Goal: Task Accomplishment & Management: Manage account settings

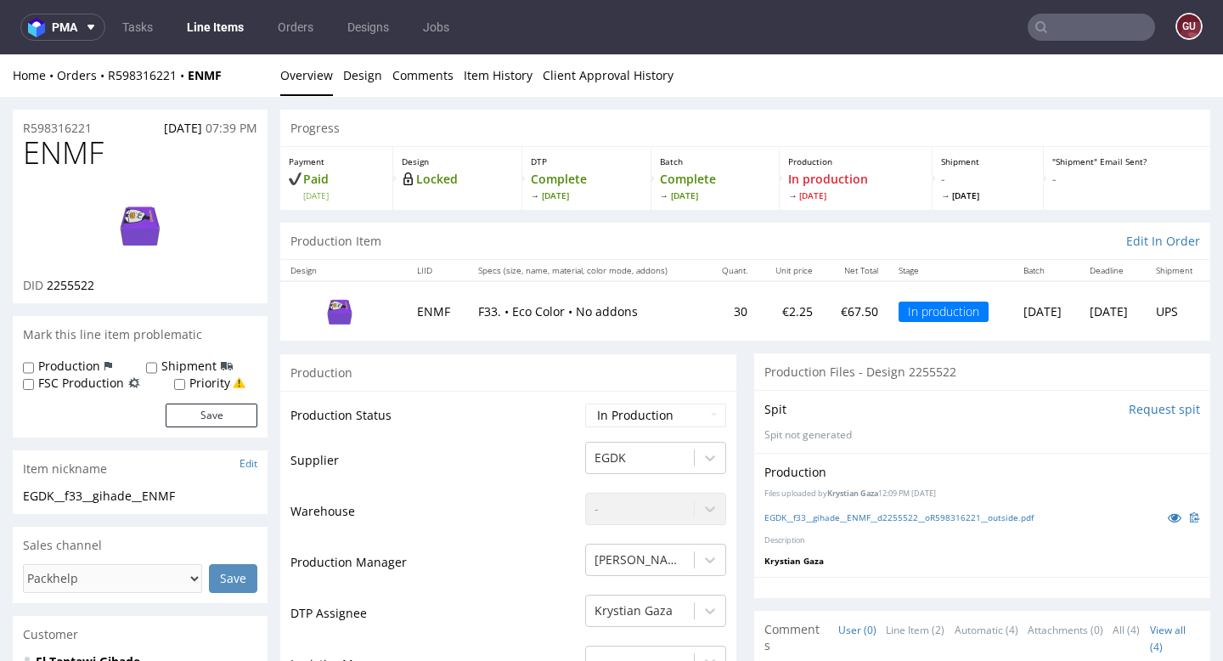
scroll to position [84, 0]
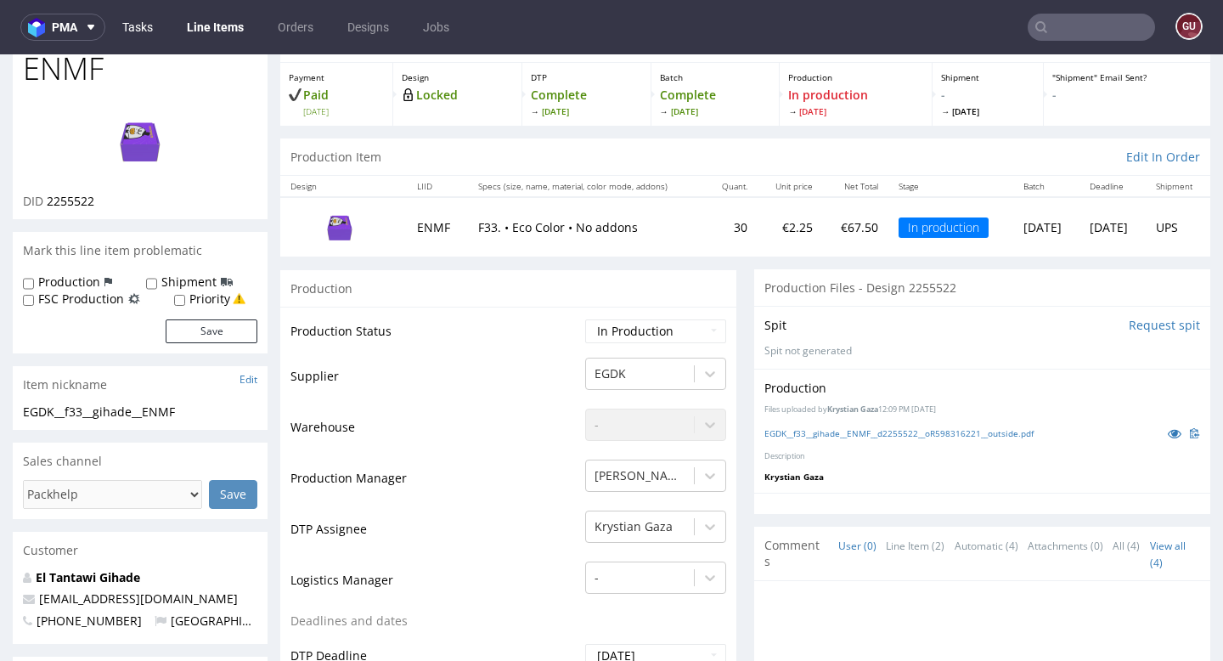
click at [138, 28] on link "Tasks" at bounding box center [137, 27] width 51 height 27
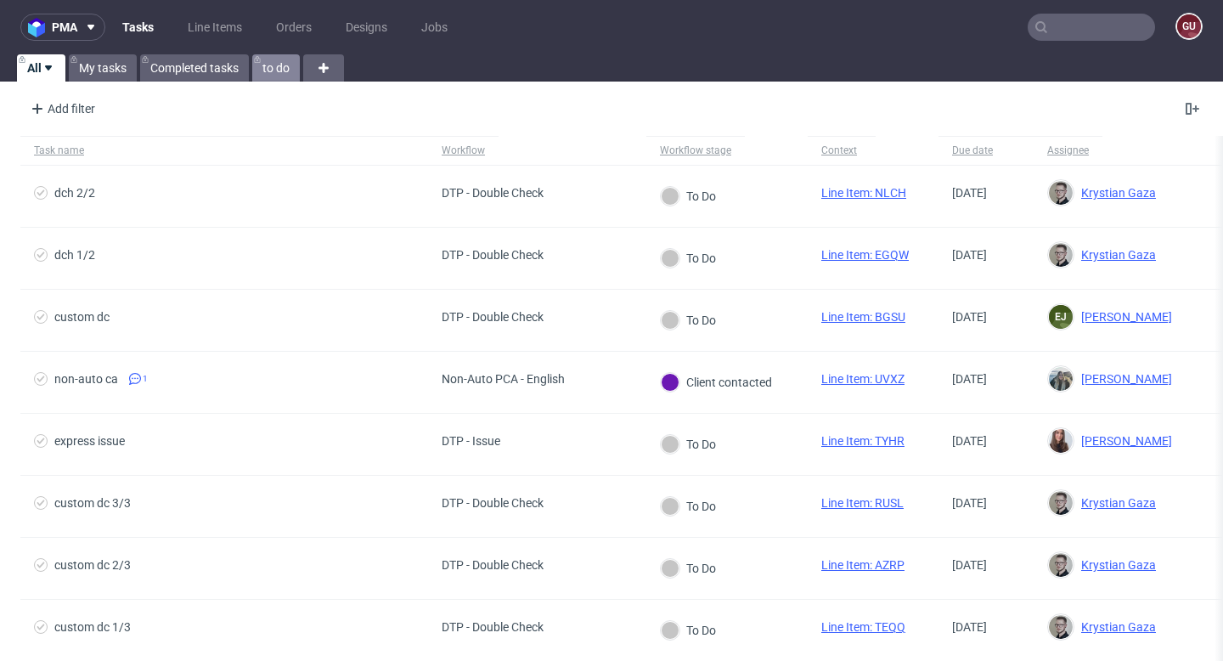
click at [272, 70] on link "to do" at bounding box center [276, 67] width 48 height 27
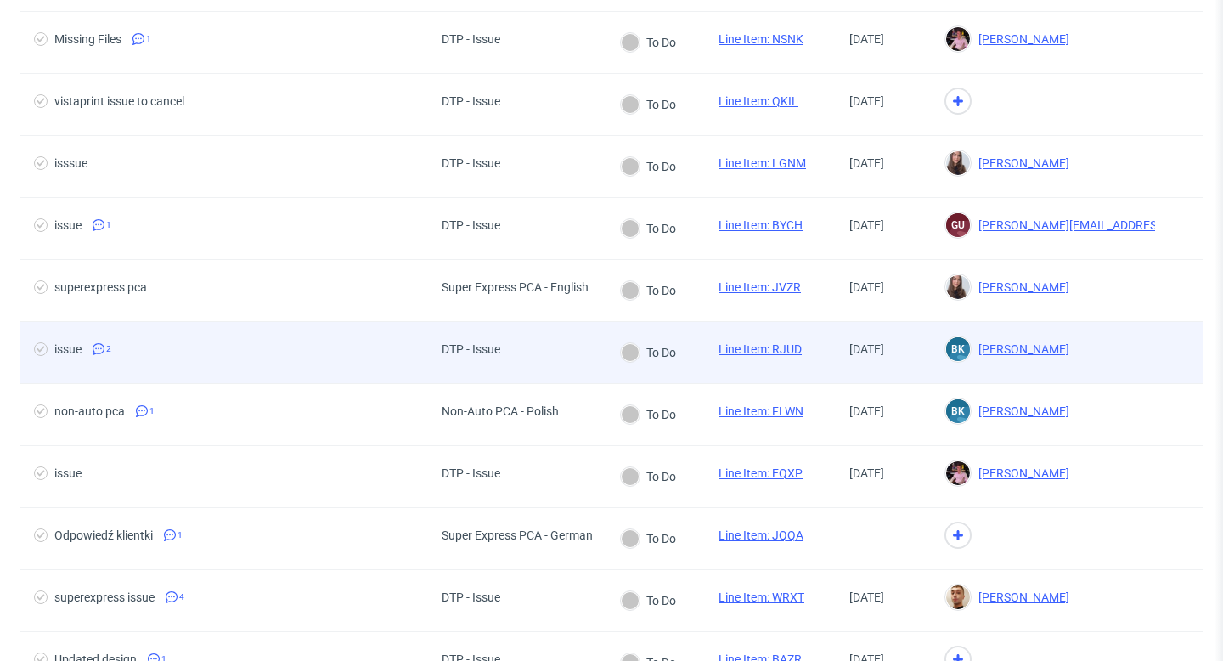
scroll to position [521, 0]
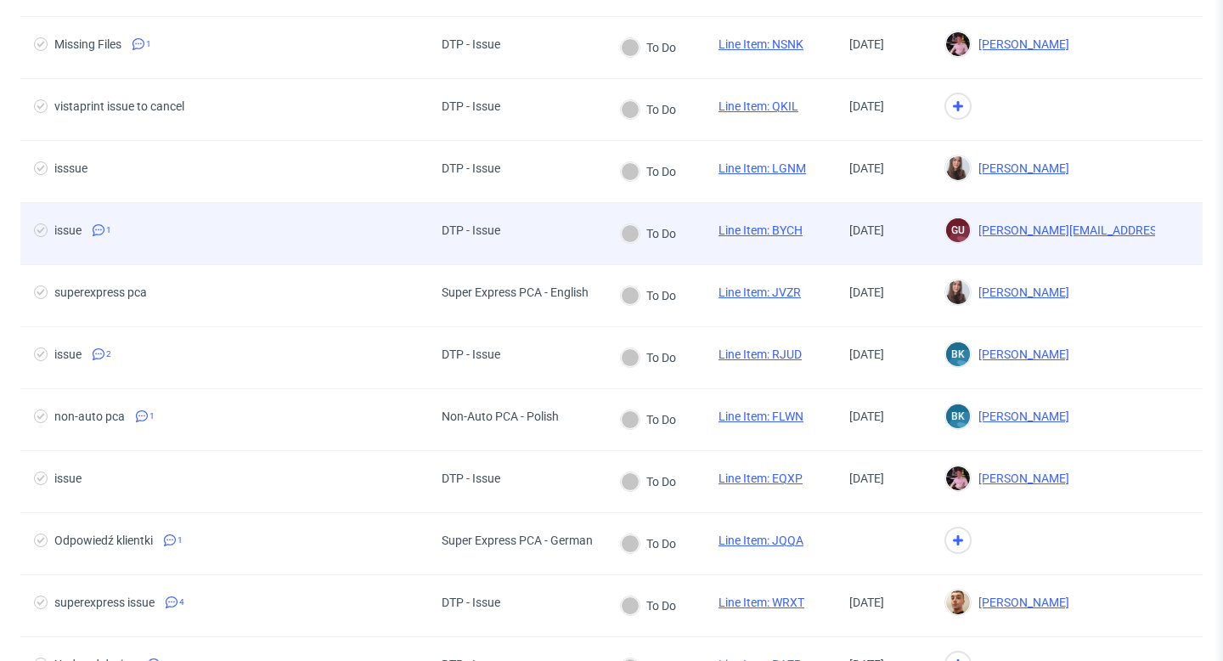
click at [136, 231] on span "issue 1" at bounding box center [224, 233] width 380 height 20
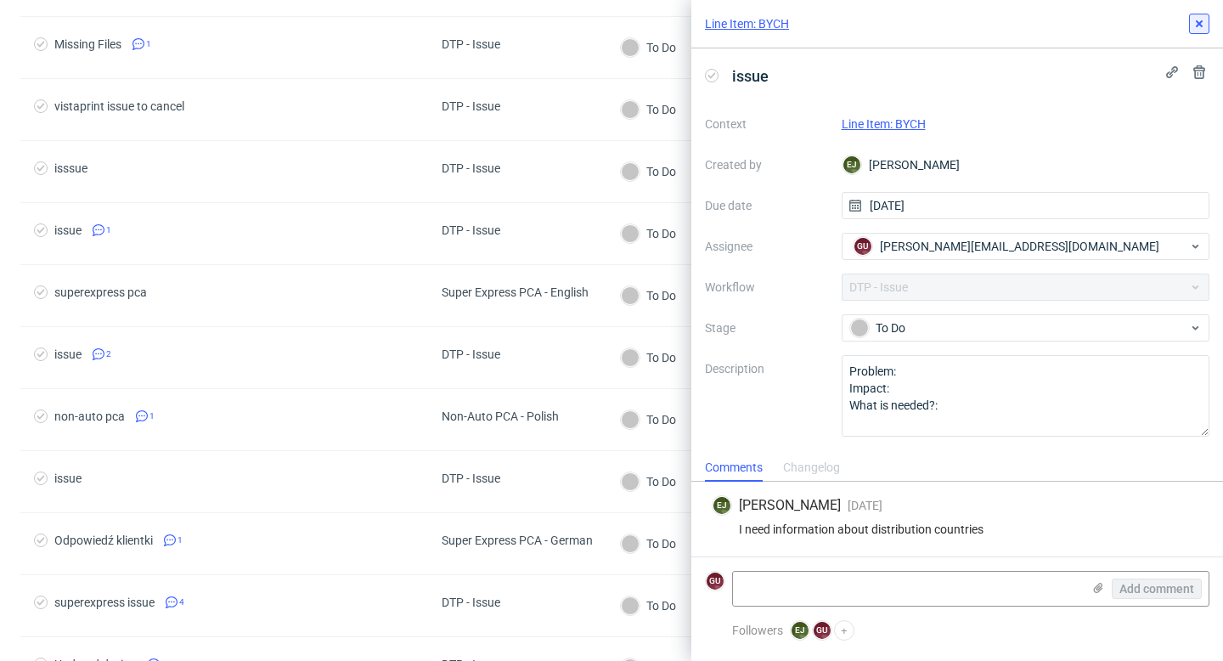
click at [1197, 20] on use at bounding box center [1199, 23] width 7 height 7
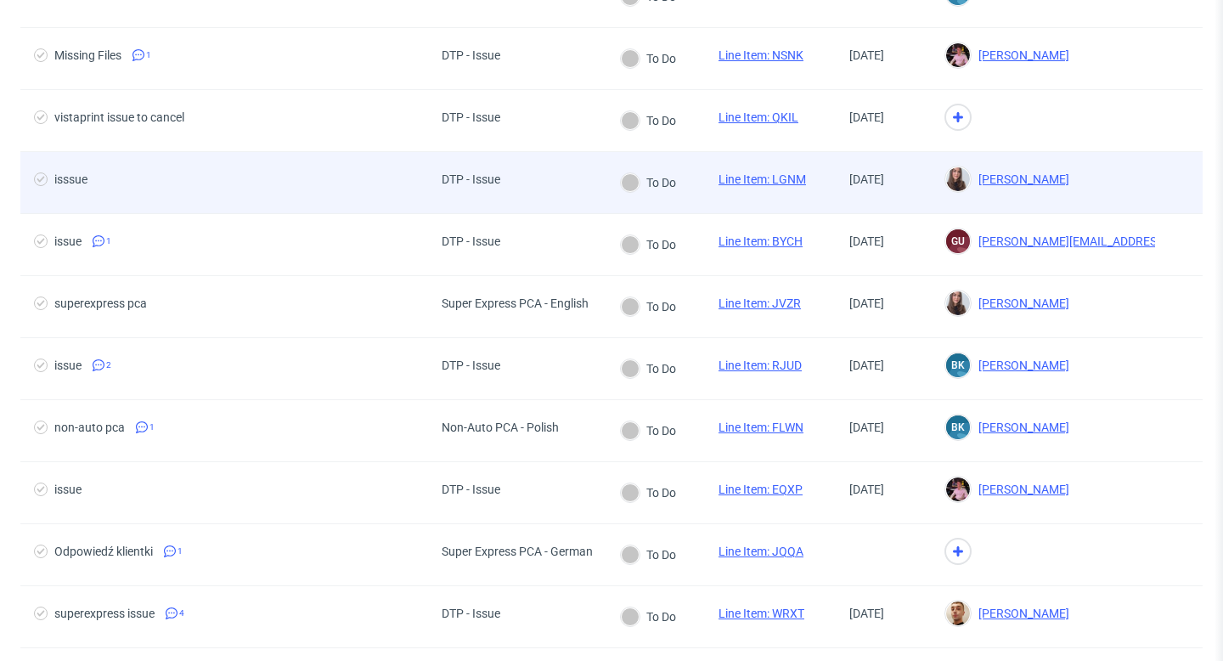
scroll to position [509, 0]
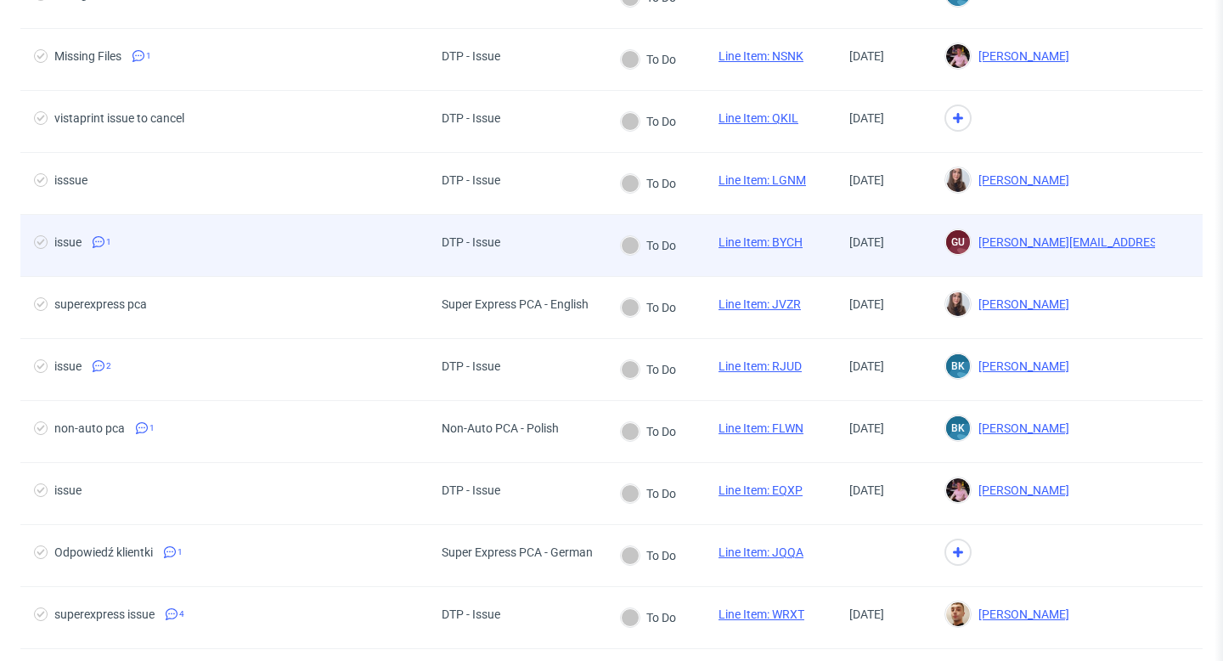
click at [747, 241] on link "Line Item: BYCH" at bounding box center [760, 242] width 84 height 14
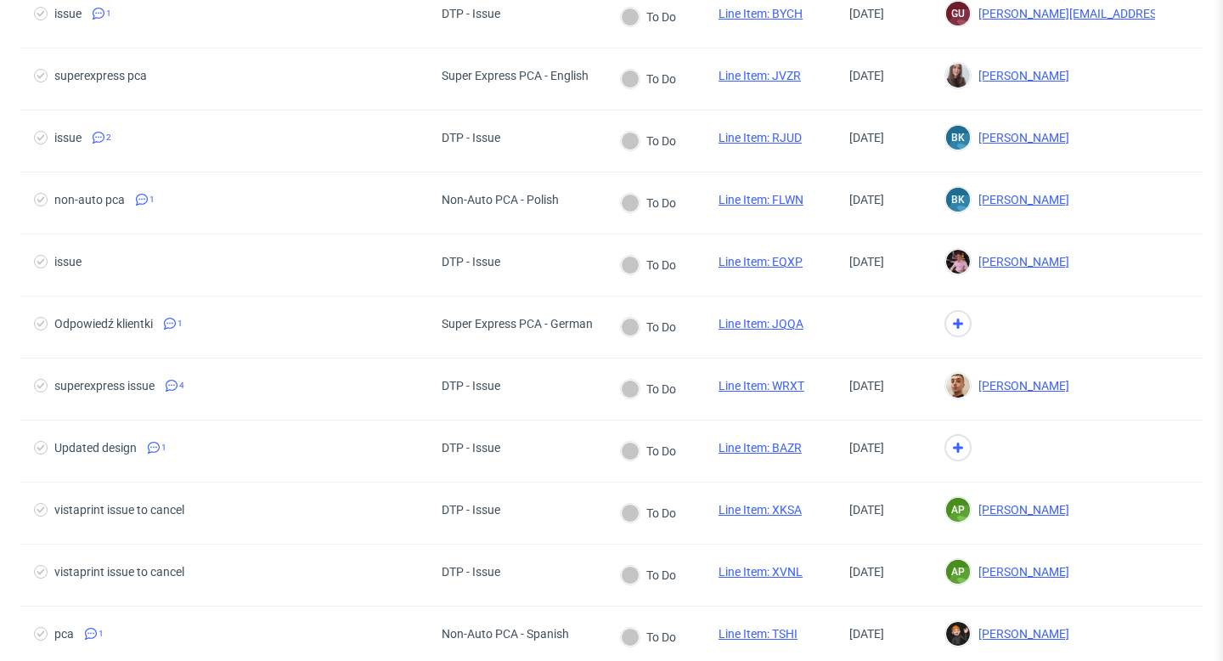
scroll to position [0, 0]
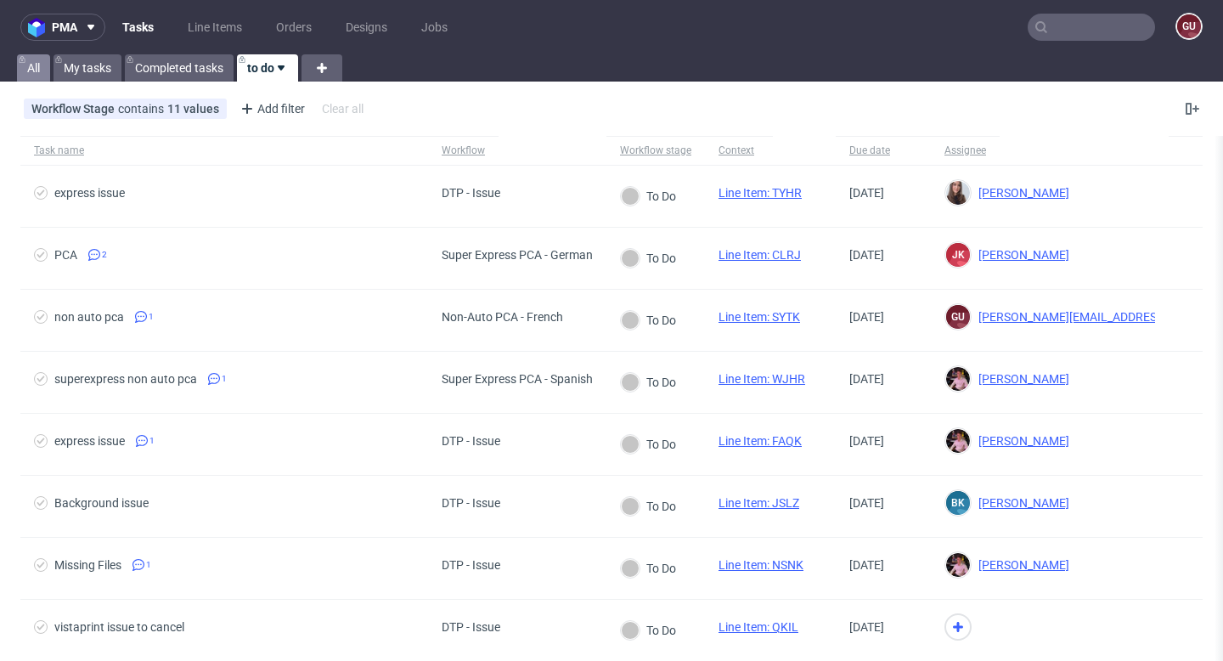
click at [37, 69] on link "All" at bounding box center [33, 67] width 33 height 27
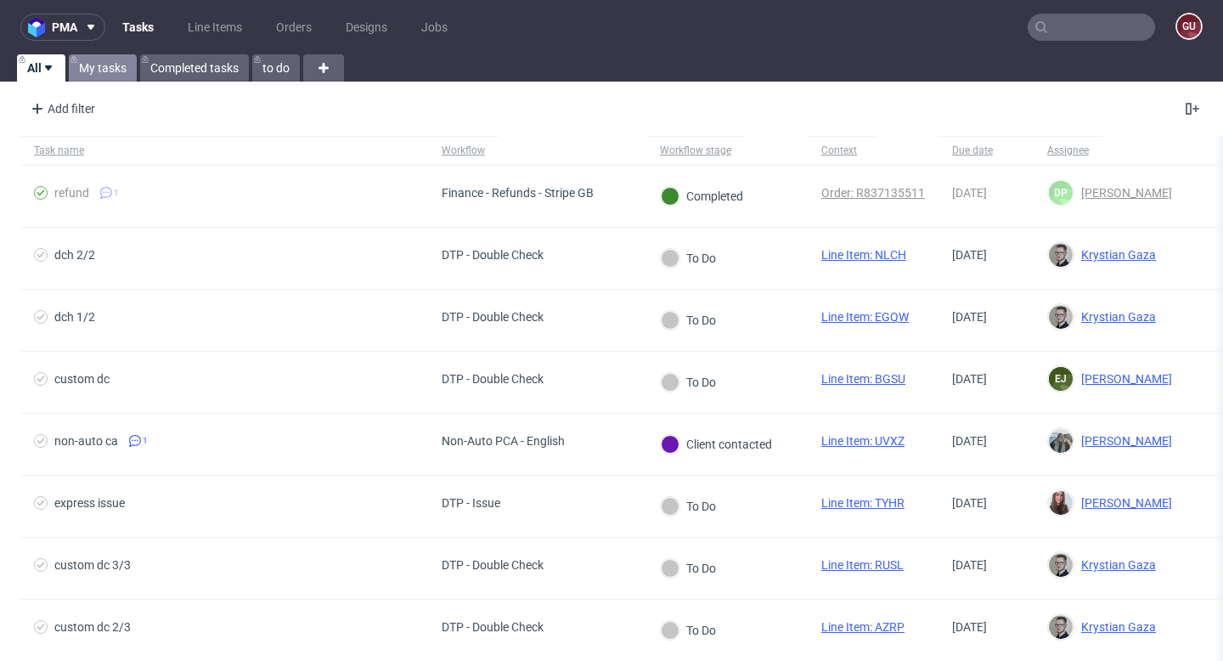
click at [92, 65] on link "My tasks" at bounding box center [103, 67] width 68 height 27
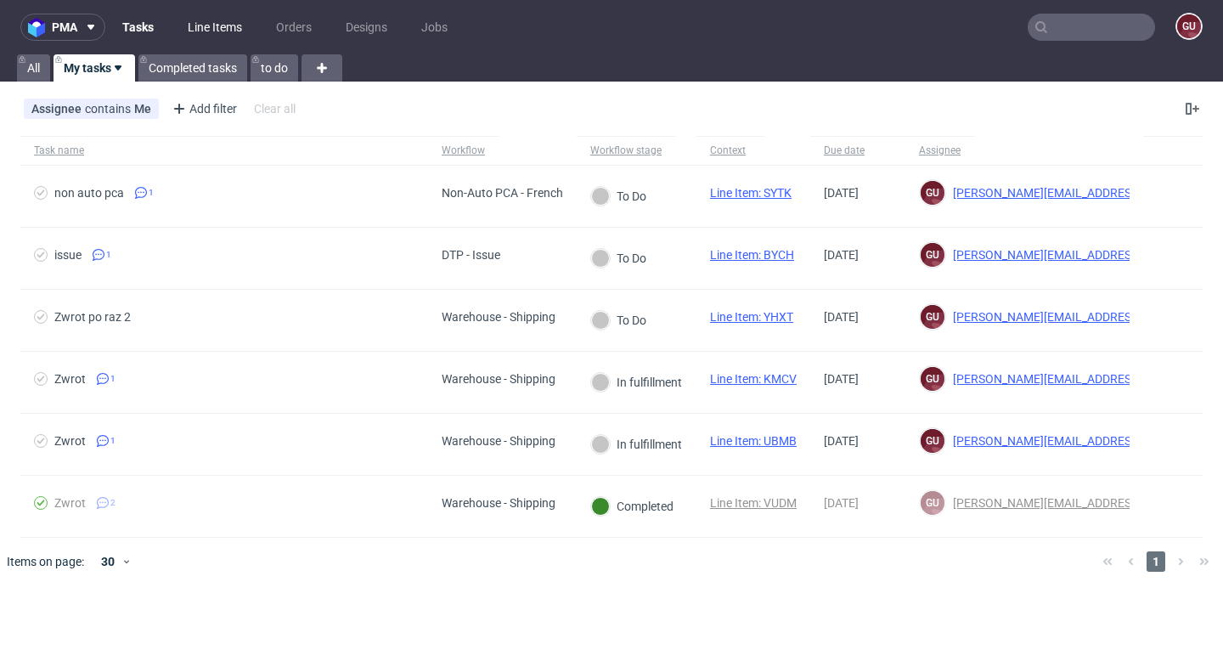
click at [224, 24] on link "Line Items" at bounding box center [214, 27] width 75 height 27
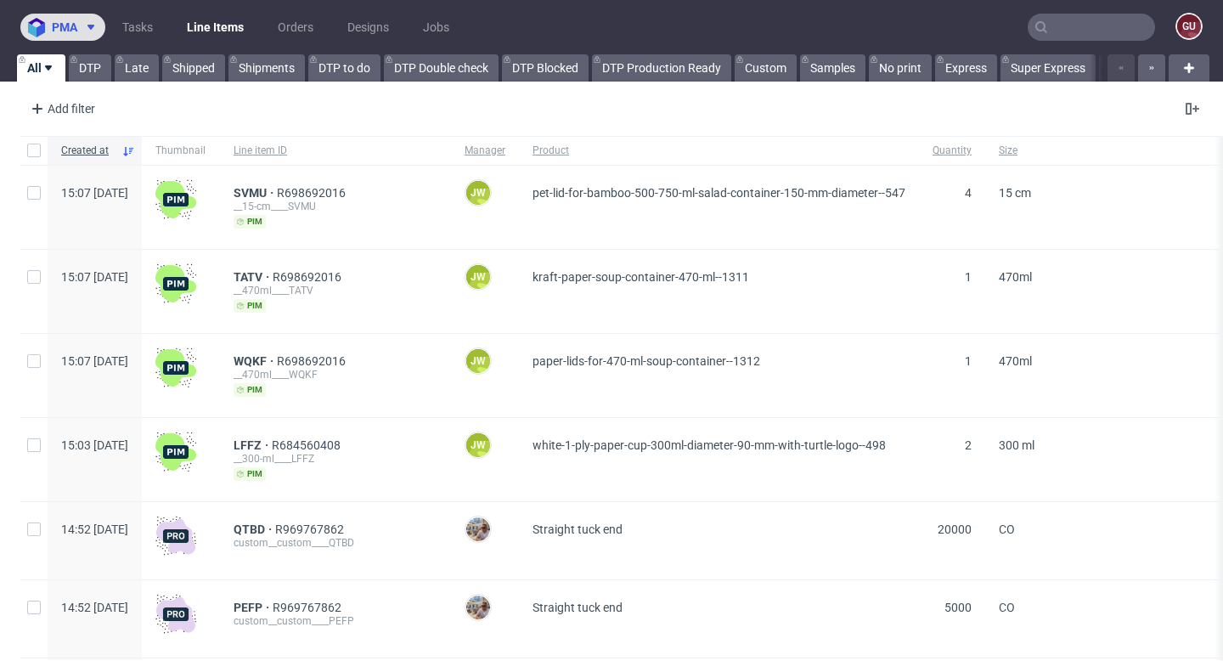
click at [91, 29] on use at bounding box center [90, 27] width 7 height 5
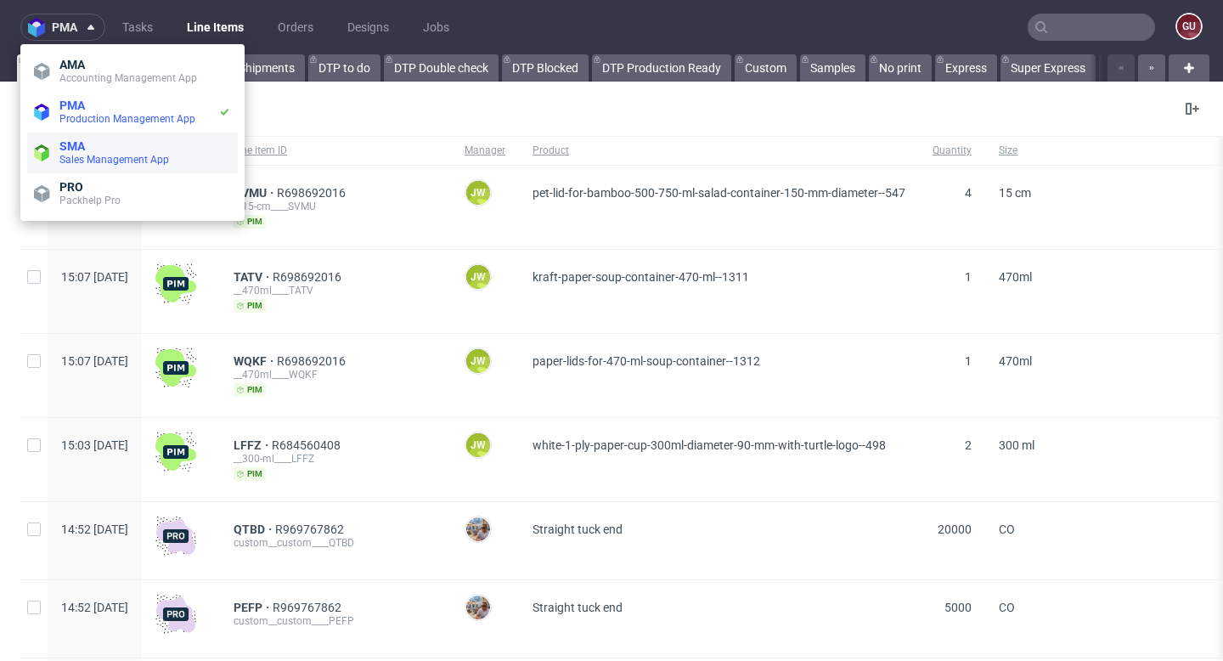
click at [108, 154] on span "Sales Management App" at bounding box center [114, 160] width 110 height 12
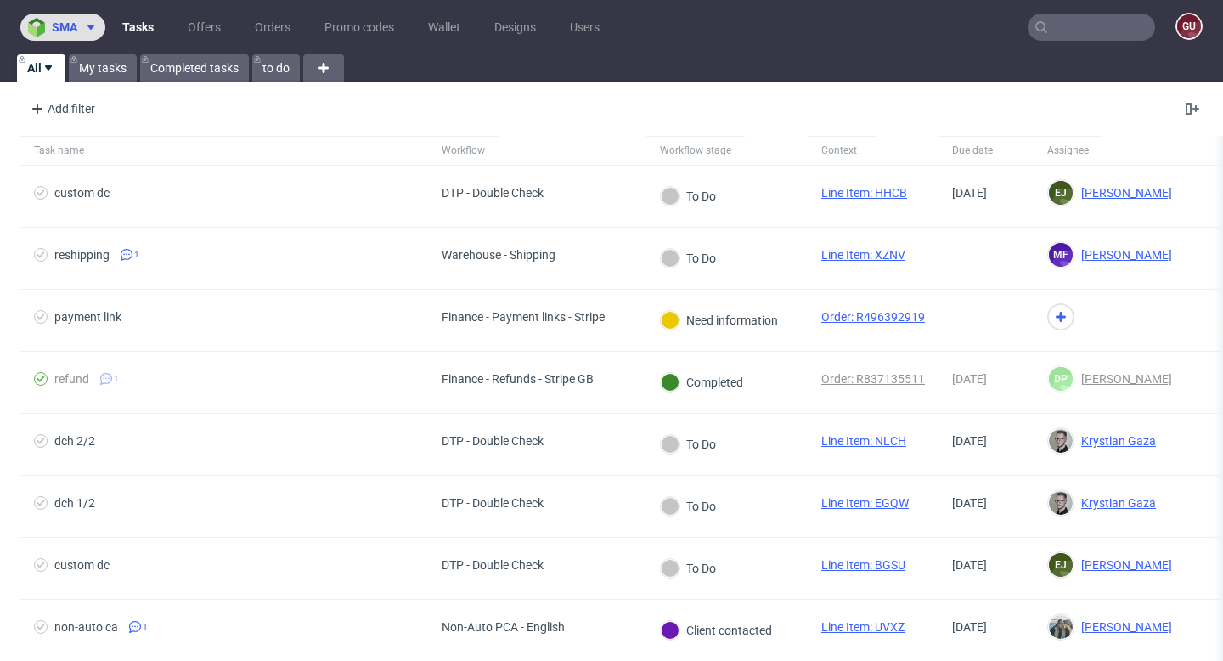
click at [82, 30] on span at bounding box center [87, 27] width 20 height 14
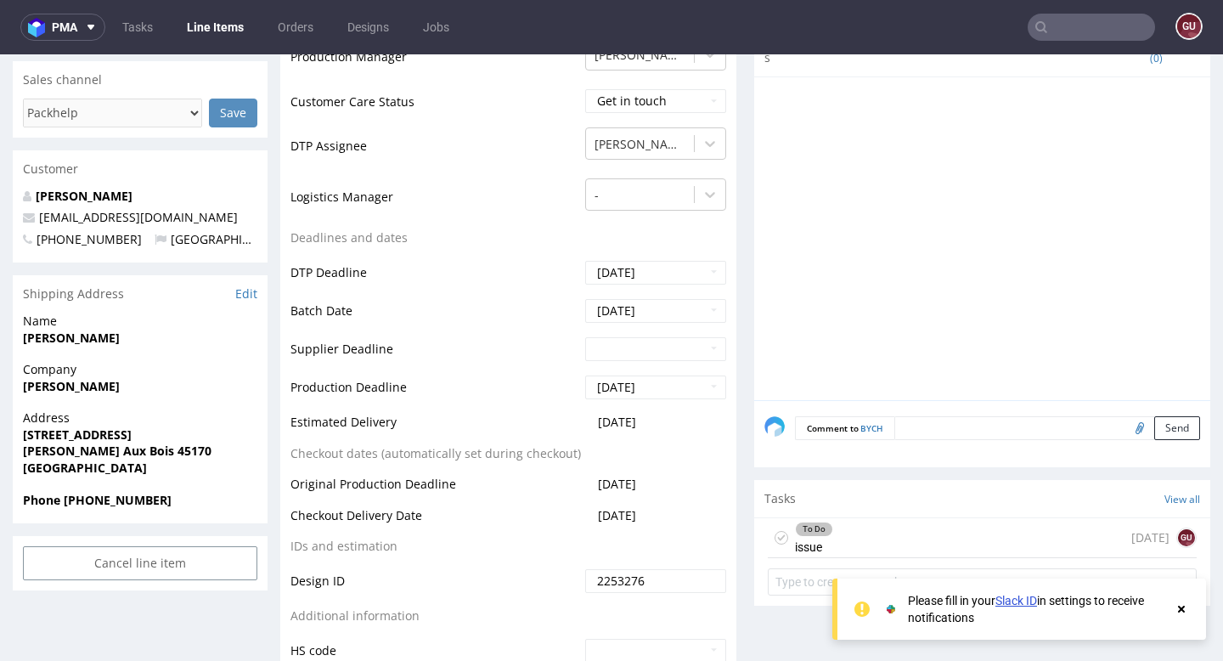
scroll to position [556, 0]
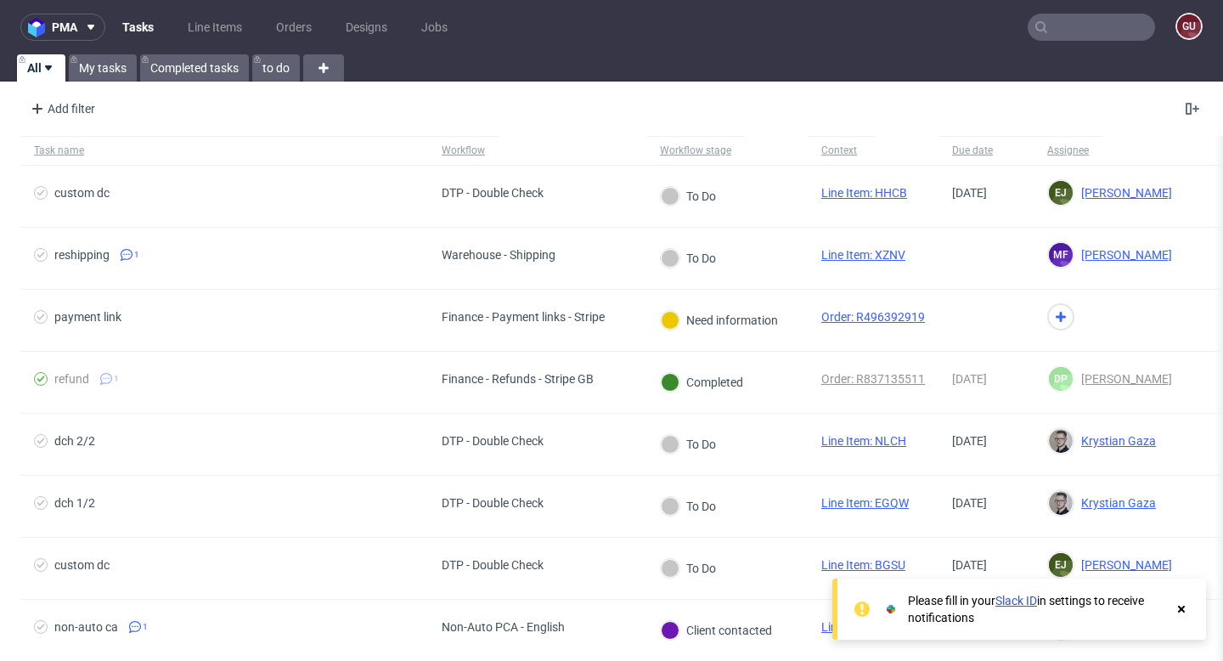
click at [1082, 26] on input "text" at bounding box center [1091, 27] width 127 height 27
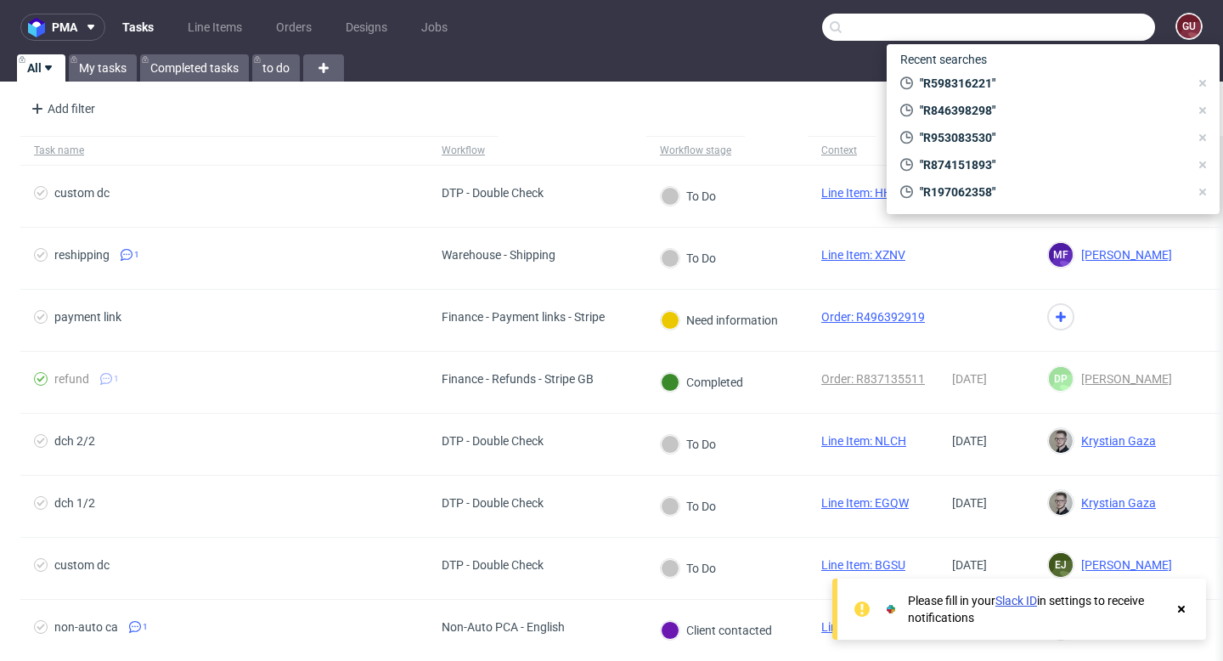
paste input "R79939809"
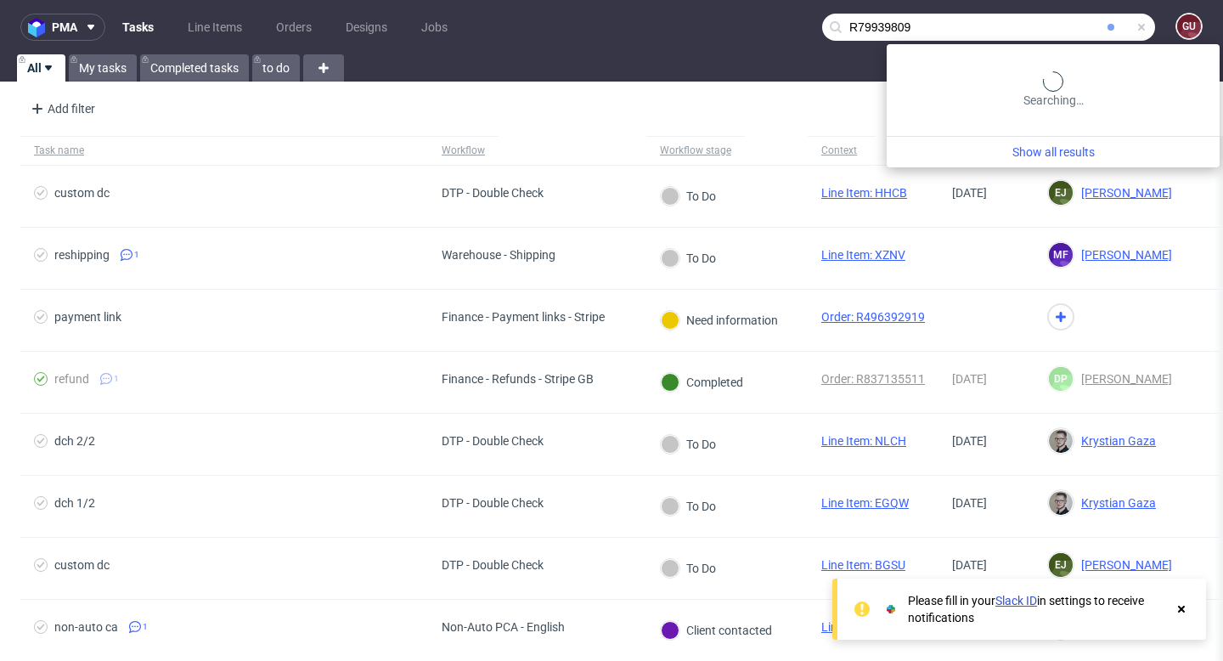
type input "R79939809"
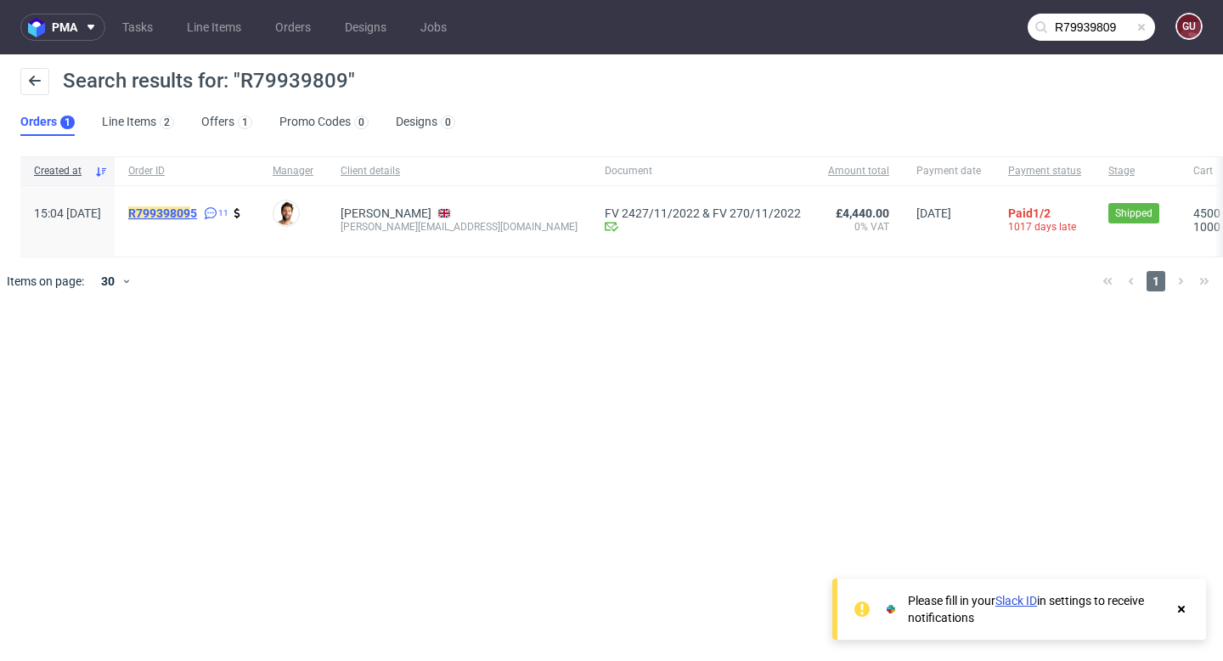
click at [190, 214] on mark "R79939809" at bounding box center [159, 213] width 62 height 14
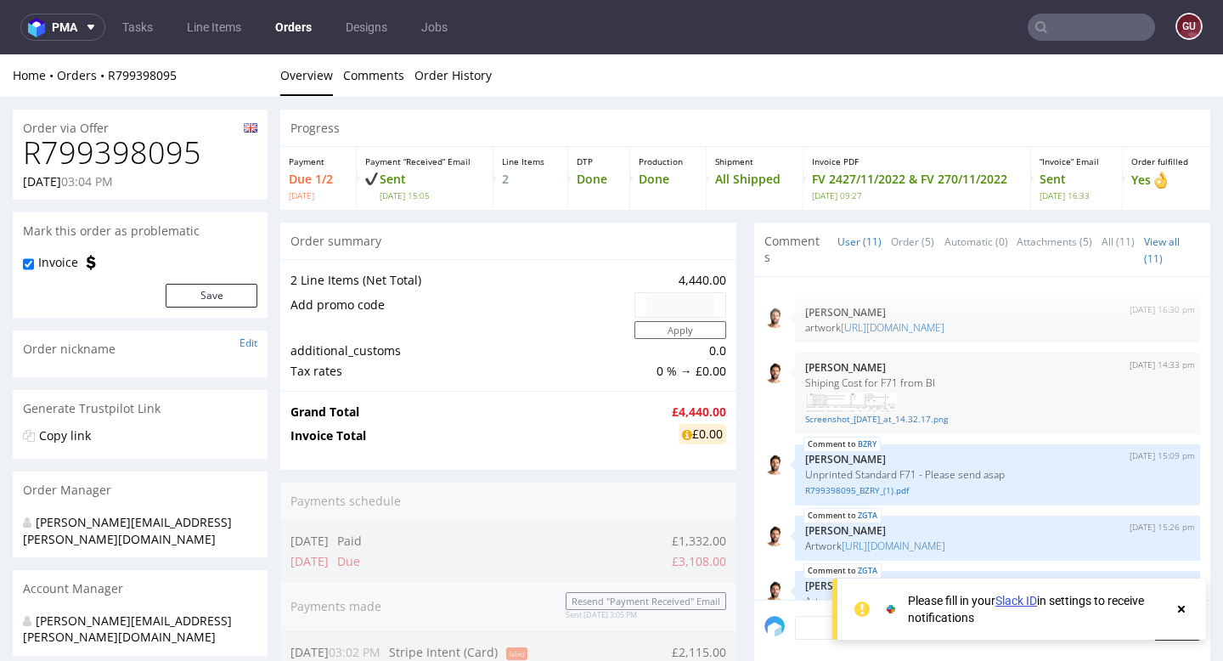
scroll to position [405, 0]
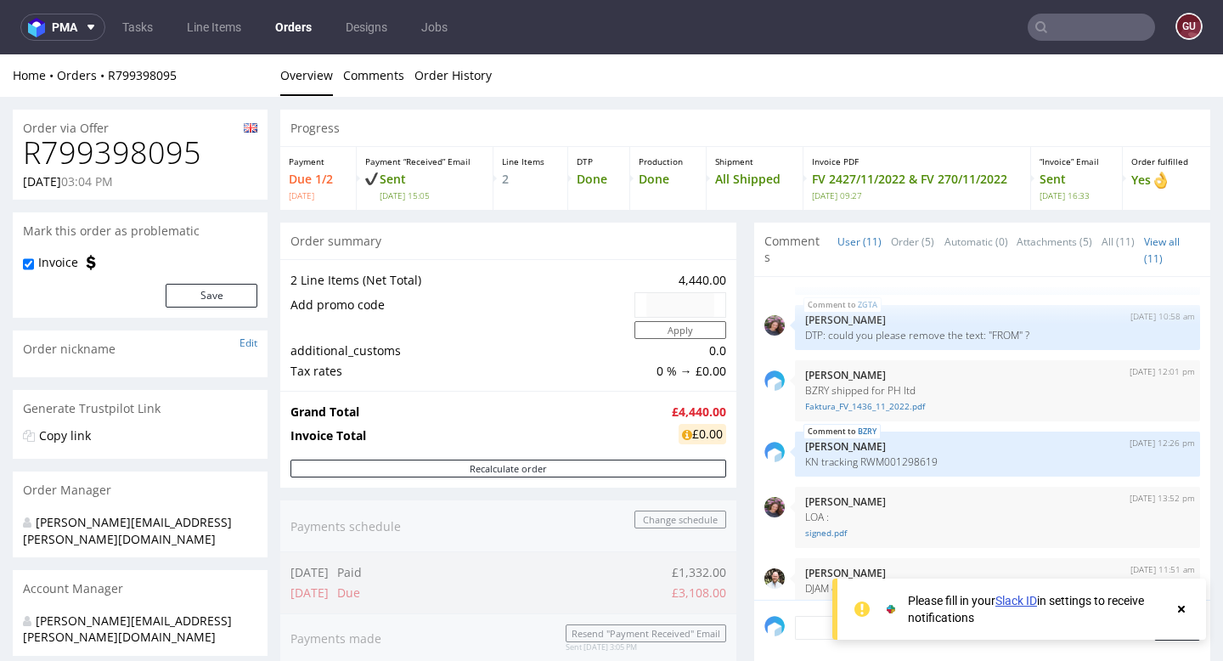
click at [1179, 611] on use at bounding box center [1181, 609] width 7 height 7
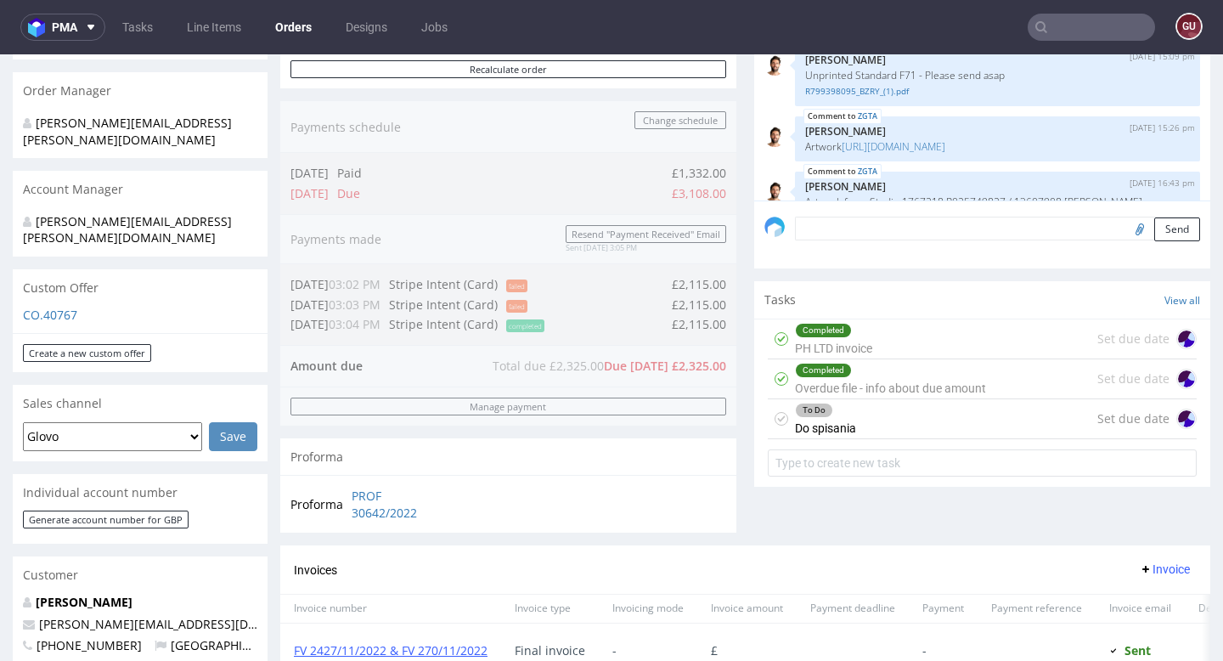
scroll to position [0, 0]
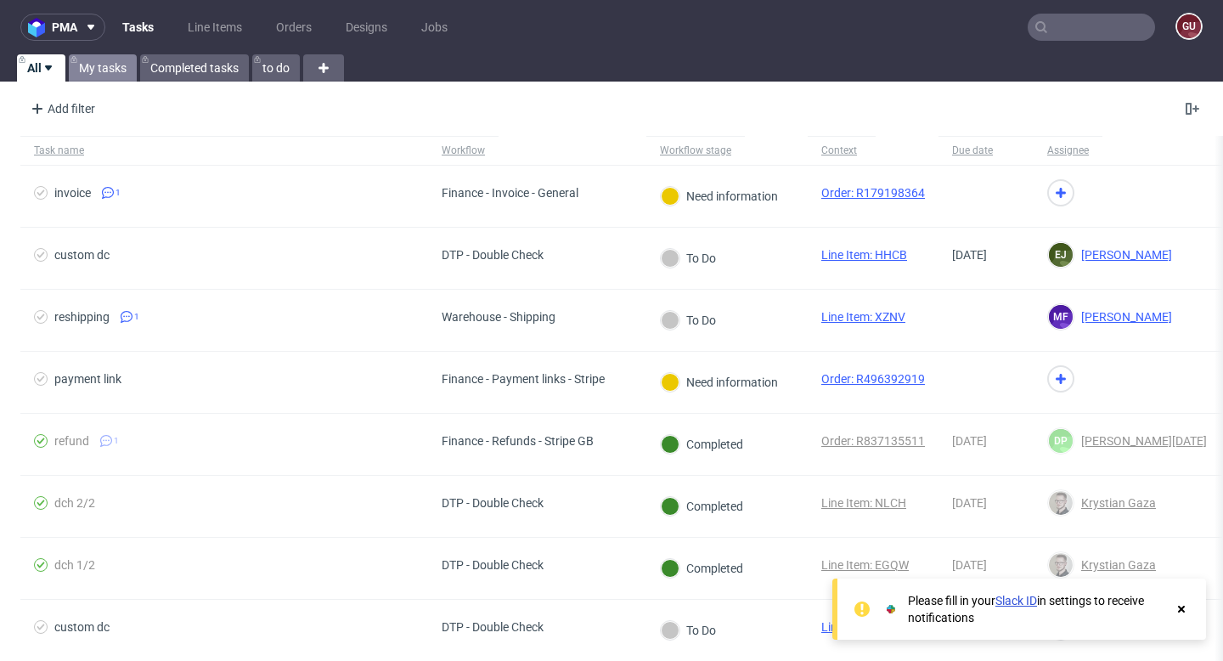
click at [110, 65] on link "My tasks" at bounding box center [103, 67] width 68 height 27
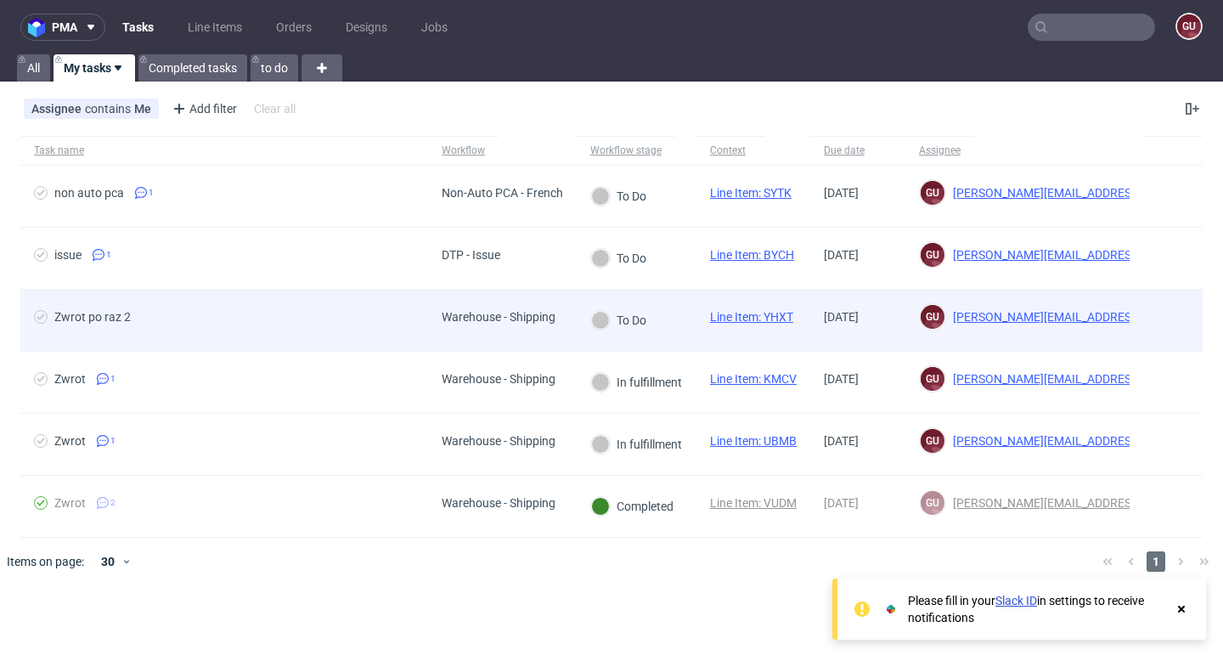
click at [744, 323] on link "Line Item: YHXT" at bounding box center [751, 317] width 83 height 14
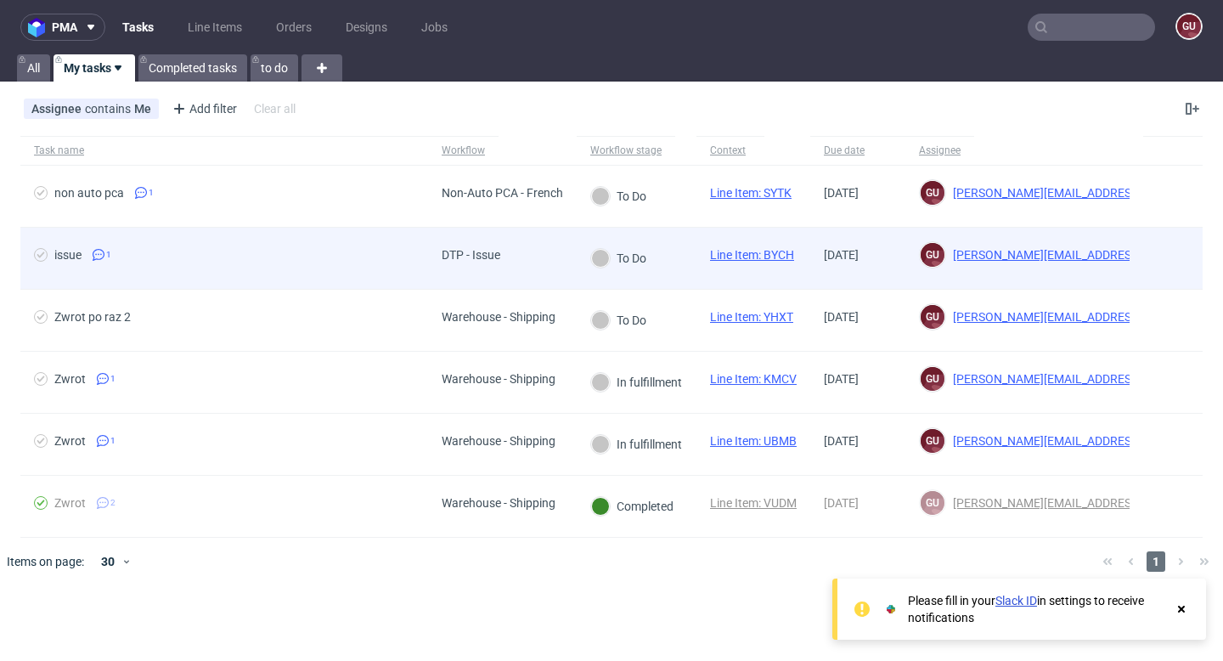
click at [66, 256] on div "issue" at bounding box center [67, 255] width 27 height 14
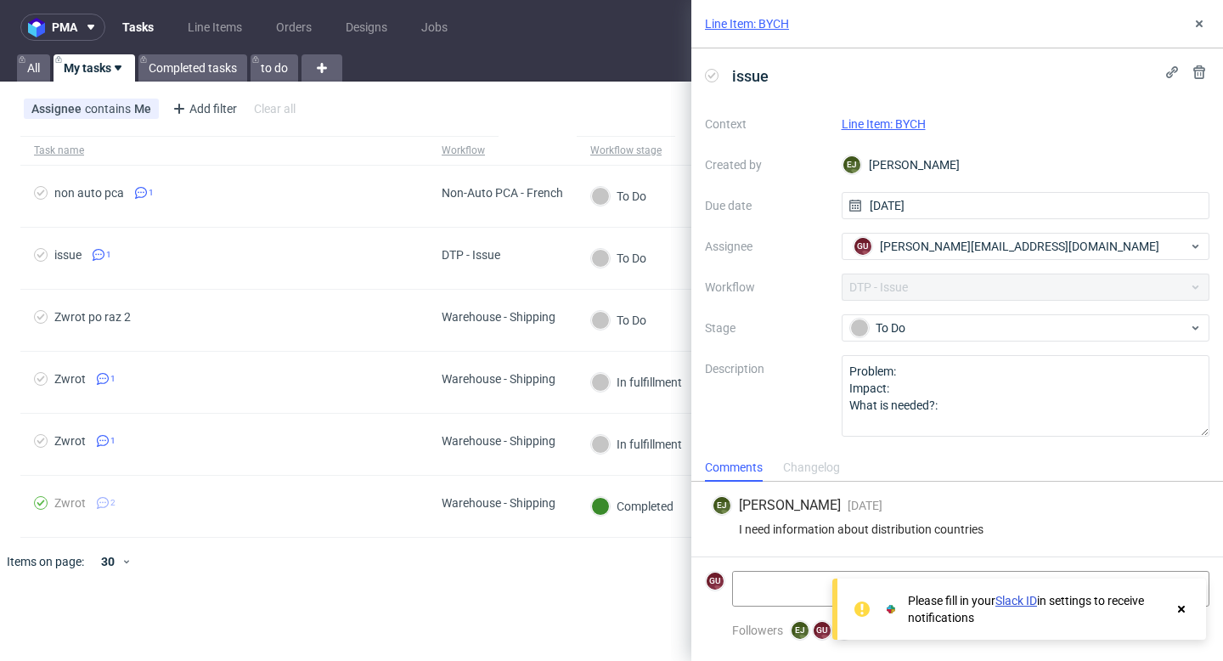
click at [1180, 611] on icon at bounding box center [1181, 609] width 15 height 14
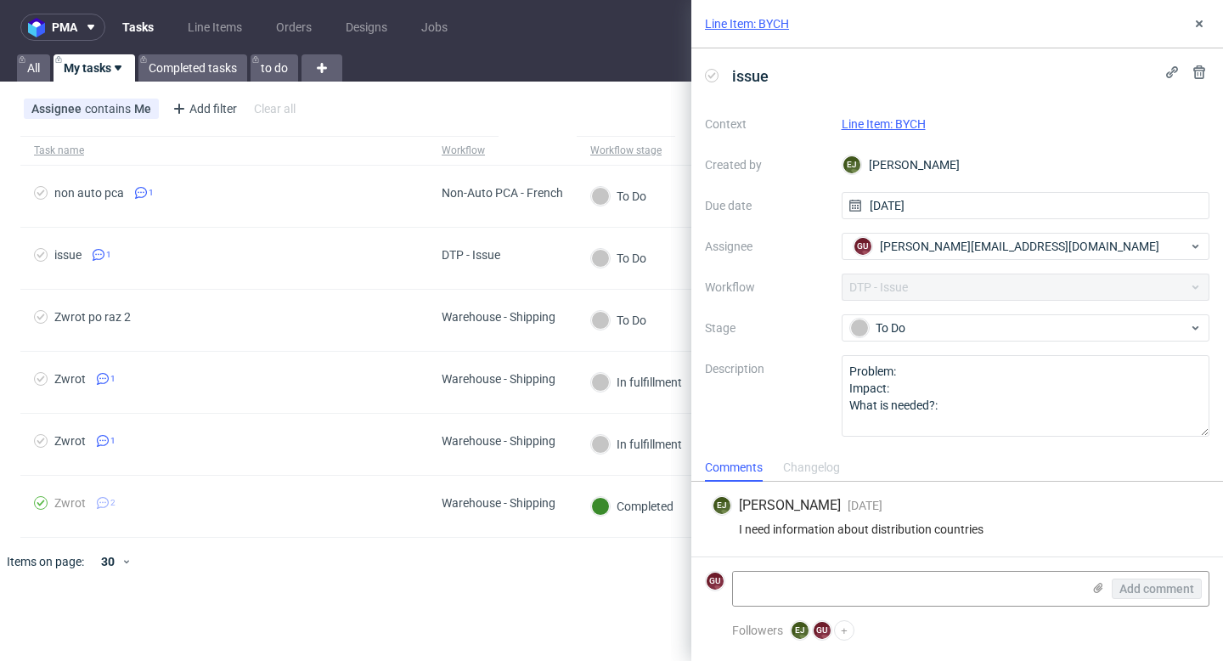
click at [881, 122] on link "Line Item: BYCH" at bounding box center [884, 124] width 84 height 14
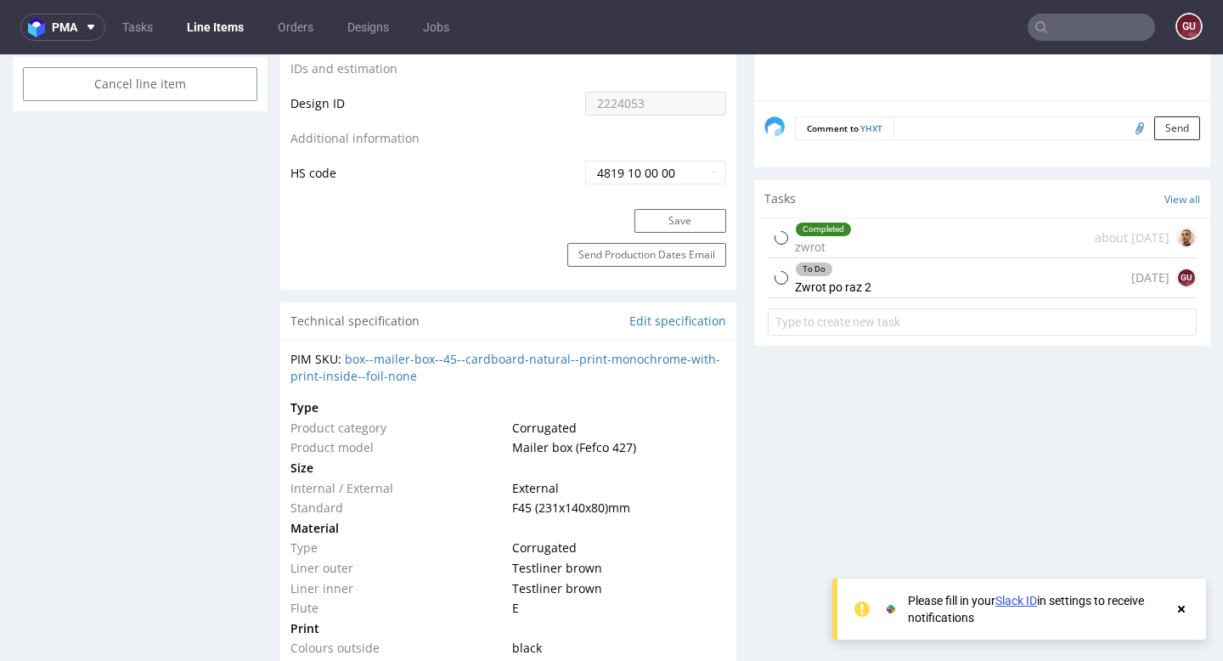
scroll to position [999, 0]
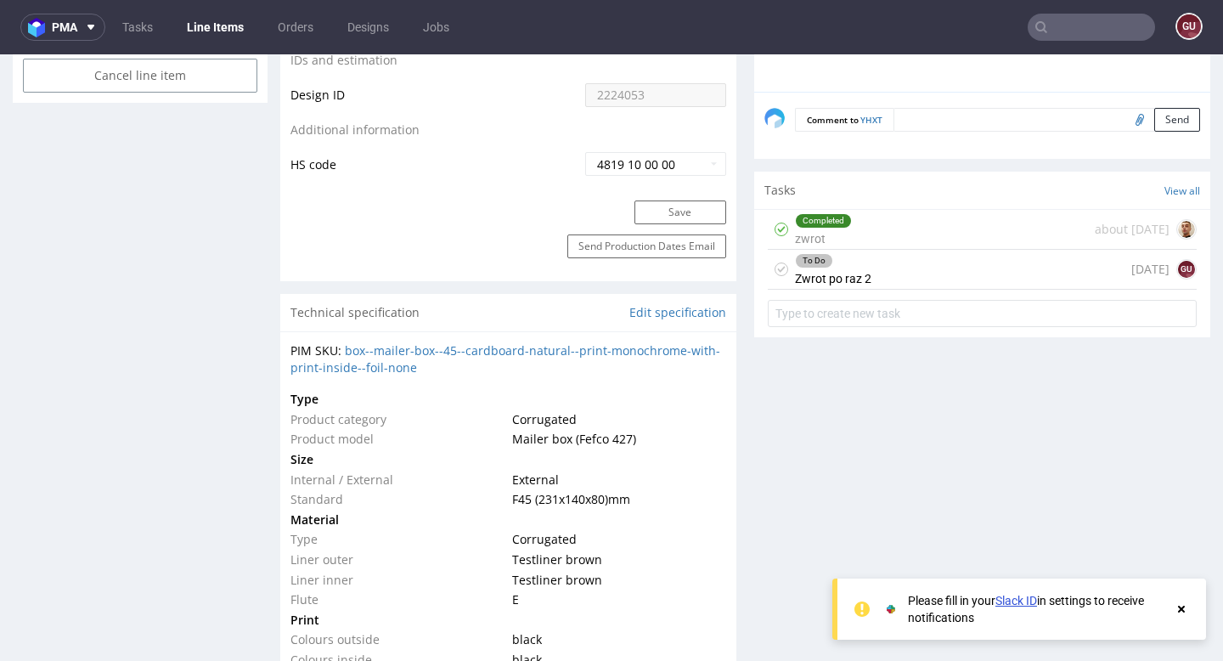
click at [835, 268] on div "To Do Zwrot po raz 2" at bounding box center [833, 269] width 76 height 39
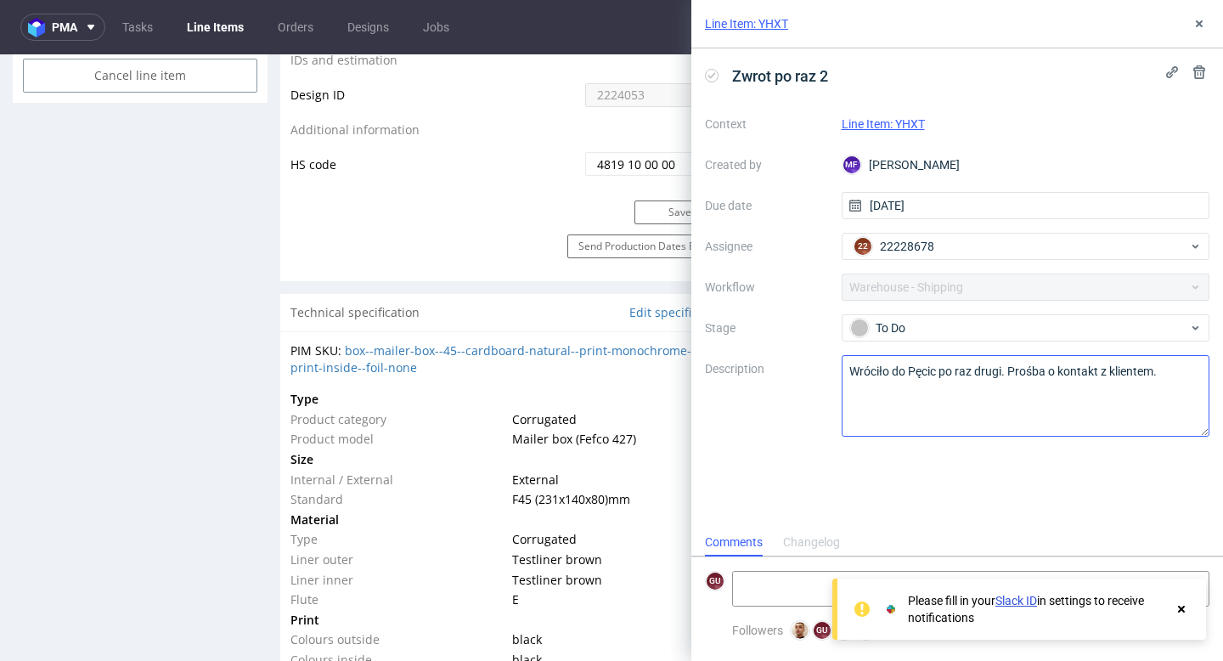
scroll to position [14, 0]
click at [465, 250] on div "Send Production Dates Email" at bounding box center [508, 257] width 456 height 47
click at [881, 127] on link "Line Item: YHXT" at bounding box center [883, 124] width 83 height 14
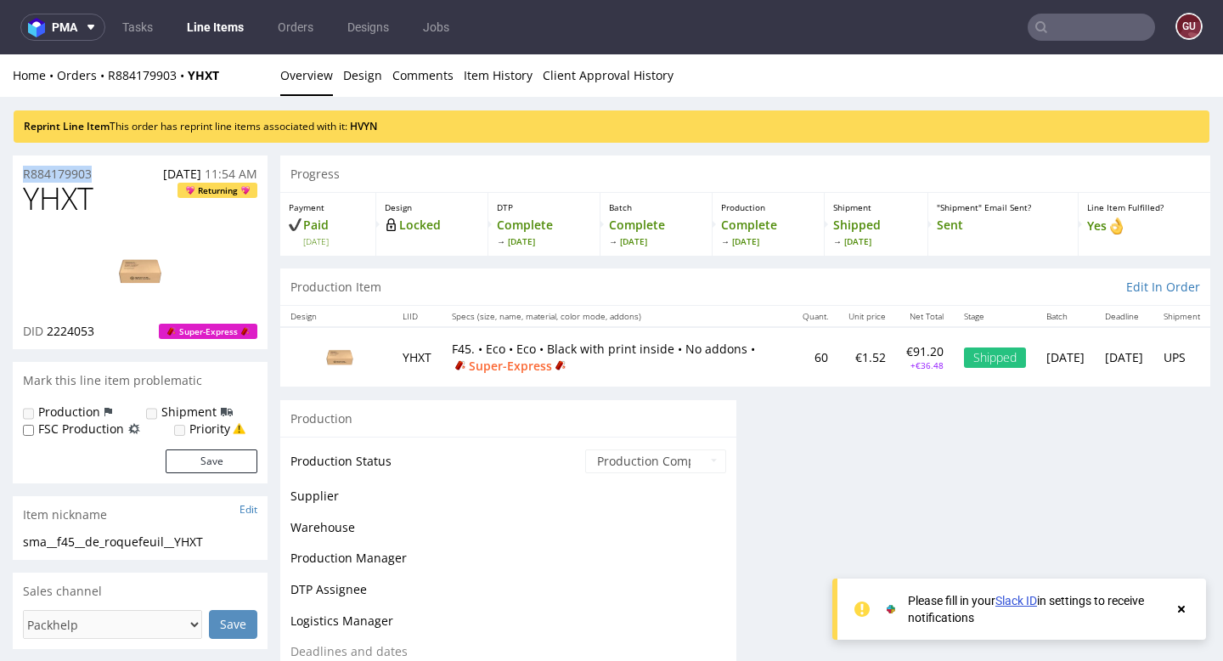
drag, startPoint x: 20, startPoint y: 179, endPoint x: 99, endPoint y: 179, distance: 79.0
click at [99, 179] on div "R884179903 [DATE] 11:54 AM" at bounding box center [140, 168] width 255 height 27
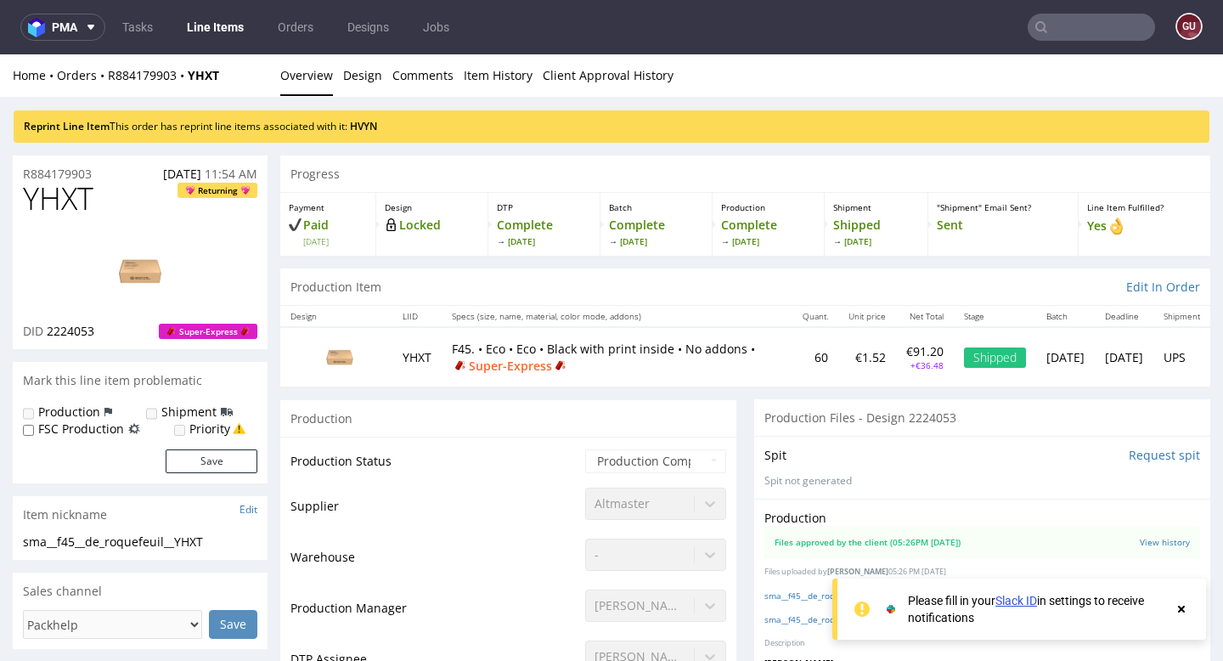
click at [144, 210] on h1 "YHXT Returning" at bounding box center [140, 199] width 234 height 34
drag, startPoint x: 100, startPoint y: 170, endPoint x: 32, endPoint y: 170, distance: 67.9
click at [32, 170] on div "R884179903 05.06.2025 11:54 AM" at bounding box center [140, 168] width 255 height 27
click at [407, 360] on td "YHXT" at bounding box center [416, 356] width 49 height 59
drag, startPoint x: 18, startPoint y: 171, endPoint x: 114, endPoint y: 177, distance: 96.2
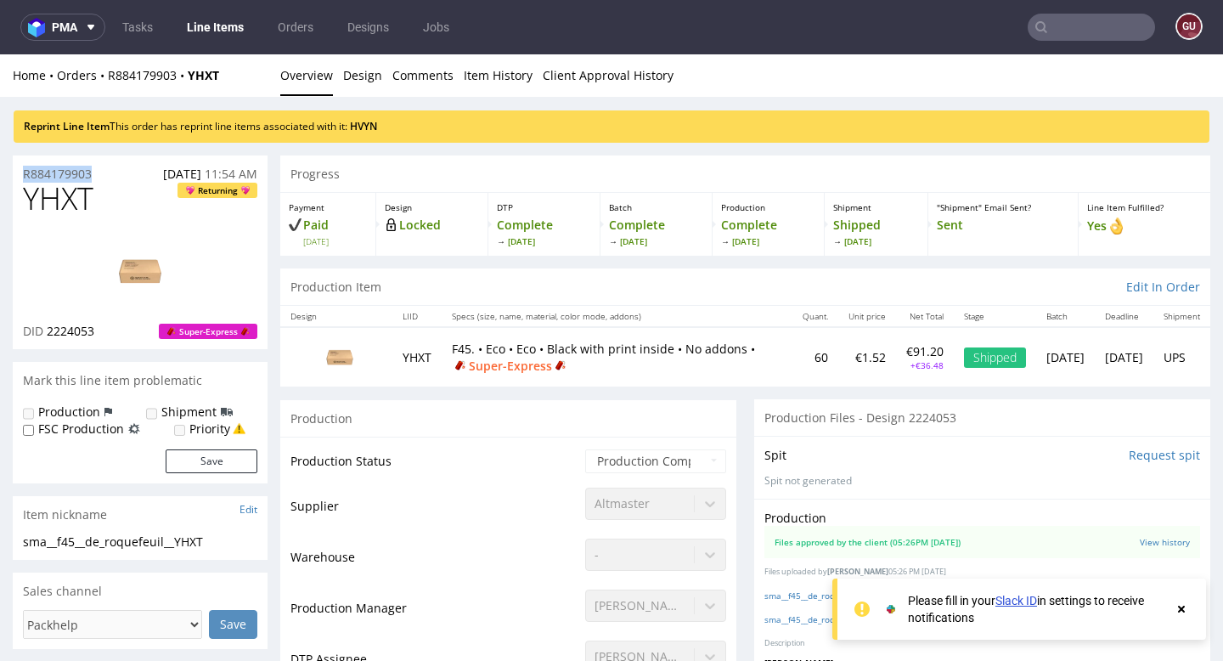
click at [114, 177] on div "R884179903 05.06.2025 11:54 AM" at bounding box center [140, 168] width 255 height 27
copy p "R884179903"
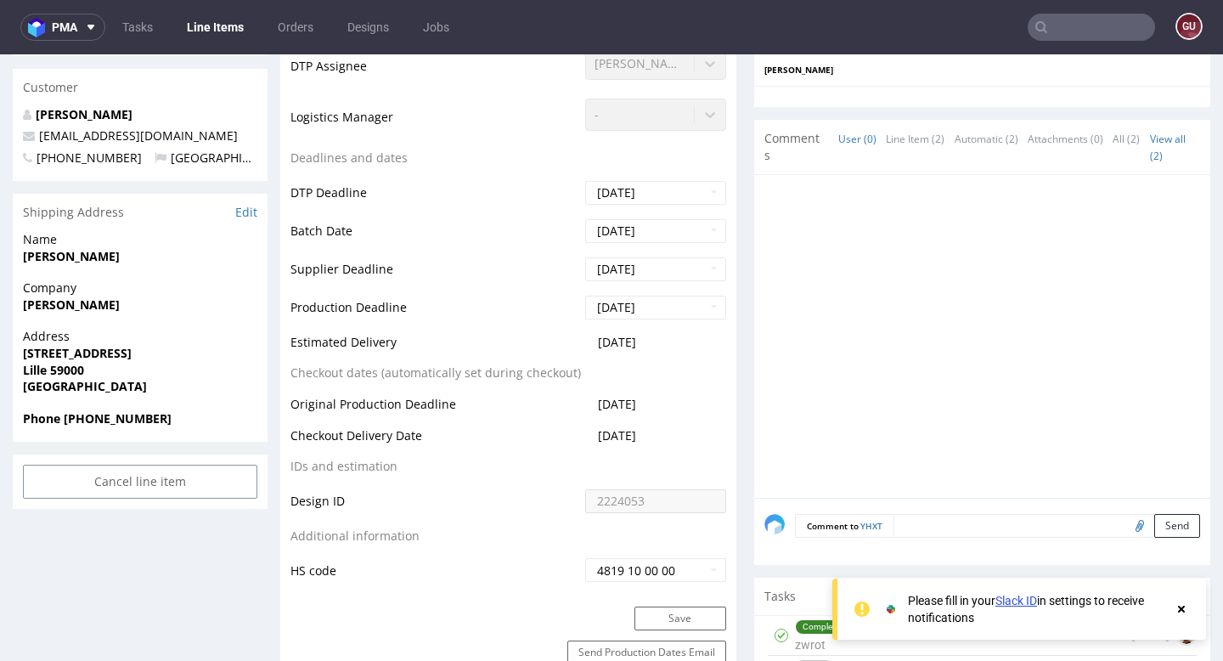
scroll to position [587, 0]
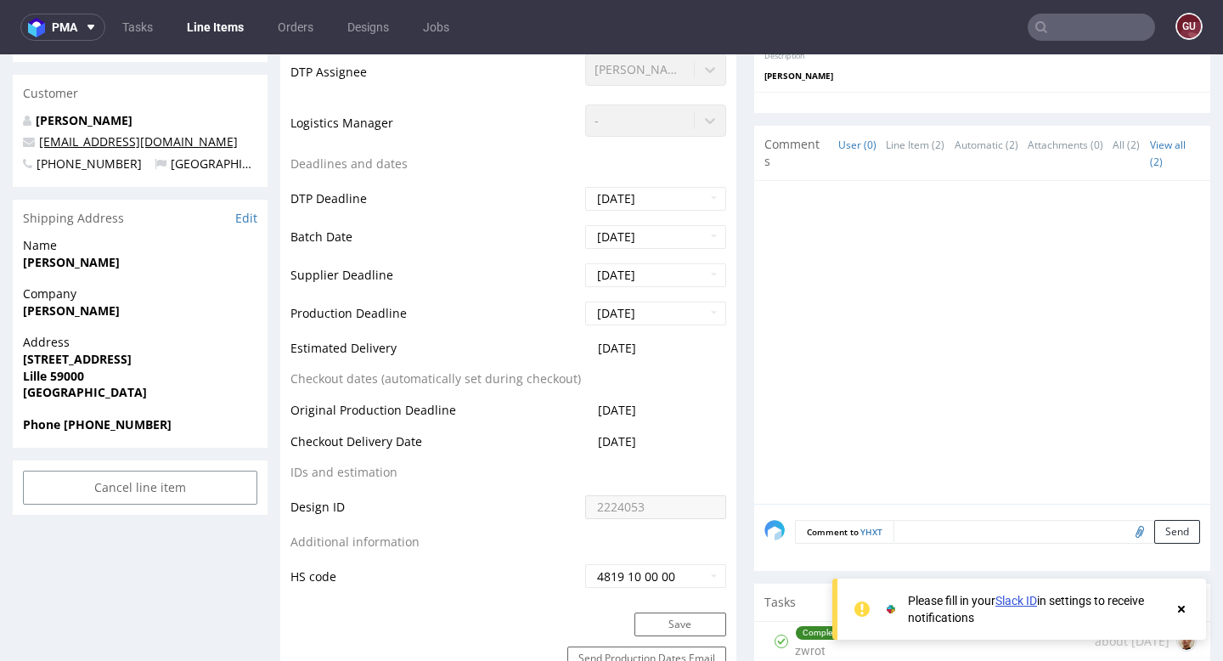
click at [59, 142] on link "leroquefeuil@gmail.com" at bounding box center [138, 141] width 199 height 16
click at [260, 361] on div "Address 67 RUE DE WAZEMMES Lille 59000 France" at bounding box center [140, 375] width 255 height 82
drag, startPoint x: 180, startPoint y: 138, endPoint x: 82, endPoint y: 142, distance: 98.6
click at [82, 142] on p "leroquefeuil@gmail.com" at bounding box center [140, 141] width 234 height 17
click at [212, 335] on span "Address" at bounding box center [140, 342] width 234 height 17
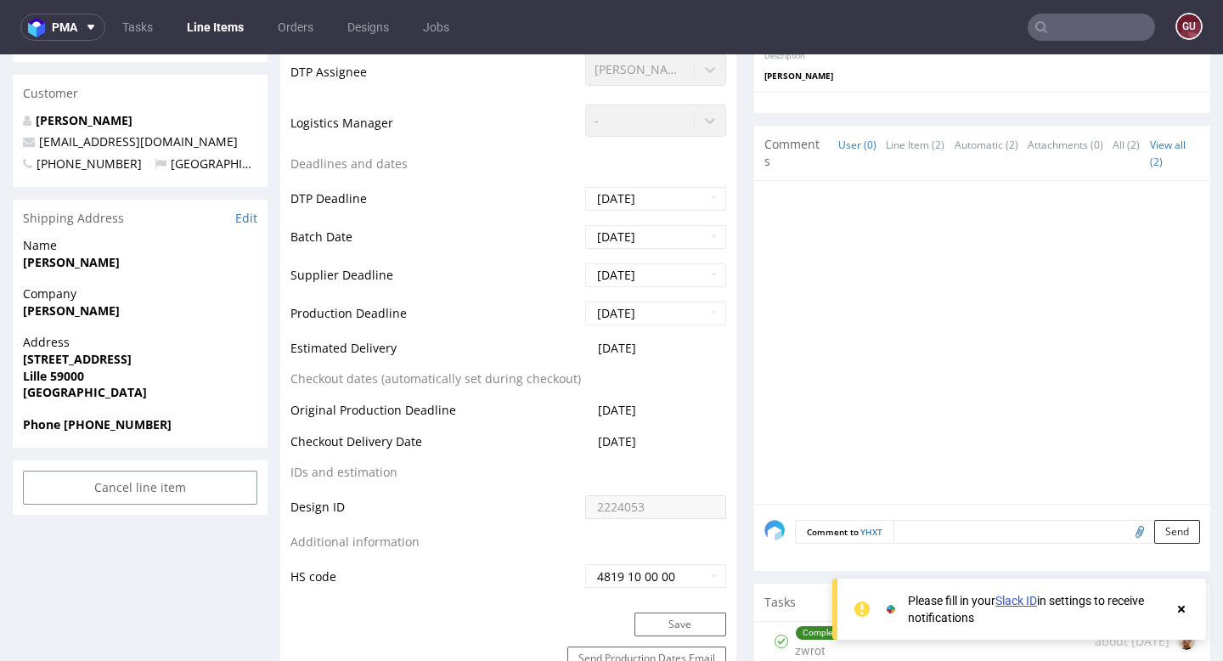
drag, startPoint x: 183, startPoint y: 147, endPoint x: 35, endPoint y: 145, distance: 147.8
click at [35, 145] on p "leroquefeuil@gmail.com" at bounding box center [140, 141] width 234 height 17
copy link "leroquefeuil@gmail.com"
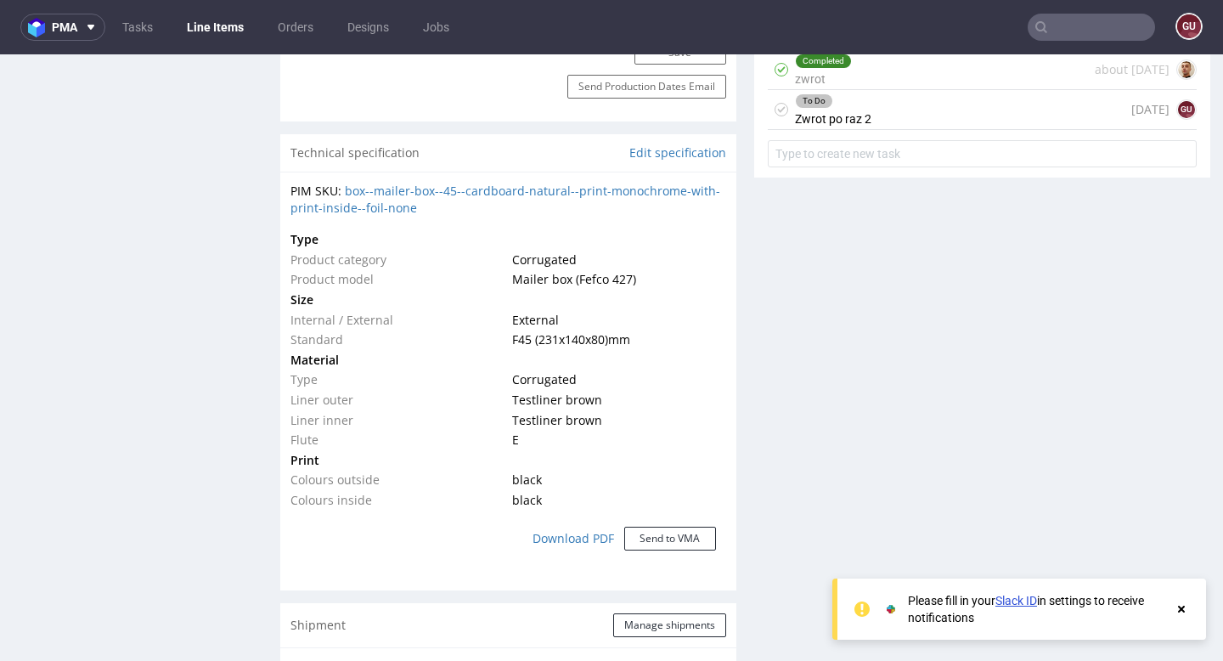
scroll to position [1153, 0]
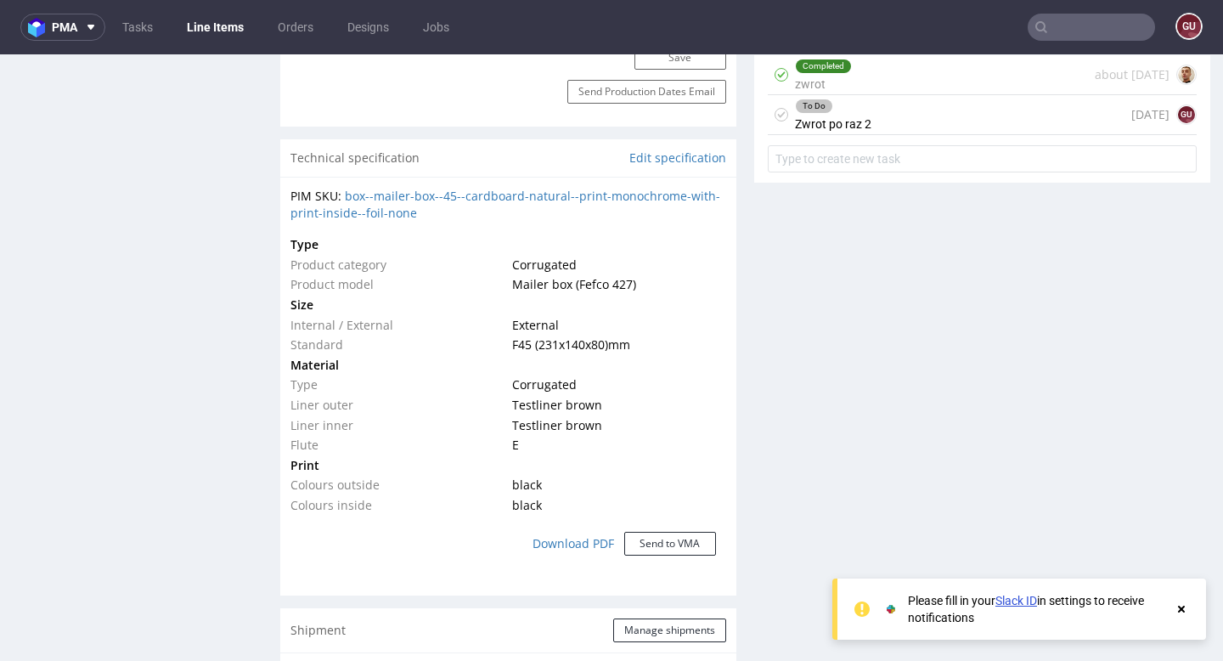
click at [885, 122] on div "To Do Zwrot po raz 2 5 days ago gu" at bounding box center [982, 115] width 429 height 40
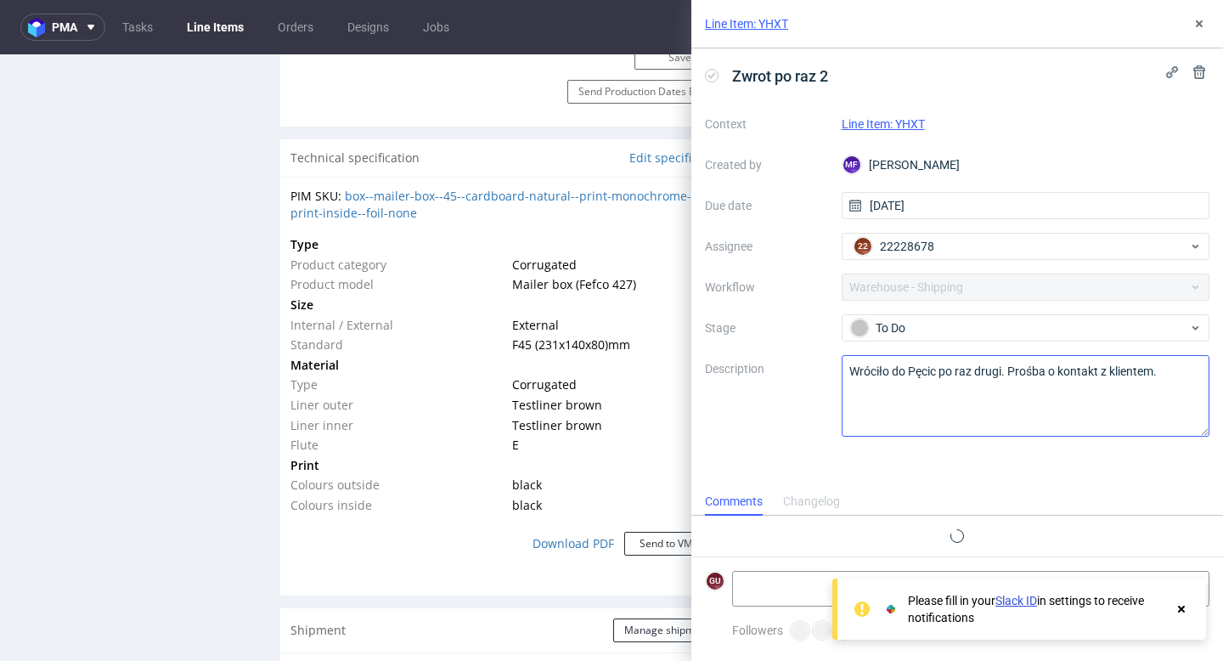
scroll to position [14, 0]
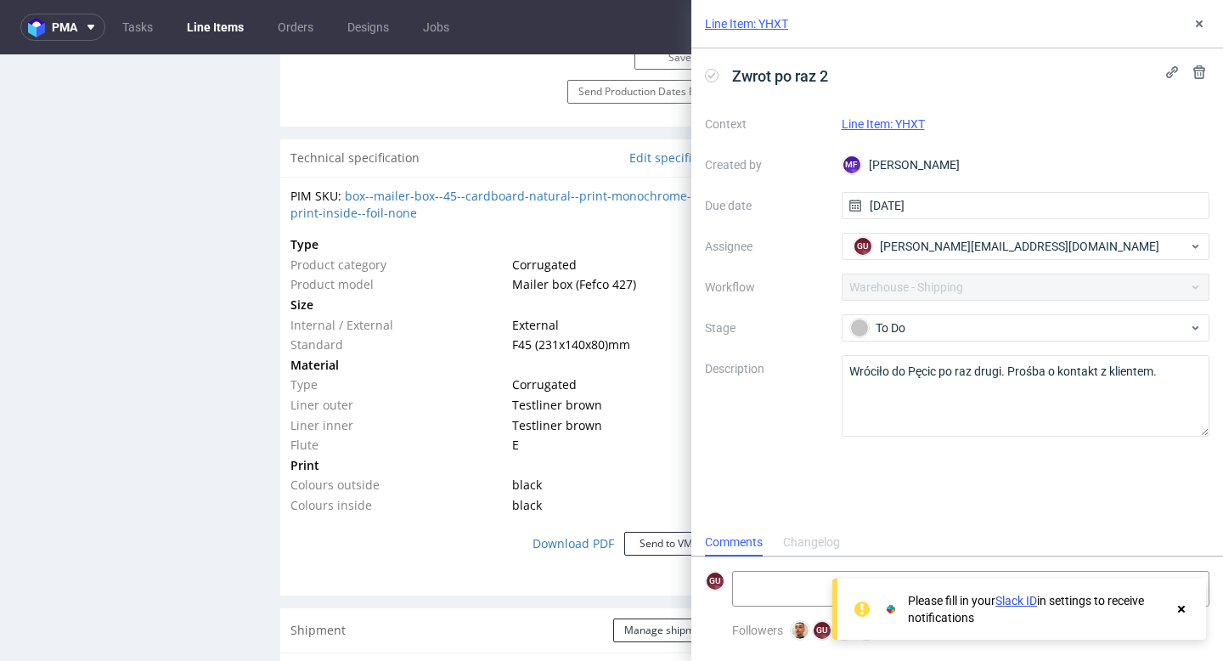
click at [959, 459] on div "Zwrot po raz 2 Context Line Item: YHXT Created by MF Michał Fedorowicz Due date…" at bounding box center [957, 288] width 532 height 480
click at [792, 578] on textarea at bounding box center [907, 589] width 348 height 34
paste textarea "https://app-eu1.hubspot.com/contacts/25600958/record/0-5/227278400753/"
type textarea "https://app-eu1.hubspot.com/contacts/25600958/record/0-5/227278400753/"
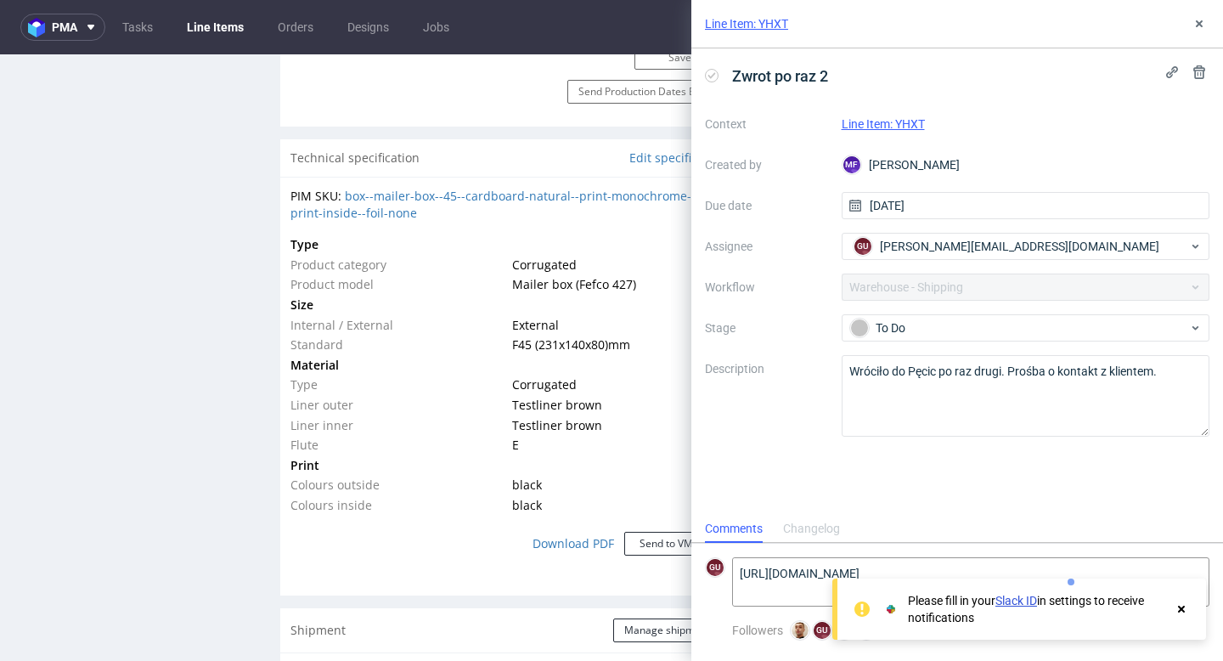
click at [1180, 612] on icon at bounding box center [1181, 609] width 15 height 14
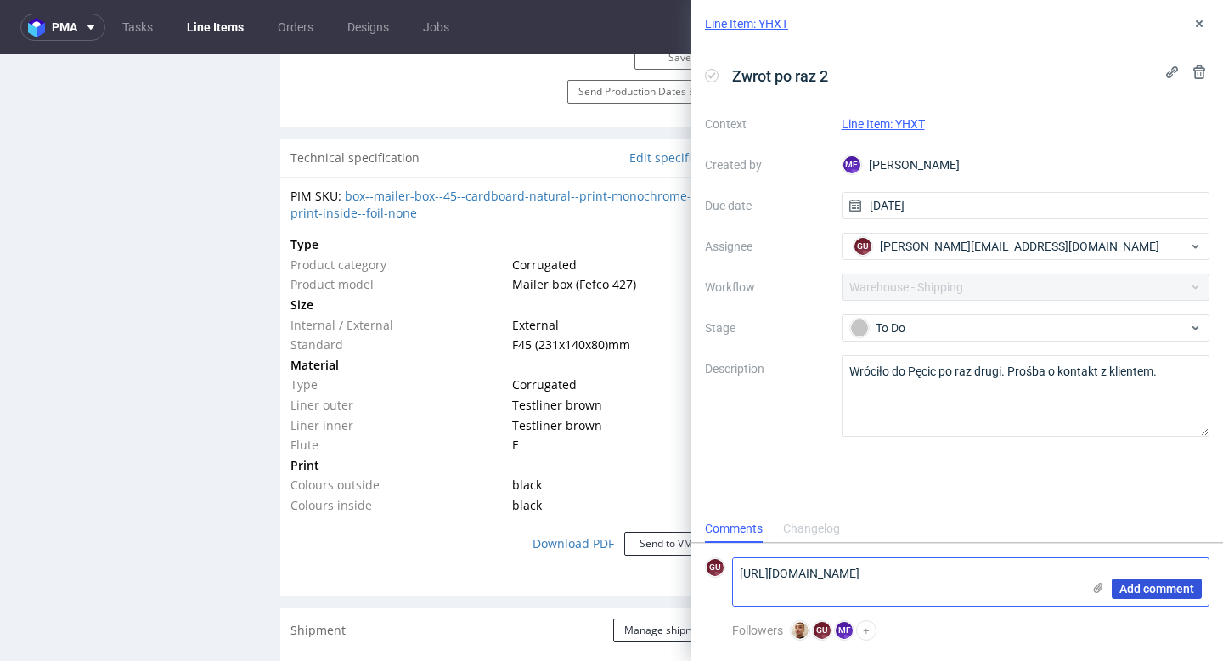
click at [1153, 587] on span "Add comment" at bounding box center [1156, 589] width 75 height 12
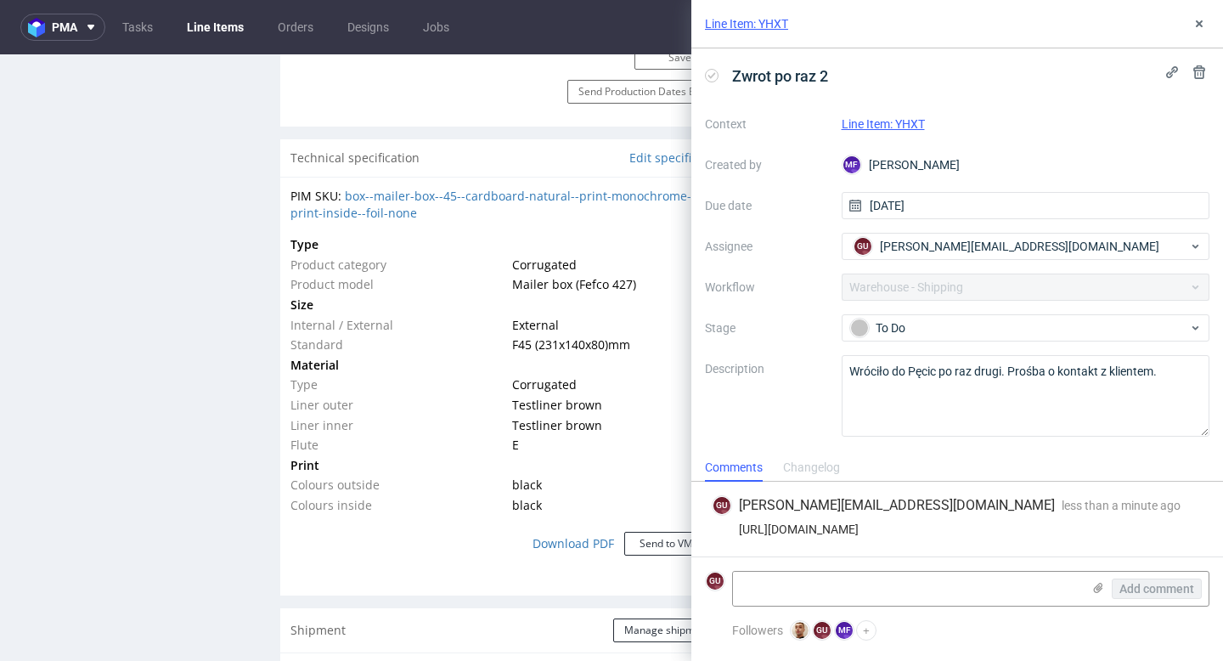
click at [1001, 313] on div "Context Line Item: YHXT Created by MF Michał Fedorowicz Due date 11/09/2025 Ass…" at bounding box center [957, 273] width 504 height 326
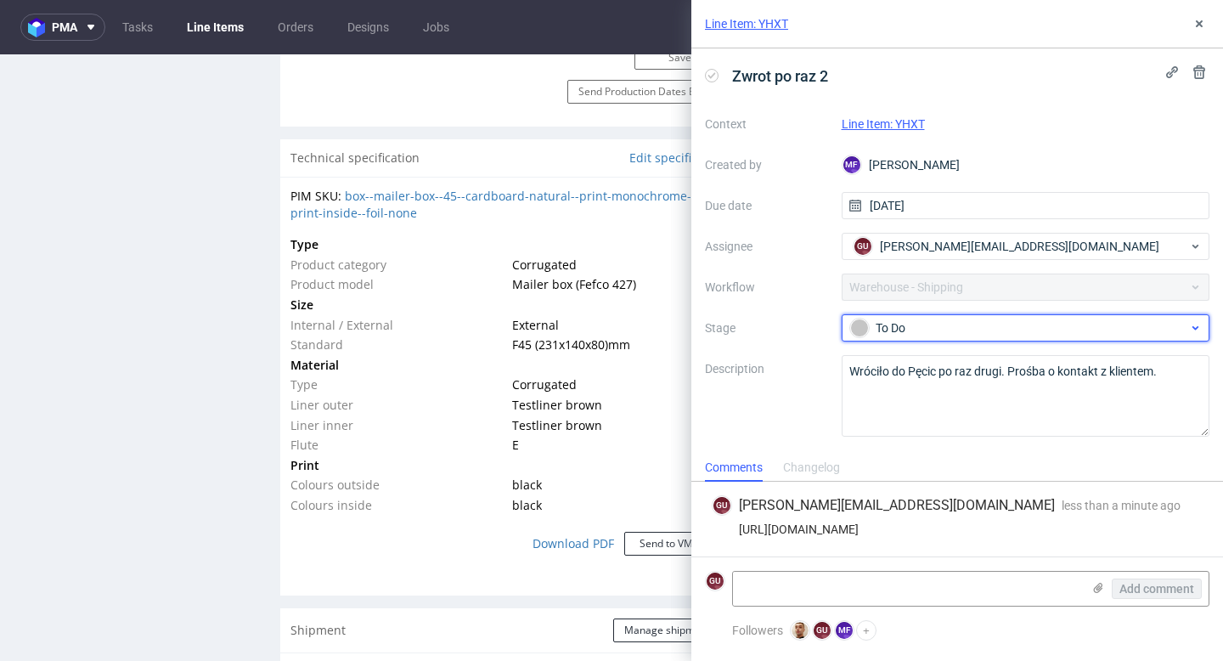
click at [997, 323] on div "To Do" at bounding box center [1019, 327] width 338 height 19
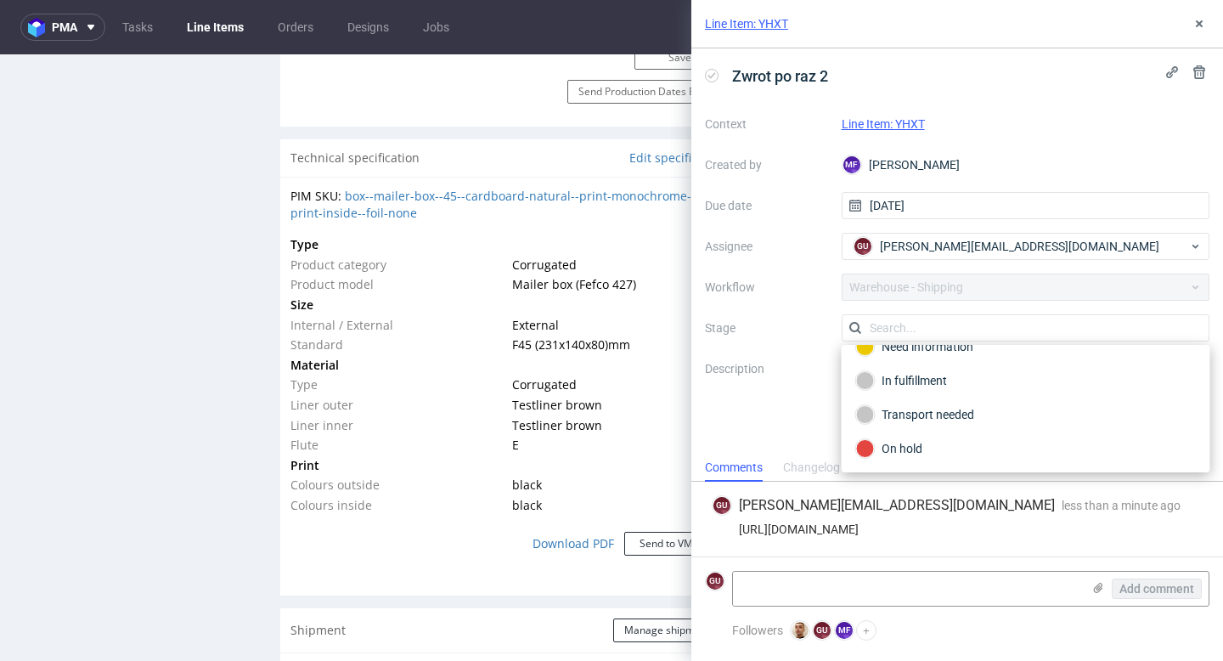
scroll to position [54, 0]
click at [927, 382] on div "In fulfillment" at bounding box center [1026, 382] width 340 height 19
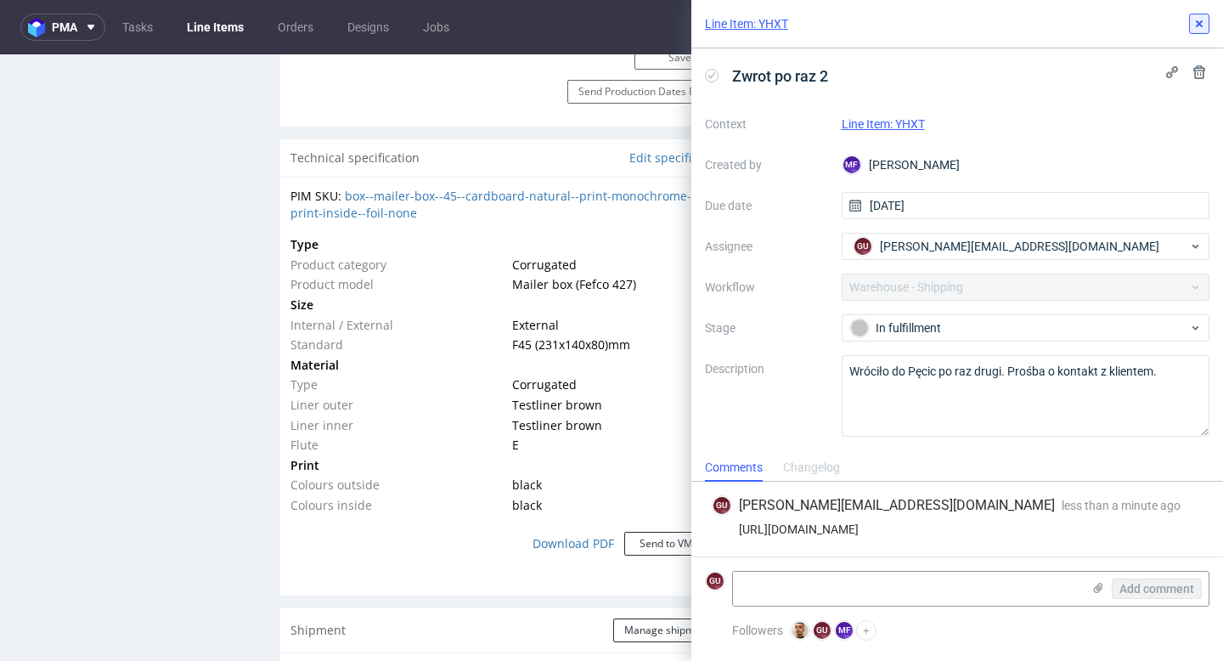
click at [1196, 26] on use at bounding box center [1199, 23] width 7 height 7
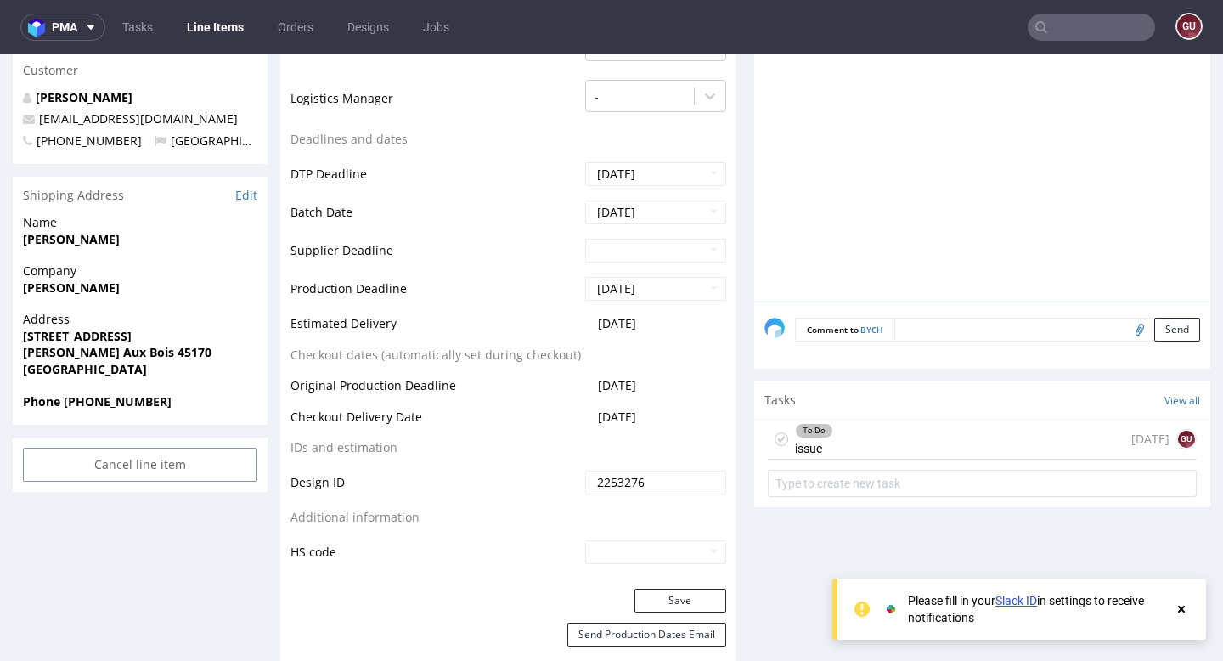
scroll to position [657, 0]
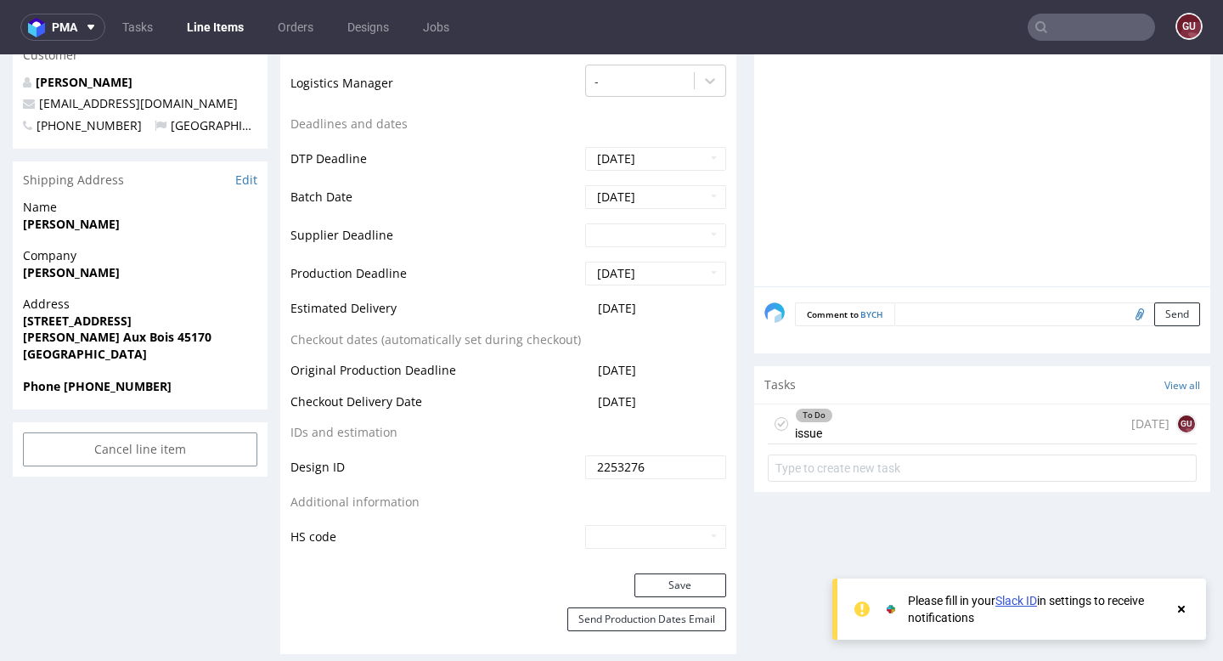
click at [959, 426] on div "To Do issue [DATE] gu" at bounding box center [982, 424] width 429 height 40
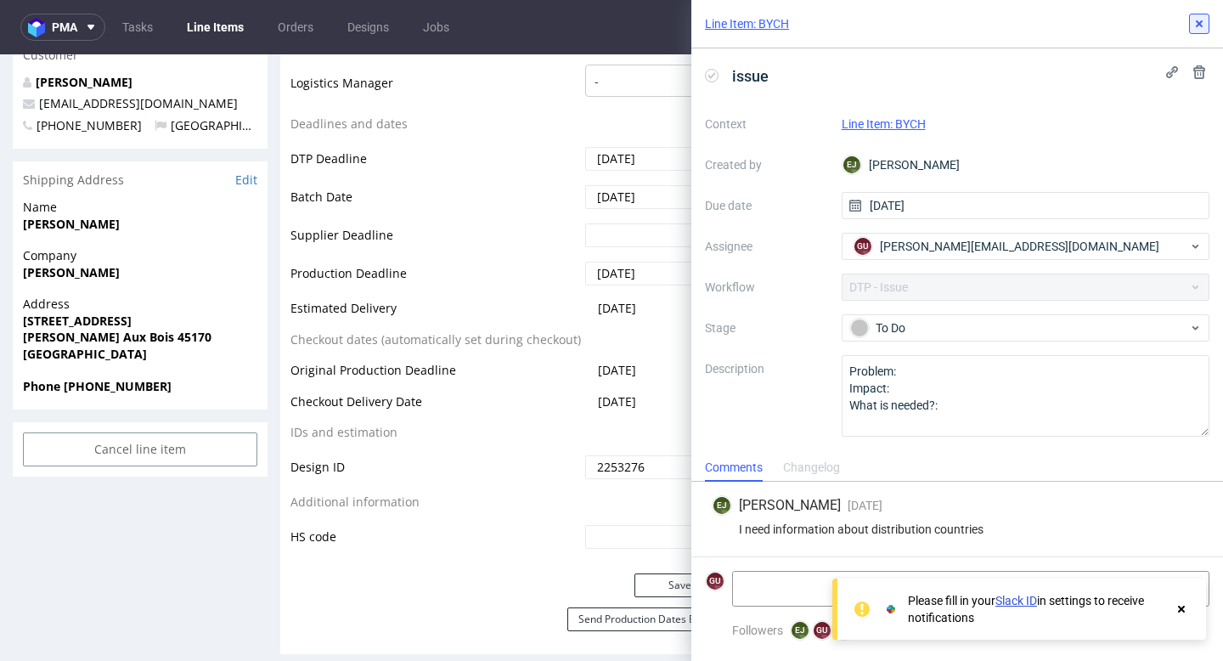
click at [1199, 21] on icon at bounding box center [1199, 24] width 14 height 14
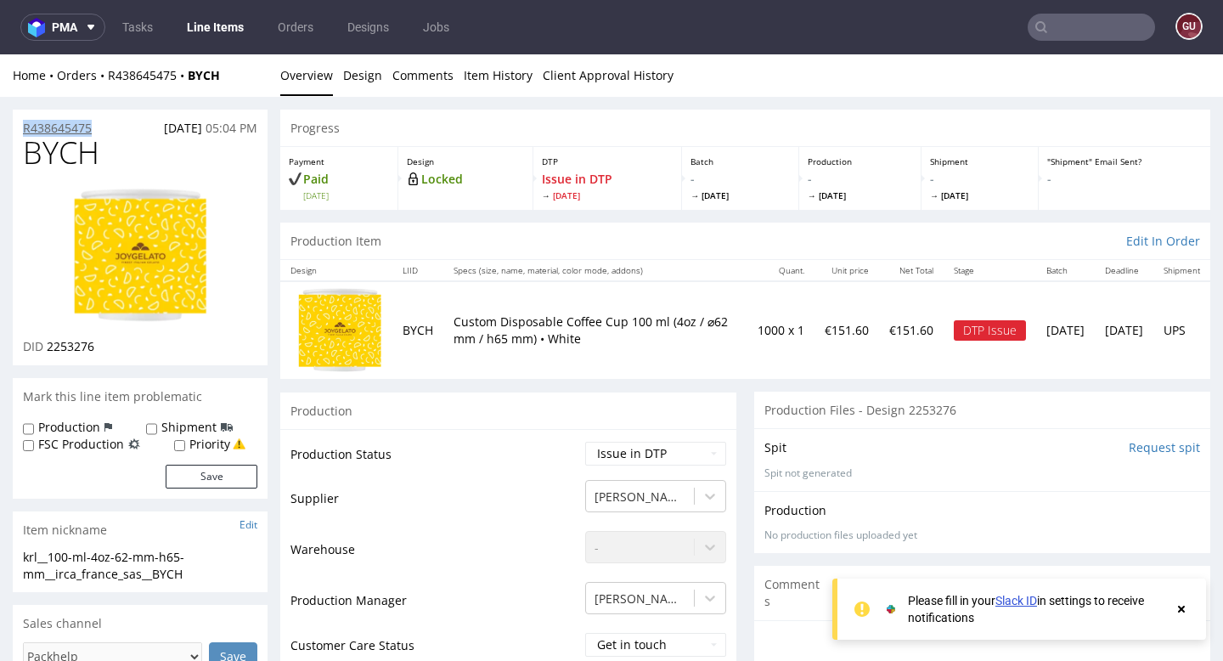
drag, startPoint x: 99, startPoint y: 131, endPoint x: 25, endPoint y: 132, distance: 74.8
click at [25, 132] on div "R438645475 [DATE] 05:04 PM" at bounding box center [140, 123] width 255 height 27
copy p "R438645475"
drag, startPoint x: 414, startPoint y: 210, endPoint x: 414, endPoint y: 197, distance: 12.7
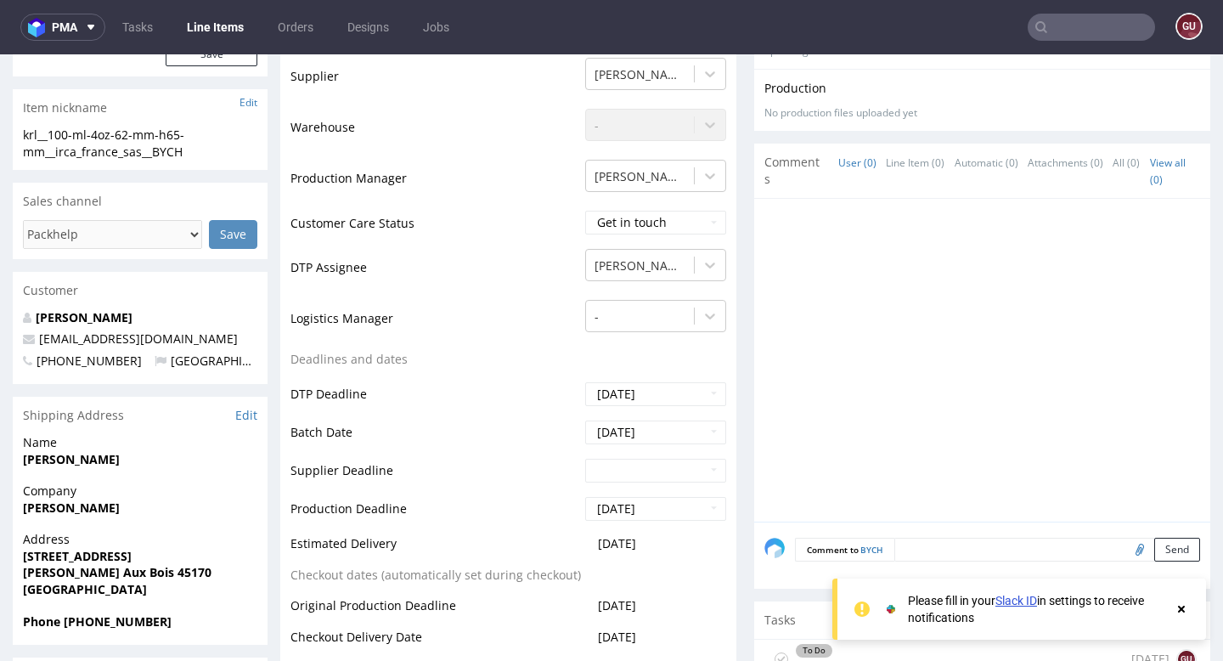
scroll to position [429, 0]
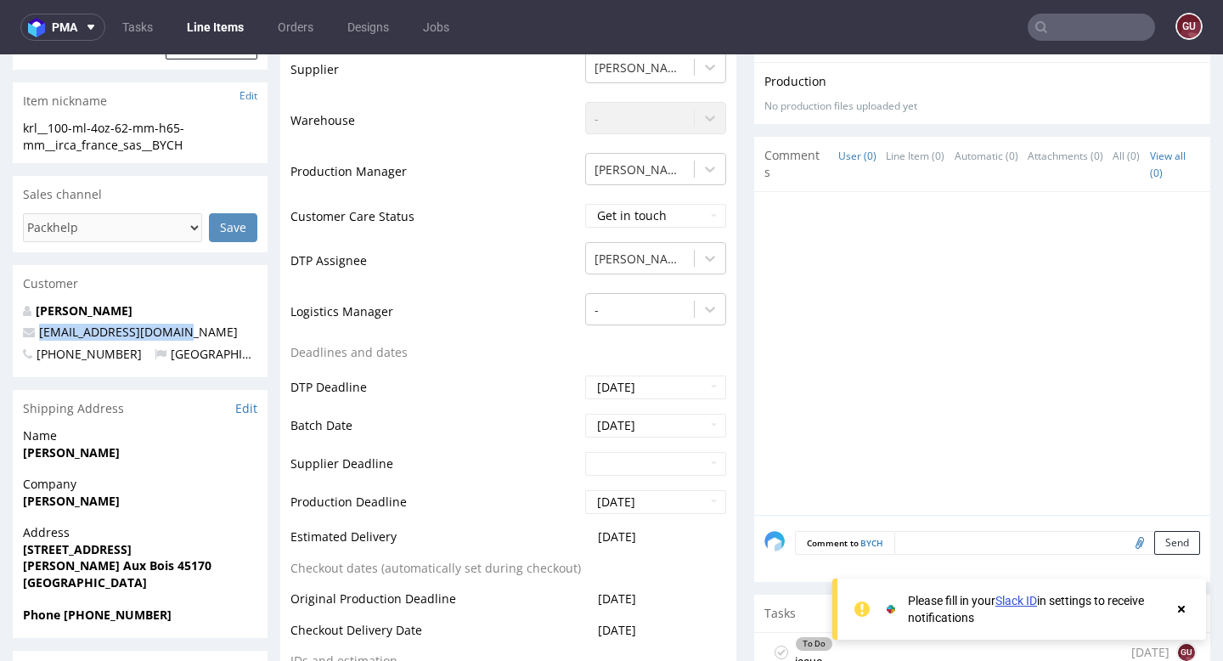
drag, startPoint x: 170, startPoint y: 334, endPoint x: 35, endPoint y: 337, distance: 135.1
click at [35, 337] on p "[EMAIL_ADDRESS][DOMAIN_NAME]" at bounding box center [140, 332] width 234 height 17
copy link "[EMAIL_ADDRESS][DOMAIN_NAME]"
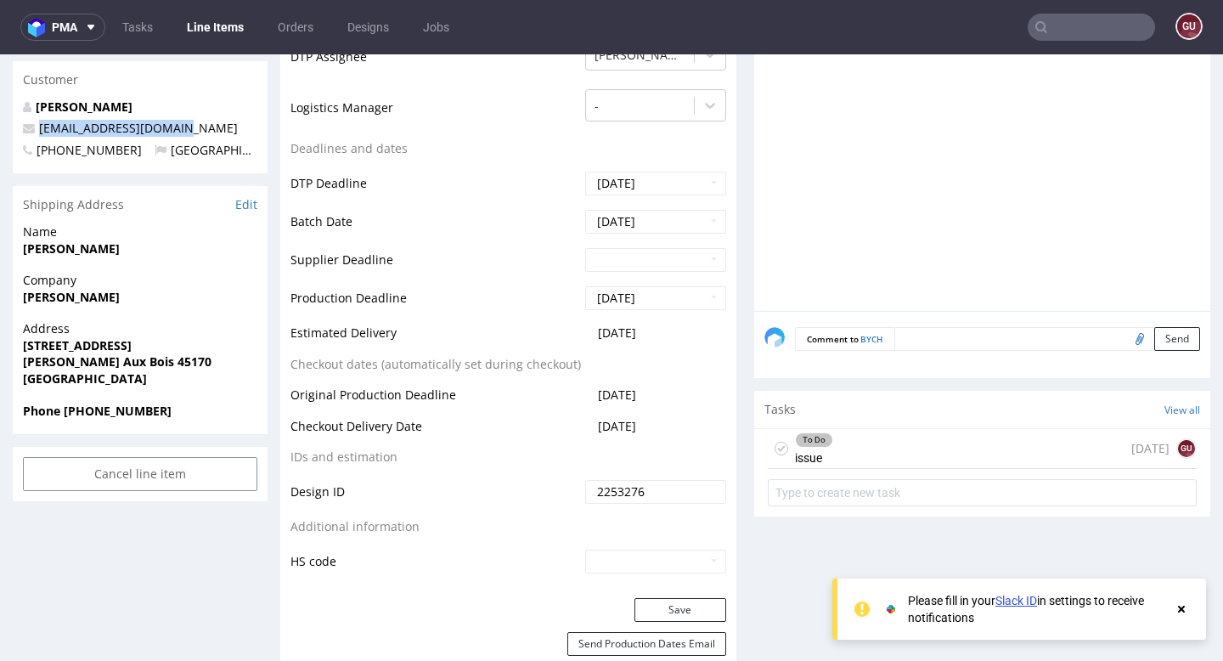
scroll to position [648, 0]
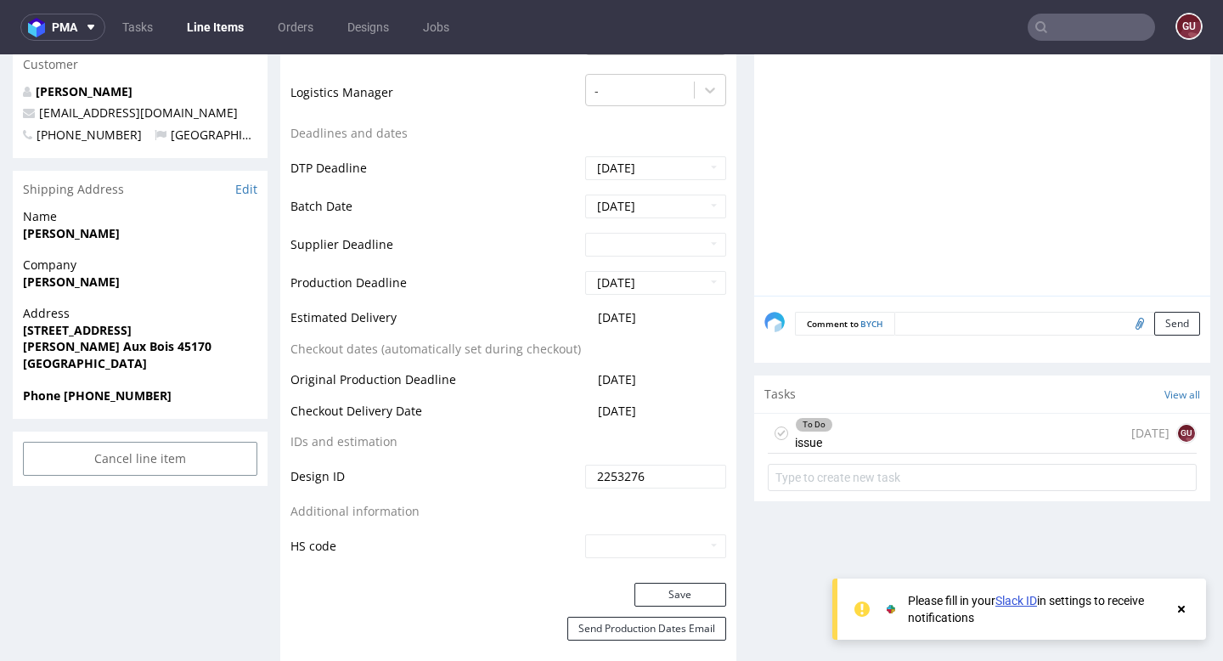
click at [854, 436] on div "To Do issue [DATE] gu" at bounding box center [982, 434] width 429 height 40
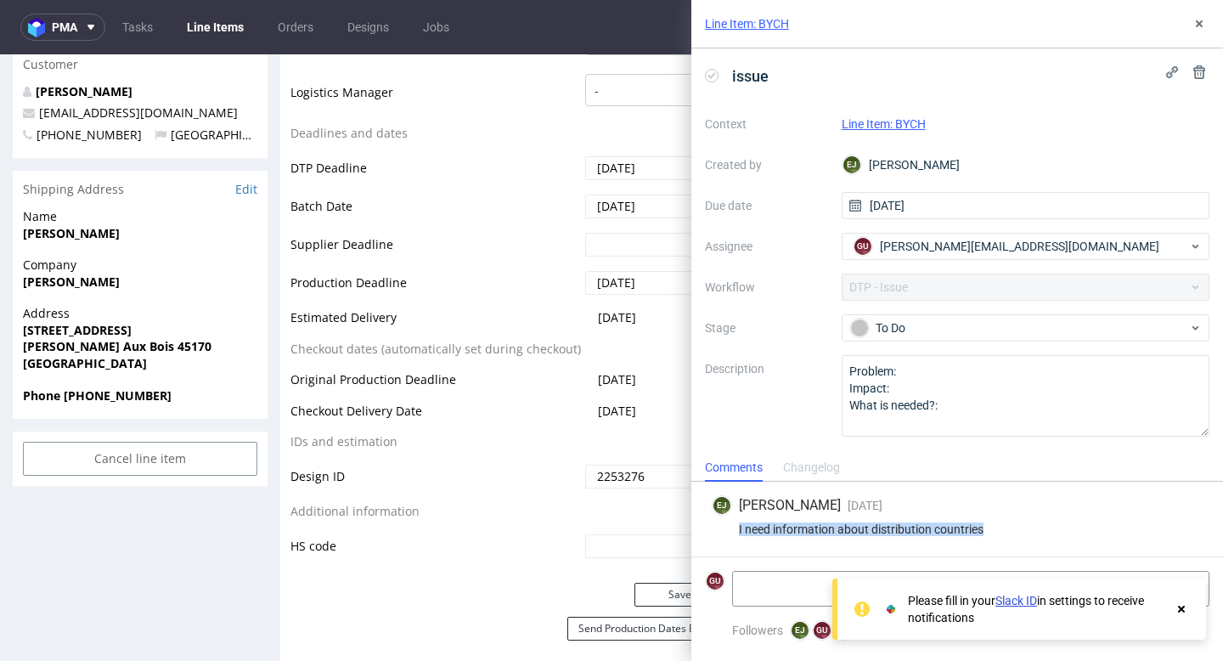
drag, startPoint x: 729, startPoint y: 527, endPoint x: 985, endPoint y: 549, distance: 257.4
click at [985, 549] on div "[PERSON_NAME] [DATE] [DATE] 12:28 I need information about distribution countri…" at bounding box center [957, 519] width 504 height 75
copy div "I need information about distribution countries"
click at [786, 587] on textarea at bounding box center [907, 589] width 348 height 34
paste textarea "[URL][DOMAIN_NAME]"
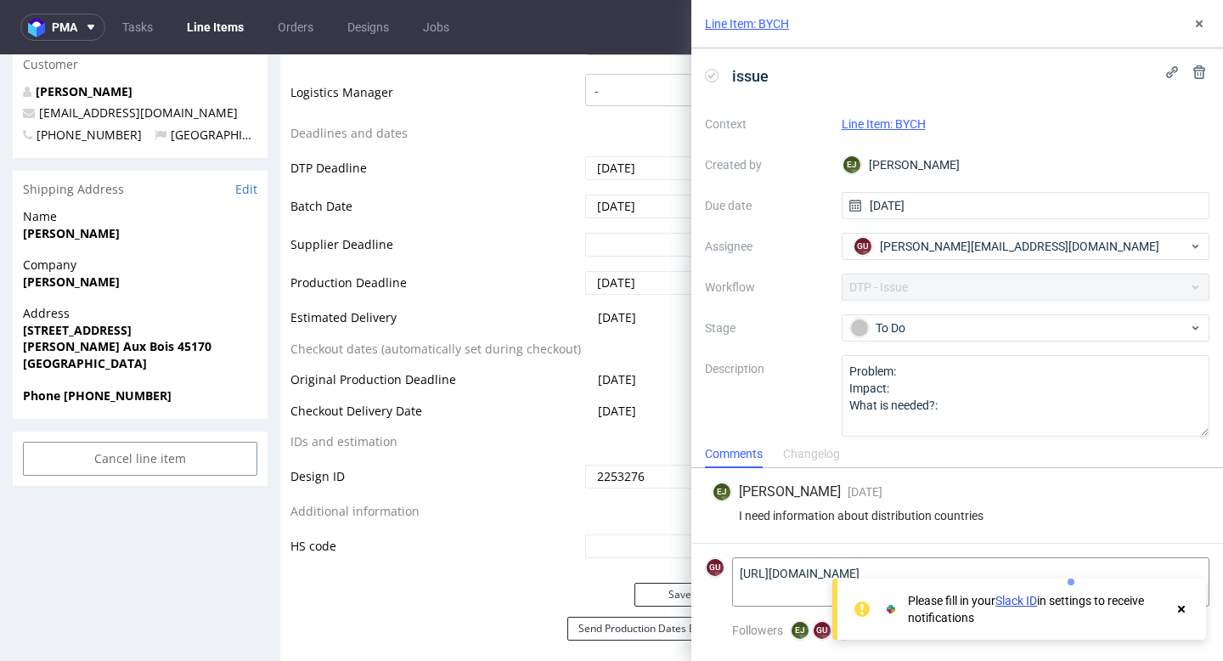
type textarea "[URL][DOMAIN_NAME]"
click at [1178, 609] on icon at bounding box center [1181, 609] width 15 height 14
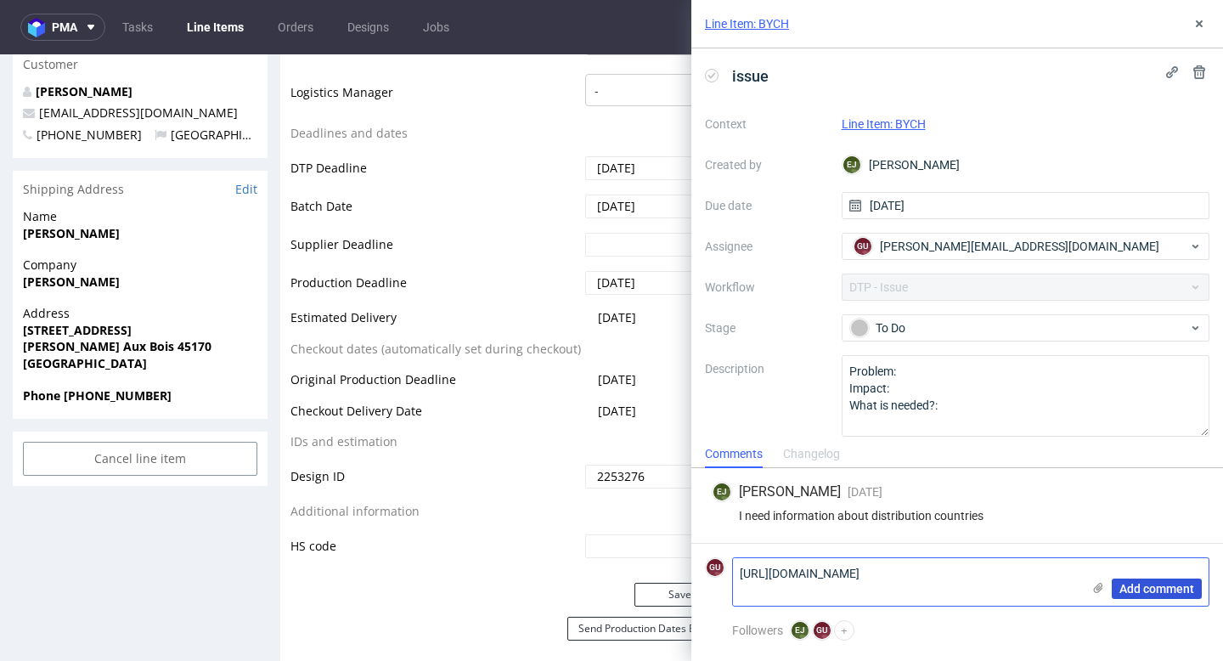
click at [1160, 590] on span "Add comment" at bounding box center [1156, 589] width 75 height 12
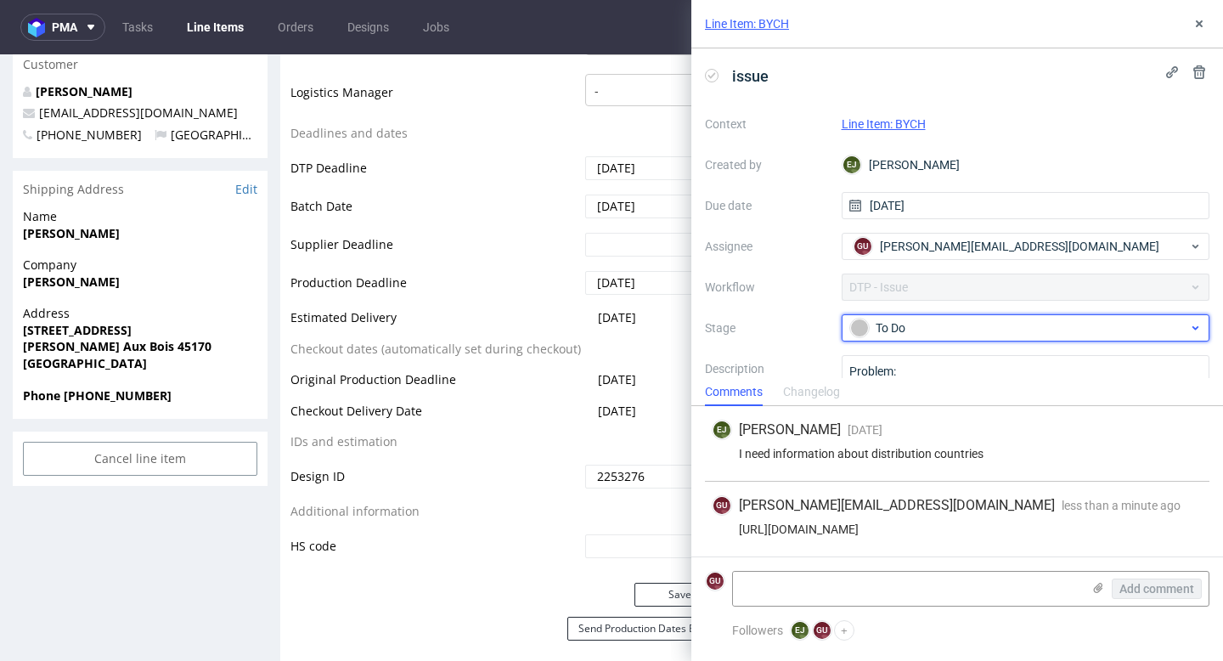
click at [1186, 330] on div "To Do" at bounding box center [1019, 327] width 338 height 19
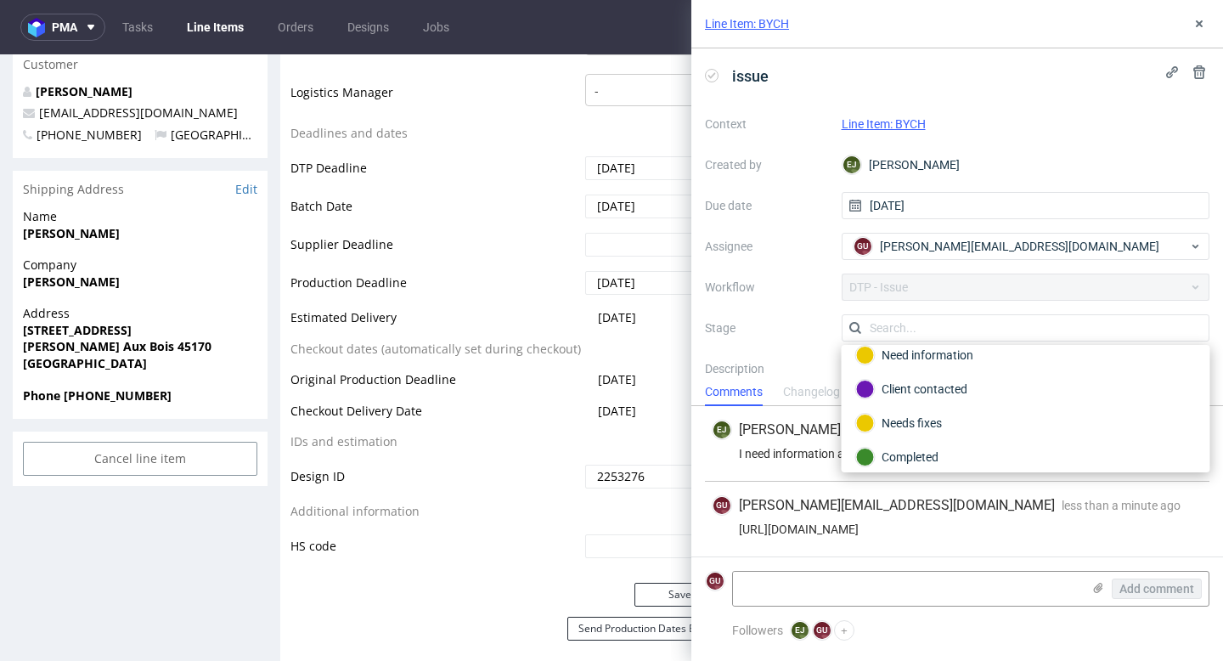
scroll to position [84, 0]
click at [964, 391] on div "Client contacted" at bounding box center [1026, 386] width 340 height 19
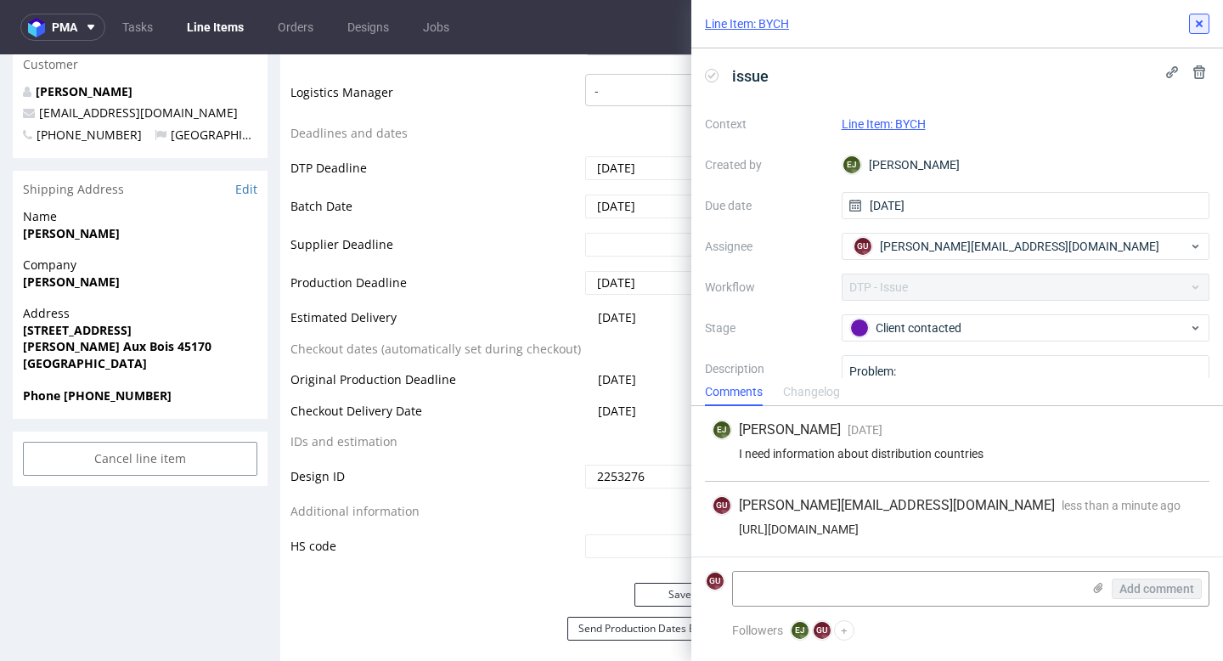
click at [1197, 22] on use at bounding box center [1199, 23] width 7 height 7
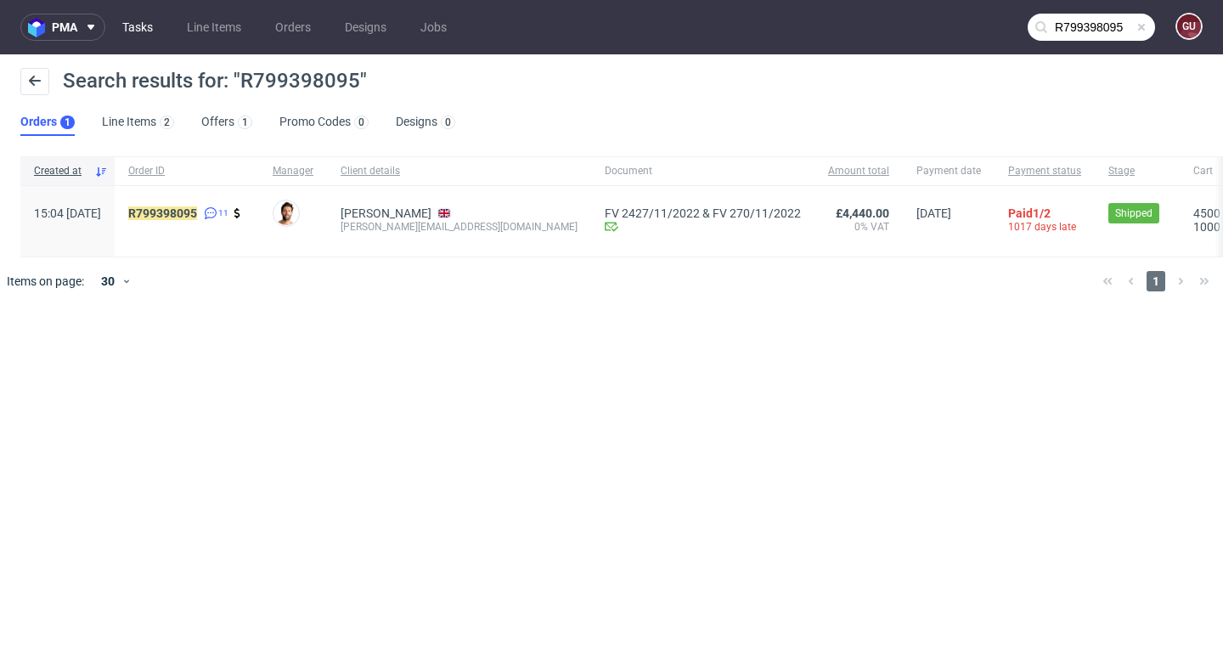
click at [142, 24] on link "Tasks" at bounding box center [137, 27] width 51 height 27
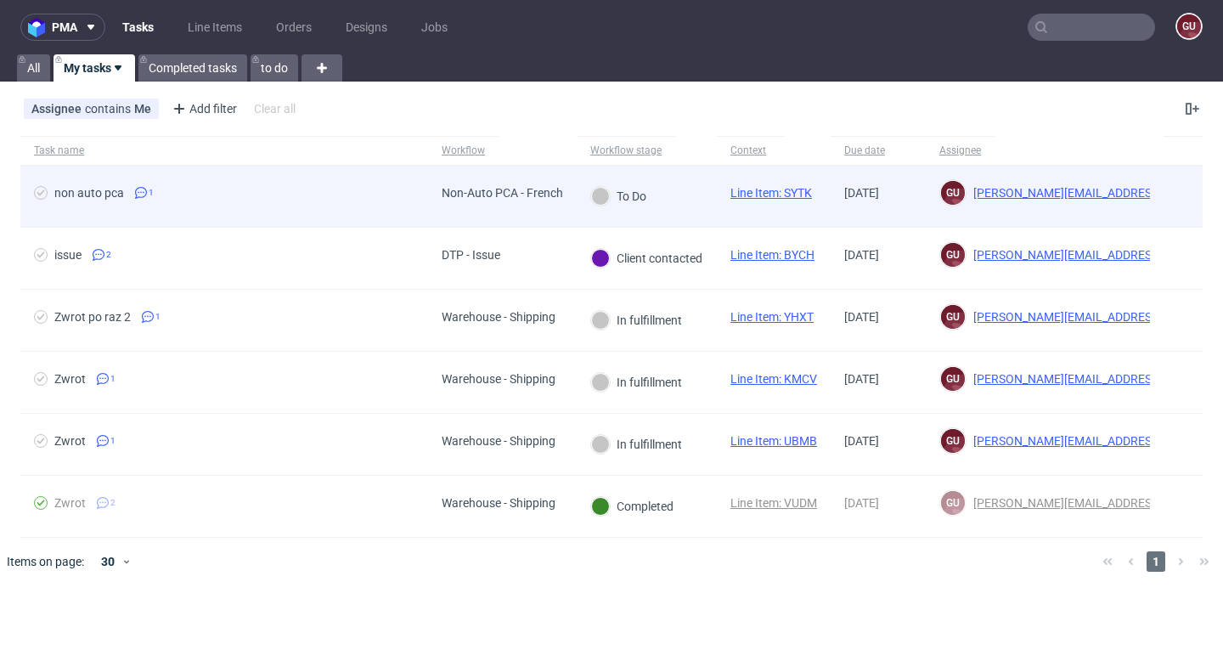
click at [245, 202] on span "non auto pca 1" at bounding box center [224, 196] width 380 height 20
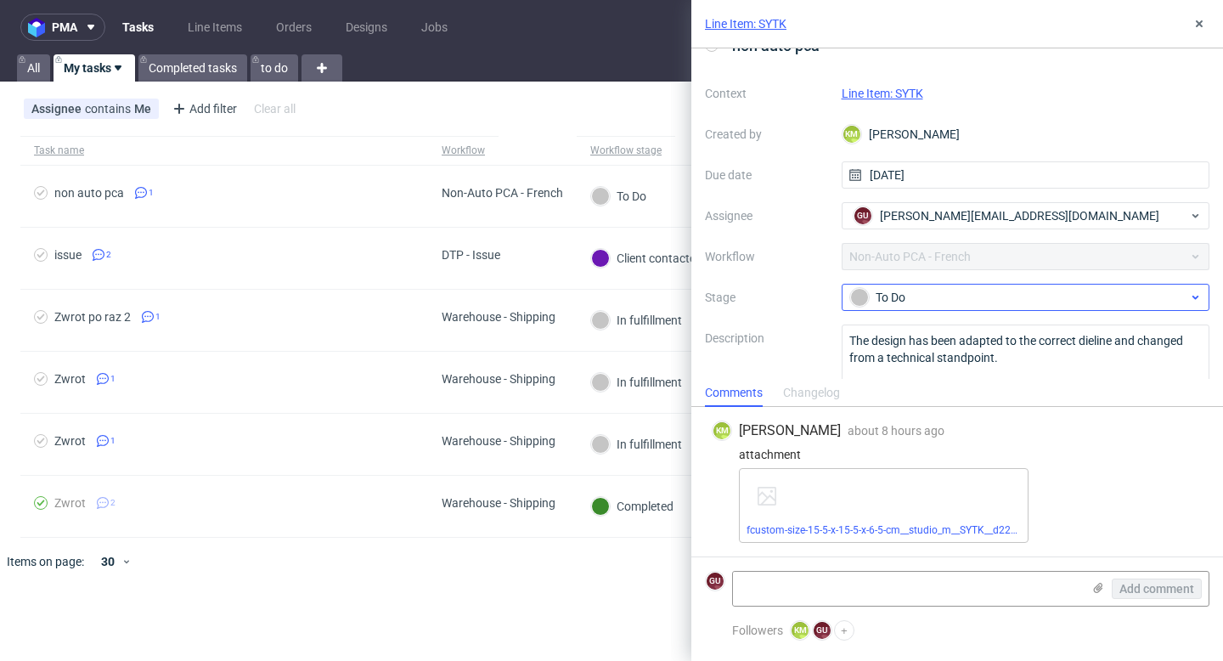
scroll to position [71, 0]
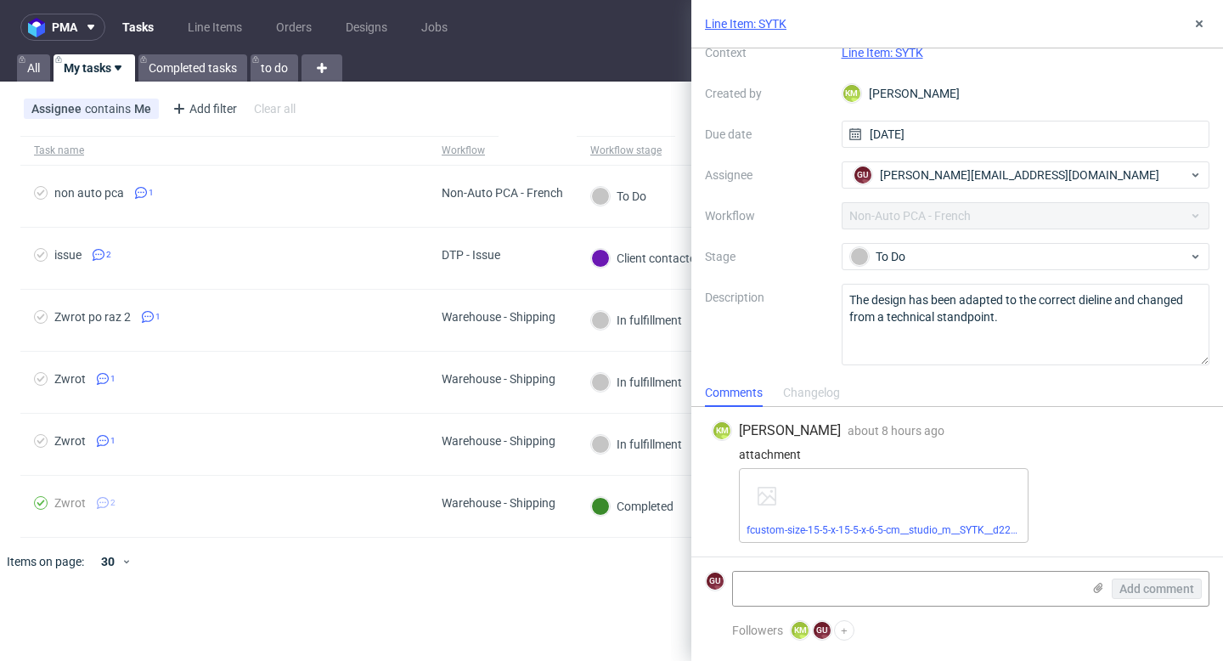
click at [854, 54] on link "Line Item: SYTK" at bounding box center [883, 53] width 82 height 14
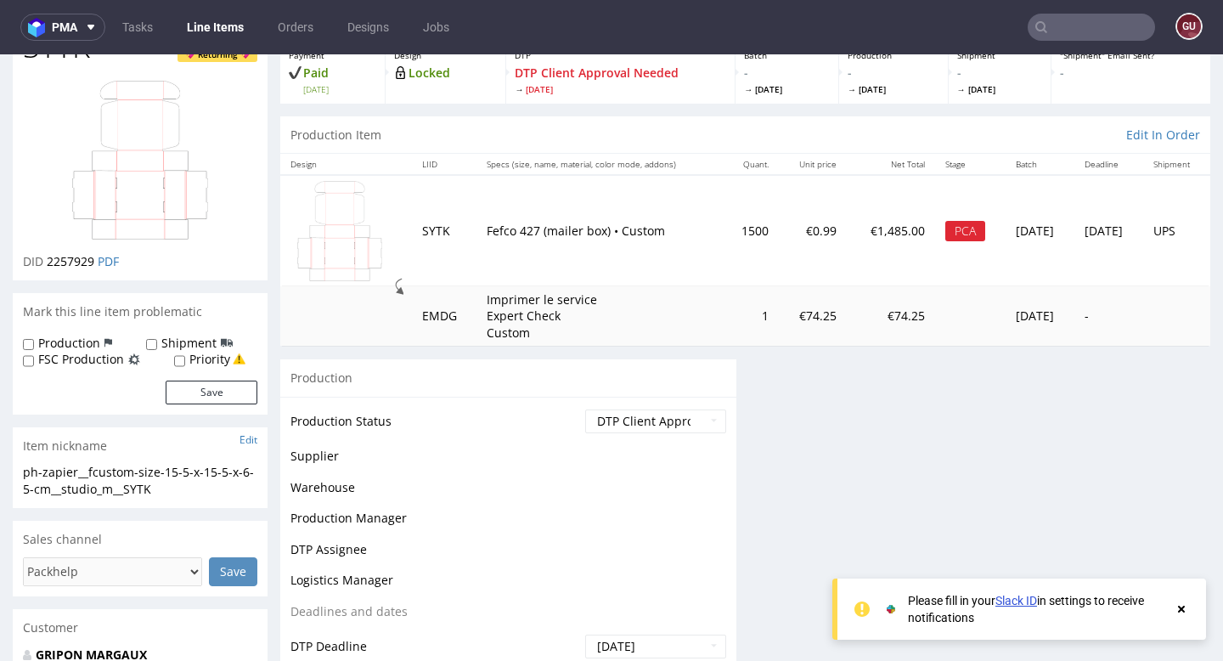
scroll to position [119, 0]
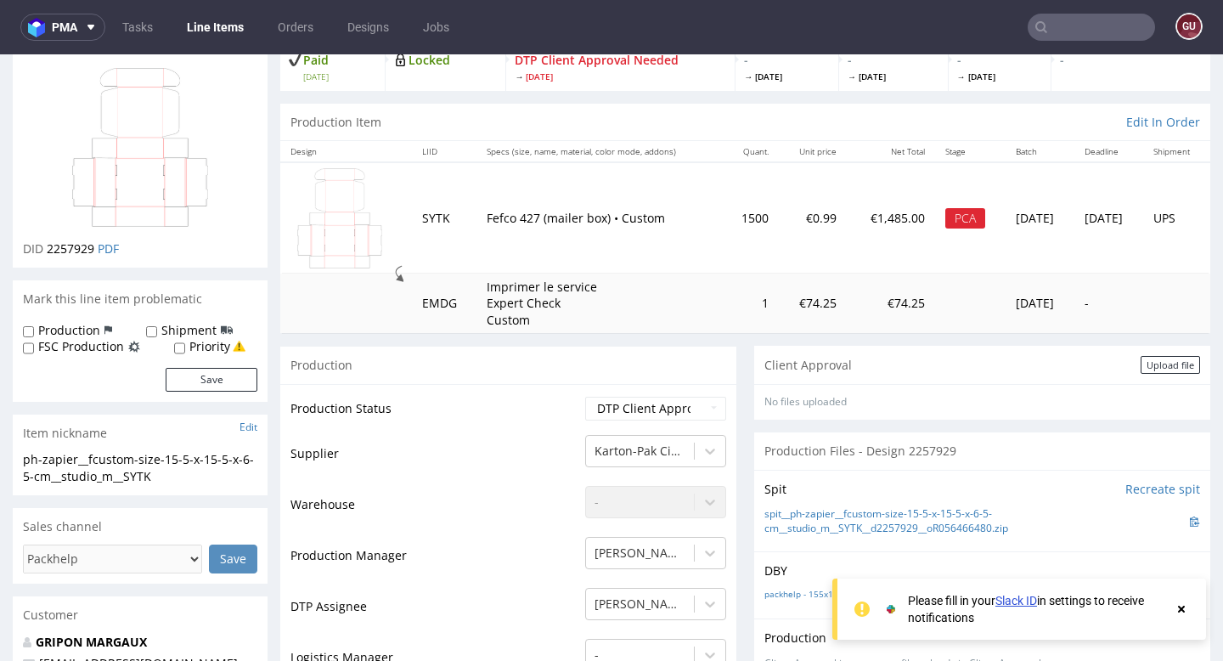
click at [1021, 603] on link "Slack ID" at bounding box center [1016, 601] width 42 height 14
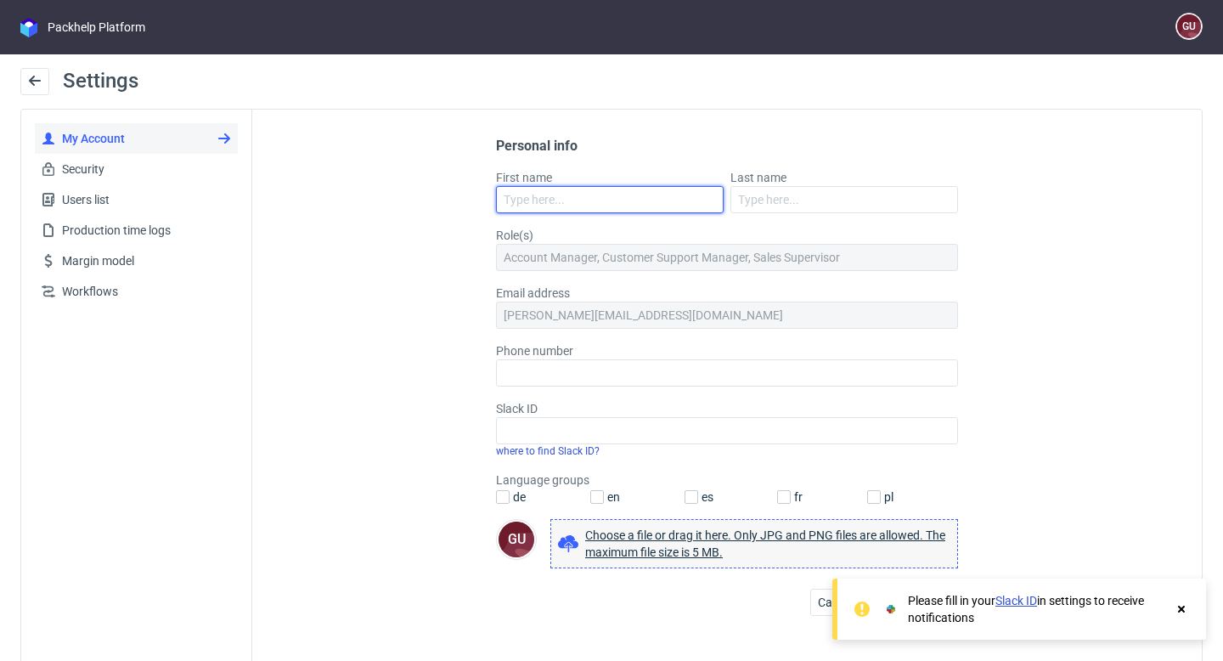
click at [589, 193] on input "First name" at bounding box center [610, 199] width 228 height 27
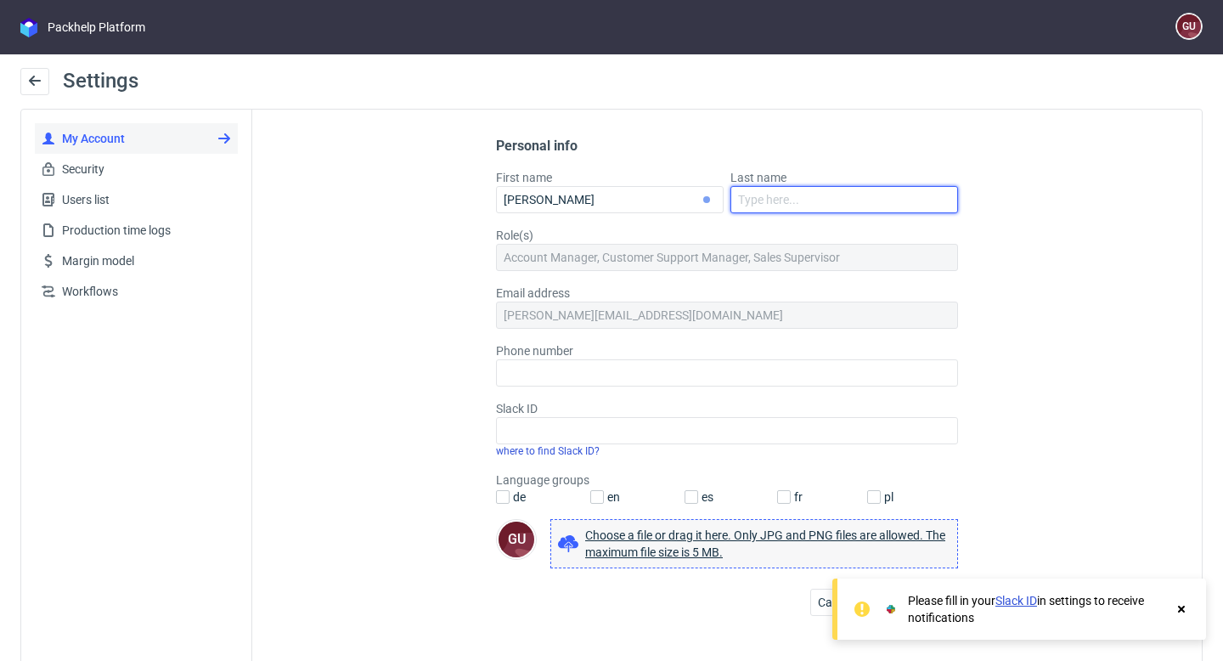
click at [843, 195] on input "Last name" at bounding box center [844, 199] width 228 height 27
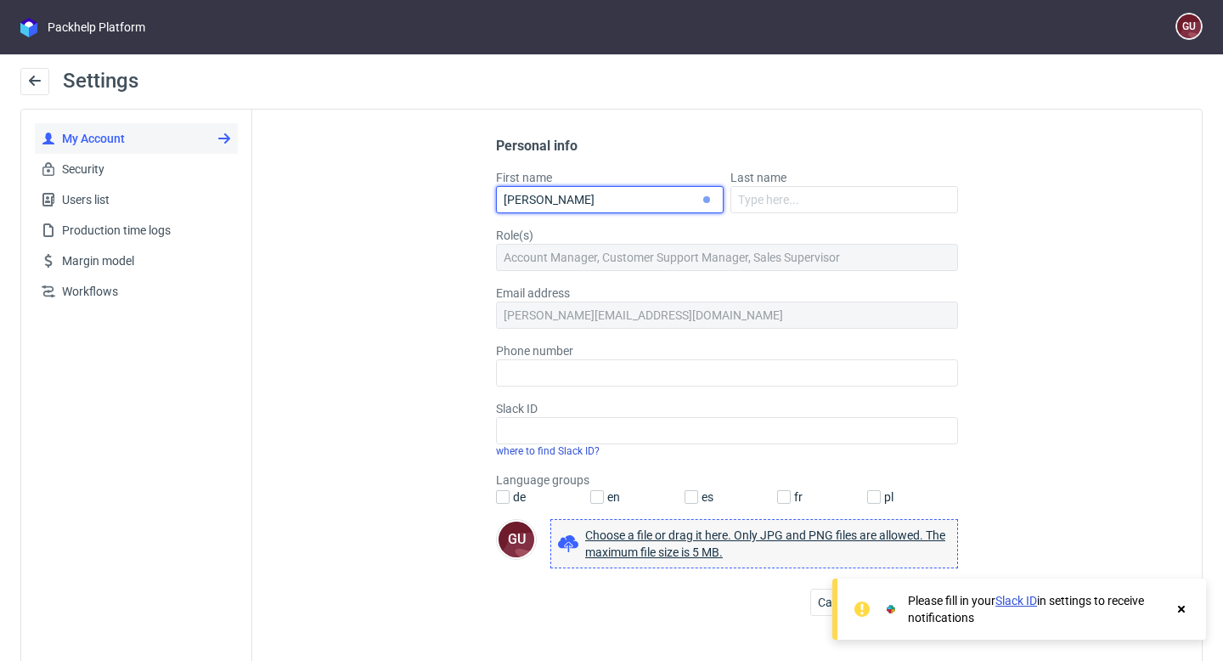
click at [670, 199] on input "[PERSON_NAME]" at bounding box center [610, 199] width 228 height 27
type input "G"
type input "[PERSON_NAME]"
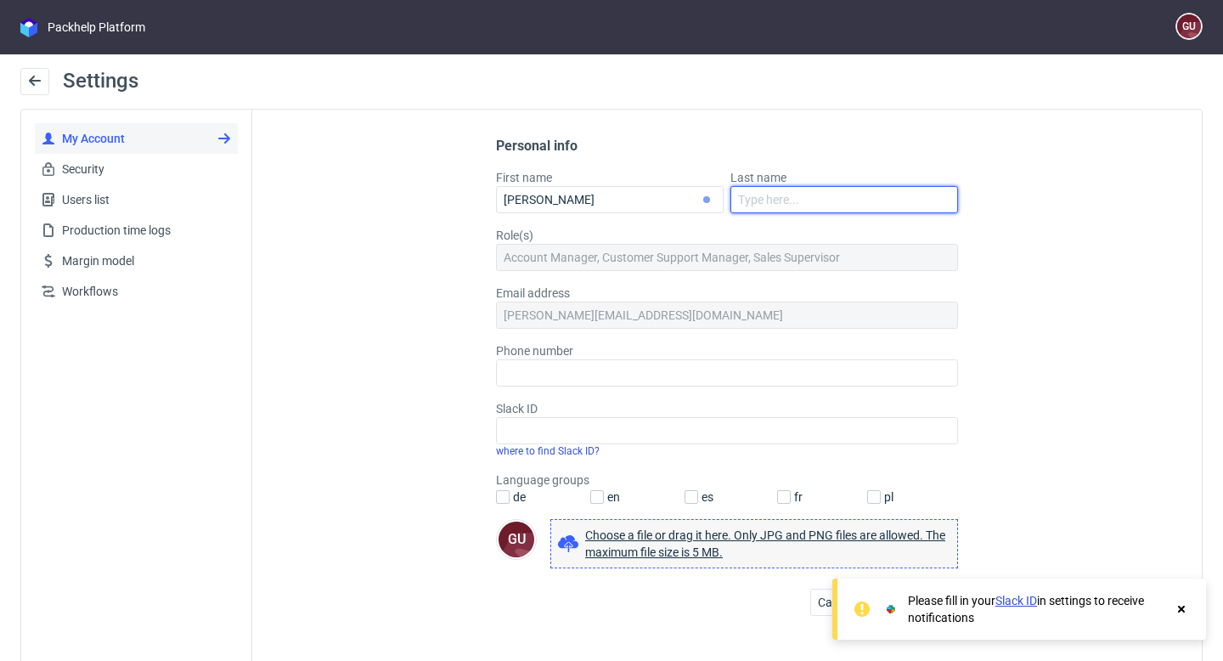
click at [814, 209] on input "Last name" at bounding box center [844, 199] width 228 height 27
type input "[PERSON_NAME]"
click at [690, 254] on div "Account Manager, Customer Support Manager, Sales Supervisor" at bounding box center [727, 257] width 462 height 27
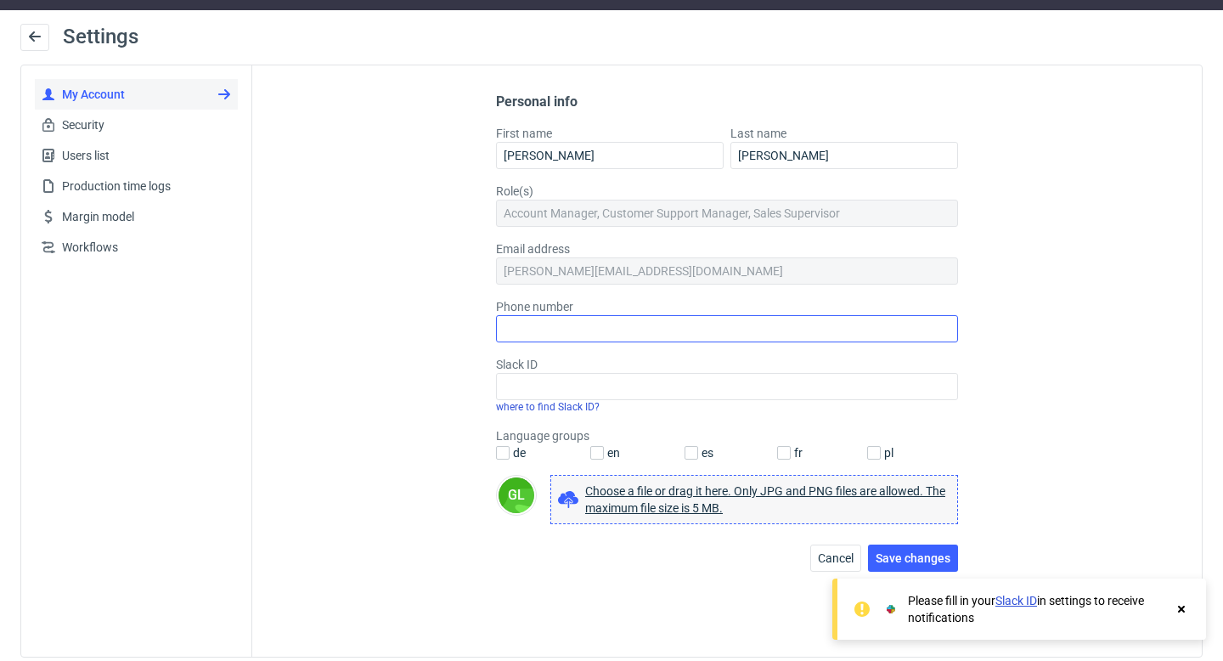
scroll to position [54, 0]
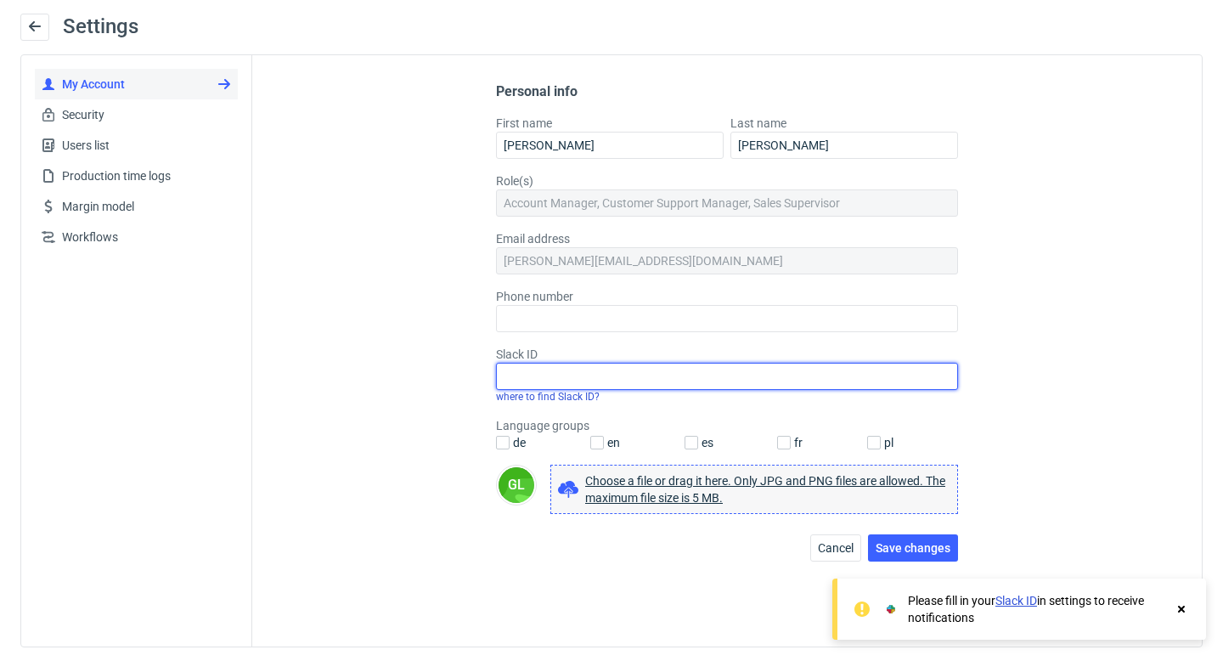
click at [597, 380] on input "Slack ID" at bounding box center [727, 376] width 462 height 27
paste input "U09BY6R3SRL"
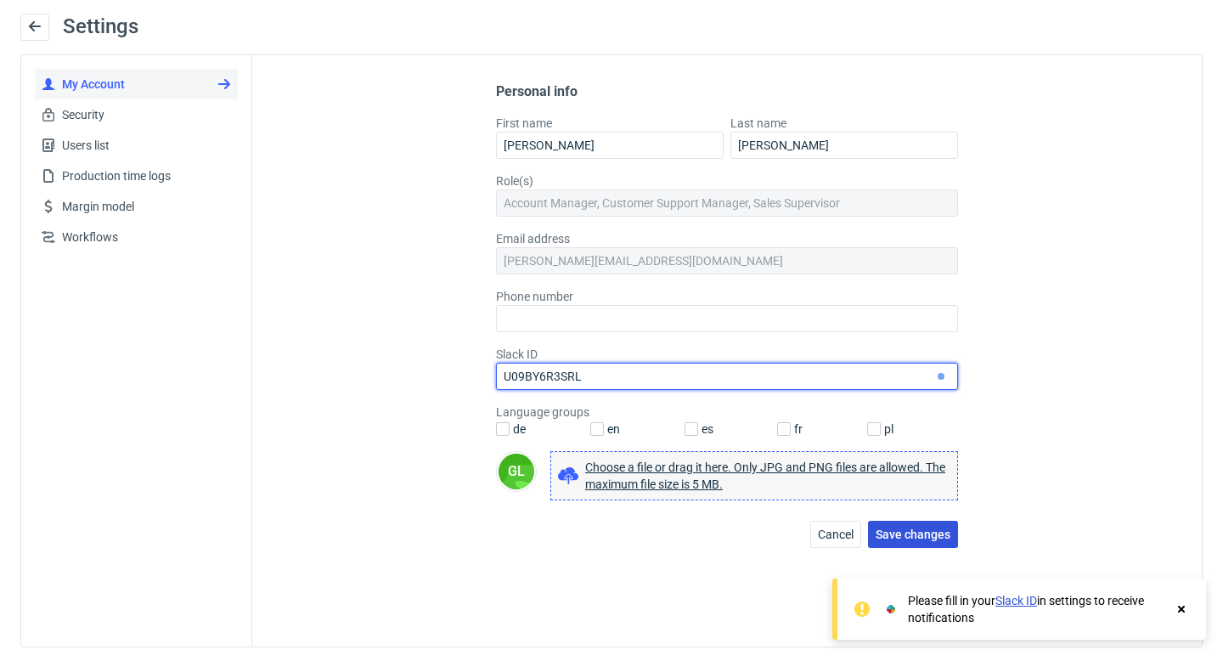
type input "U09BY6R3SRL"
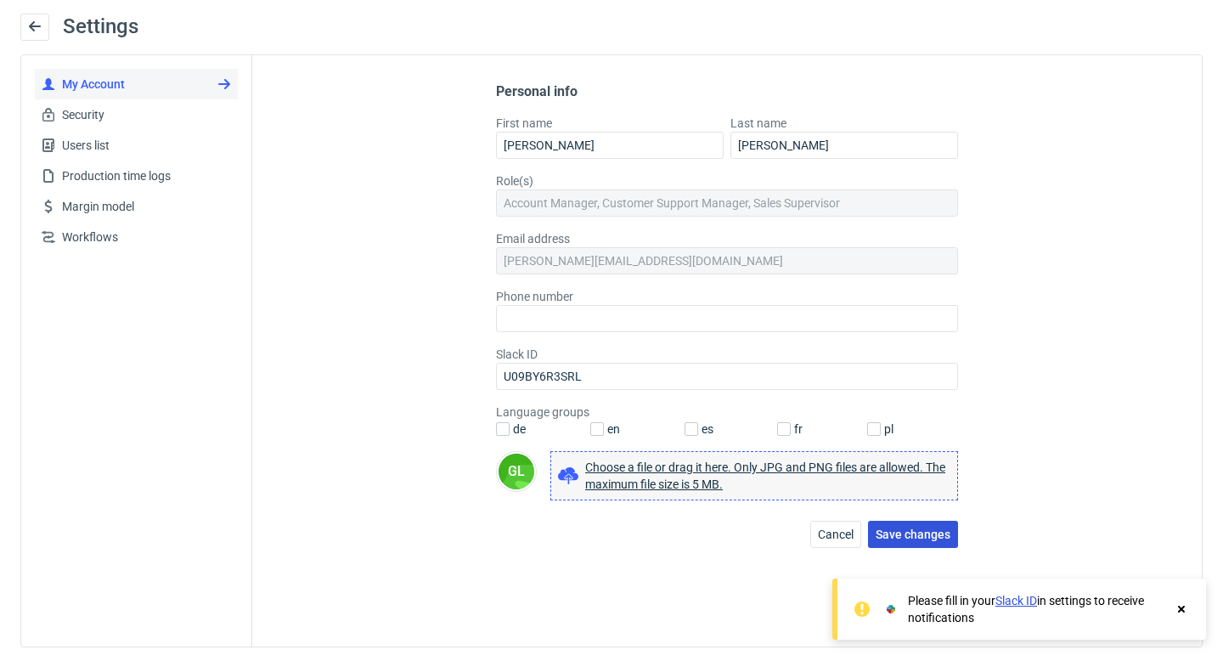
click at [904, 537] on span "Save changes" at bounding box center [913, 534] width 75 height 12
click at [32, 29] on use at bounding box center [35, 26] width 12 height 10
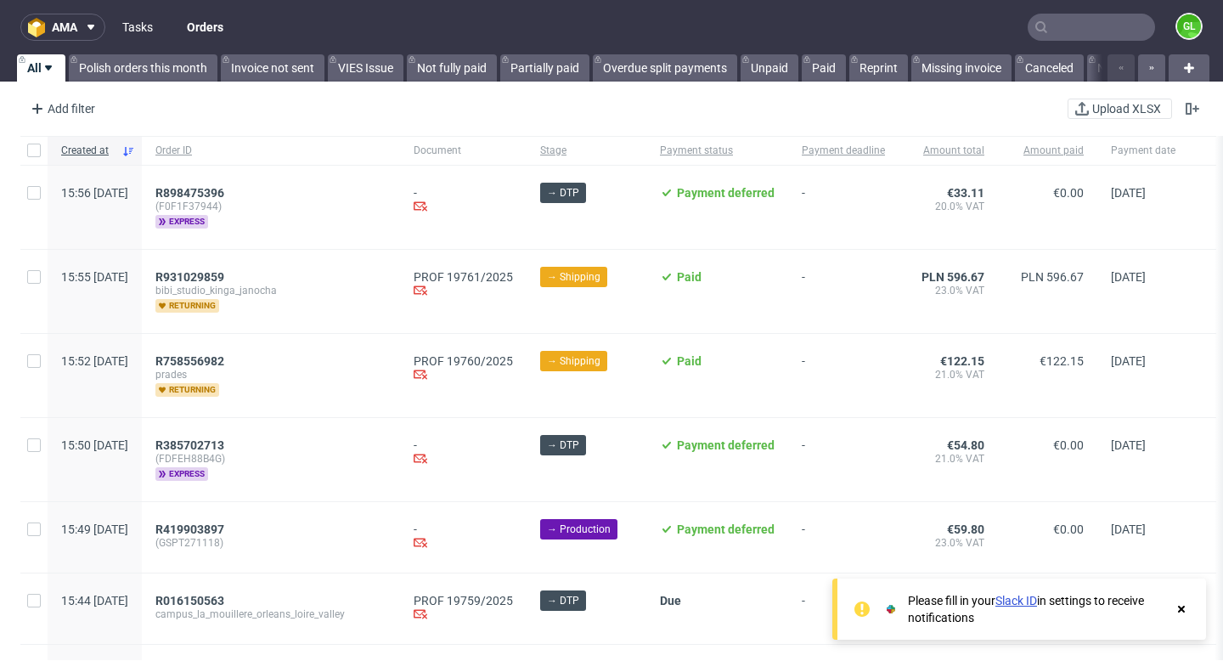
click at [138, 25] on link "Tasks" at bounding box center [137, 27] width 51 height 27
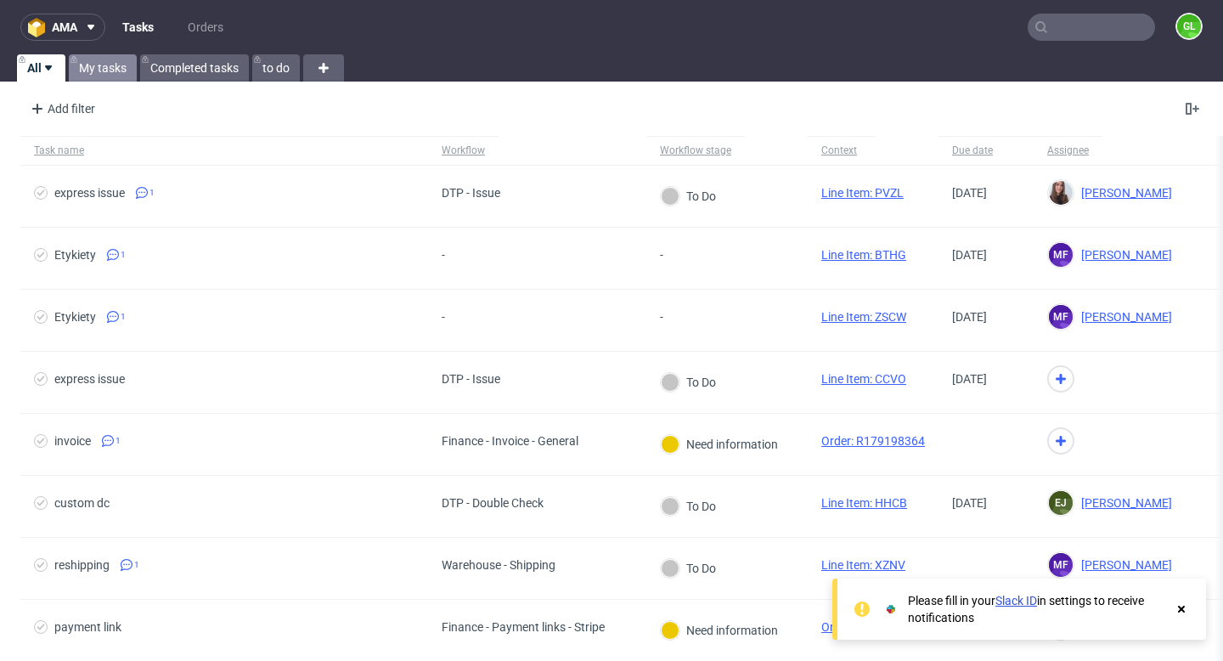
click at [113, 70] on link "My tasks" at bounding box center [103, 67] width 68 height 27
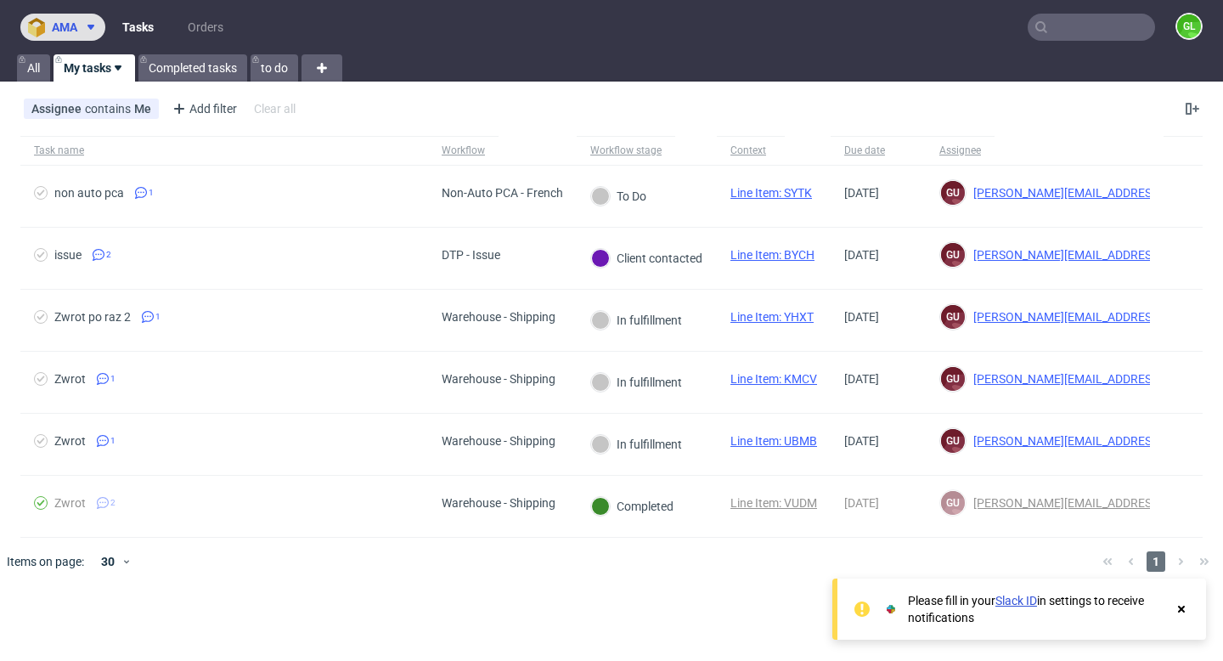
click at [81, 14] on button "ama" at bounding box center [62, 27] width 85 height 27
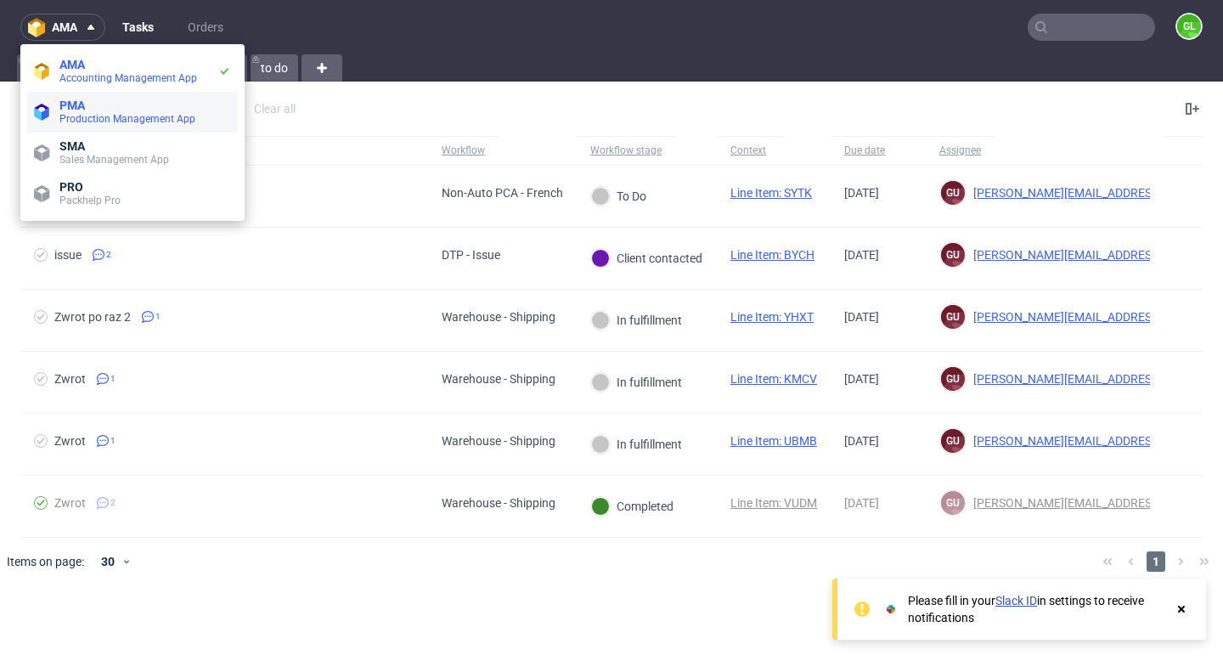
click at [96, 119] on span "Production Management App" at bounding box center [127, 119] width 136 height 12
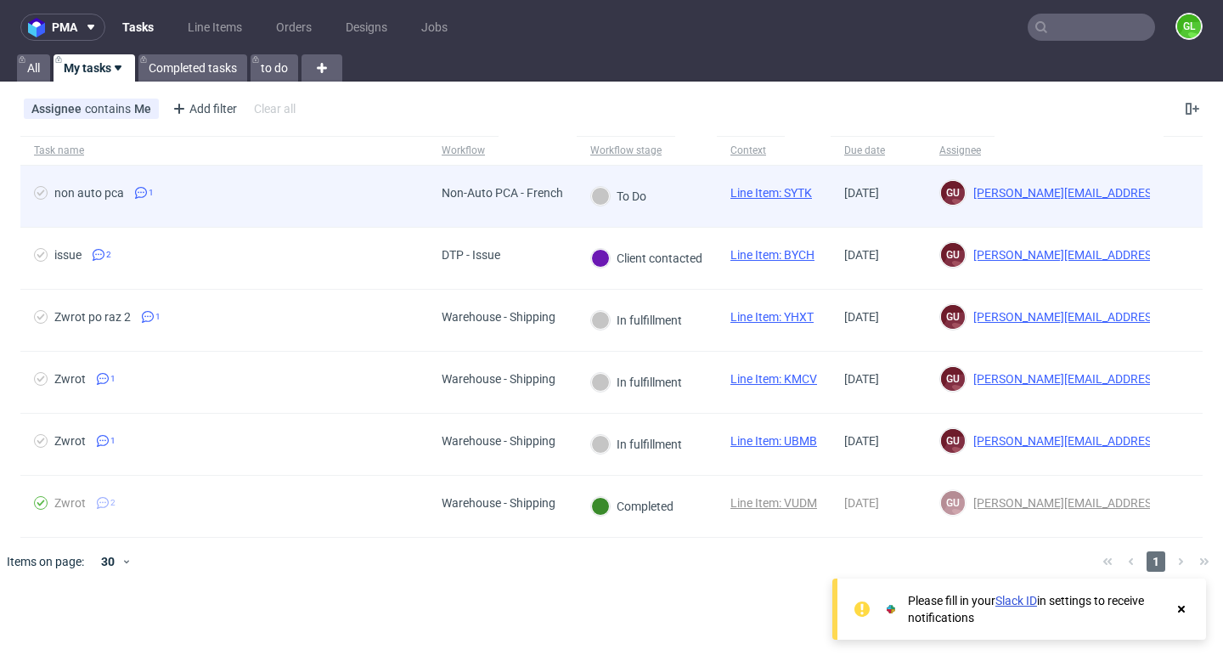
click at [672, 201] on div "To Do" at bounding box center [647, 197] width 140 height 62
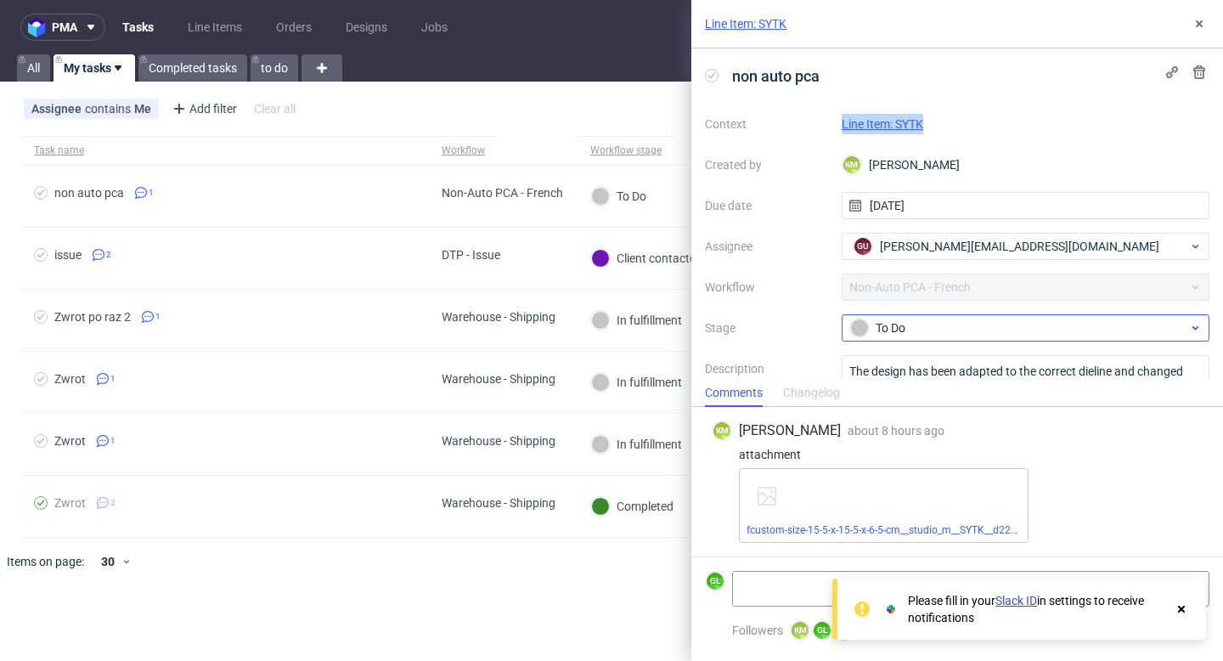
scroll to position [71, 0]
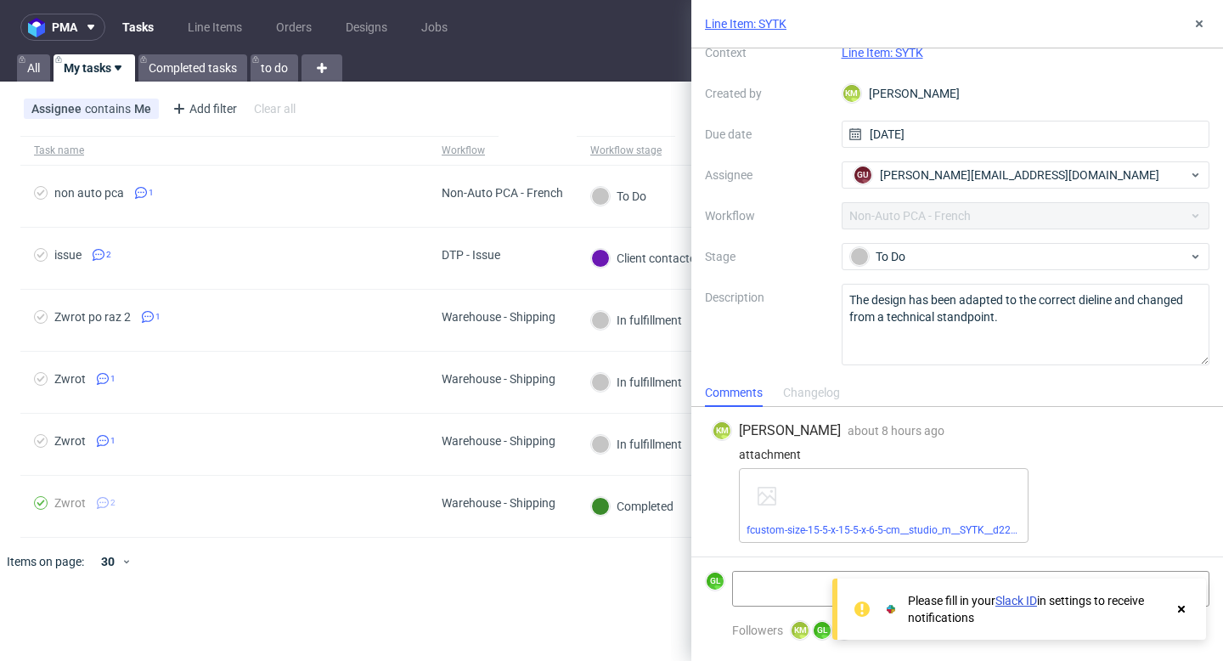
click at [1180, 610] on use at bounding box center [1181, 609] width 7 height 7
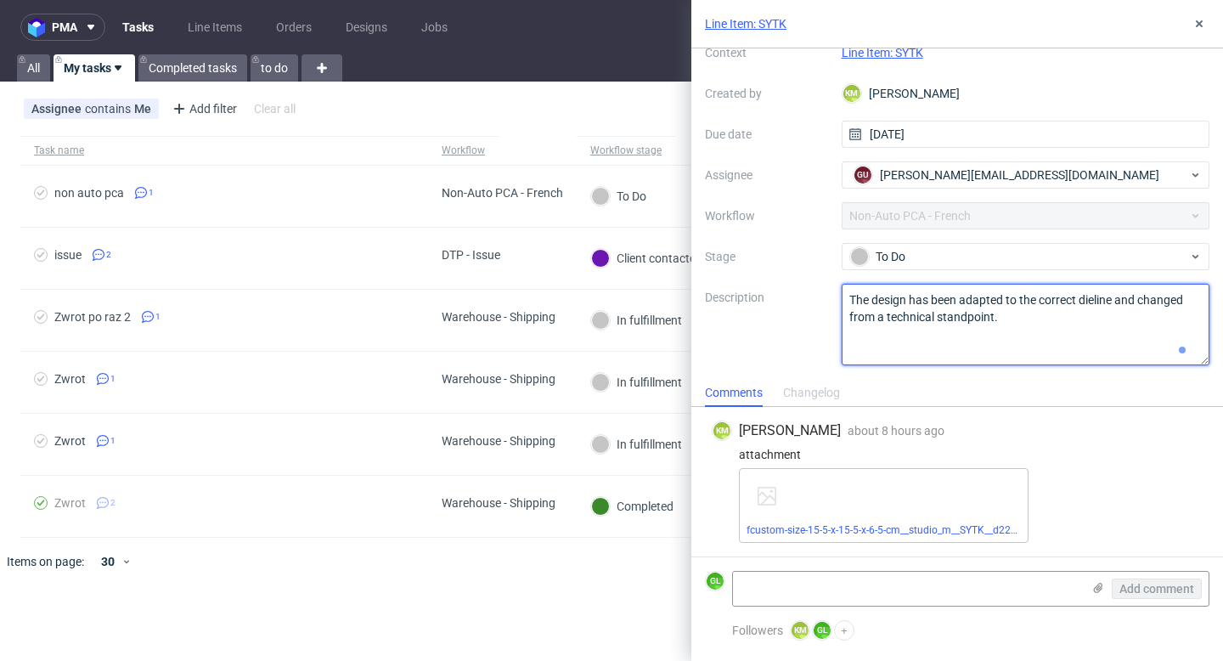
drag, startPoint x: 848, startPoint y: 301, endPoint x: 1021, endPoint y: 319, distance: 174.2
click at [1021, 319] on textarea "The design has been adapted to the correct dieline and changed from a technical…" at bounding box center [1026, 325] width 369 height 82
click at [1103, 299] on textarea "The design has been adapted to the correct dieline and changed from a technical…" at bounding box center [1026, 325] width 369 height 82
click at [1045, 336] on textarea "The design has been adapted to the correct dieline and changed from a technical…" at bounding box center [1026, 325] width 369 height 82
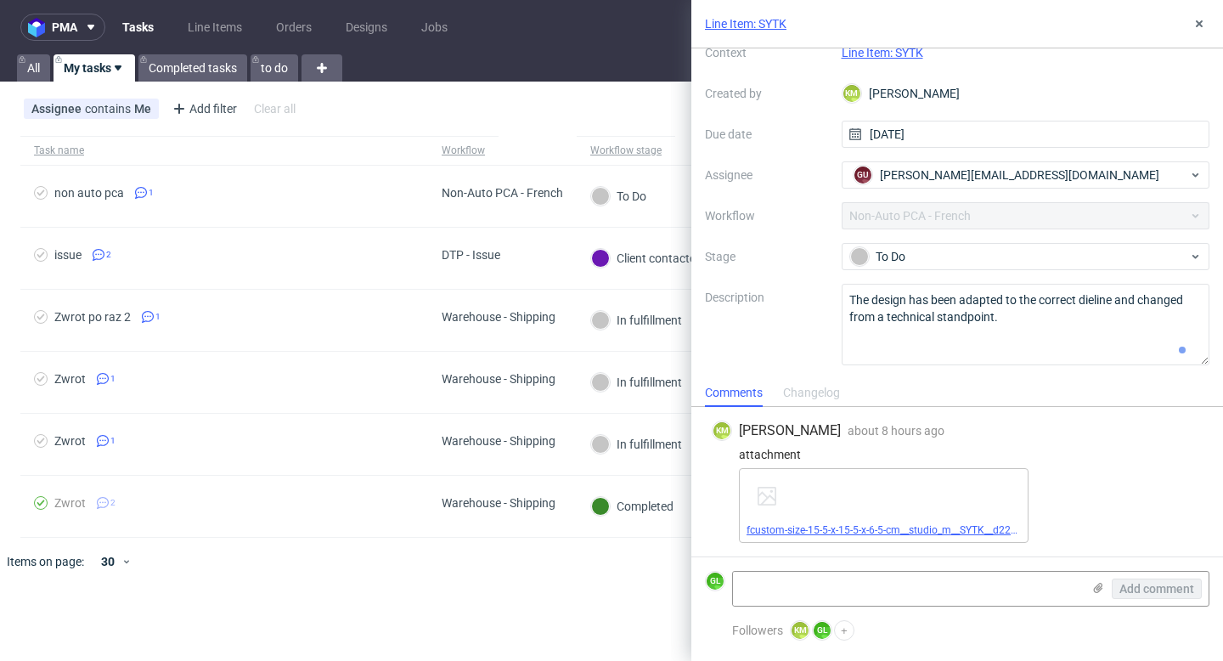
click at [781, 528] on link "fcustom-size-15-5-x-15-5-x-6-5-cm__studio_m__SYTK__d2257929__oR056466480__insid…" at bounding box center [956, 530] width 421 height 12
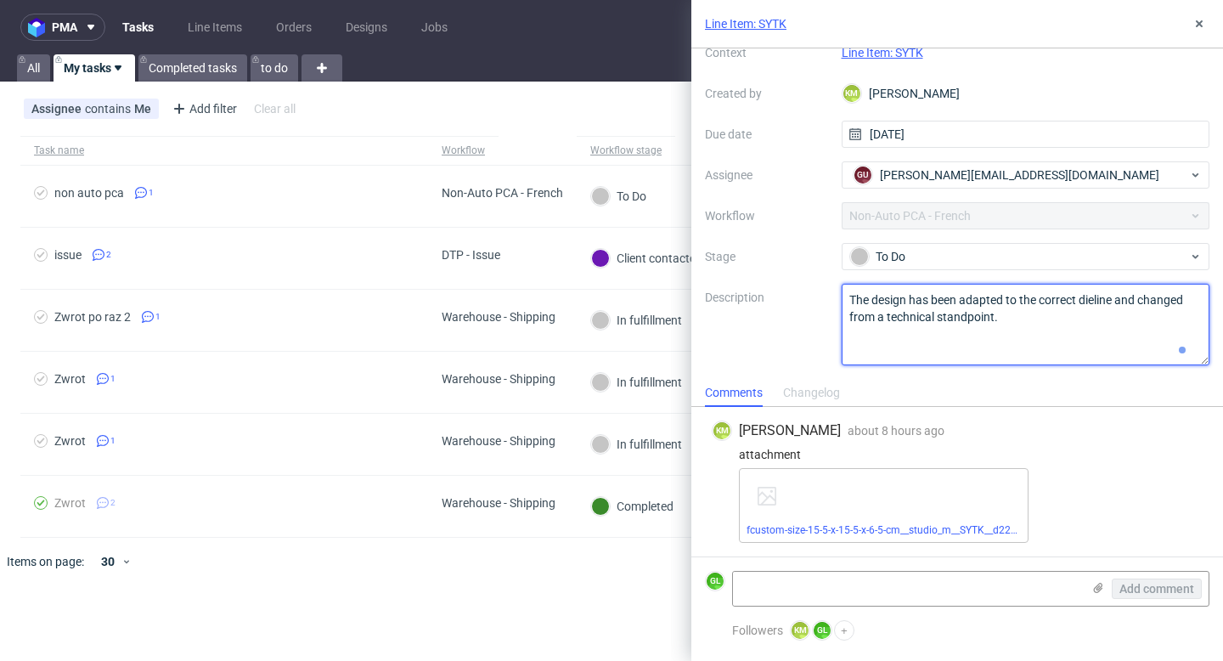
drag, startPoint x: 1141, startPoint y: 299, endPoint x: 1147, endPoint y: 329, distance: 30.3
click at [1147, 329] on textarea "The design has been adapted to the correct dieline and changed from a technical…" at bounding box center [1026, 325] width 369 height 82
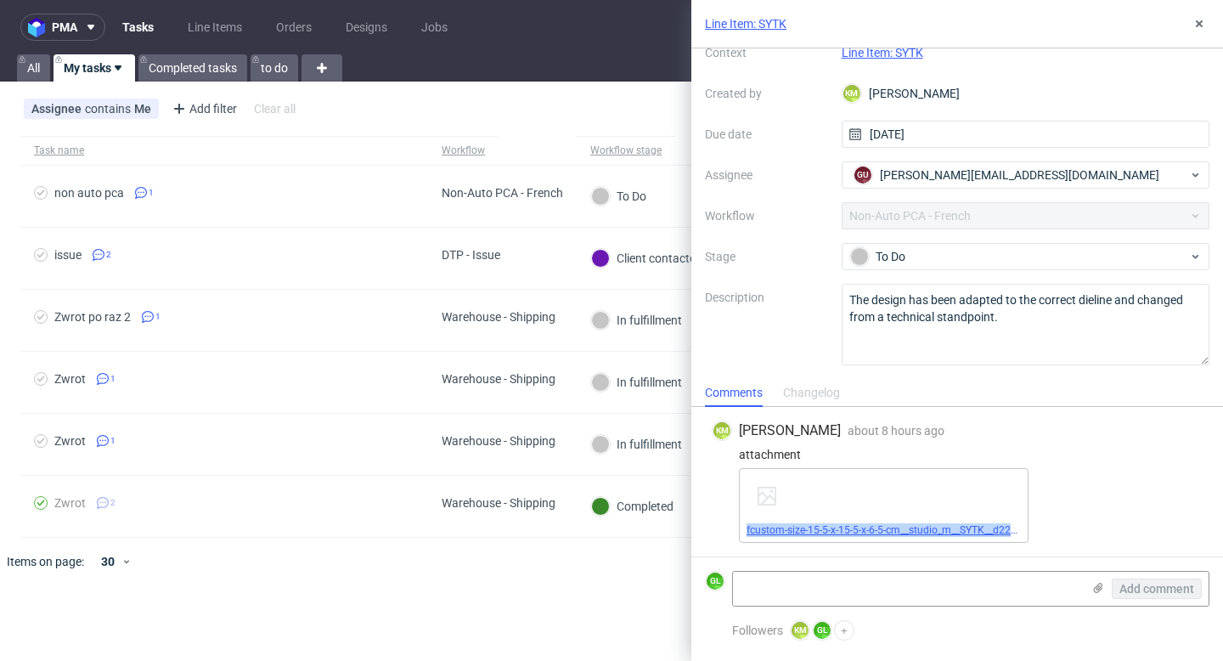
click at [874, 530] on link "fcustom-size-15-5-x-15-5-x-6-5-cm__studio_m__SYTK__d2257929__oR056466480__insid…" at bounding box center [956, 530] width 421 height 12
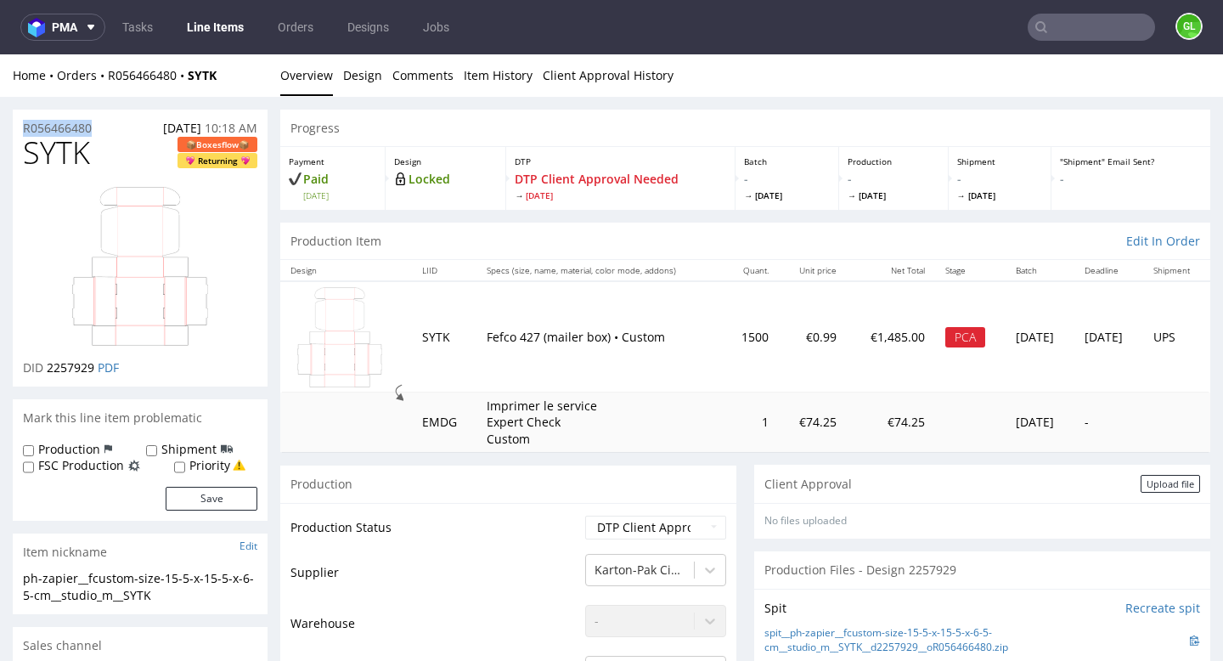
drag, startPoint x: 21, startPoint y: 130, endPoint x: 104, endPoint y: 131, distance: 82.4
click at [104, 131] on div "R056466480 07.09.2025 10:18 AM" at bounding box center [140, 123] width 255 height 27
copy p "R056466480"
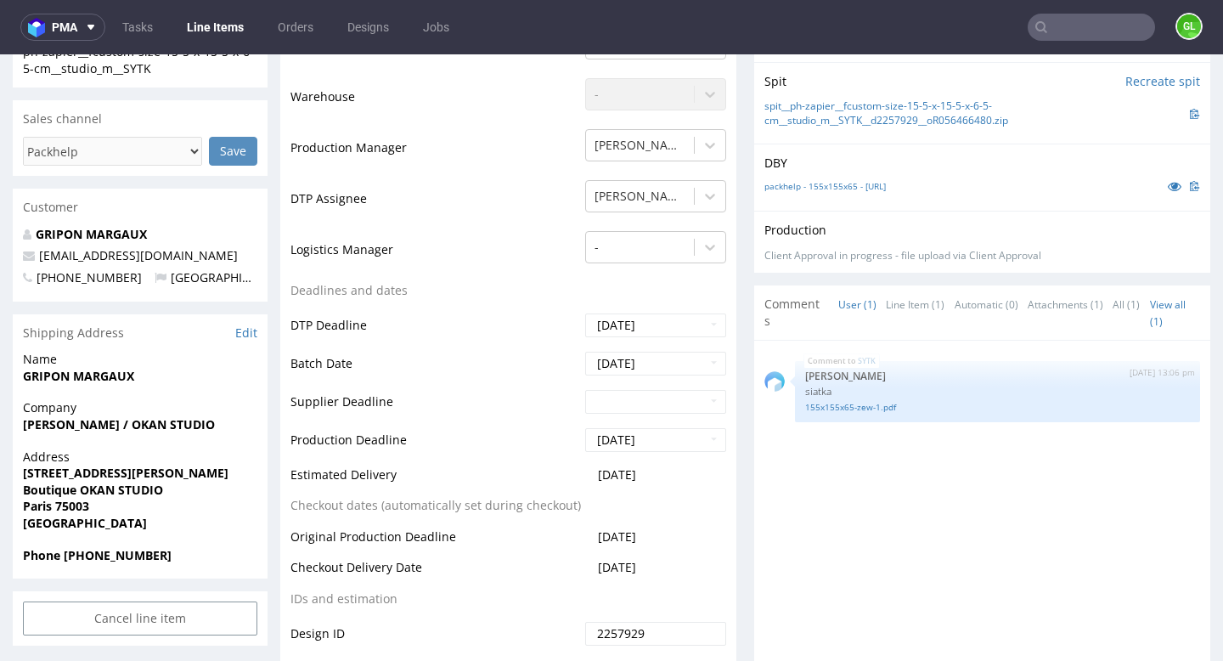
scroll to position [531, 0]
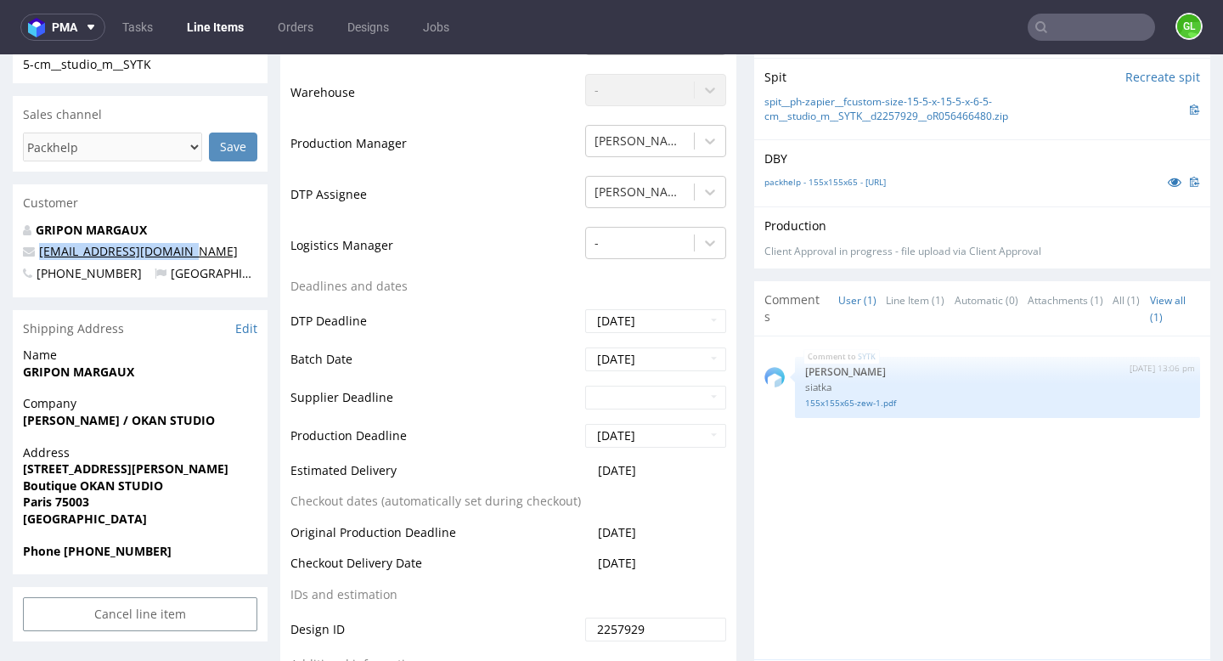
drag, startPoint x: 193, startPoint y: 255, endPoint x: 41, endPoint y: 256, distance: 152.0
click at [41, 256] on p "[EMAIL_ADDRESS][DOMAIN_NAME]" at bounding box center [140, 251] width 234 height 17
copy link "[EMAIL_ADDRESS][DOMAIN_NAME]"
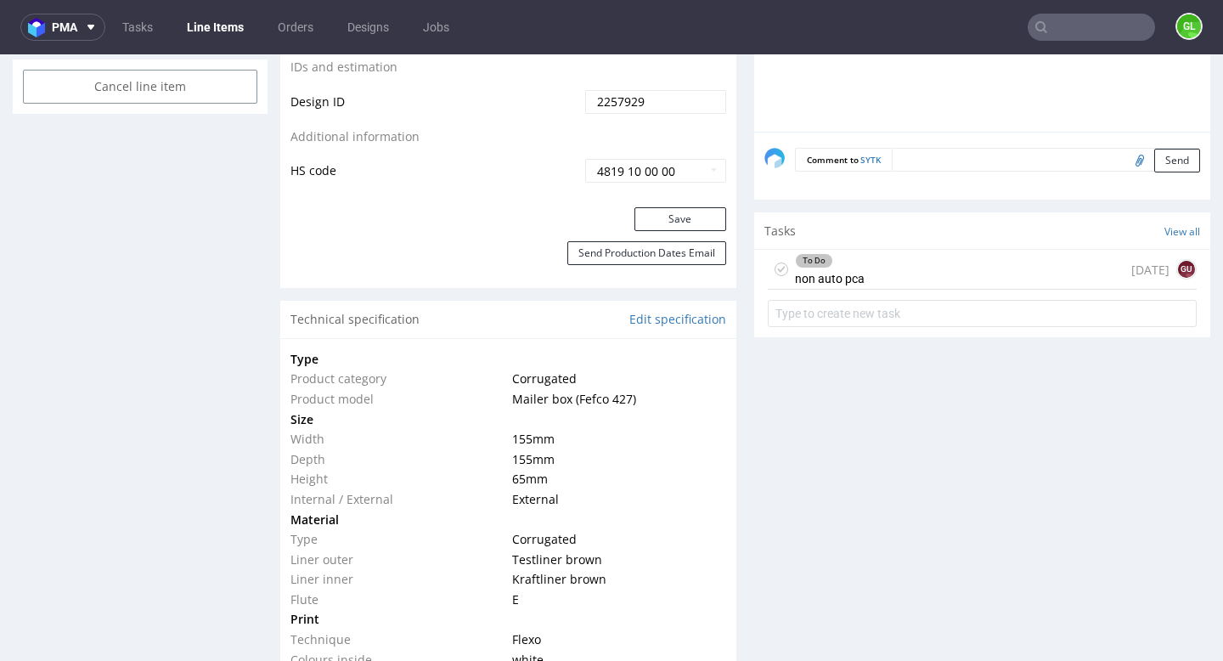
scroll to position [1054, 0]
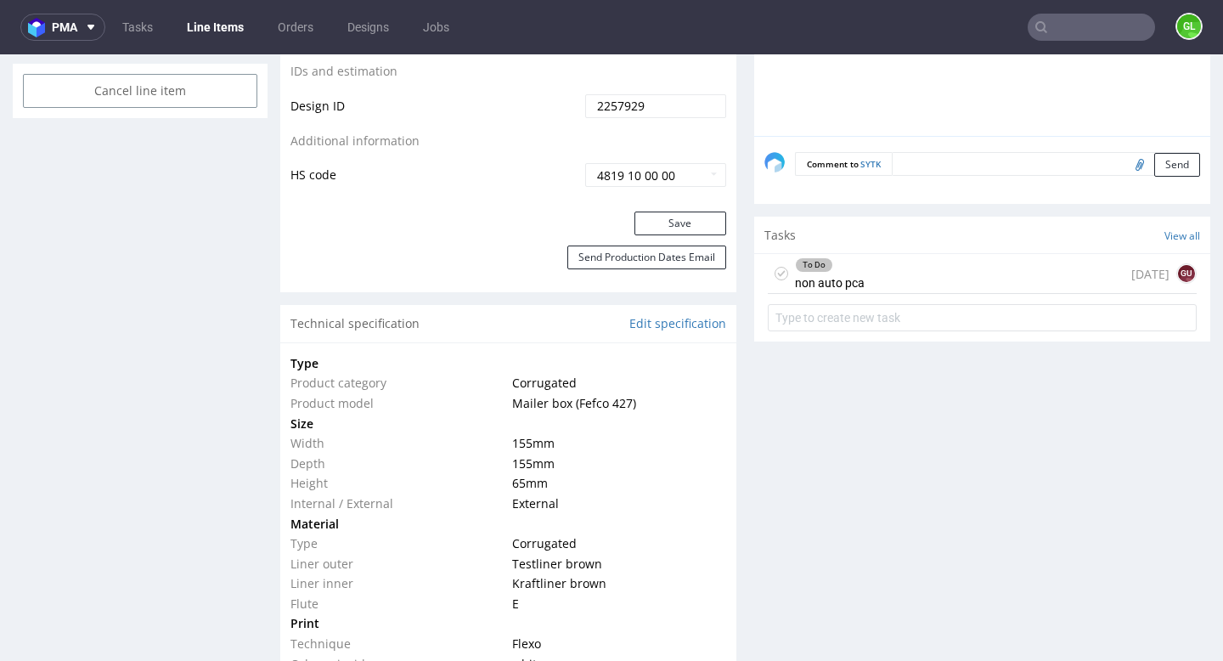
click at [952, 278] on div "To Do non auto pca today gu" at bounding box center [982, 274] width 429 height 40
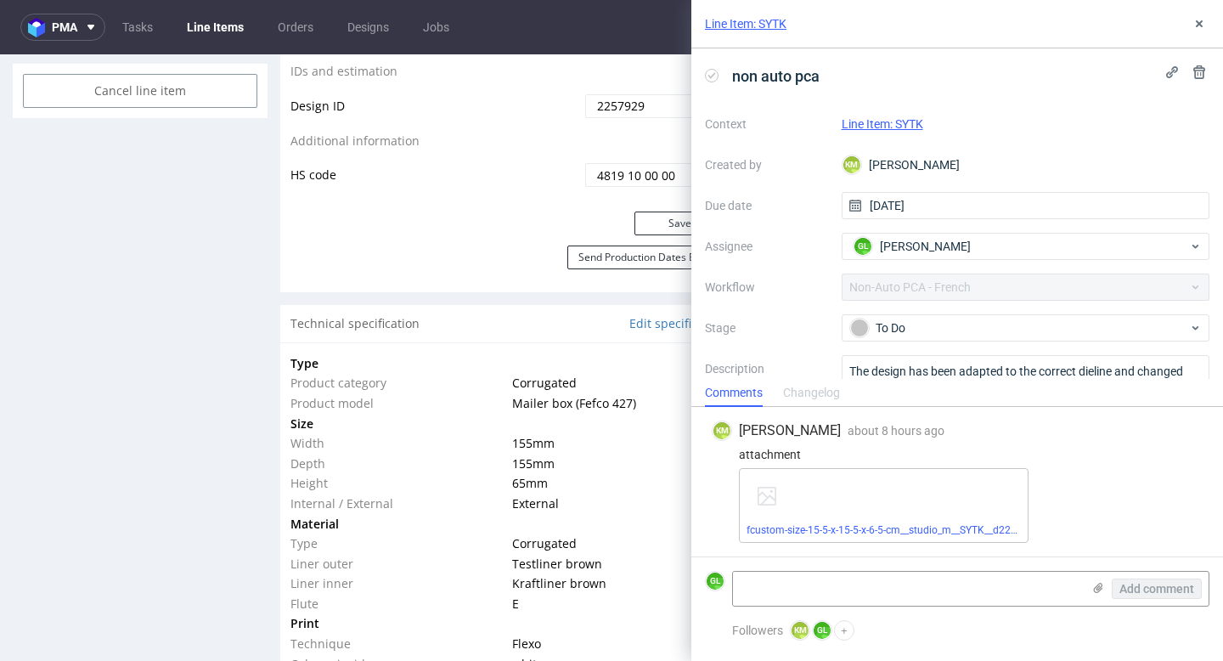
click at [792, 570] on form "GL Add comment" at bounding box center [957, 588] width 532 height 64
click at [792, 575] on textarea at bounding box center [907, 589] width 348 height 34
paste textarea "[URL][DOMAIN_NAME]"
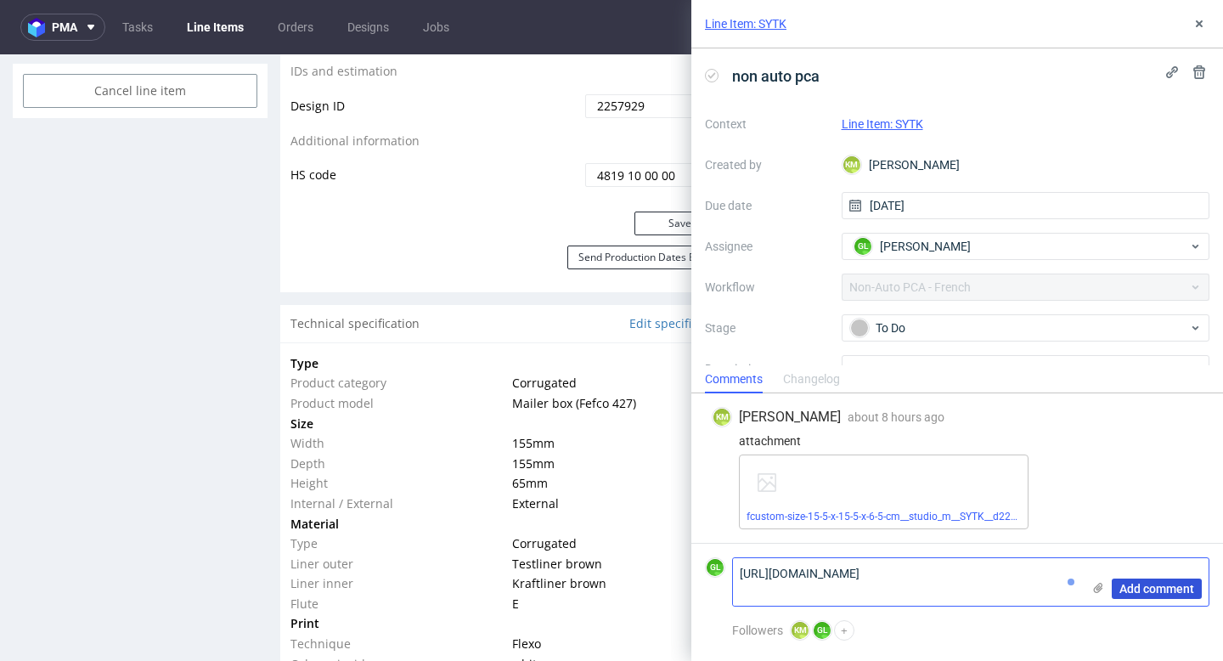
type textarea "[URL][DOMAIN_NAME]"
click at [1158, 589] on span "Add comment" at bounding box center [1156, 589] width 75 height 12
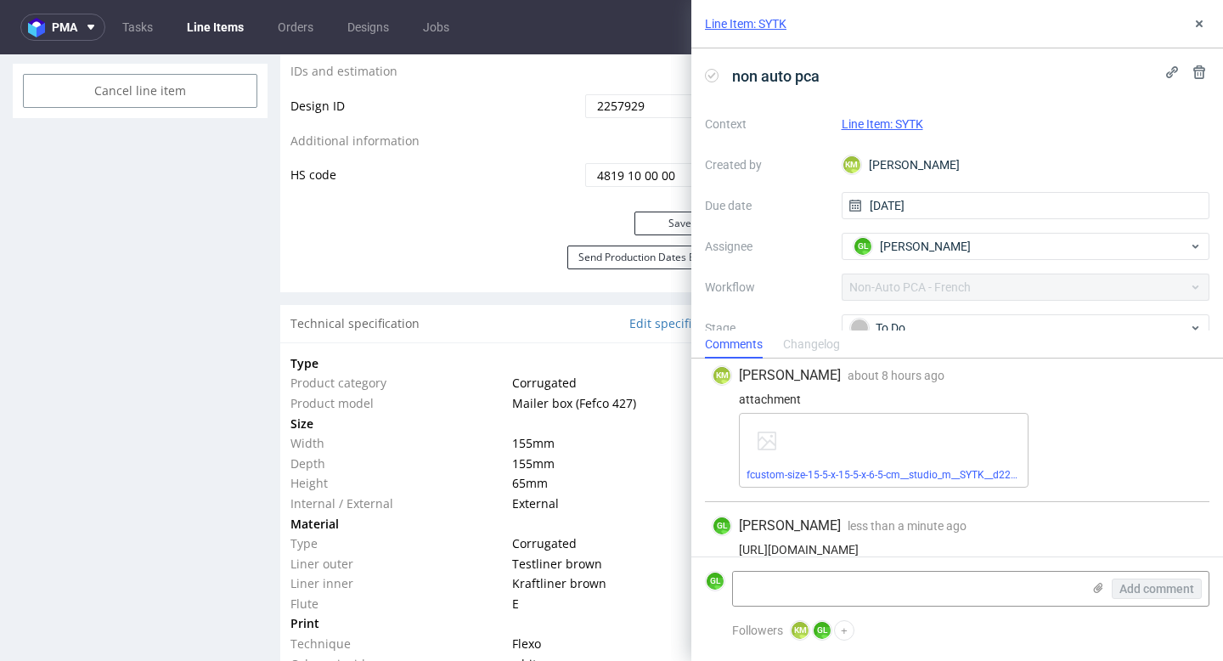
scroll to position [27, 0]
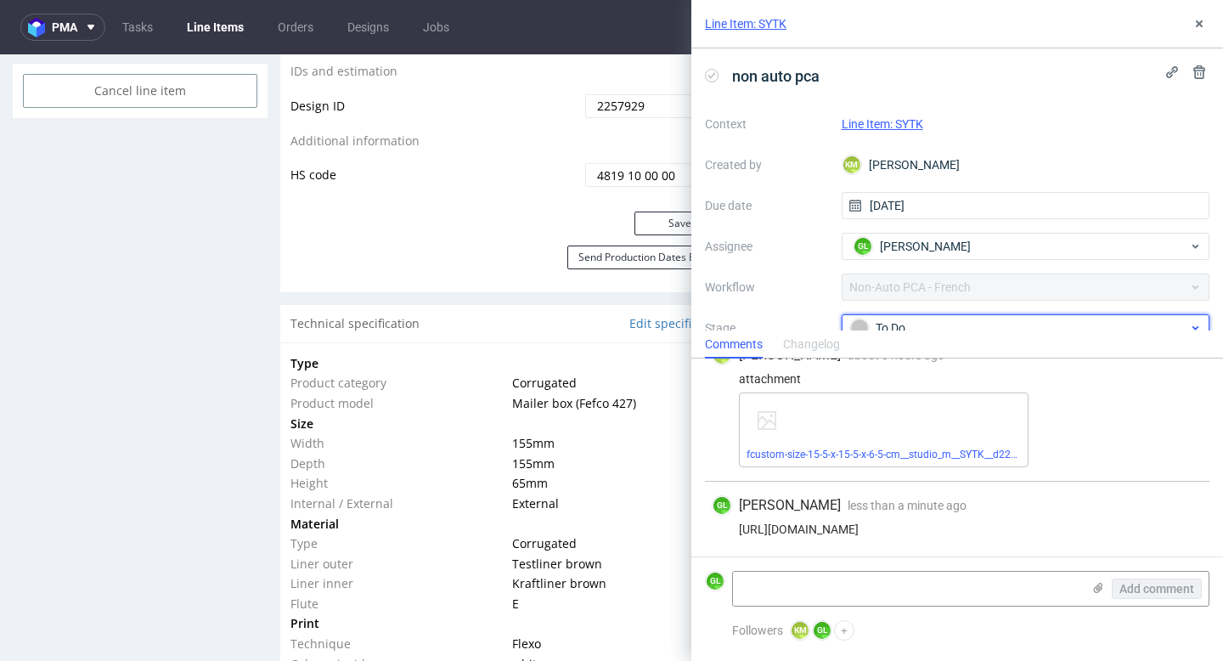
click at [1044, 324] on div "To Do" at bounding box center [1019, 327] width 338 height 19
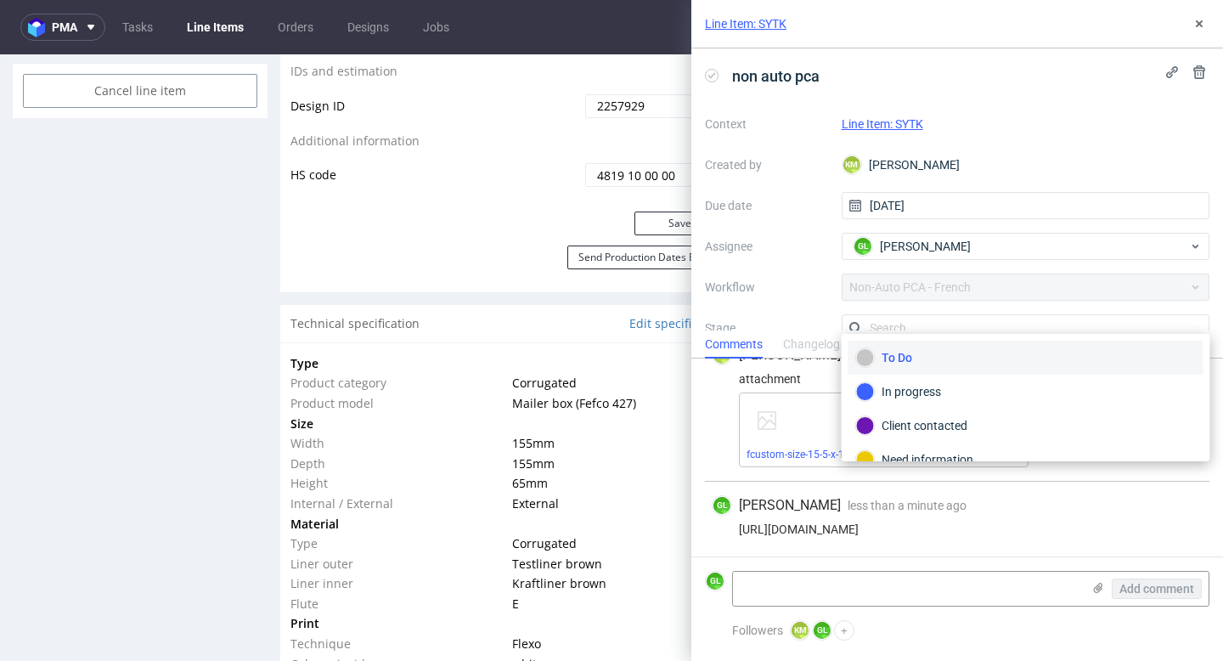
scroll to position [11, 0]
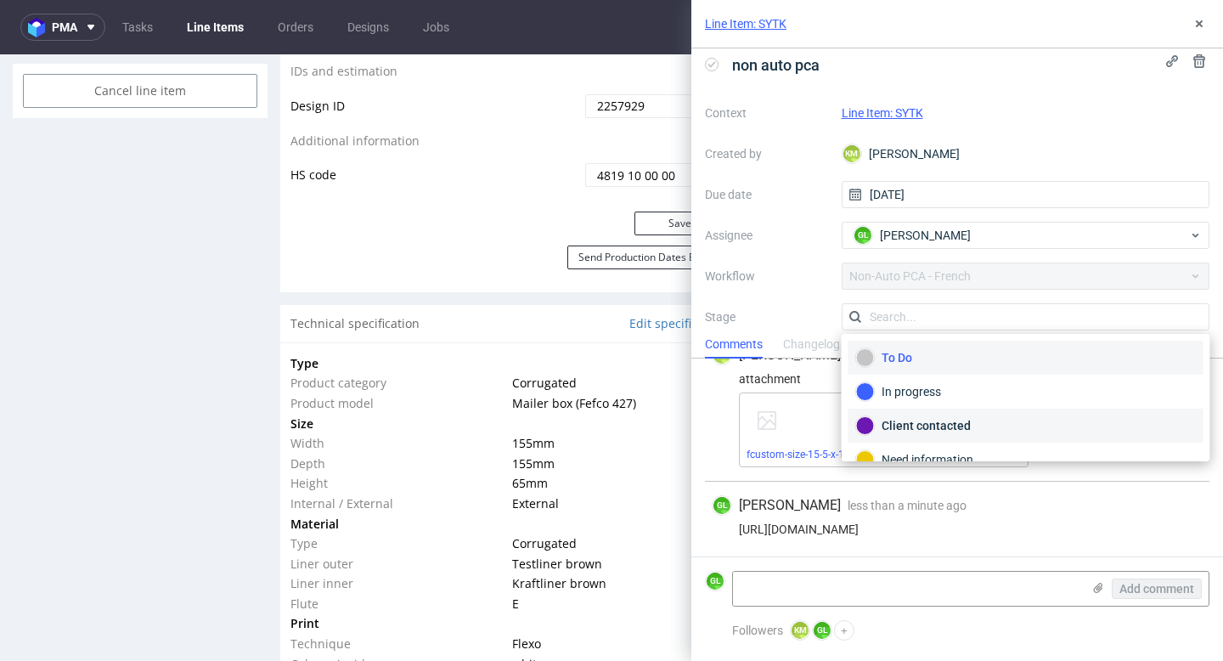
click at [971, 430] on div "Client contacted" at bounding box center [1026, 425] width 340 height 19
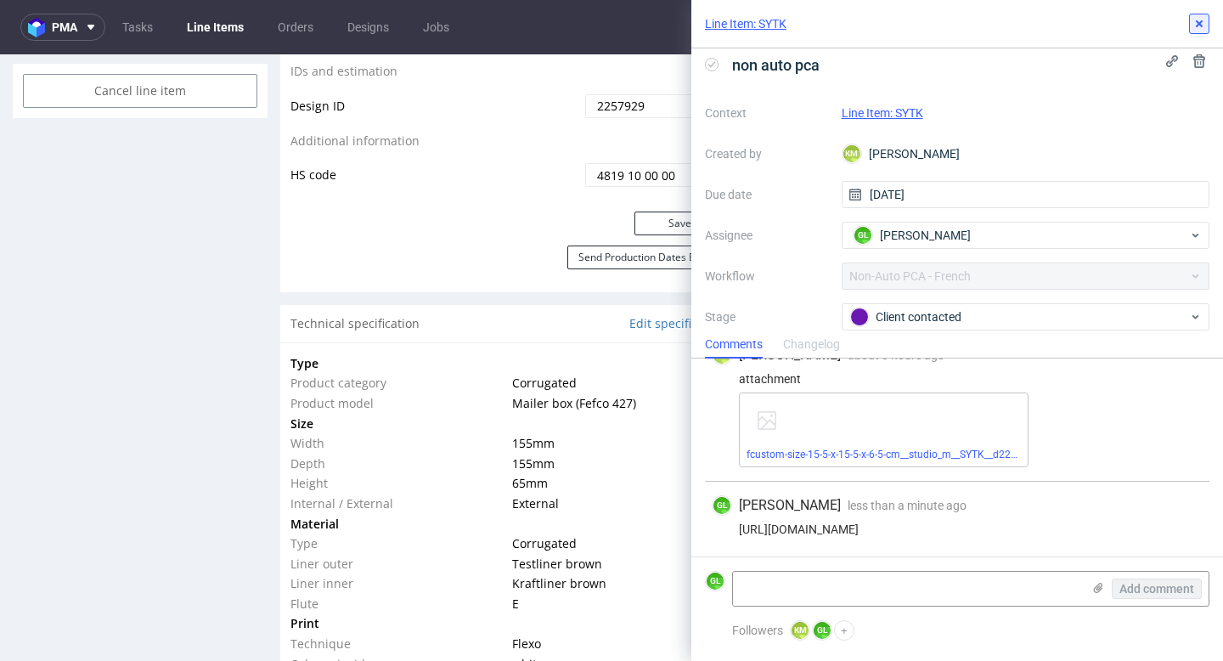
click at [1201, 25] on use at bounding box center [1199, 23] width 7 height 7
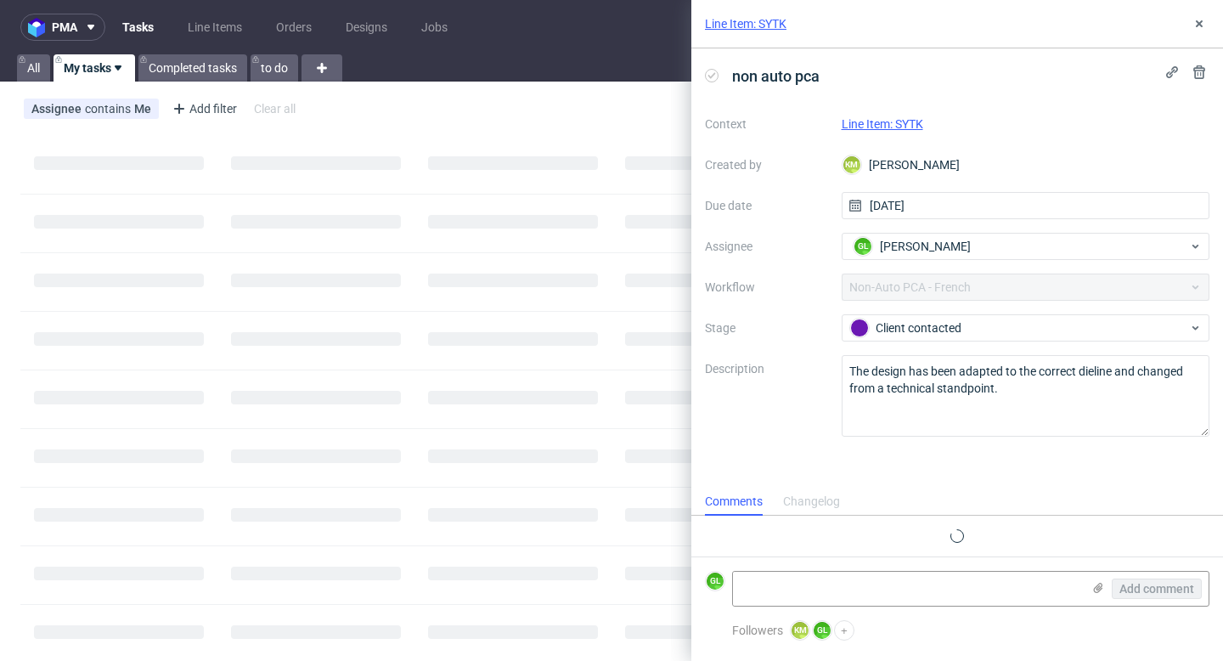
scroll to position [27, 0]
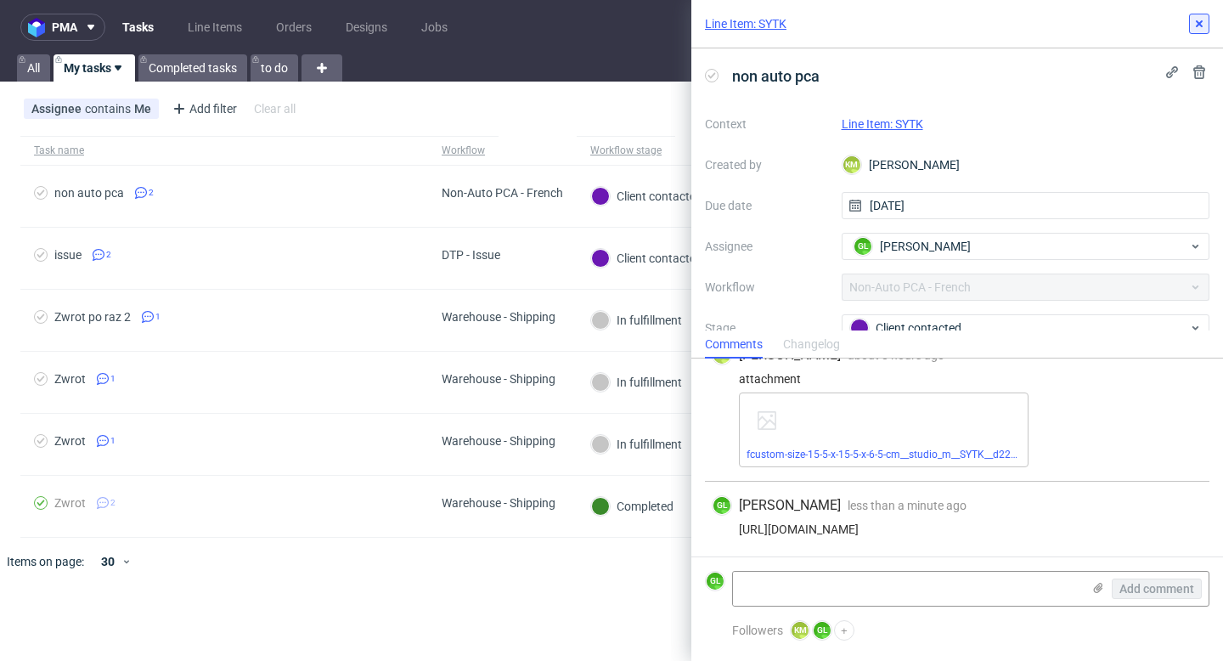
click at [1200, 21] on use at bounding box center [1199, 23] width 7 height 7
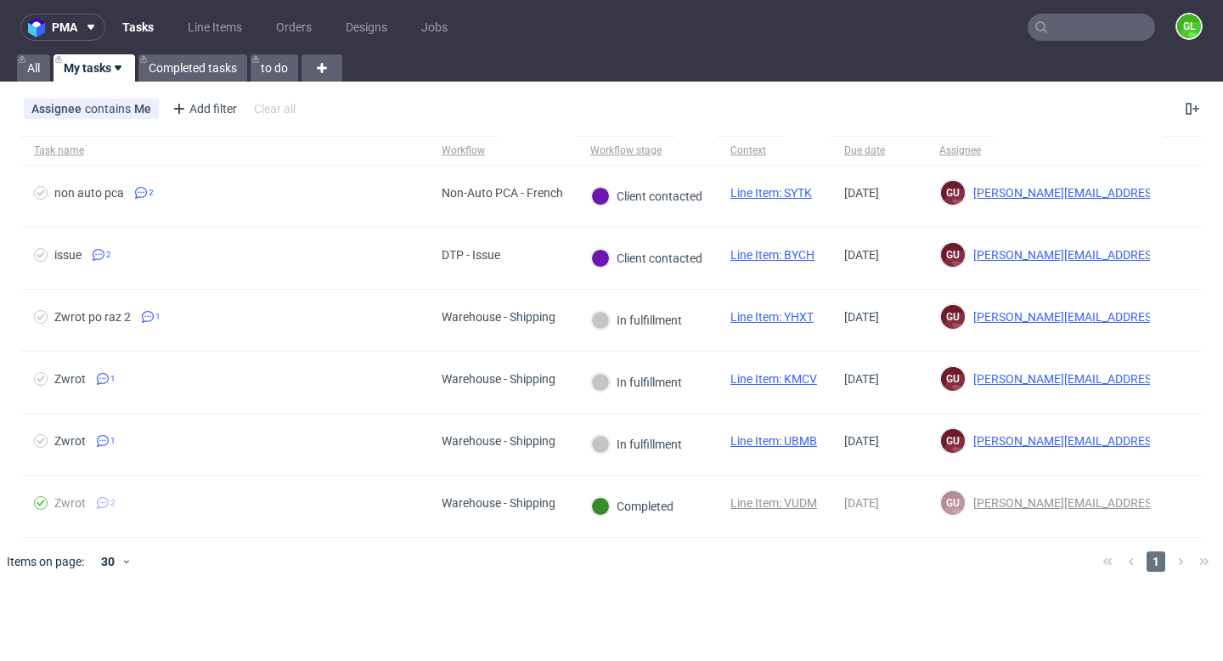
click at [696, 188] on div "Client contacted" at bounding box center [646, 196] width 111 height 19
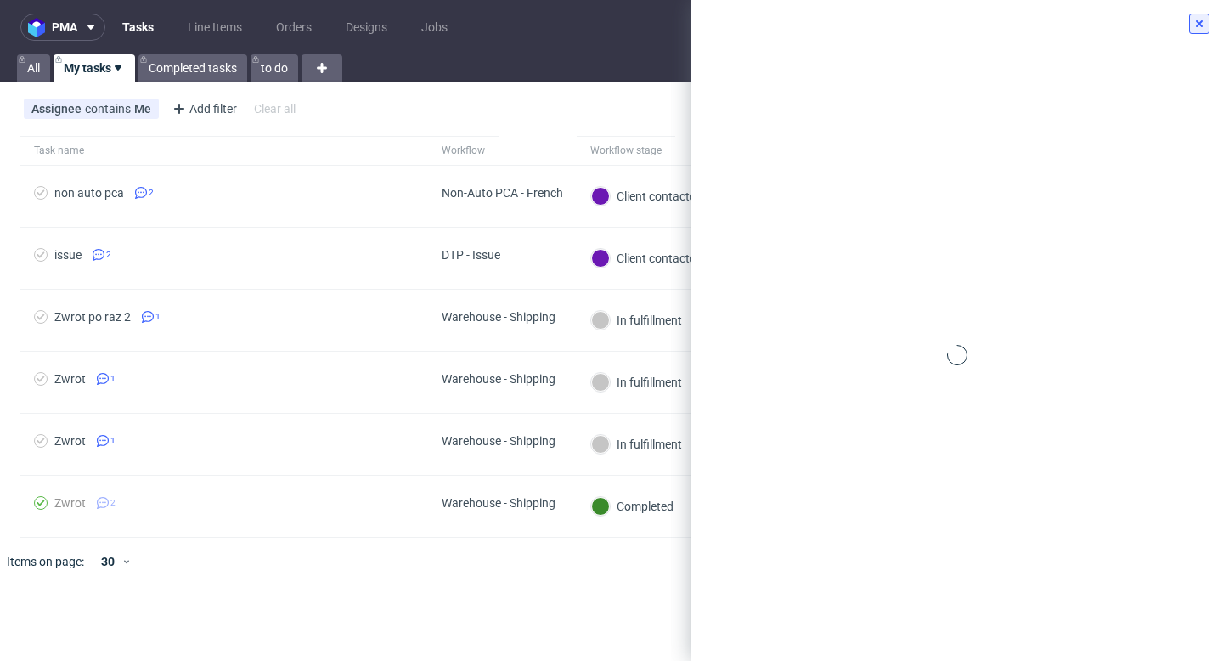
click at [1202, 23] on icon at bounding box center [1199, 24] width 14 height 14
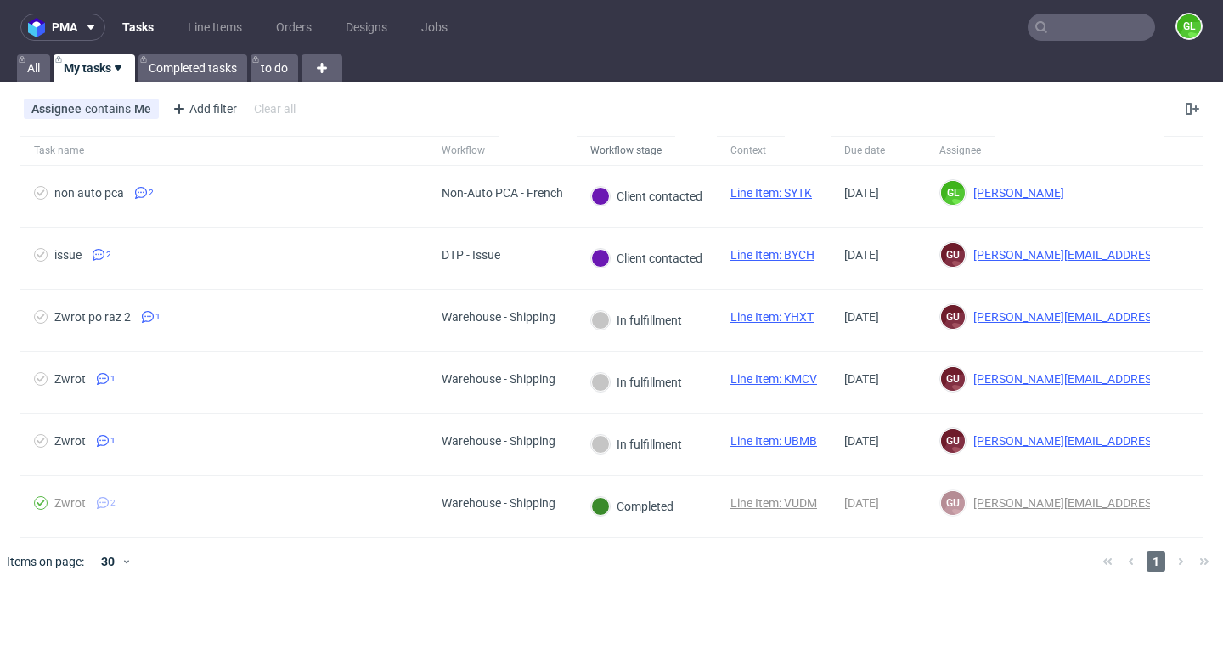
scroll to position [27, 0]
click at [119, 64] on icon at bounding box center [118, 68] width 14 height 14
click at [273, 74] on link "to do" at bounding box center [275, 67] width 48 height 27
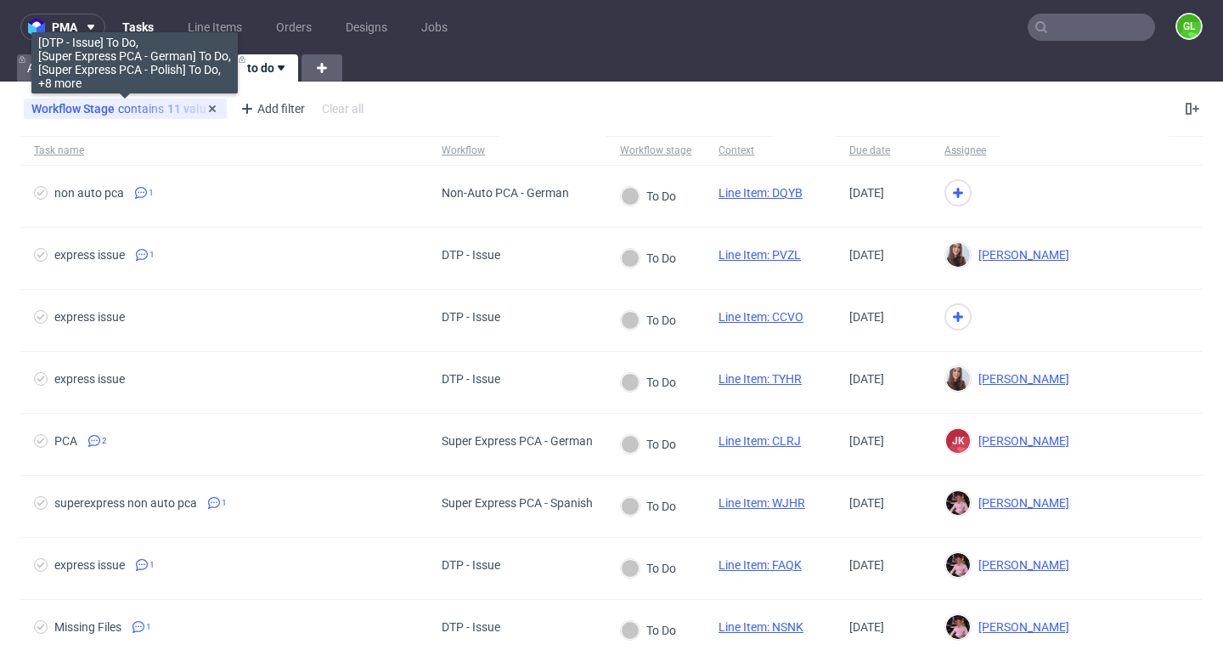
click at [82, 110] on span "Workflow Stage" at bounding box center [74, 109] width 87 height 14
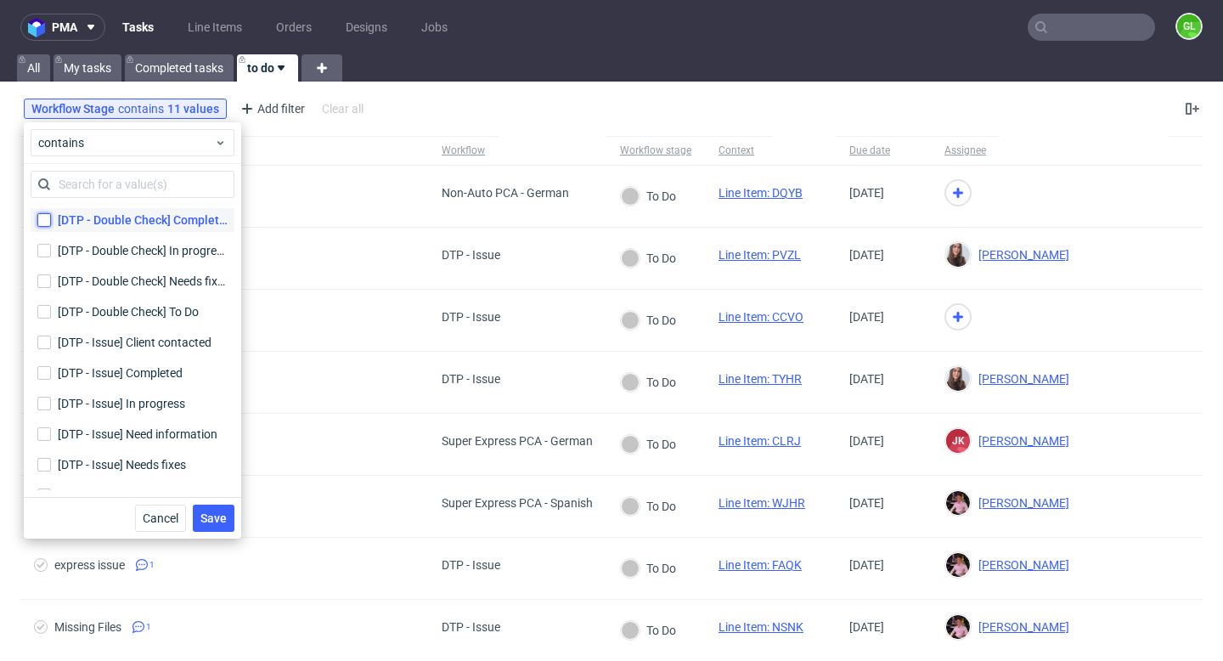
click at [45, 219] on input "[DTP - Double Check] Completed [DTP - Double Check] Completed" at bounding box center [44, 220] width 14 height 14
checkbox input "true"
click at [41, 251] on input "[DTP - Double Check] In progress [DTP - Double Check] In progress" at bounding box center [44, 251] width 14 height 14
checkbox input "true"
click at [42, 278] on input "[DTP - Double Check] Needs fixes [DTP - Double Check] Needs fixes" at bounding box center [44, 281] width 14 height 14
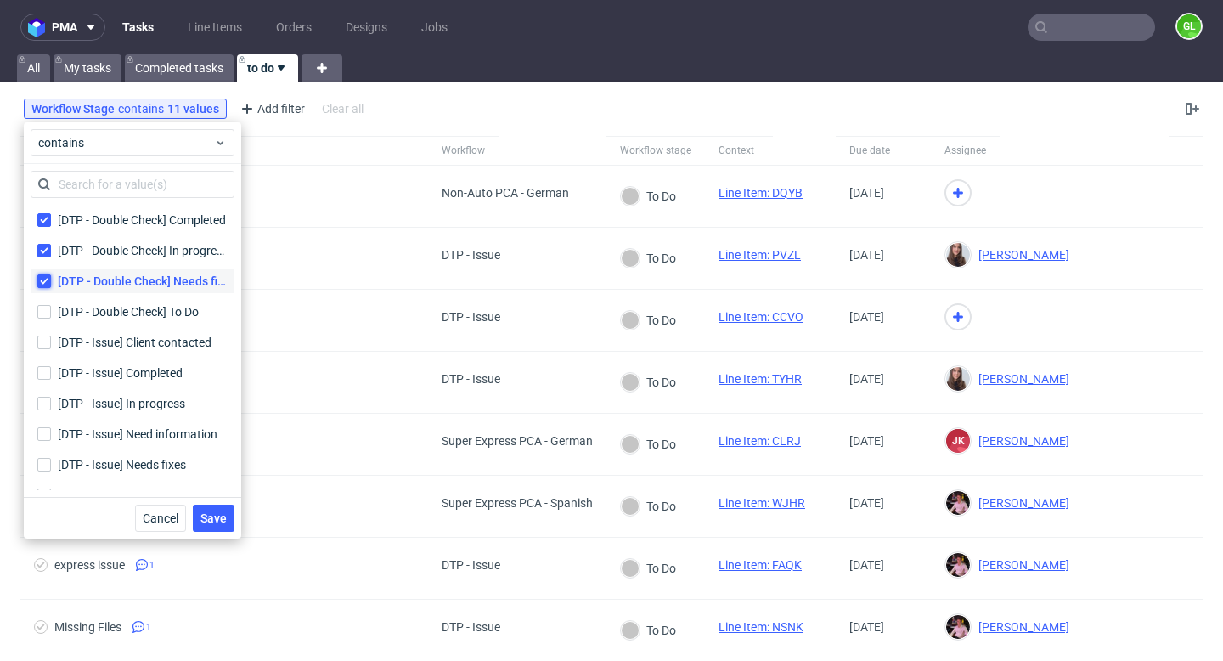
checkbox input "true"
click at [47, 313] on input "[DTP - Double Check] To Do" at bounding box center [44, 312] width 14 height 14
checkbox input "true"
click at [46, 349] on label "[DTP - Issue] Client contacted" at bounding box center [133, 342] width 204 height 24
click at [46, 349] on input "[DTP - Issue] Client contacted" at bounding box center [44, 342] width 14 height 14
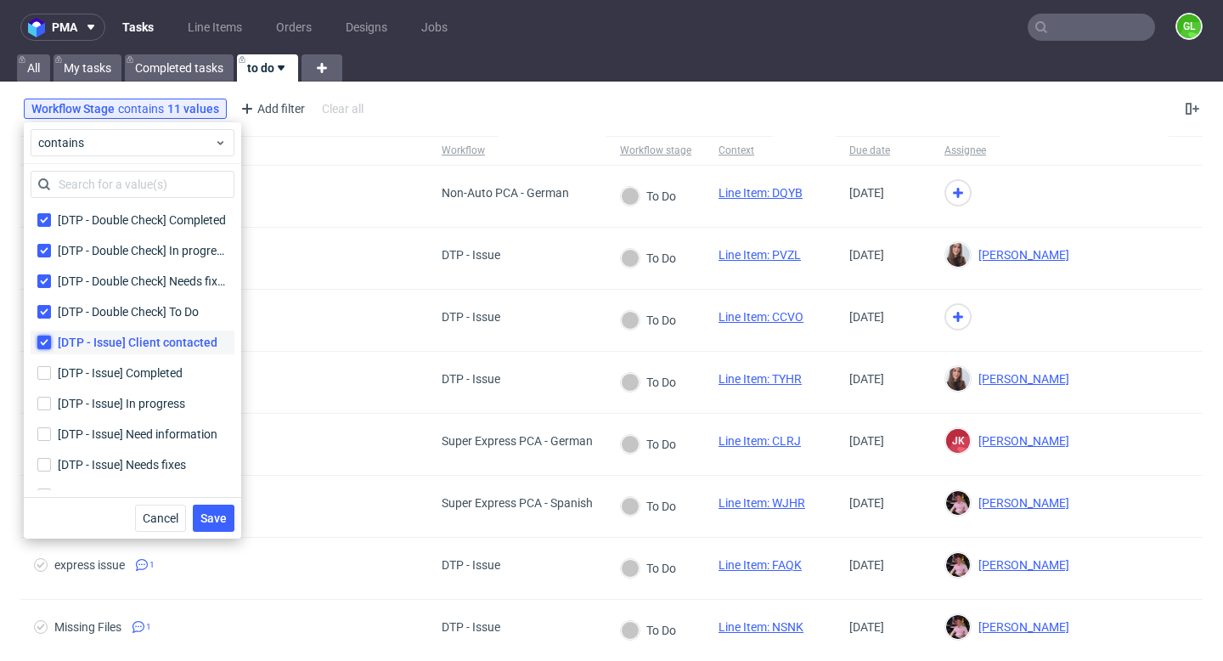
checkbox input "true"
click at [46, 369] on input "[DTP - Issue] Completed" at bounding box center [44, 373] width 14 height 14
checkbox input "true"
click at [46, 403] on input "[DTP - Issue] In progress" at bounding box center [44, 404] width 14 height 14
checkbox input "true"
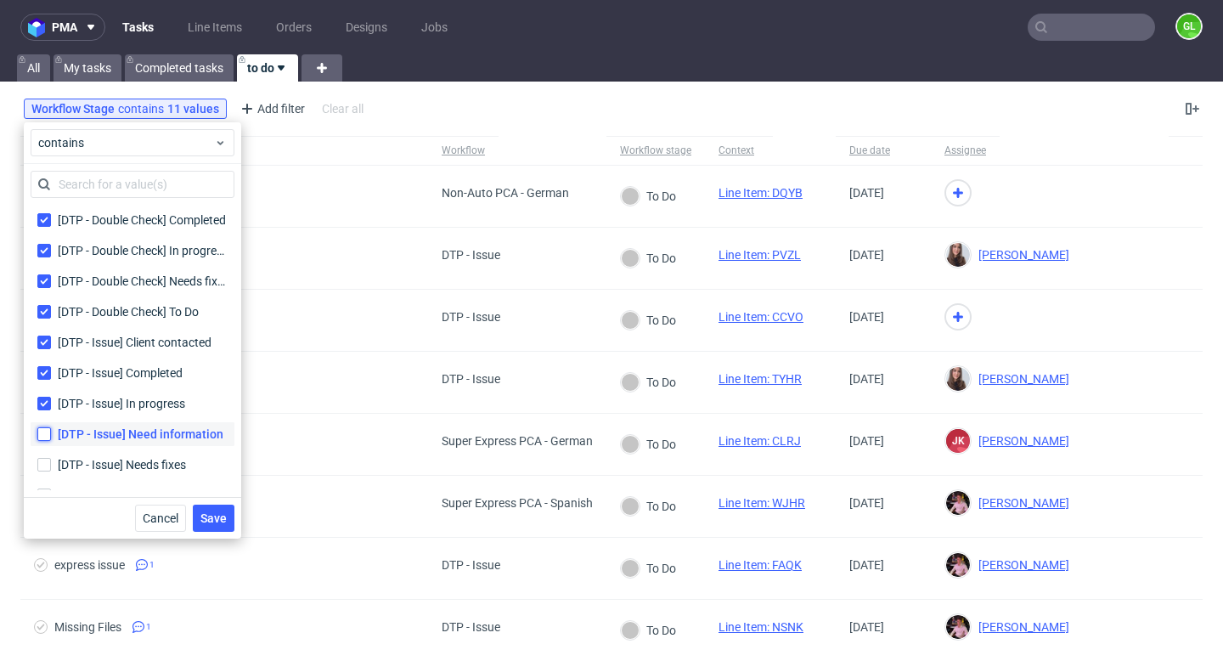
click at [46, 439] on input "[DTP - Issue] Need information" at bounding box center [44, 434] width 14 height 14
checkbox input "true"
click at [47, 470] on input "[DTP - Issue] Needs fixes" at bounding box center [44, 465] width 14 height 14
checkbox input "true"
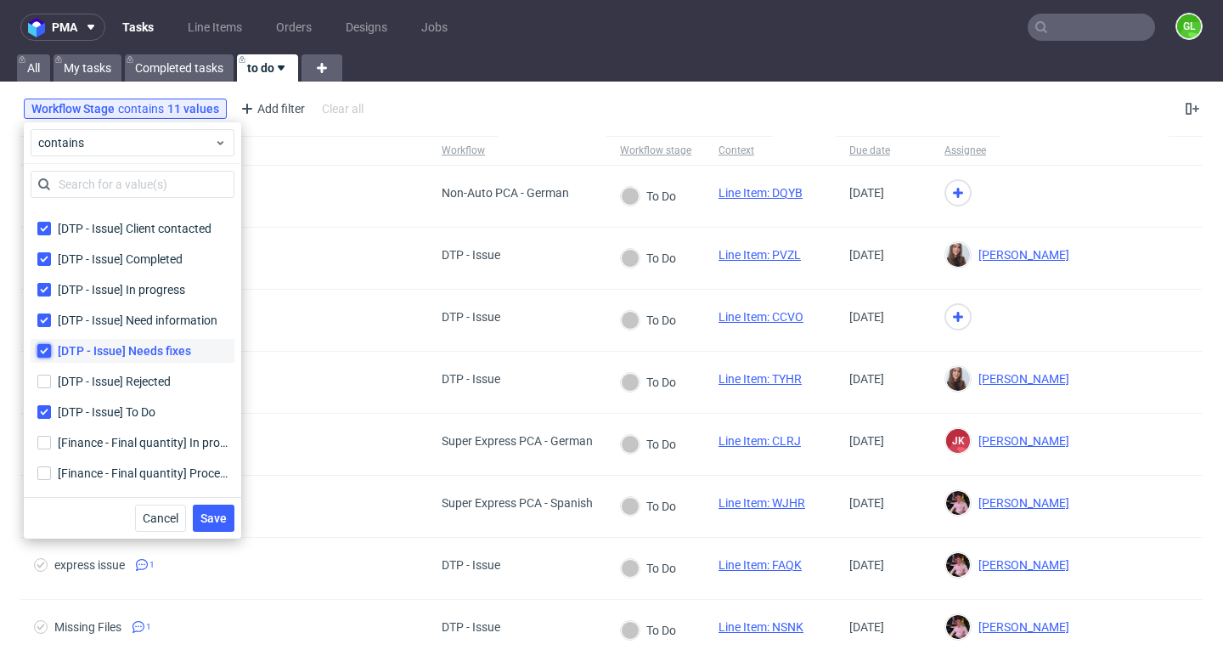
scroll to position [149, 0]
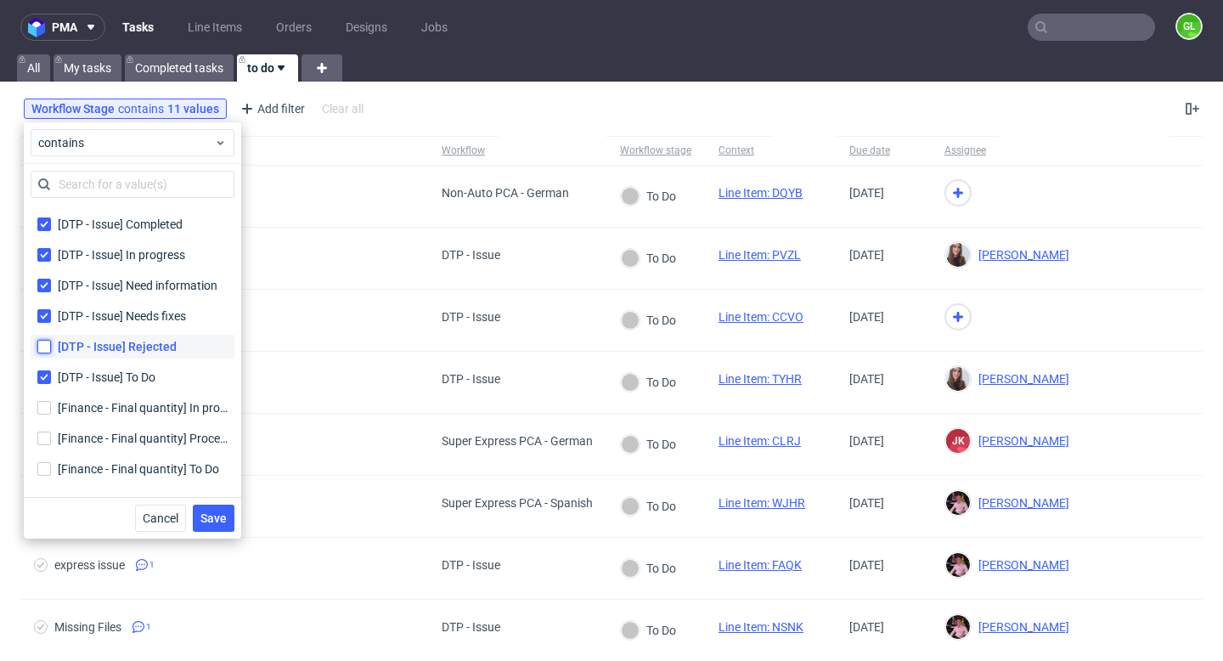
click at [44, 345] on input "[DTP - Issue] Rejected" at bounding box center [44, 347] width 14 height 14
checkbox input "true"
click at [48, 407] on input "[Finance - Final quantity] In progress [Finance - Final quantity] In progress" at bounding box center [44, 408] width 14 height 14
checkbox input "true"
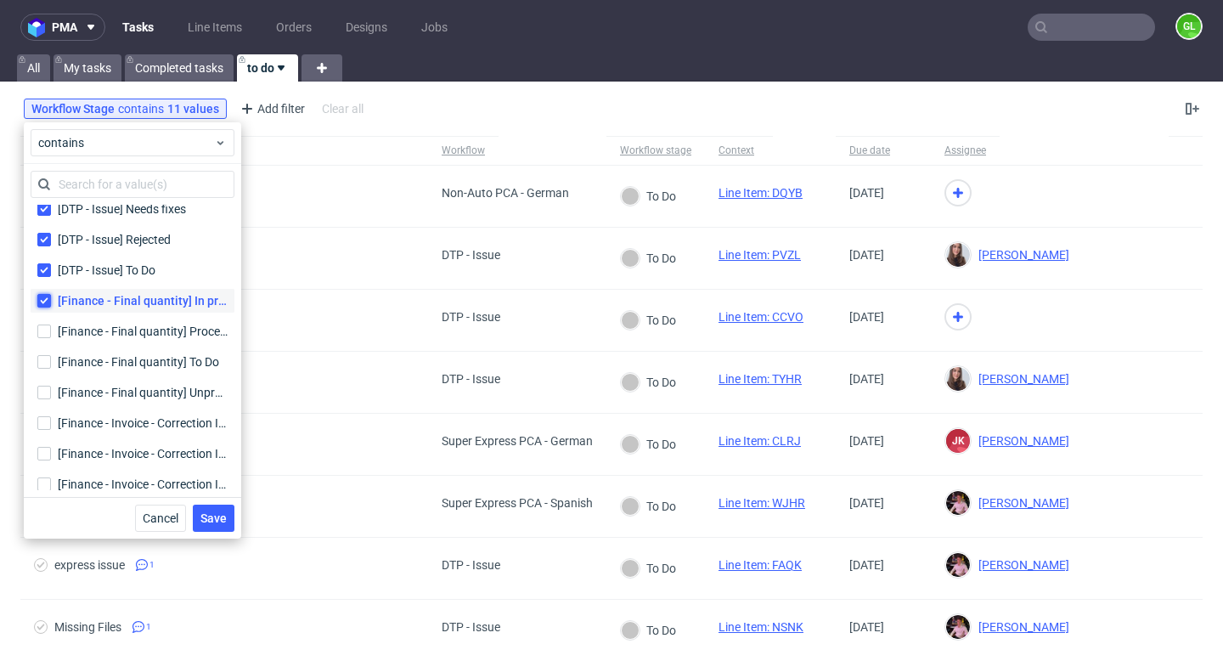
scroll to position [256, 0]
click at [42, 330] on input "[Finance - Final quantity] Processed [Finance - Final quantity] Processed" at bounding box center [44, 331] width 14 height 14
checkbox input "true"
click at [45, 359] on input "[Finance - Final quantity] To Do" at bounding box center [44, 361] width 14 height 14
checkbox input "true"
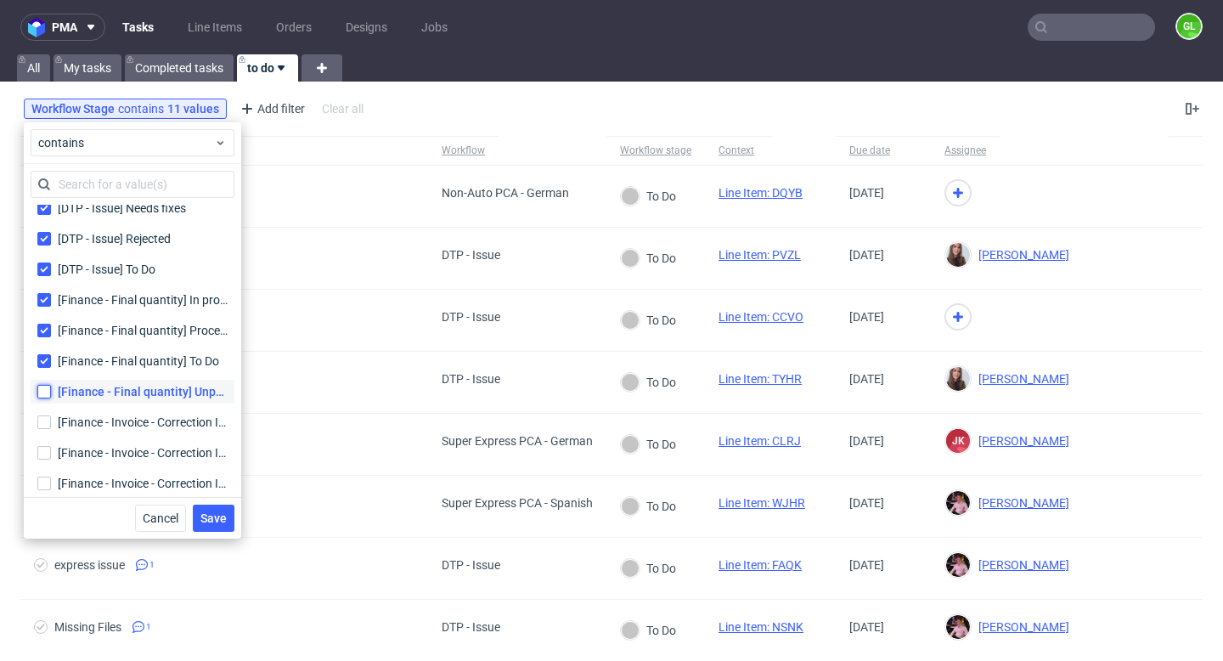
click at [48, 392] on input "[Finance - Final quantity] Unprocessed [Finance - Final quantity] Unprocessed" at bounding box center [44, 392] width 14 height 14
checkbox input "true"
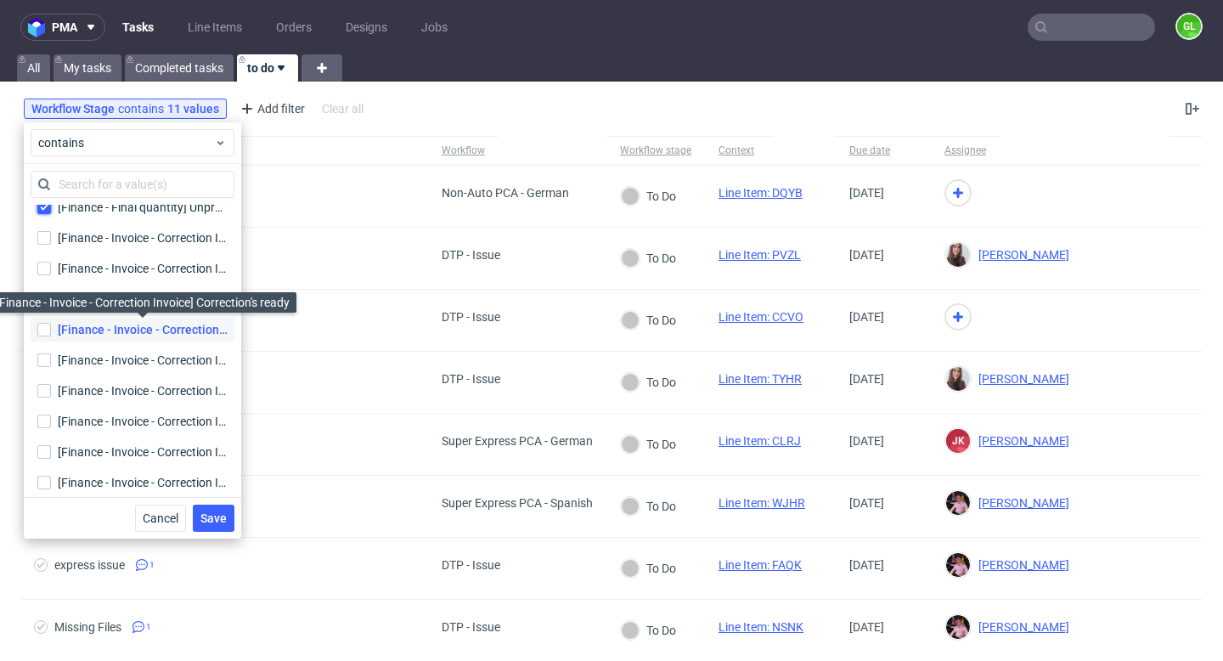
scroll to position [437, 0]
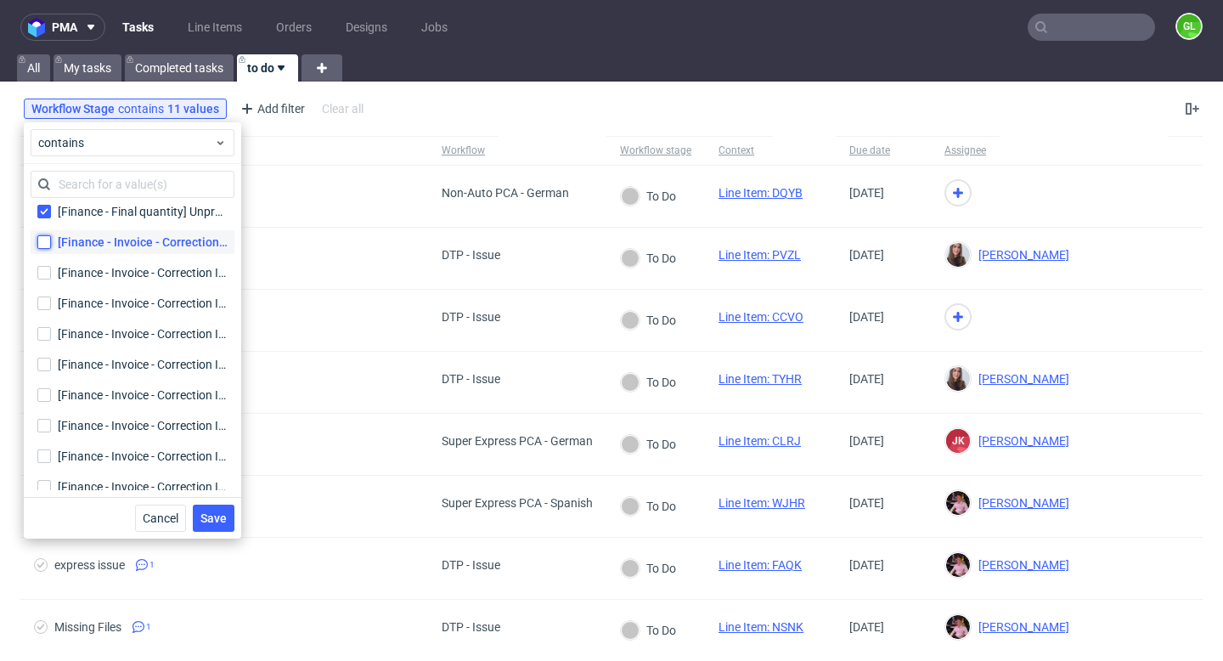
click at [45, 239] on input "[Finance - Invoice - Correction Invoice] Call to KIS needed [Finance - Invoice …" at bounding box center [44, 242] width 14 height 14
checkbox input "true"
click at [47, 277] on input "[Finance - Invoice - Correction Invoice] Client contacted [Finance - Invoice - …" at bounding box center [44, 273] width 14 height 14
checkbox input "true"
click at [50, 308] on input "[Finance - Invoice - Correction Invoice] Completed [Finance - Invoice - Correct…" at bounding box center [44, 303] width 14 height 14
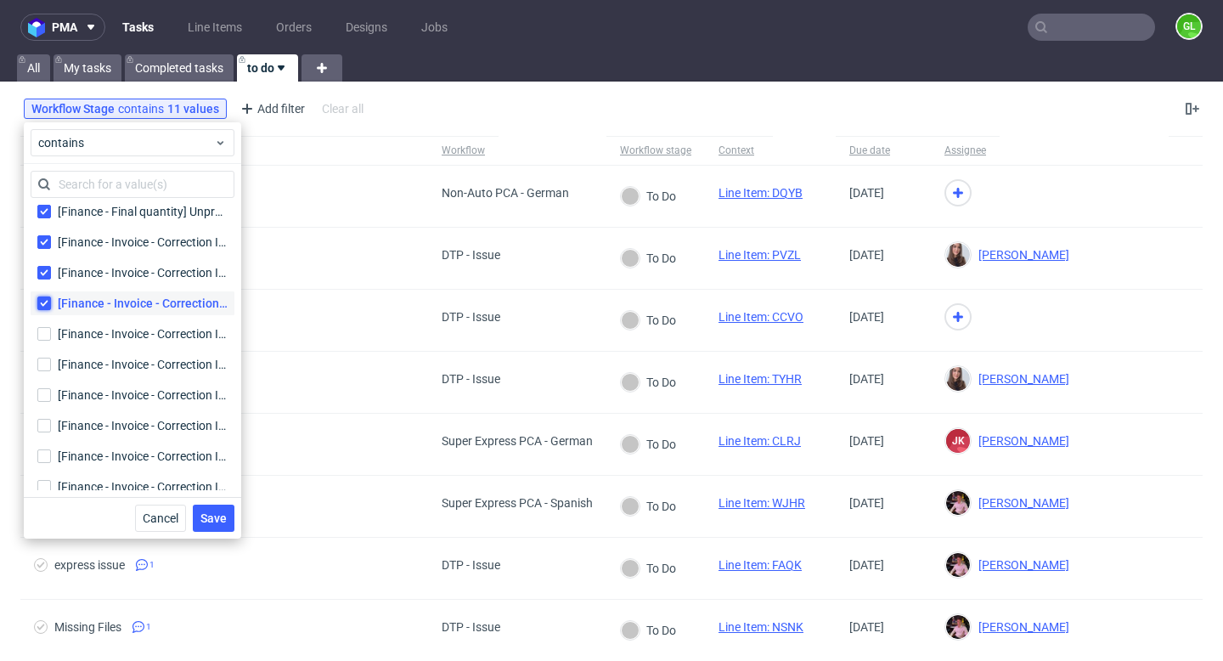
checkbox input "true"
click at [49, 335] on input "[Finance - Invoice - Correction Invoice] Correction's ready [Finance - Invoice …" at bounding box center [44, 334] width 14 height 14
checkbox input "true"
click at [49, 360] on input "[Finance - Invoice - Correction Invoice] In progress [Finance - Invoice - Corre…" at bounding box center [44, 365] width 14 height 14
checkbox input "true"
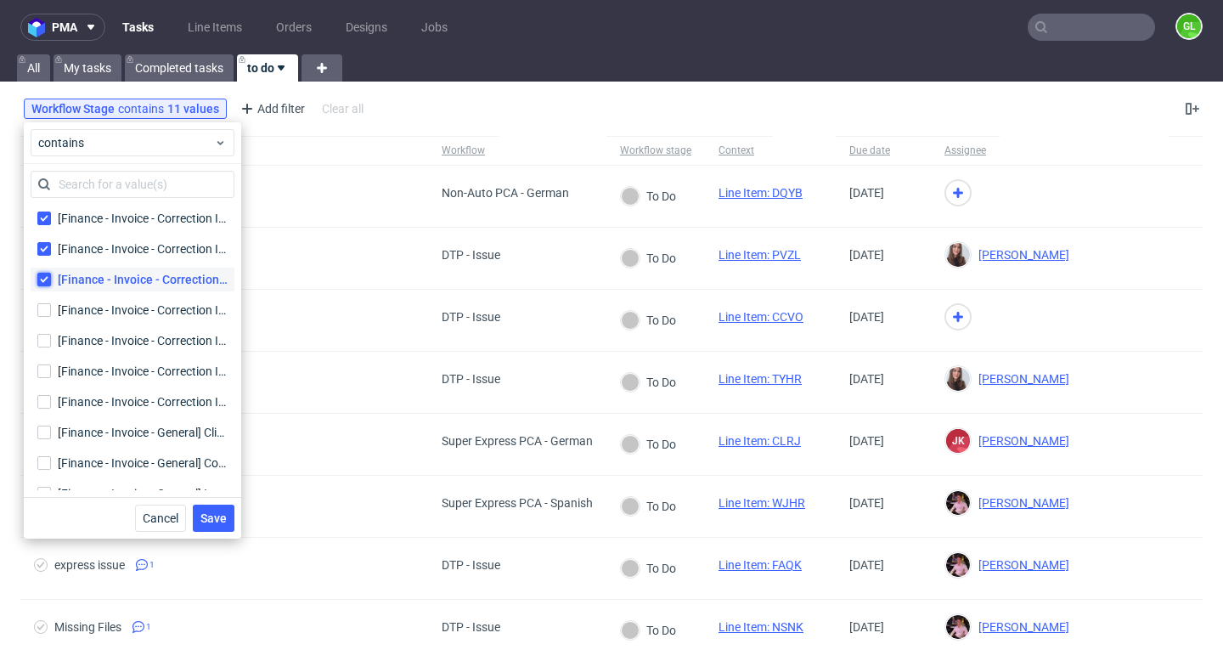
scroll to position [527, 0]
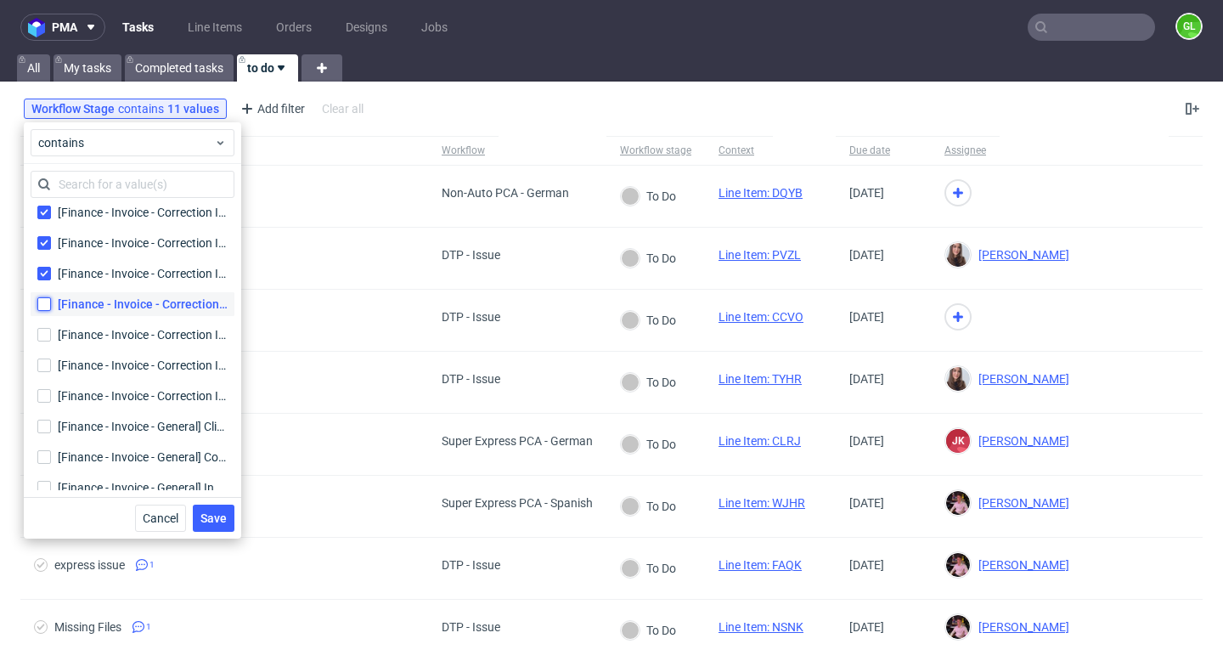
click at [40, 299] on input "[Finance - Invoice - Correction Invoice] Need information [Finance - Invoice - …" at bounding box center [44, 304] width 14 height 14
checkbox input "true"
click at [43, 336] on input "[Finance - Invoice - Correction Invoice] On hold [Finance - Invoice - Correctio…" at bounding box center [44, 335] width 14 height 14
checkbox input "true"
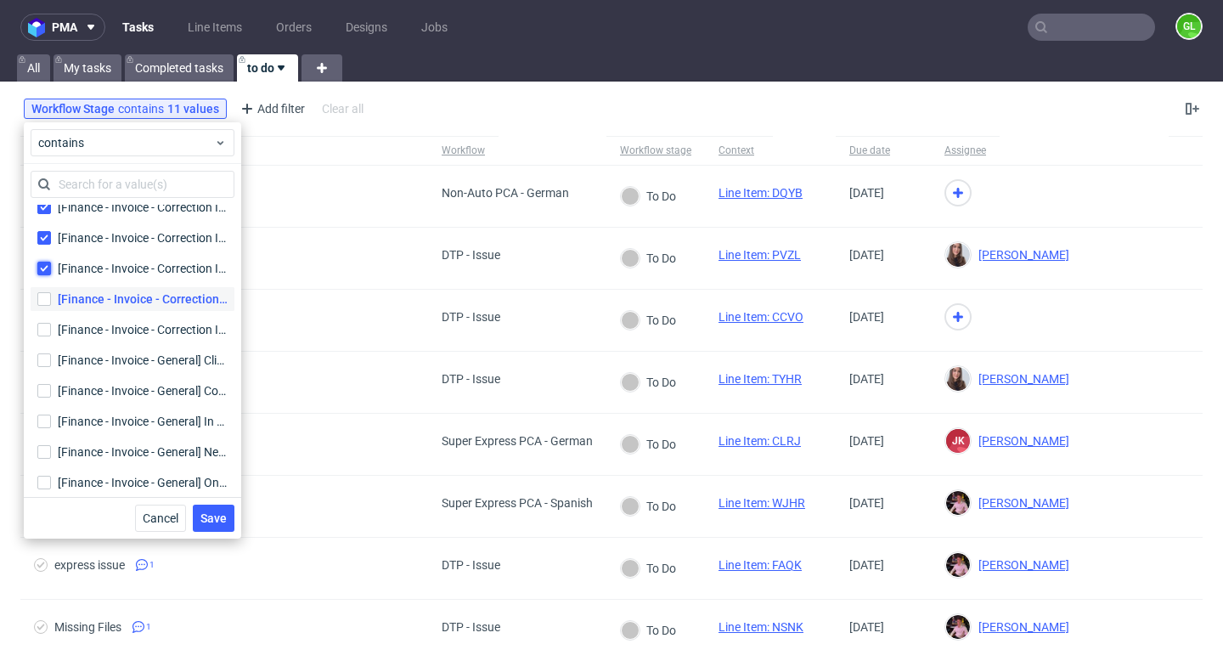
scroll to position [616, 0]
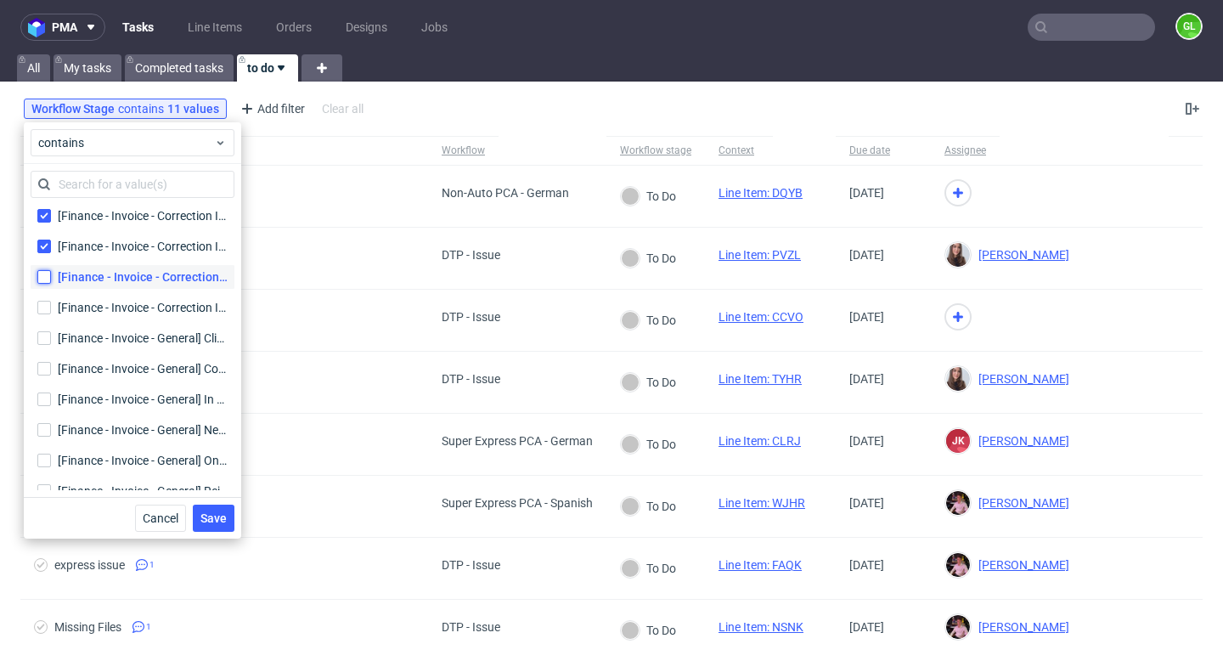
click at [49, 277] on input "[Finance - Invoice - Correction Invoice] Rejected [Finance - Invoice - Correcti…" at bounding box center [44, 277] width 14 height 14
checkbox input "true"
click at [49, 312] on input "[Finance - Invoice - Correction Invoice] To Do [Finance - Invoice - Correction …" at bounding box center [44, 308] width 14 height 14
checkbox input "true"
click at [48, 331] on input "[Finance - Invoice - General] Client contacted [Finance - Invoice - General] Cl…" at bounding box center [44, 338] width 14 height 14
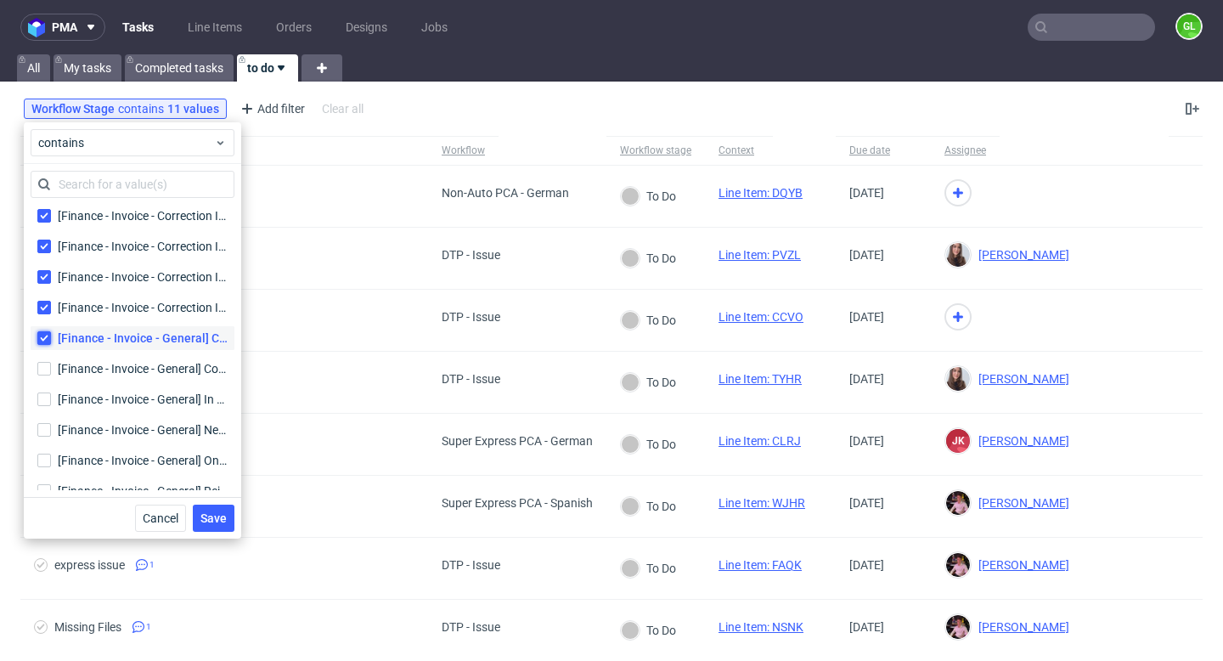
checkbox input "true"
click at [48, 370] on input "[Finance - Invoice - General] Completed [Finance - Invoice - General] Completed" at bounding box center [44, 369] width 14 height 14
checkbox input "true"
click at [48, 394] on input "[Finance - Invoice - General] In progress [Finance - Invoice - General] In prog…" at bounding box center [44, 399] width 14 height 14
checkbox input "true"
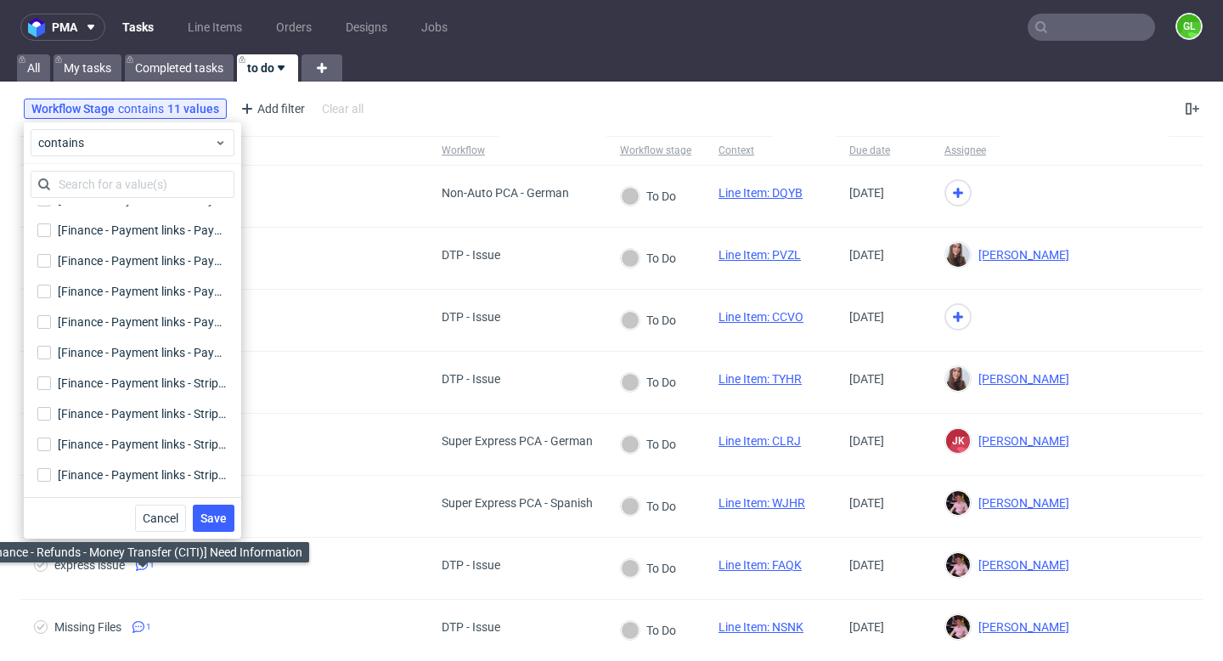
scroll to position [2255, 0]
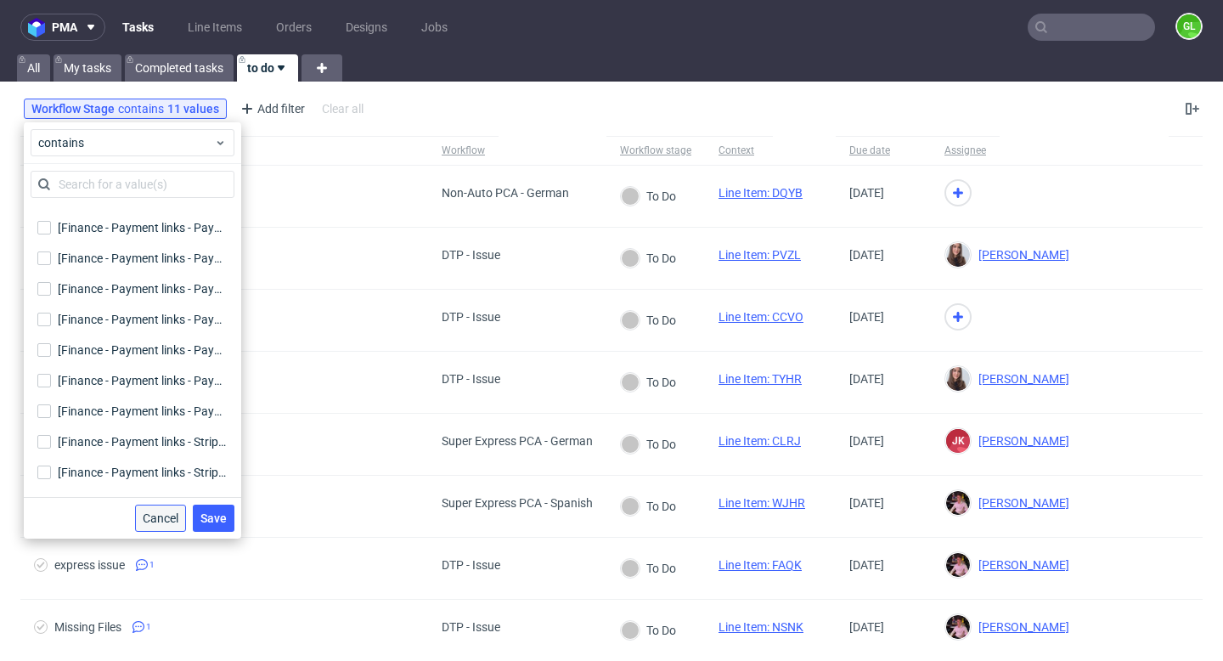
click at [157, 522] on span "Cancel" at bounding box center [161, 518] width 36 height 12
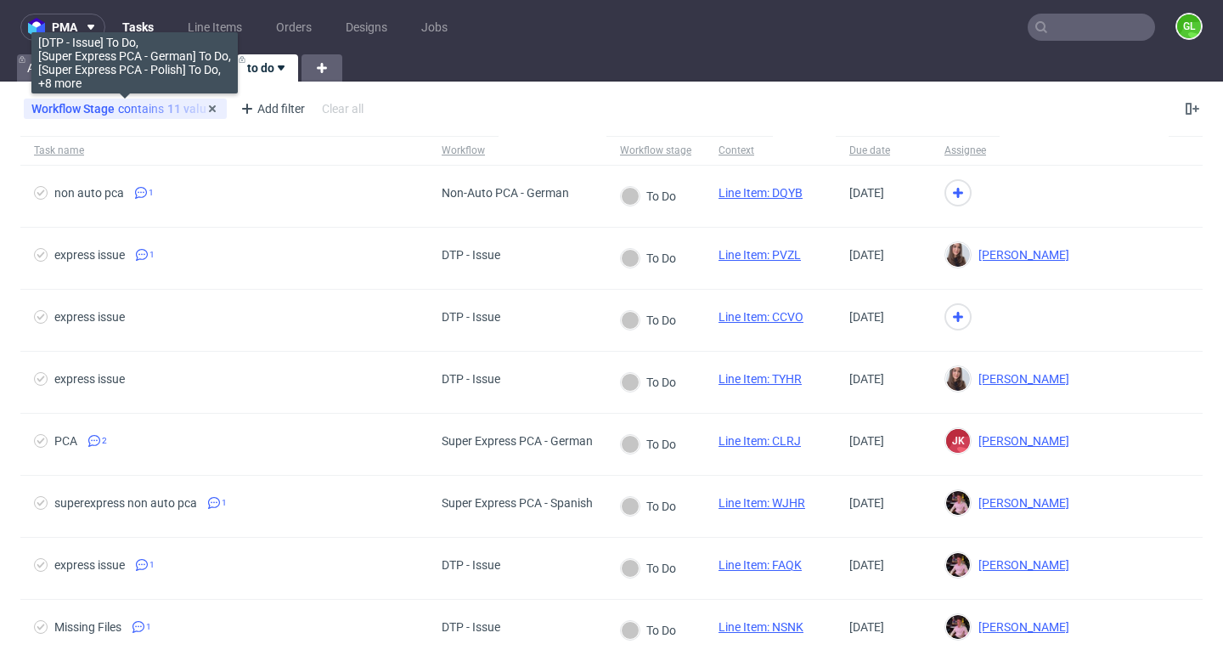
click at [73, 111] on span "Workflow Stage" at bounding box center [74, 109] width 87 height 14
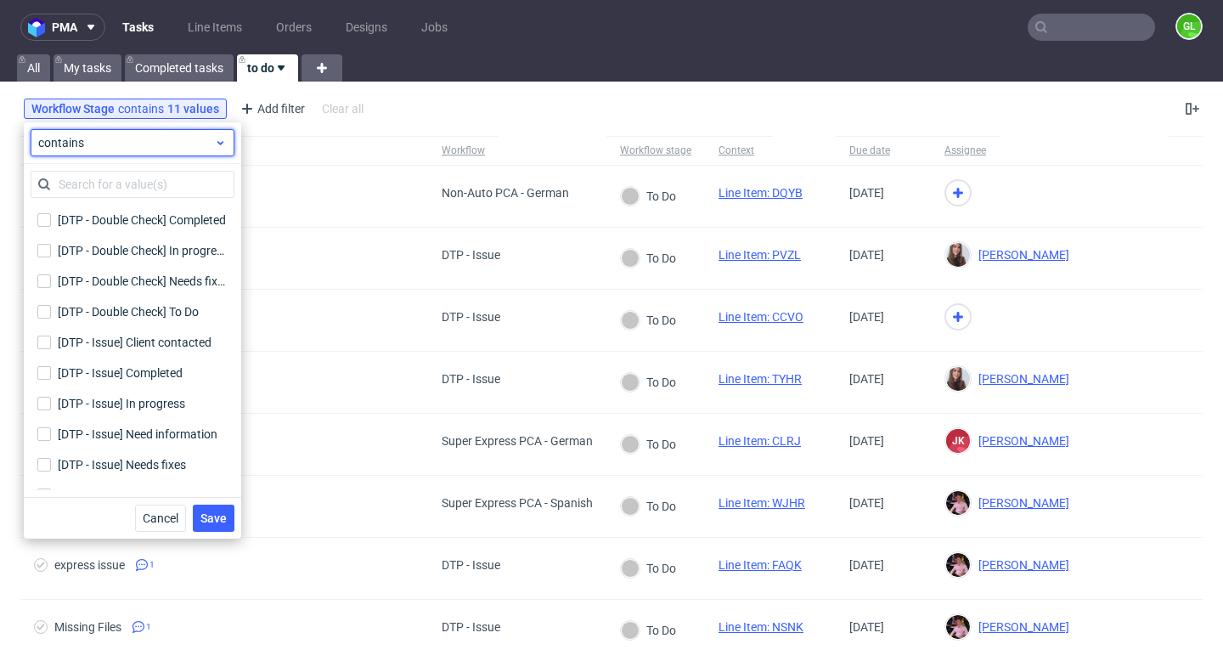
click at [139, 146] on span "contains" at bounding box center [126, 142] width 176 height 17
click at [48, 307] on input "[DTP - Double Check] To Do" at bounding box center [44, 312] width 14 height 14
checkbox input "true"
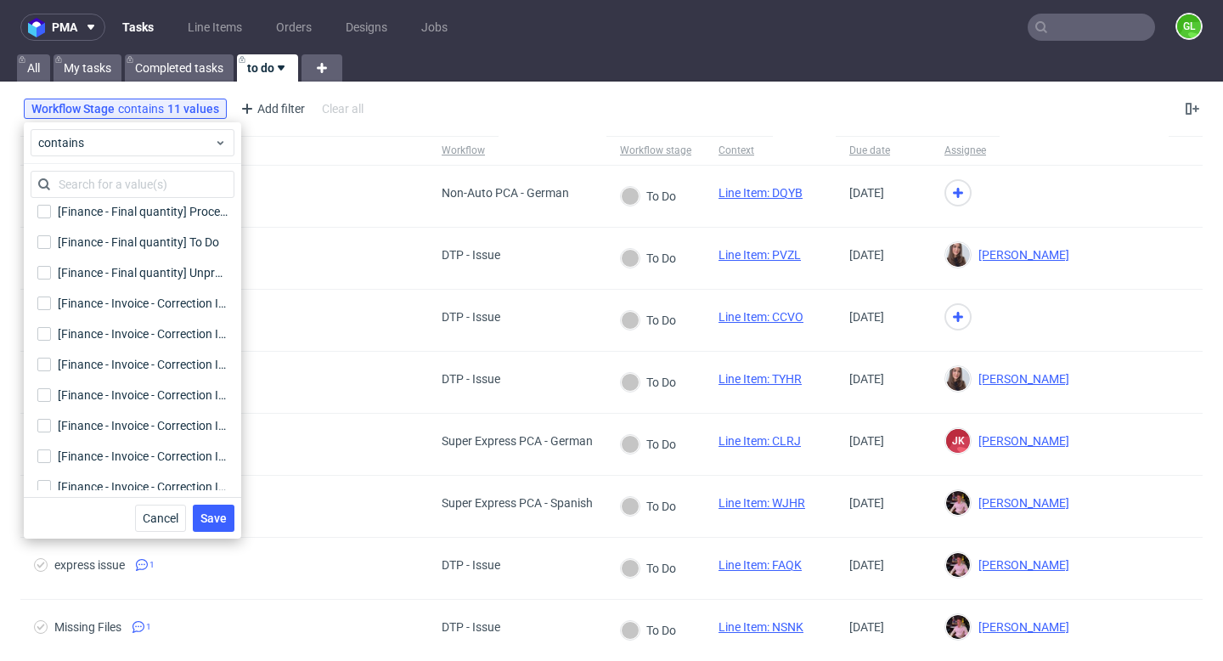
scroll to position [380, 0]
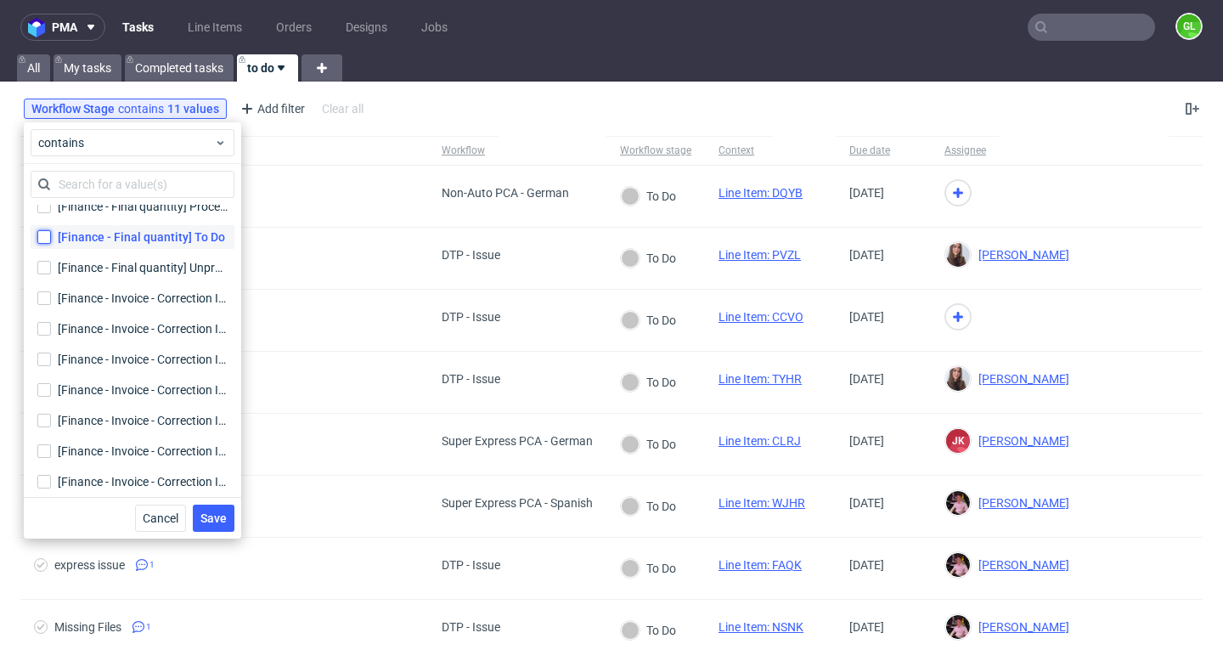
click at [45, 240] on input "[Finance - Final quantity] To Do" at bounding box center [44, 237] width 14 height 14
checkbox input "true"
click at [117, 182] on input "text" at bounding box center [133, 184] width 204 height 27
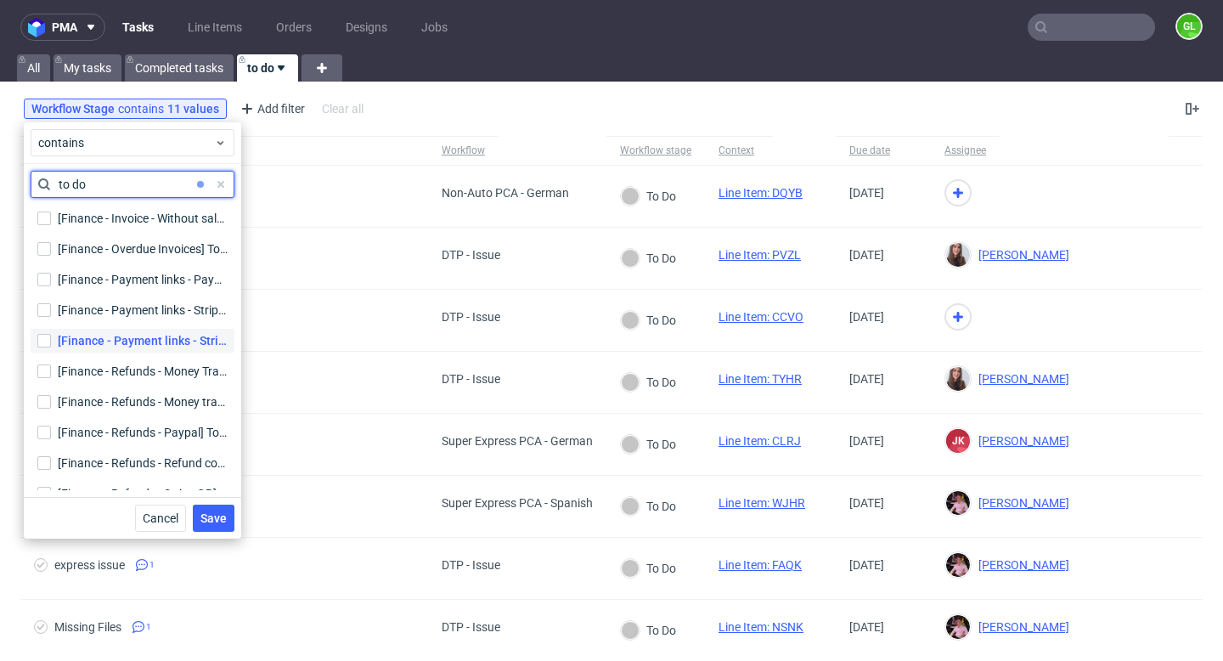
scroll to position [0, 0]
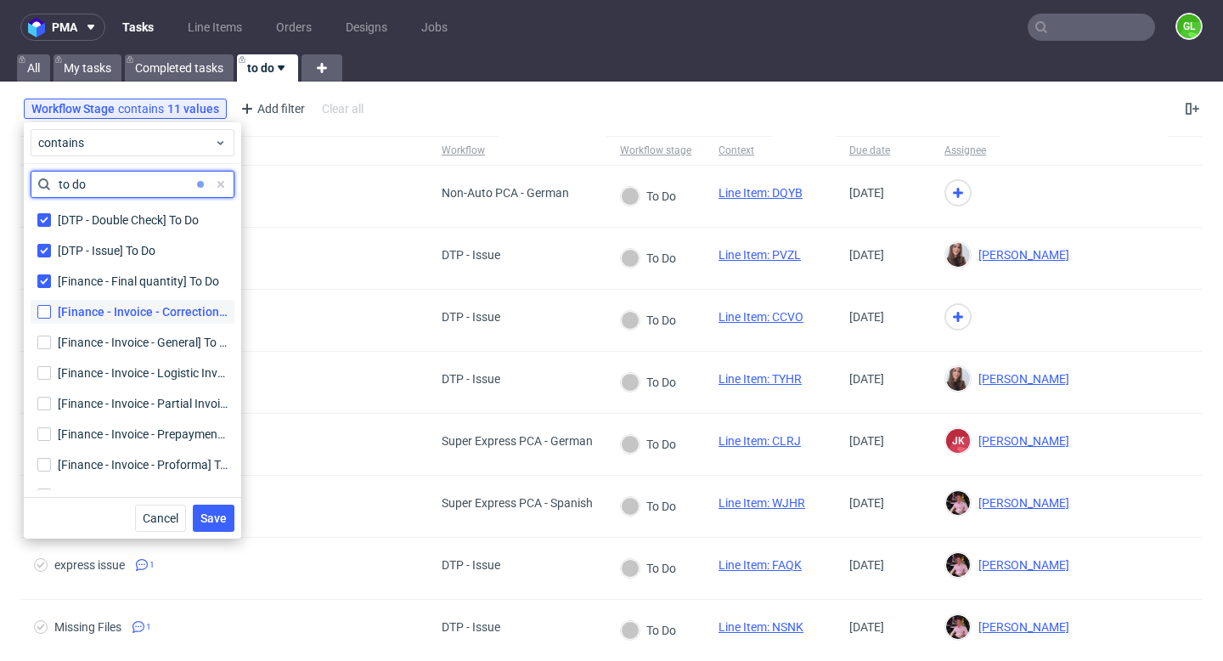
type input "to do"
click at [47, 310] on input "[Finance - Invoice - Correction Invoice] To Do [Finance - Invoice - Correction …" at bounding box center [44, 312] width 14 height 14
checkbox input "true"
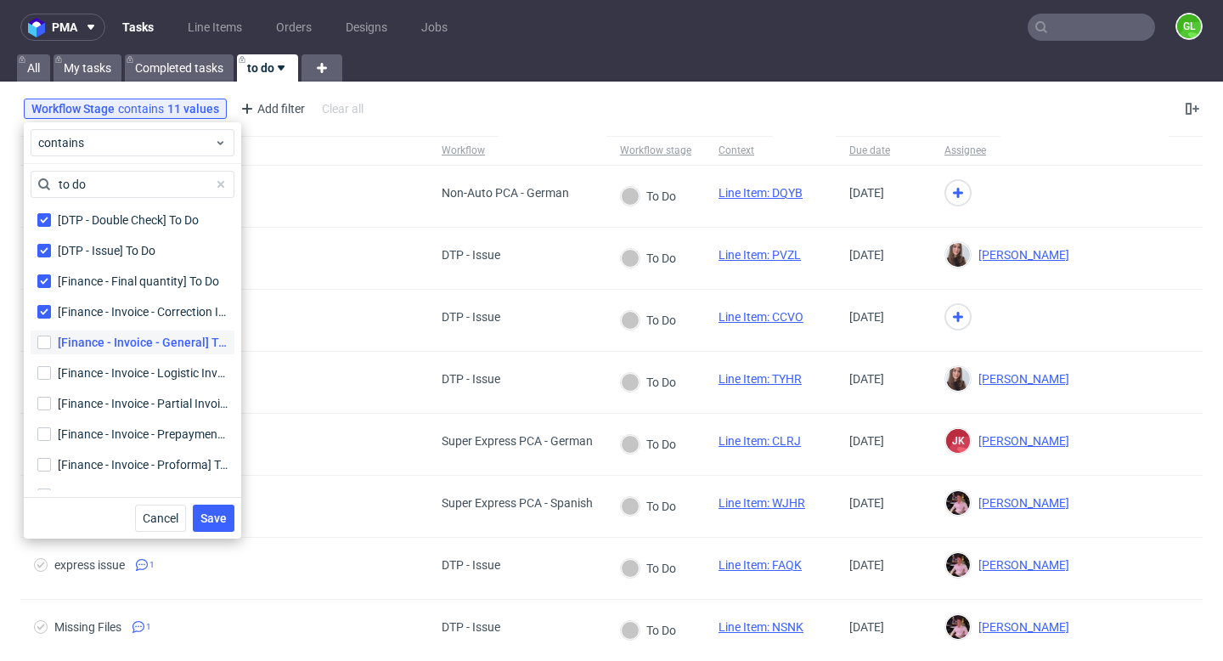
click at [47, 351] on label "[Finance - Invoice - General] To Do [Finance - Invoice - General] To Do" at bounding box center [133, 342] width 204 height 24
click at [47, 349] on input "[Finance - Invoice - General] To Do [Finance - Invoice - General] To Do" at bounding box center [44, 342] width 14 height 14
checkbox input "true"
click at [44, 375] on input "[Finance - Invoice - Logistic Invoice] To Do [Finance - Invoice - Logistic Invo…" at bounding box center [44, 373] width 14 height 14
checkbox input "true"
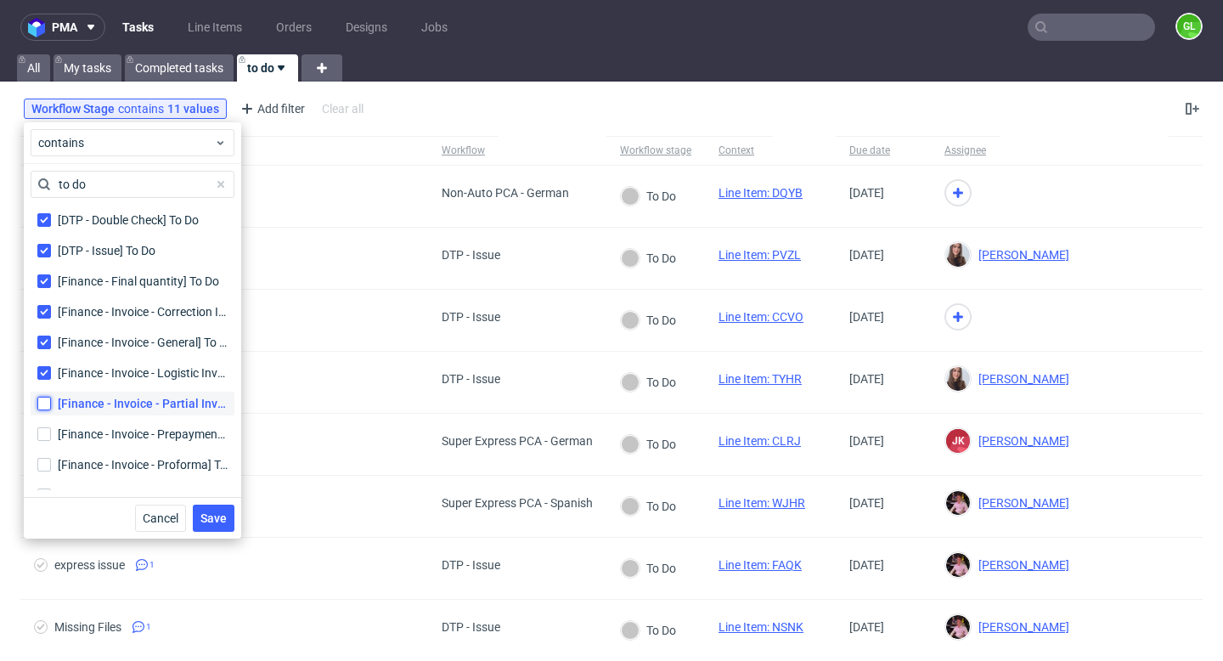
click at [48, 401] on input "[Finance - Invoice - Partial Invoice] To Do [Finance - Invoice - Partial Invoic…" at bounding box center [44, 404] width 14 height 14
checkbox input "true"
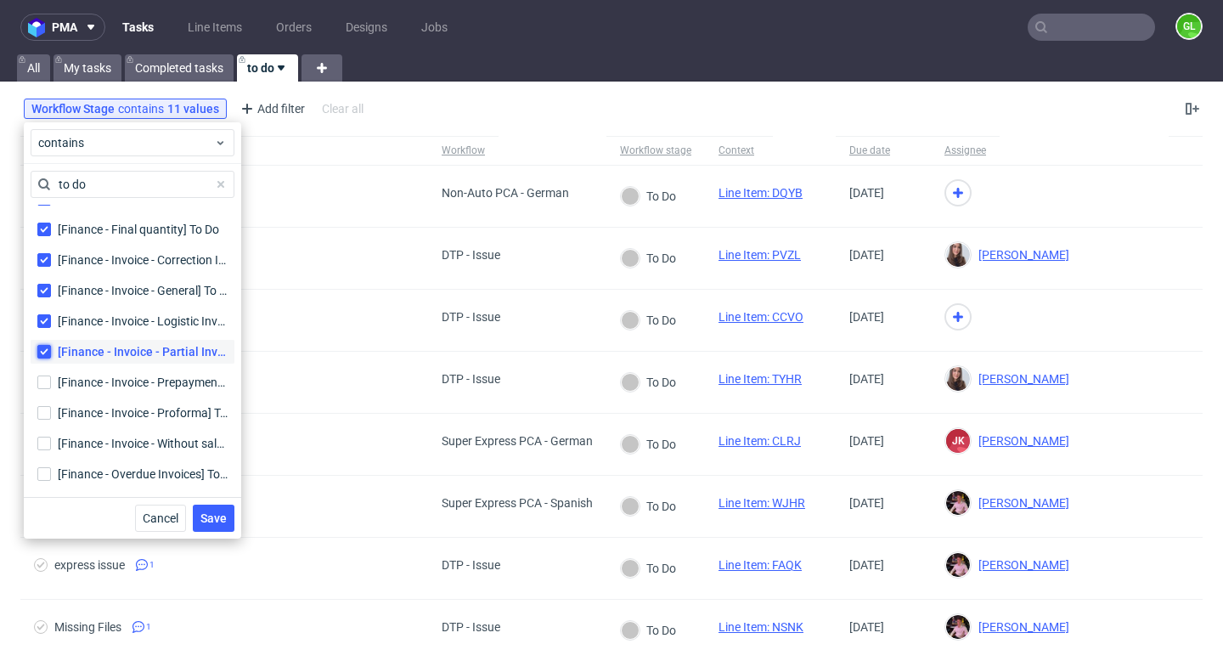
scroll to position [70, 0]
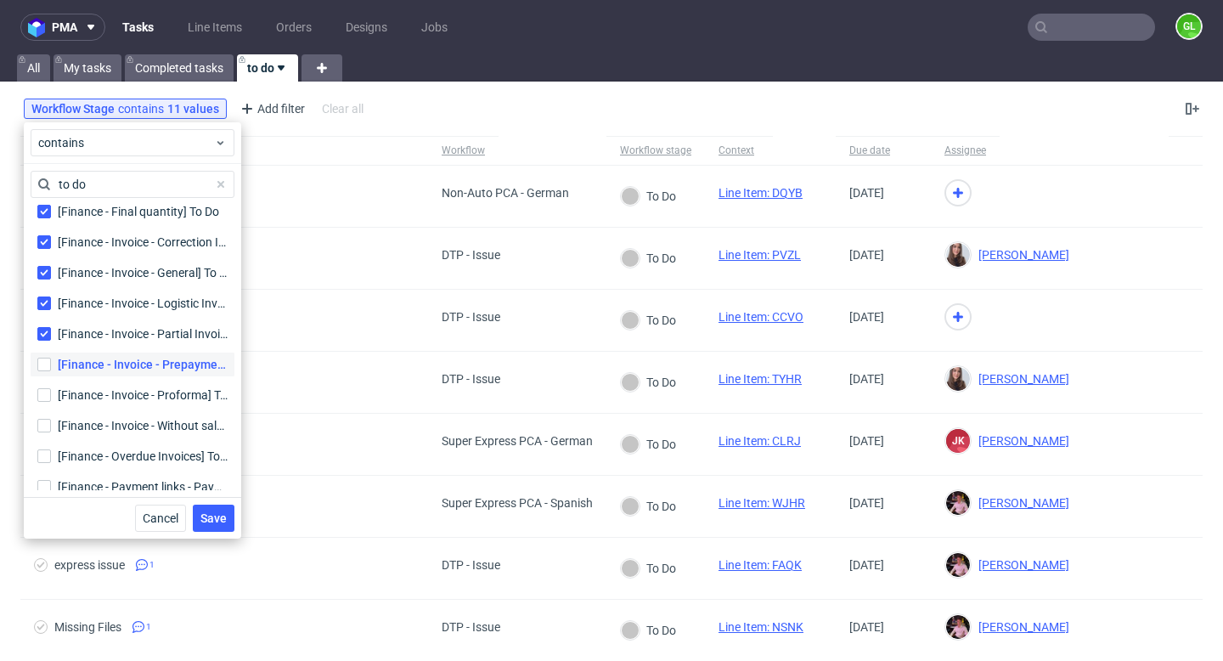
click at [46, 352] on label "[Finance - Invoice - Prepayment Invoice] To Do [Finance - Invoice - Prepayment …" at bounding box center [133, 364] width 204 height 24
click at [46, 358] on input "[Finance - Invoice - Prepayment Invoice] To Do [Finance - Invoice - Prepayment …" at bounding box center [44, 365] width 14 height 14
checkbox input "true"
click at [48, 397] on input "[Finance - Invoice - Proforma] To Do [Finance - Invoice - Proforma] To Do" at bounding box center [44, 395] width 14 height 14
checkbox input "true"
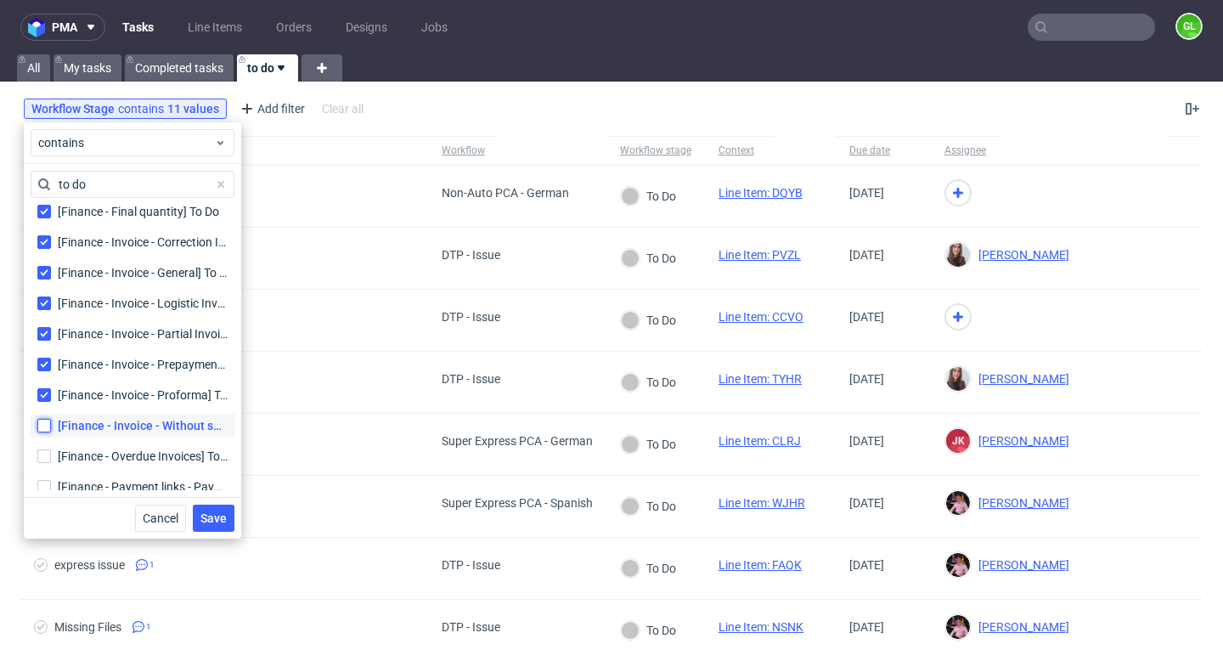
click at [48, 422] on input "[Finance - Invoice - Without sale date] To Do [Finance - Invoice - Without sale…" at bounding box center [44, 426] width 14 height 14
checkbox input "true"
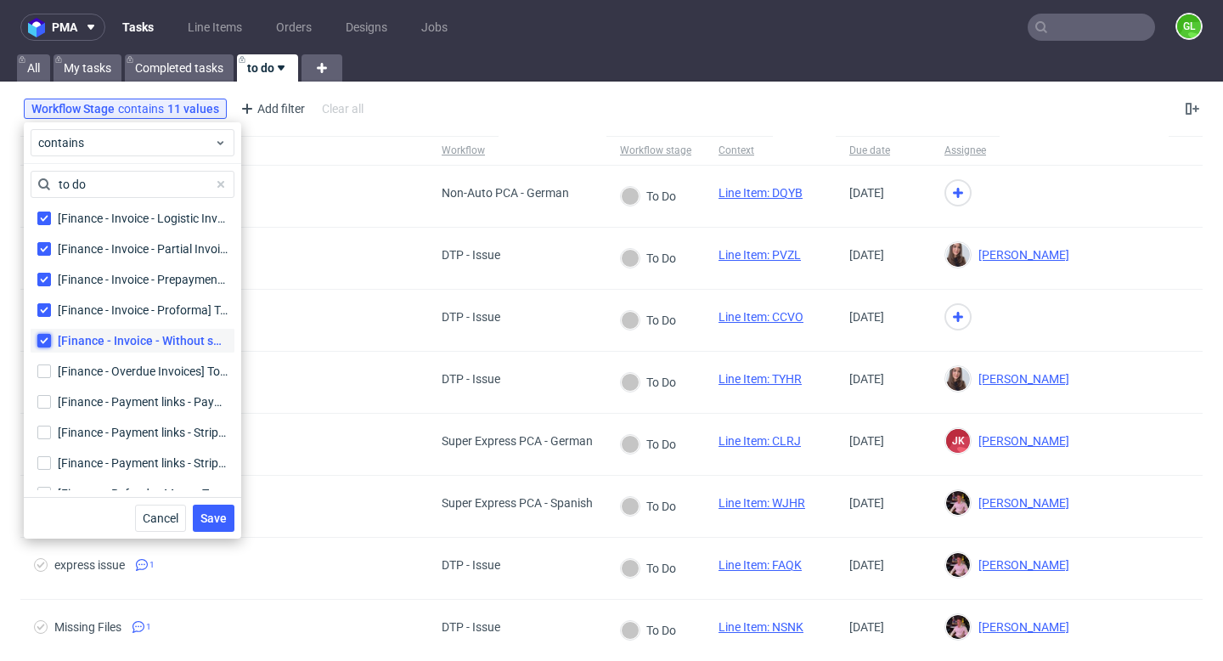
scroll to position [183, 0]
click at [42, 346] on input "[Finance - Overdue Invoices] To Do [Finance - Overdue Invoices] To Do" at bounding box center [44, 343] width 14 height 14
checkbox input "true"
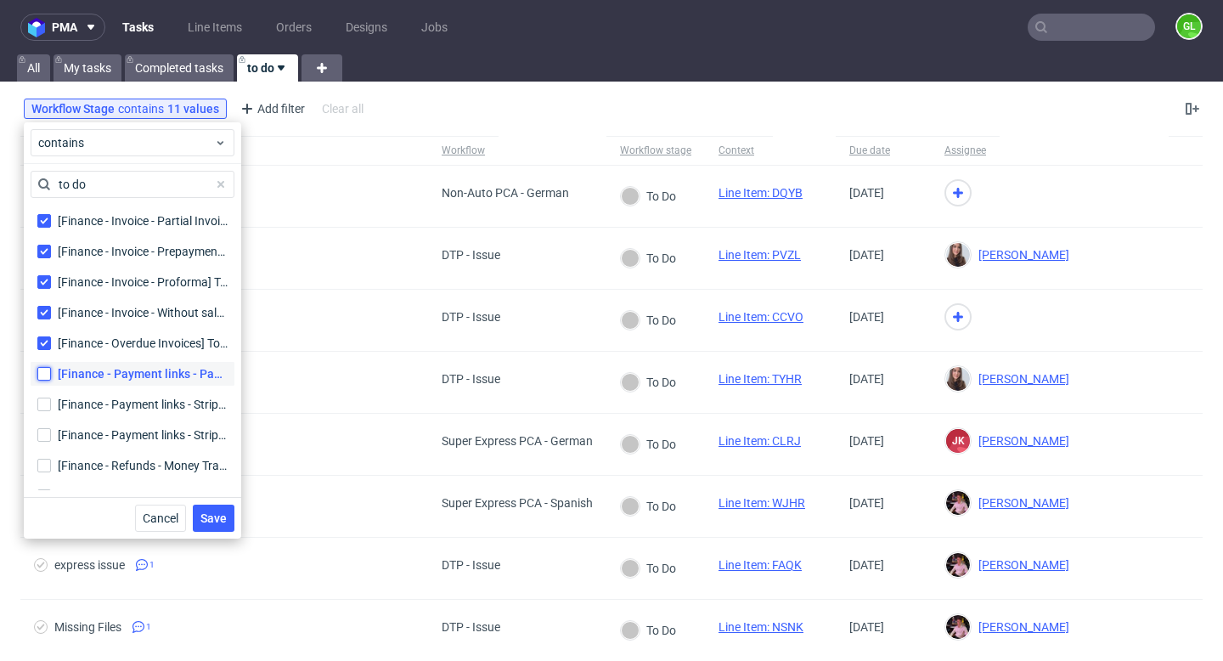
click at [42, 372] on input "[Finance - Payment links - Paypal] To Do [Finance - Payment links - Paypal] To …" at bounding box center [44, 374] width 14 height 14
checkbox input "true"
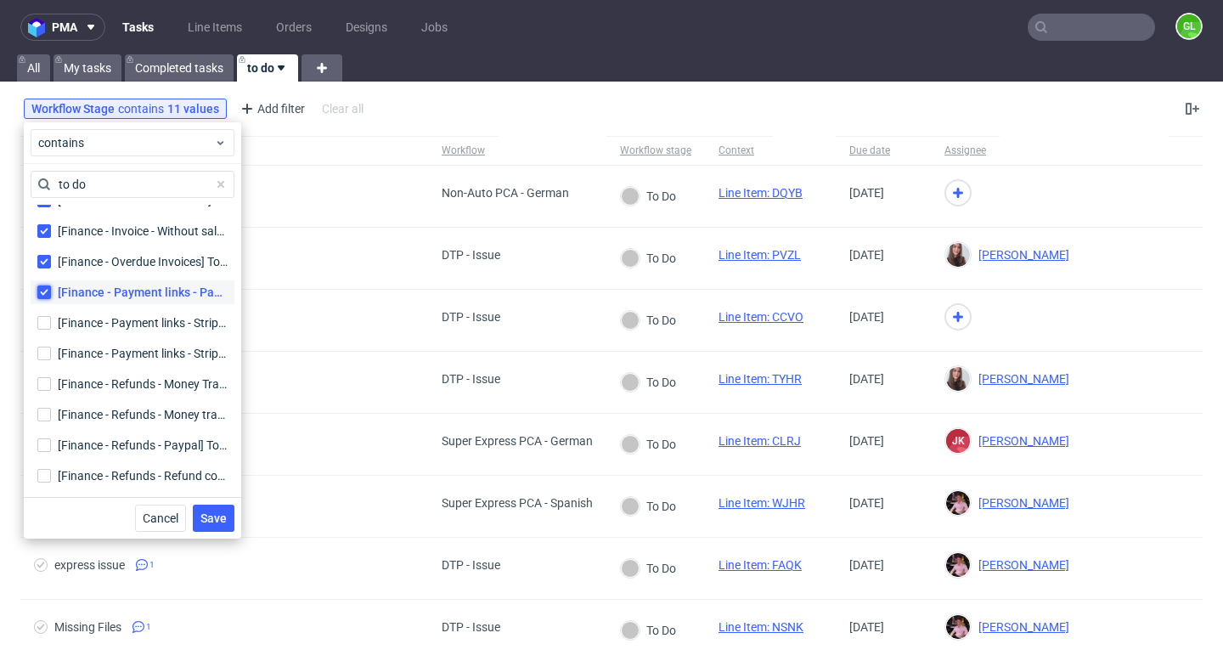
scroll to position [274, 0]
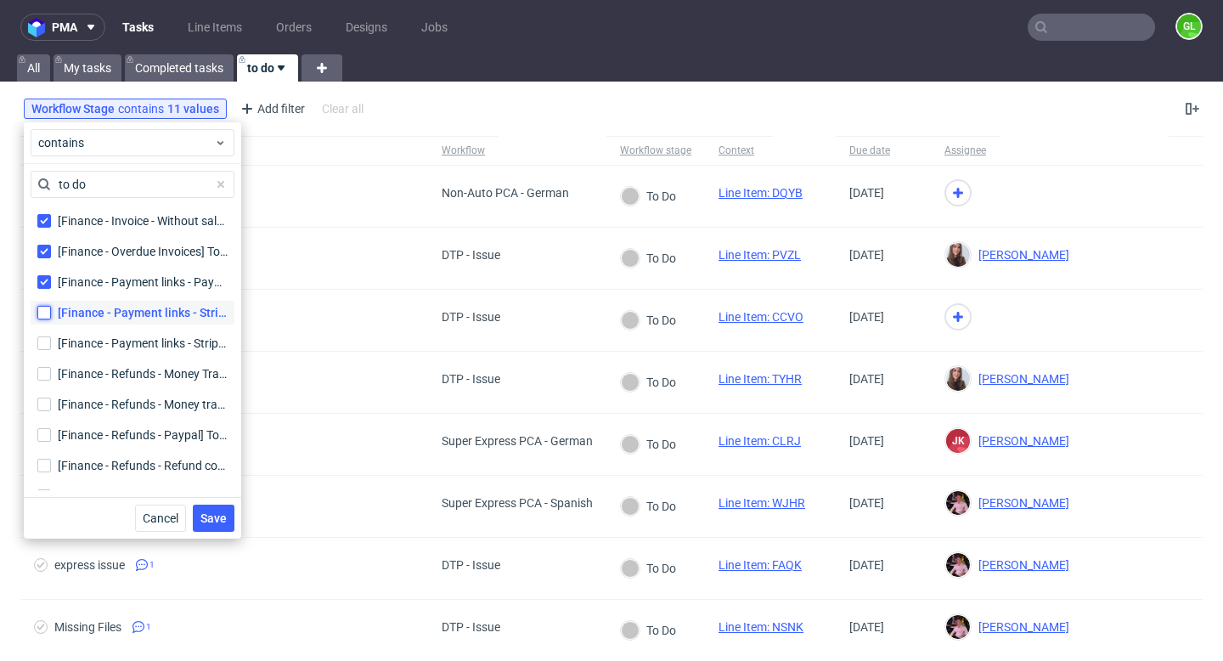
click at [42, 313] on input "[Finance - Payment links - Stripe GB] To Do [Finance - Payment links - Stripe G…" at bounding box center [44, 313] width 14 height 14
checkbox input "true"
click at [42, 358] on div "[Finance - Refunds - Money Transfer (CITI)] To Do [Finance - Refunds - Money Tr…" at bounding box center [133, 373] width 204 height 31
click at [44, 347] on input "[Finance - Payment links - Stripe] To Do [Finance - Payment links - Stripe] To …" at bounding box center [44, 343] width 14 height 14
checkbox input "true"
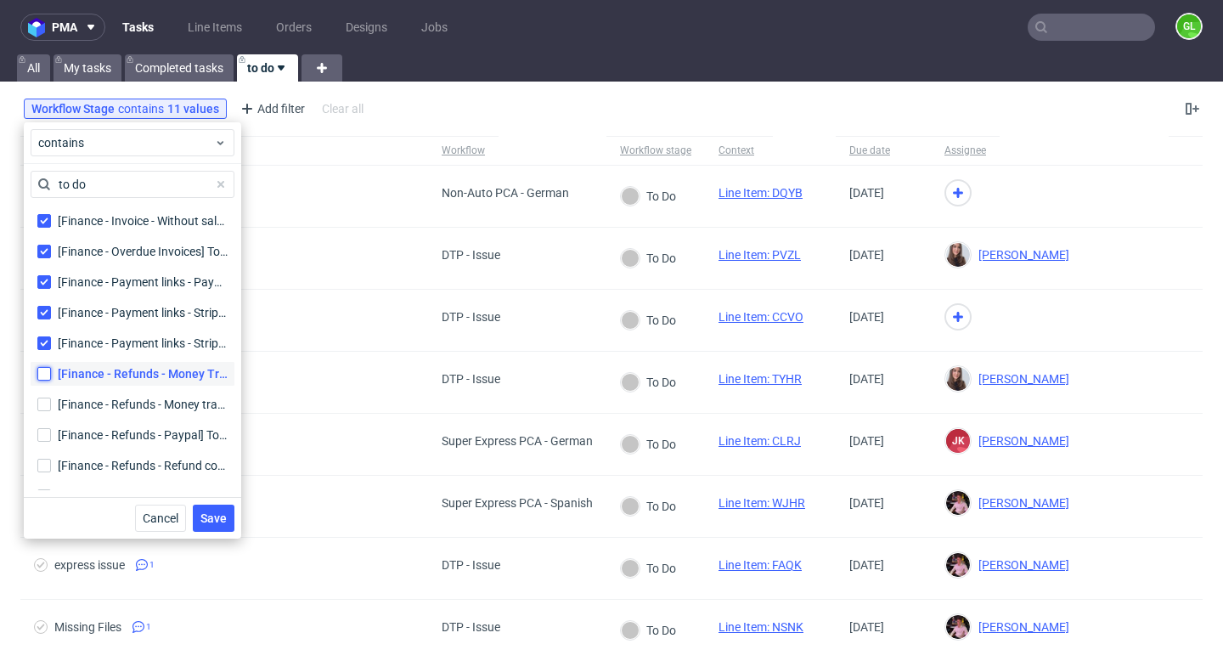
click at [44, 369] on input "[Finance - Refunds - Money Transfer (CITI)] To Do [Finance - Refunds - Money Tr…" at bounding box center [44, 374] width 14 height 14
checkbox input "true"
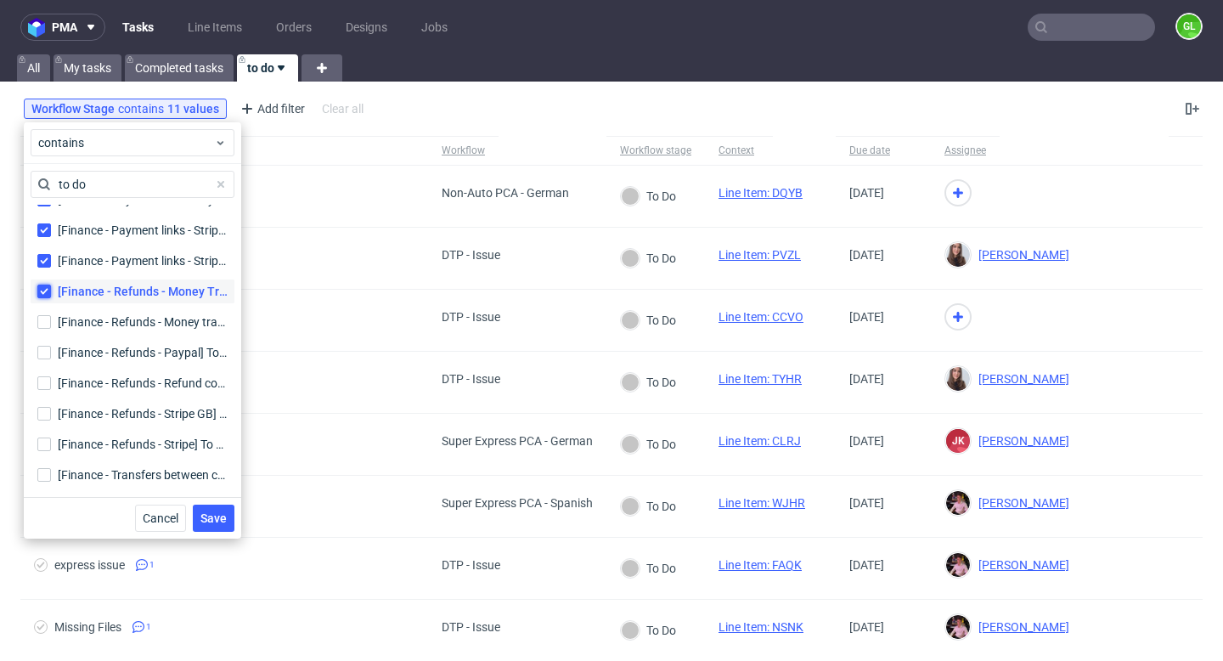
scroll to position [366, 0]
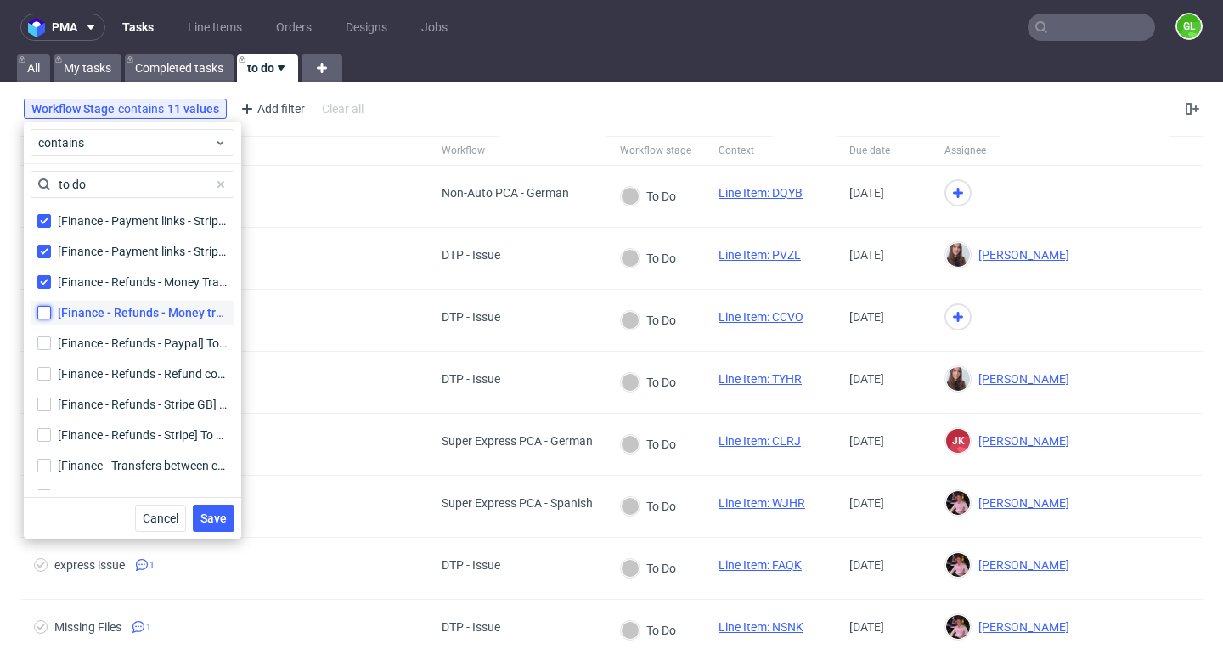
click at [38, 316] on input "[Finance - Refunds - Money transfer] To Do [Finance - Refunds - Money transfer]…" at bounding box center [44, 313] width 14 height 14
checkbox input "true"
click at [42, 346] on input "[Finance - Refunds - Paypal] To Do [Finance - Refunds - Paypal] To Do" at bounding box center [44, 343] width 14 height 14
checkbox input "true"
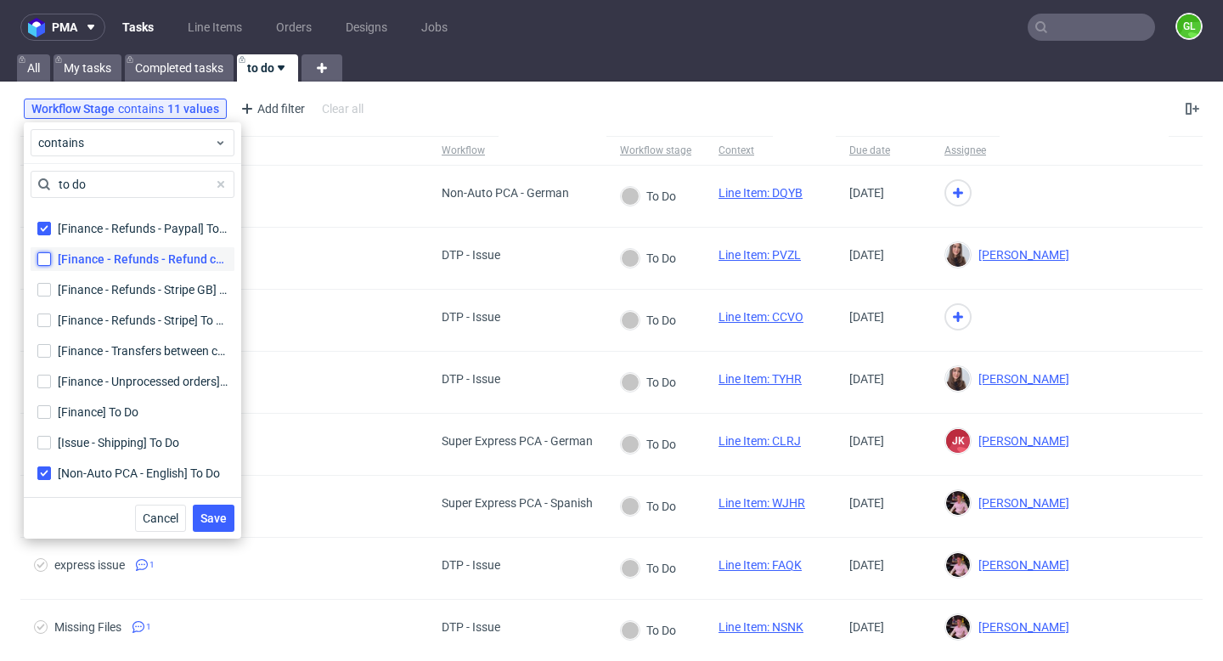
click at [41, 261] on input "[Finance - Refunds - Refund confirmation] To Do [Finance - Refunds - Refund con…" at bounding box center [44, 259] width 14 height 14
checkbox input "true"
click at [44, 288] on input "[Finance - Refunds - Stripe GB] To Do [Finance - Refunds - Stripe GB] To Do" at bounding box center [44, 290] width 14 height 14
checkbox input "true"
click at [44, 309] on label "[Finance - Refunds - Stripe] To Do [Finance - Refunds - Stripe] To Do" at bounding box center [133, 320] width 204 height 24
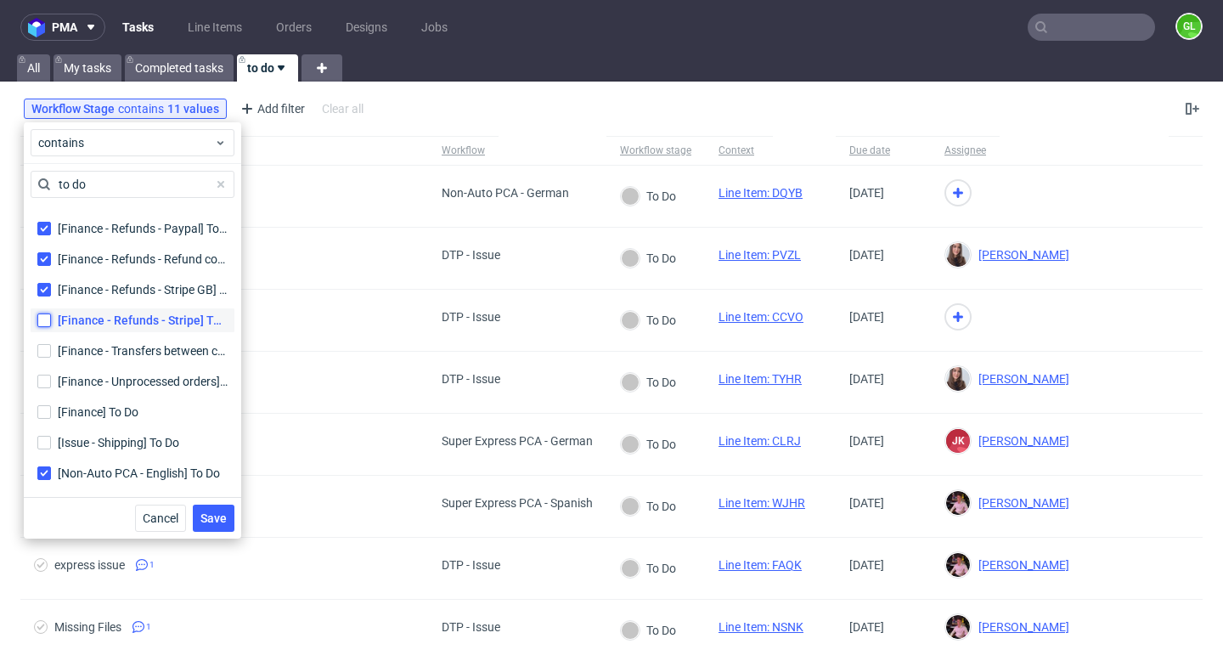
click at [44, 313] on input "[Finance - Refunds - Stripe] To Do [Finance - Refunds - Stripe] To Do" at bounding box center [44, 320] width 14 height 14
checkbox input "true"
click at [47, 363] on div "[Finance - Transfers between companies] To Do [Finance - Transfers between comp…" at bounding box center [133, 350] width 204 height 31
click at [45, 352] on input "[Finance - Transfers between companies] To Do [Finance - Transfers between comp…" at bounding box center [44, 351] width 14 height 14
checkbox input "true"
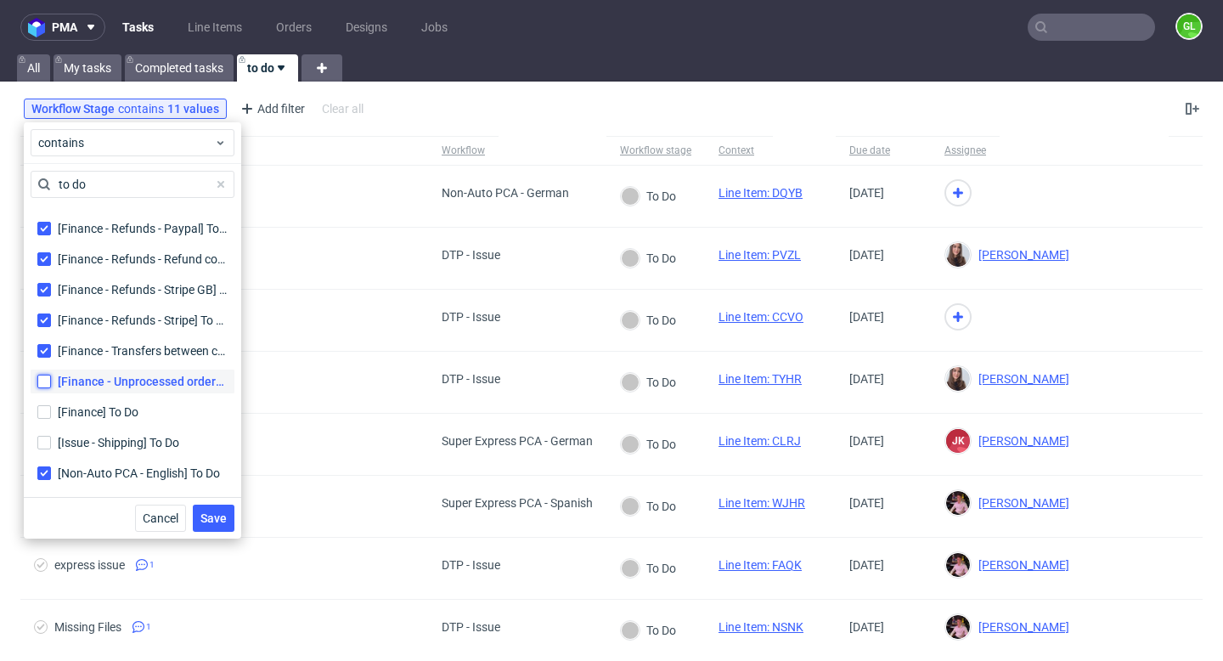
click at [45, 377] on input "[Finance - Unprocessed orders] To Do [Finance - Unprocessed orders] To Do" at bounding box center [44, 382] width 14 height 14
checkbox input "true"
click at [46, 411] on input "[Finance] To Do" at bounding box center [44, 412] width 14 height 14
checkbox input "true"
click at [49, 444] on input "[Issue - Shipping] To Do" at bounding box center [44, 443] width 14 height 14
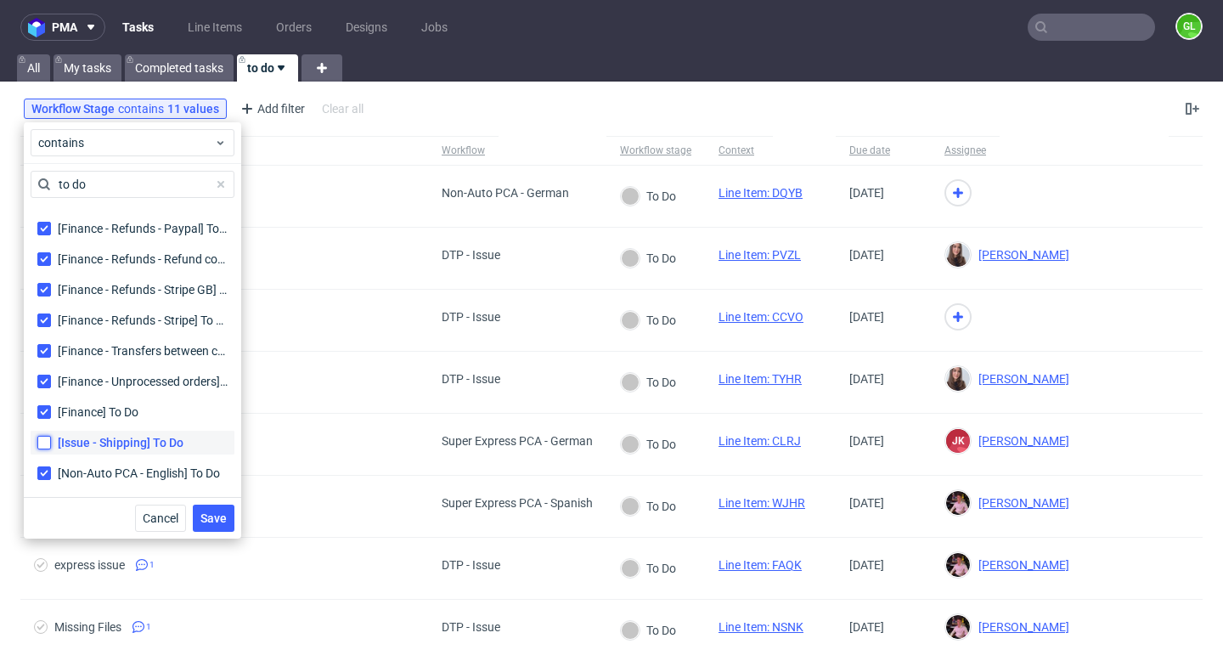
checkbox input "true"
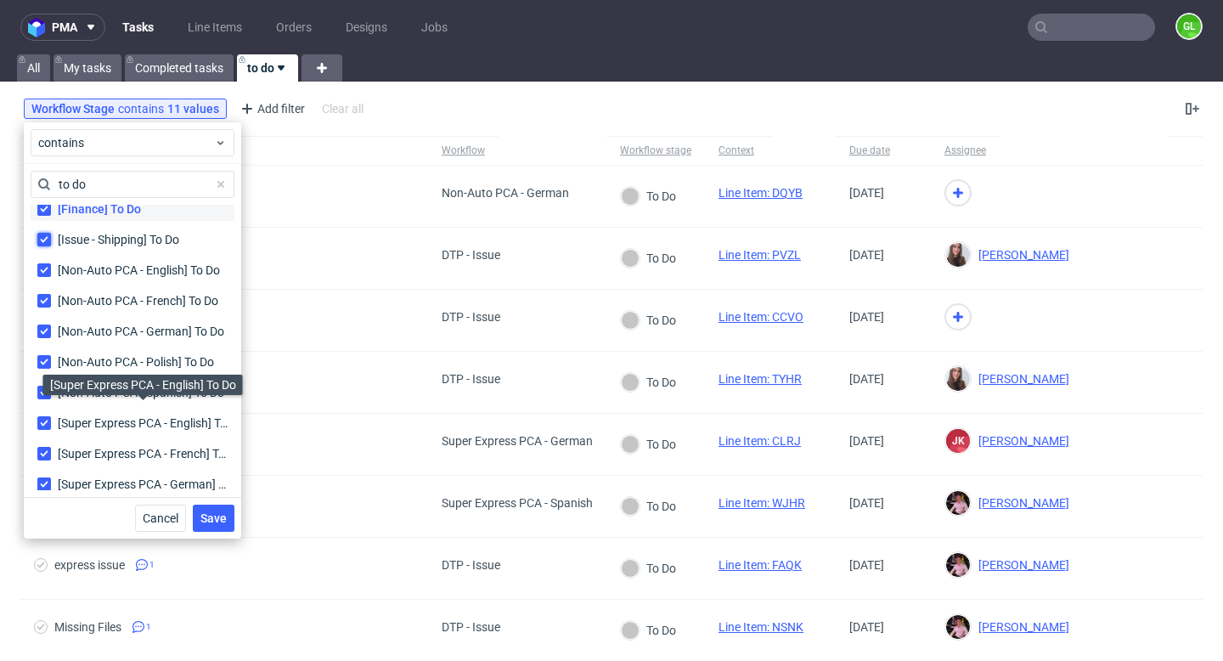
scroll to position [785, 0]
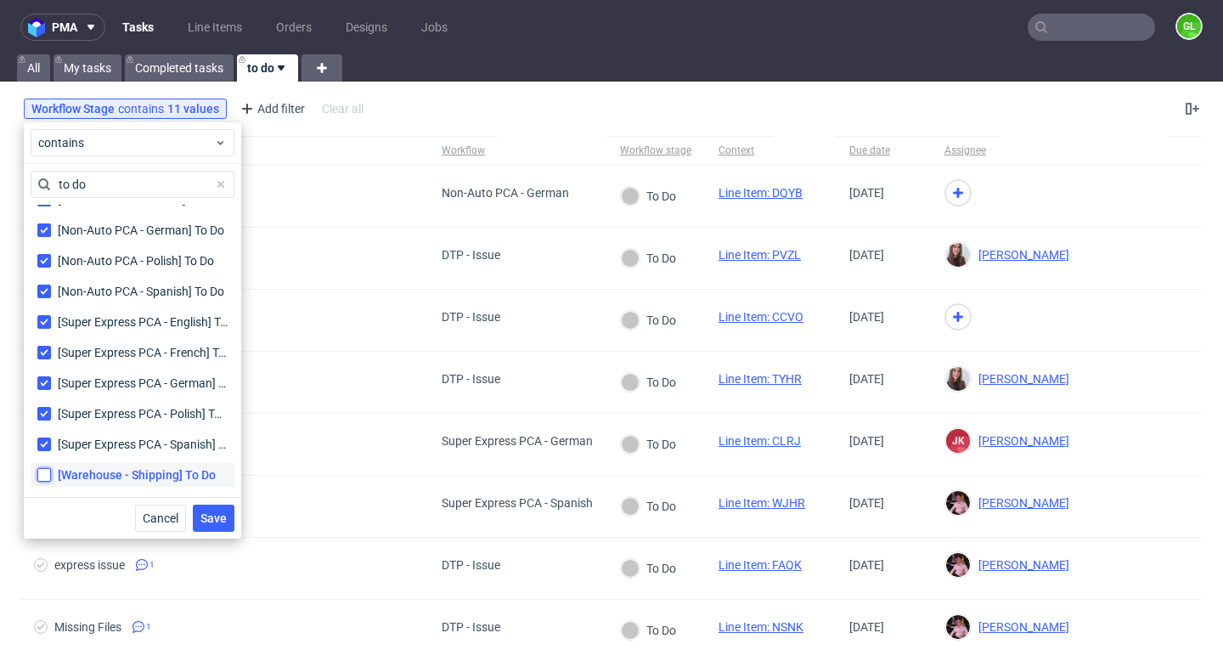
click at [45, 476] on input "[Warehouse - Shipping] To Do" at bounding box center [44, 475] width 14 height 14
checkbox input "true"
click at [204, 518] on span "Save" at bounding box center [213, 518] width 26 height 12
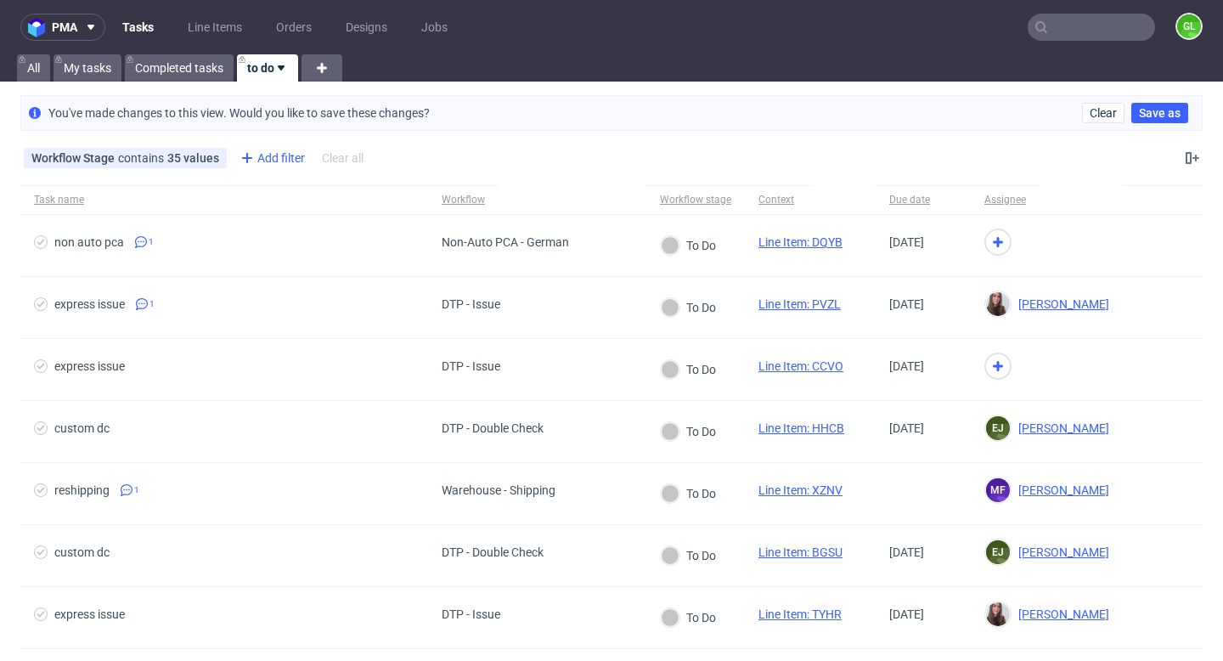
click at [263, 161] on div "Add filter" at bounding box center [271, 157] width 75 height 27
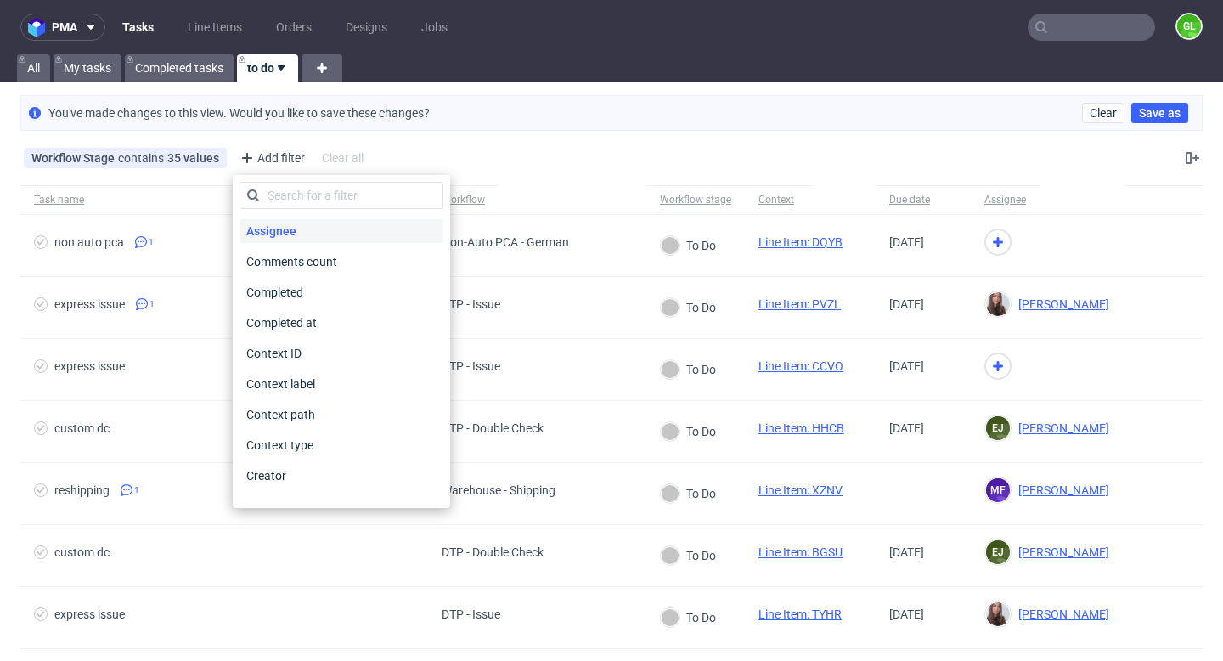
click at [286, 227] on span "Assignee" at bounding box center [271, 231] width 64 height 24
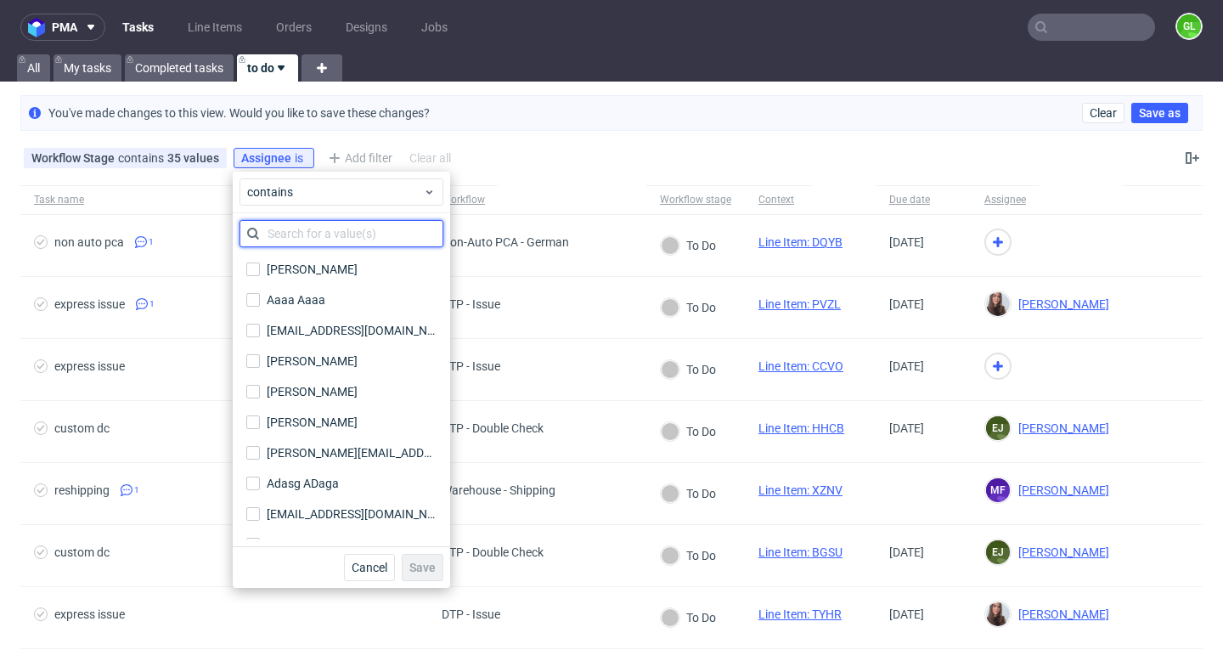
click at [341, 228] on input "text" at bounding box center [341, 233] width 204 height 27
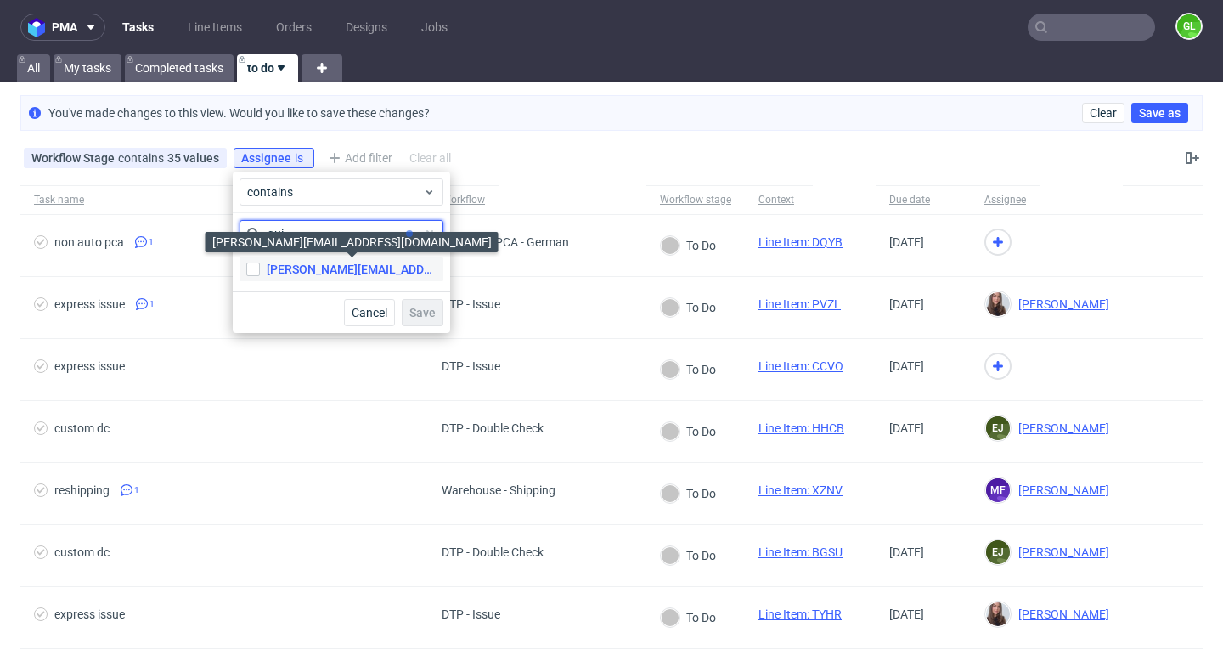
type input "gui"
click at [335, 271] on div "[PERSON_NAME][EMAIL_ADDRESS][DOMAIN_NAME]" at bounding box center [352, 269] width 170 height 17
click at [260, 271] on input "[PERSON_NAME][EMAIL_ADDRESS][DOMAIN_NAME] [DOMAIN_NAME][EMAIL_ADDRESS][DOMAIN_N…" at bounding box center [253, 269] width 14 height 14
checkbox input "true"
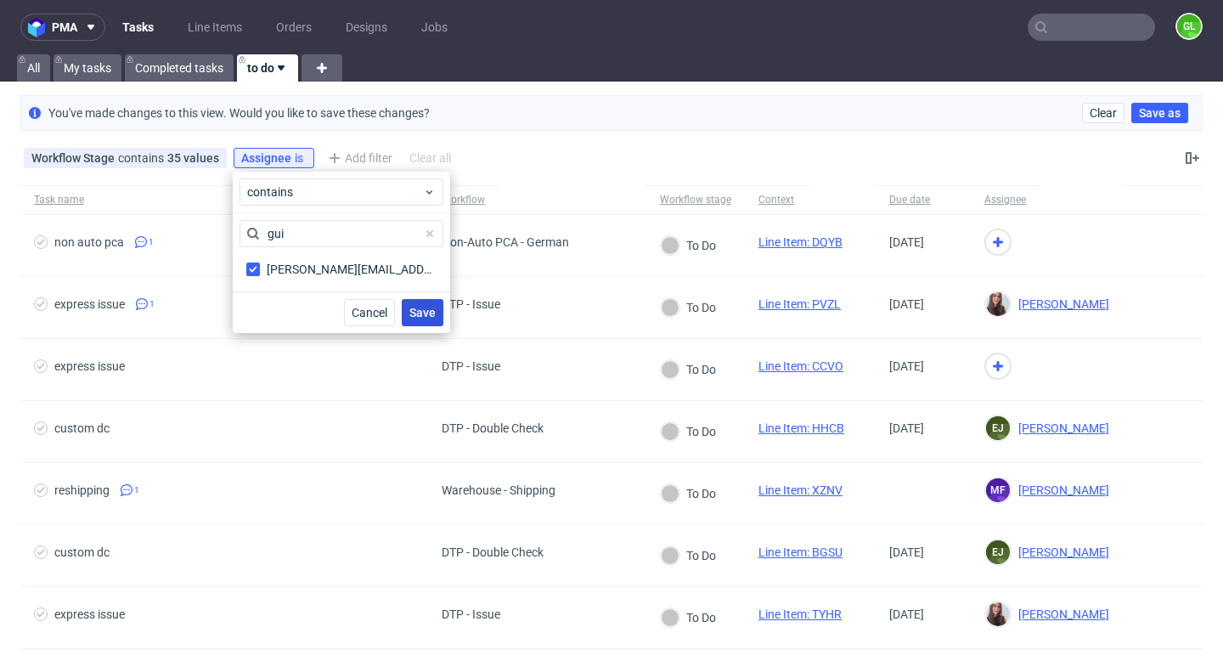
click at [431, 316] on span "Save" at bounding box center [422, 313] width 26 height 12
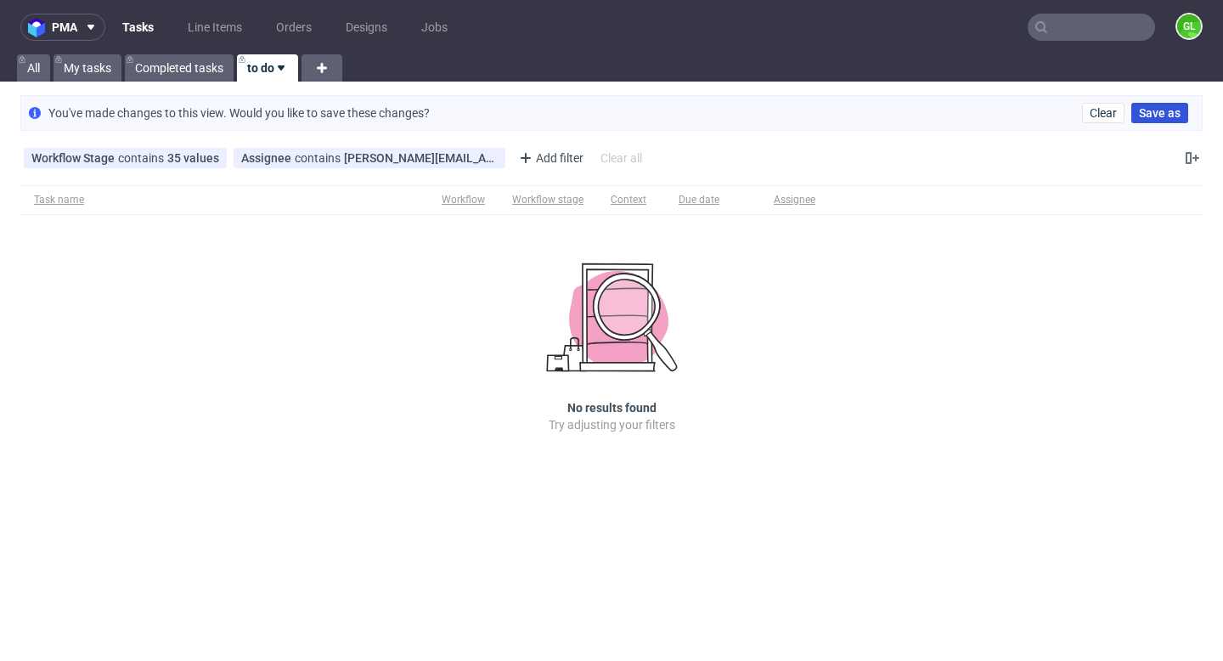
click at [1161, 115] on span "Save as" at bounding box center [1160, 113] width 42 height 12
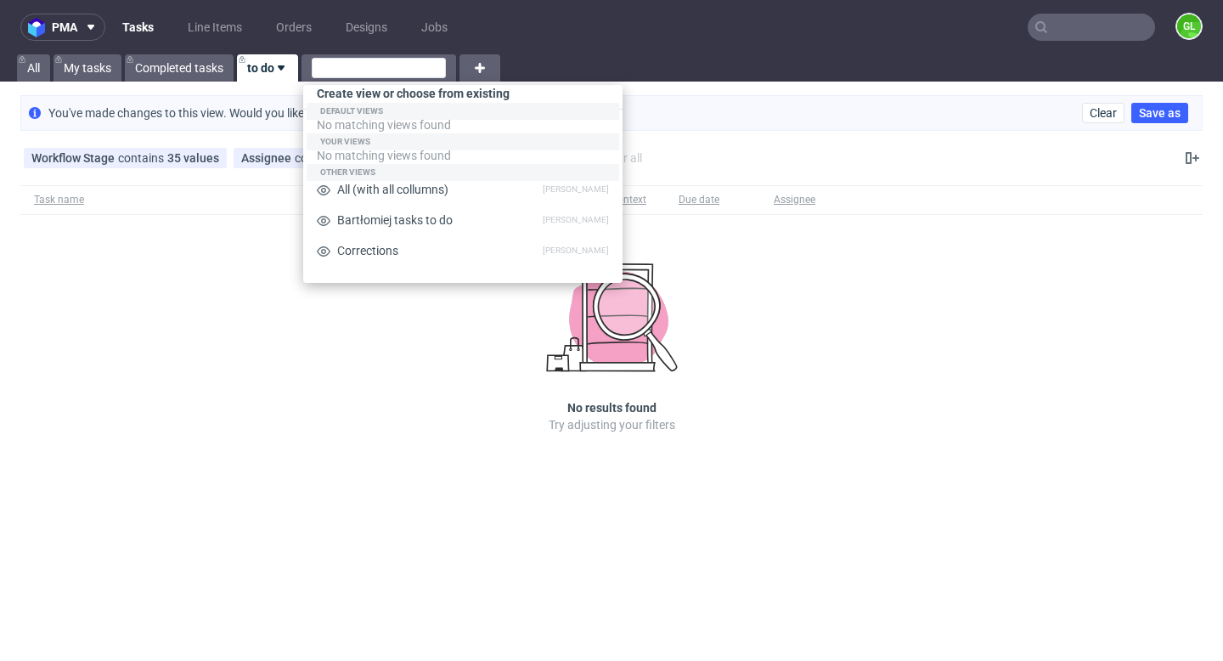
click at [826, 253] on div "Task name Workflow Workflow stage Context Due date Assignee No results found Tr…" at bounding box center [611, 332] width 1223 height 309
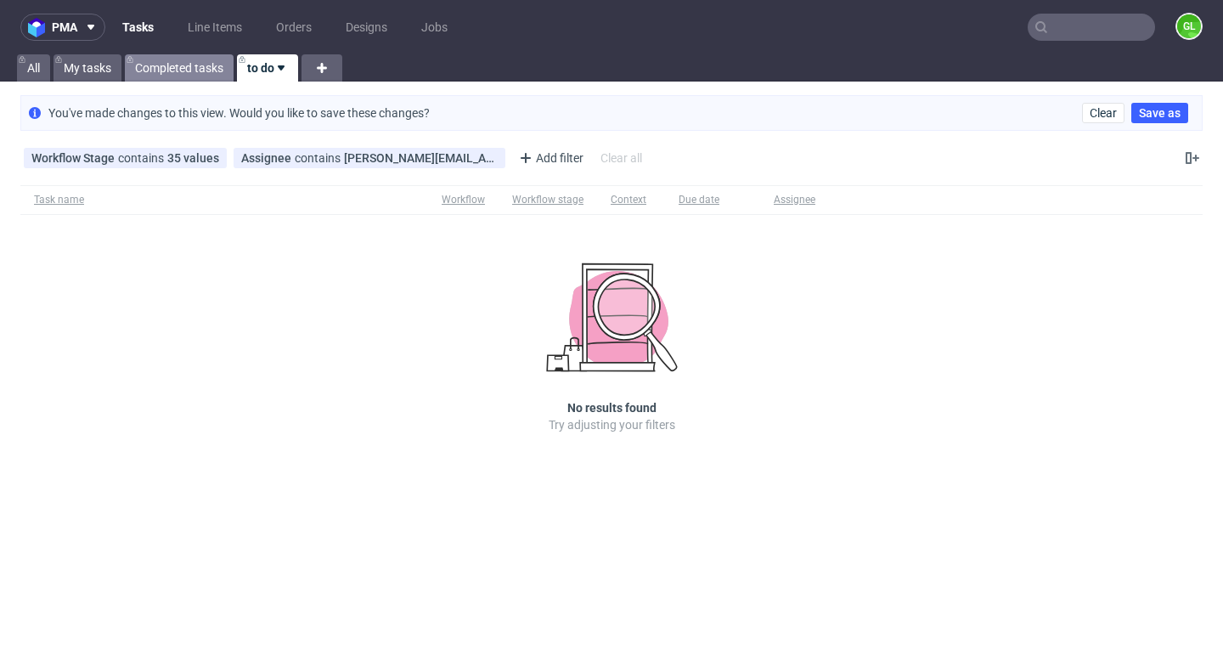
click at [170, 76] on link "Completed tasks" at bounding box center [179, 67] width 109 height 27
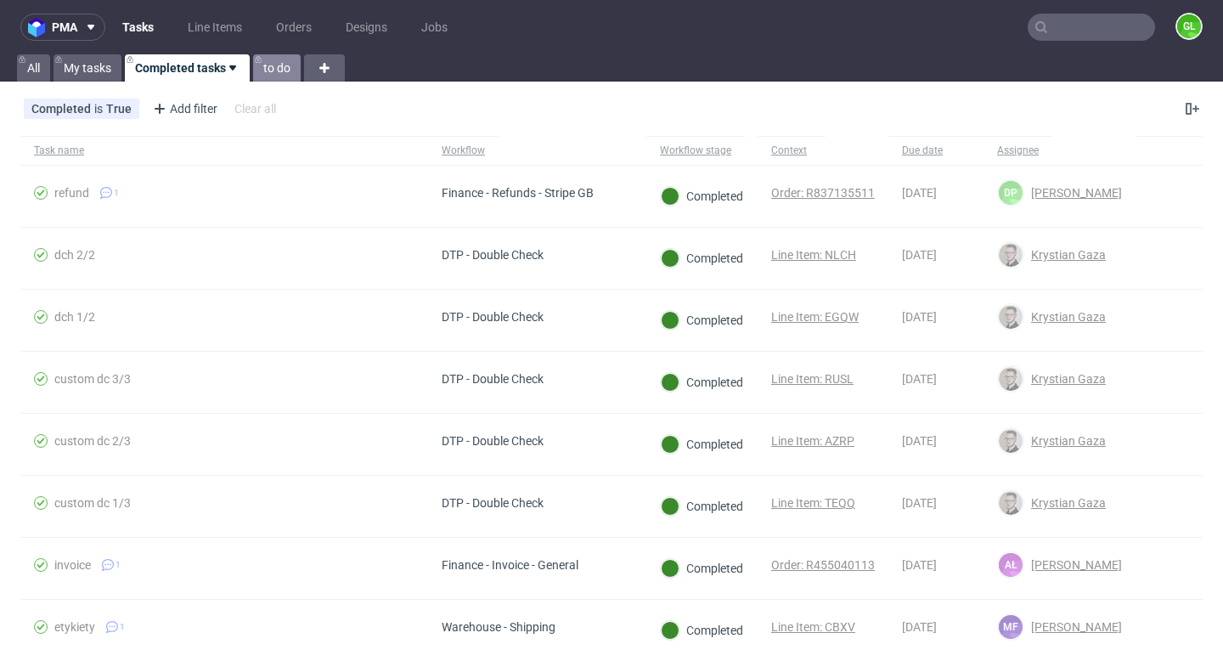
click at [265, 74] on link "to do" at bounding box center [277, 67] width 48 height 27
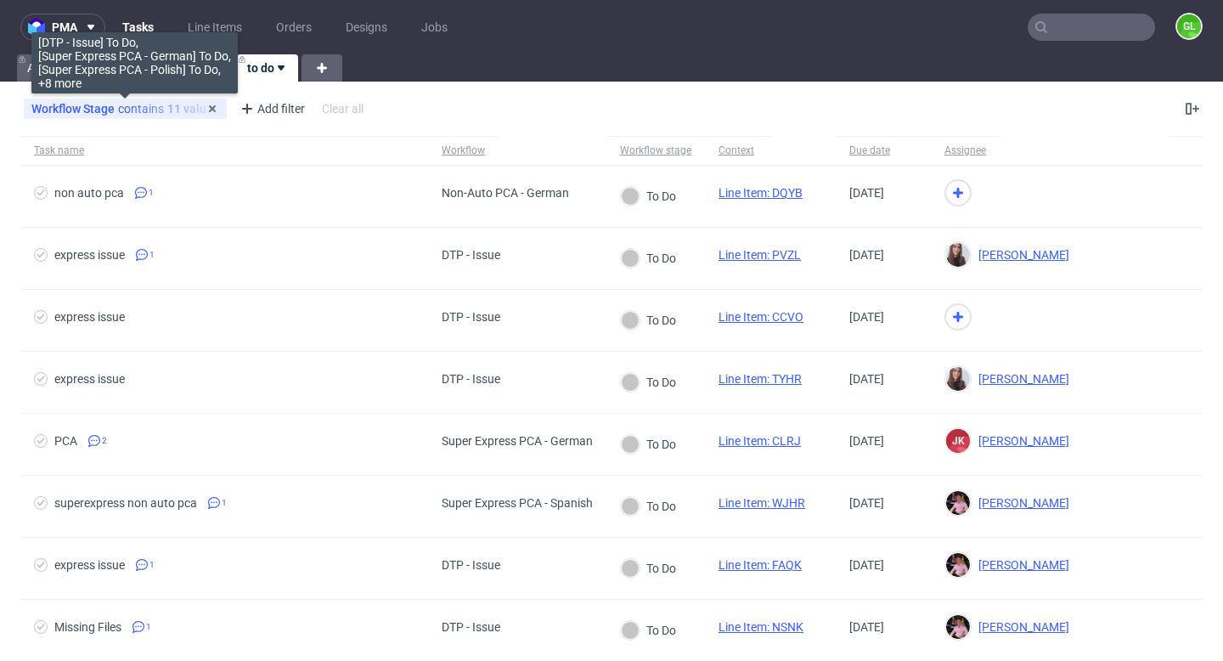
click at [151, 113] on div "Workflow Stage contains 11 values" at bounding box center [125, 109] width 188 height 14
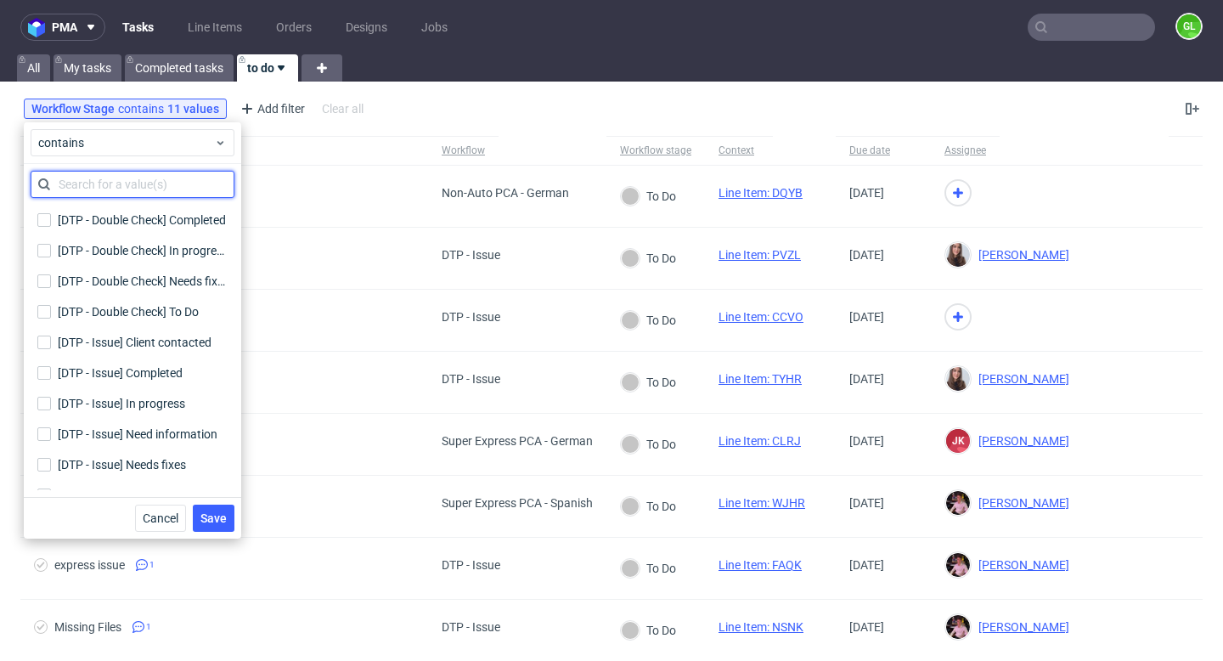
click at [115, 186] on input "text" at bounding box center [133, 184] width 204 height 27
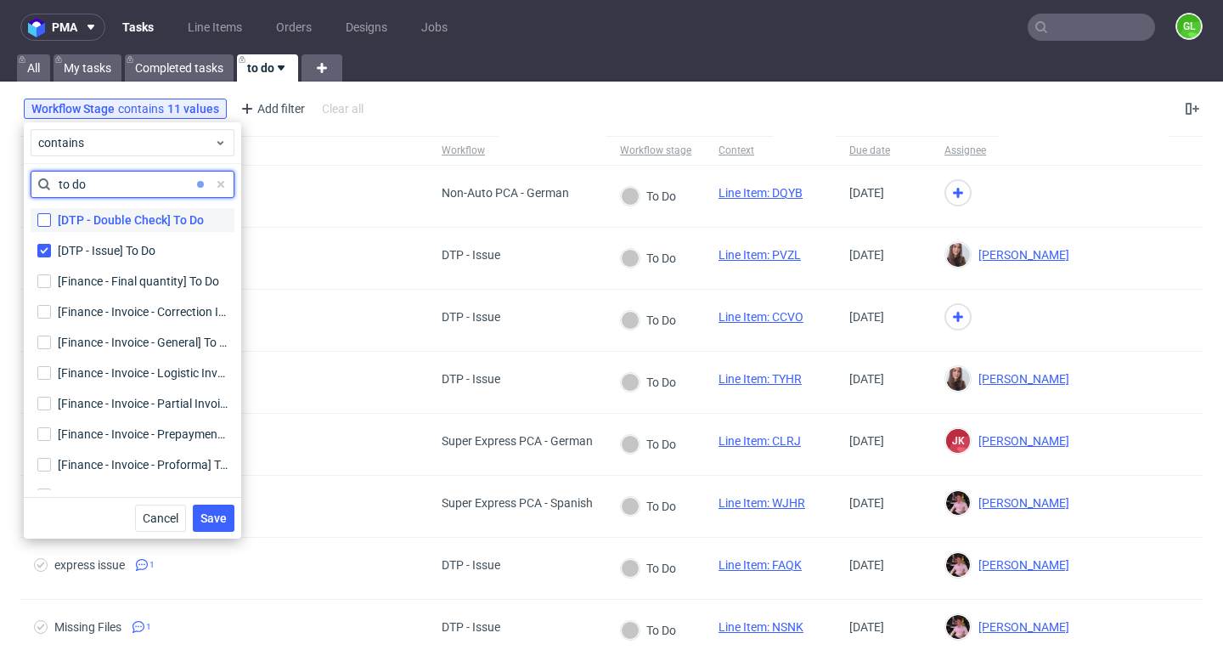
type input "to do"
click at [50, 223] on input "[DTP - Double Check] To Do" at bounding box center [44, 220] width 14 height 14
checkbox input "true"
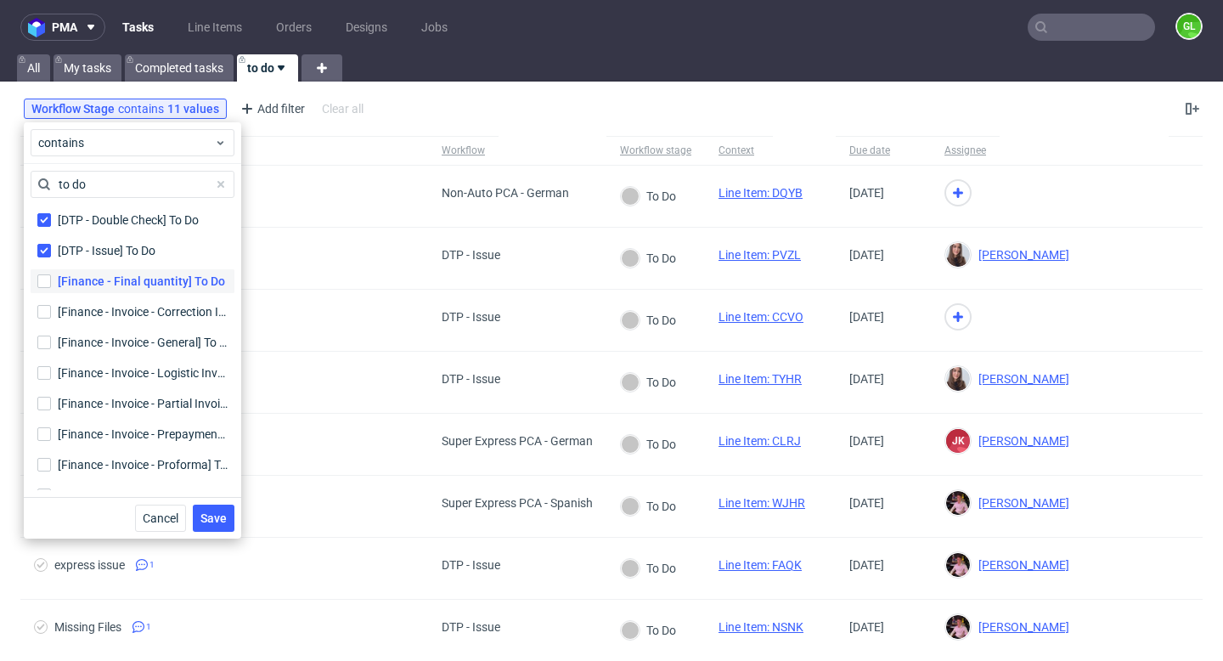
click at [53, 287] on label "[Finance - Final quantity] To Do" at bounding box center [133, 281] width 204 height 24
click at [51, 287] on input "[Finance - Final quantity] To Do" at bounding box center [44, 281] width 14 height 14
checkbox input "true"
click at [48, 315] on input "[Finance - Invoice - Correction Invoice] To Do [Finance - Invoice - Correction …" at bounding box center [44, 312] width 14 height 14
checkbox input "true"
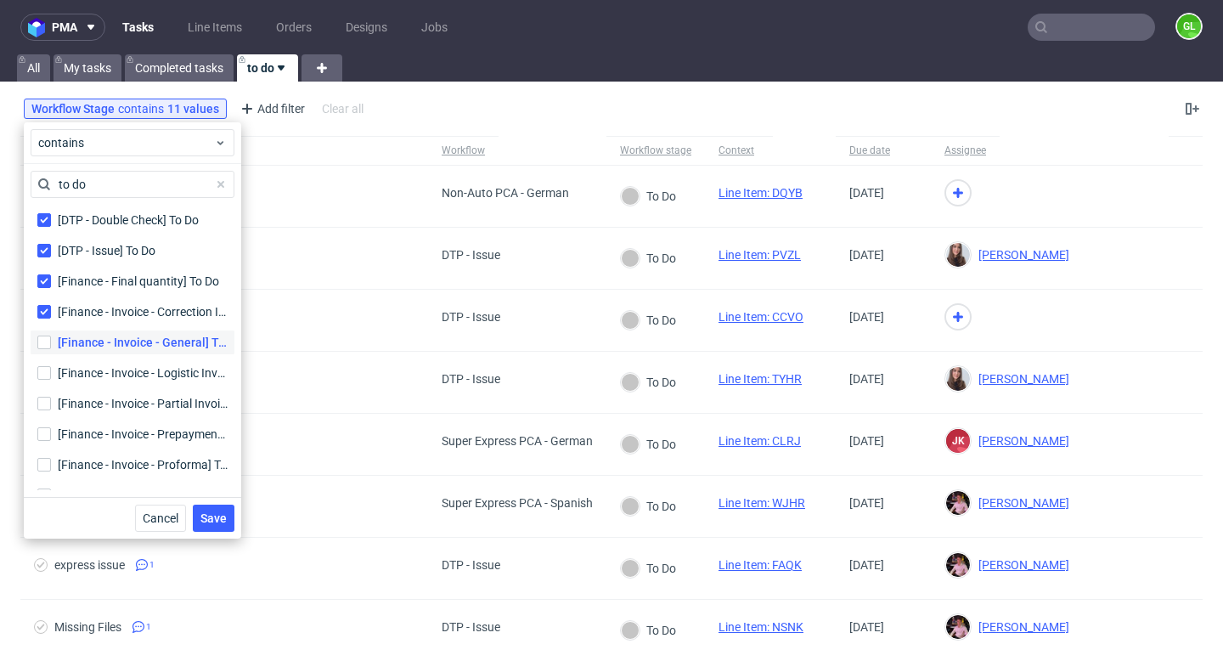
click at [48, 352] on label "[Finance - Invoice - General] To Do [Finance - Invoice - General] To Do" at bounding box center [133, 342] width 204 height 24
click at [48, 349] on input "[Finance - Invoice - General] To Do [Finance - Invoice - General] To Do" at bounding box center [44, 342] width 14 height 14
checkbox input "true"
click at [48, 379] on input "[Finance - Invoice - Logistic Invoice] To Do [Finance - Invoice - Logistic Invo…" at bounding box center [44, 373] width 14 height 14
checkbox input "true"
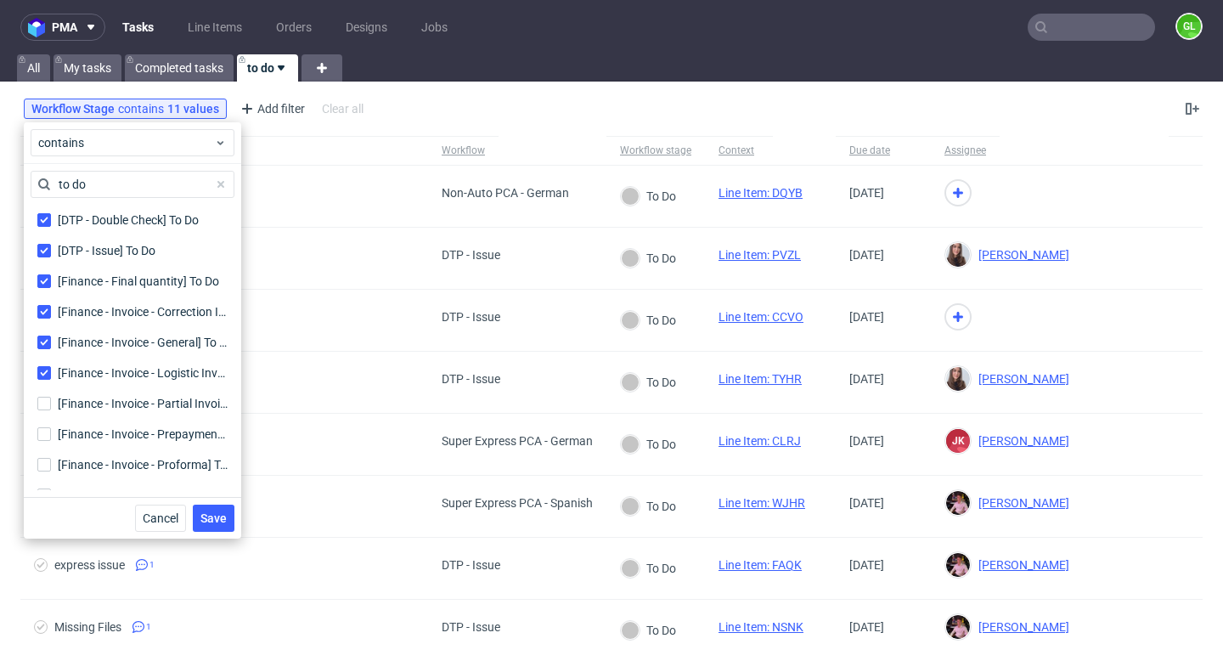
click at [48, 415] on div "[Finance - Invoice - Partial Invoice] To Do [Finance - Invoice - Partial Invoic…" at bounding box center [133, 403] width 204 height 31
click at [47, 401] on input "[Finance - Invoice - Partial Invoice] To Do [Finance - Invoice - Partial Invoic…" at bounding box center [44, 404] width 14 height 14
checkbox input "true"
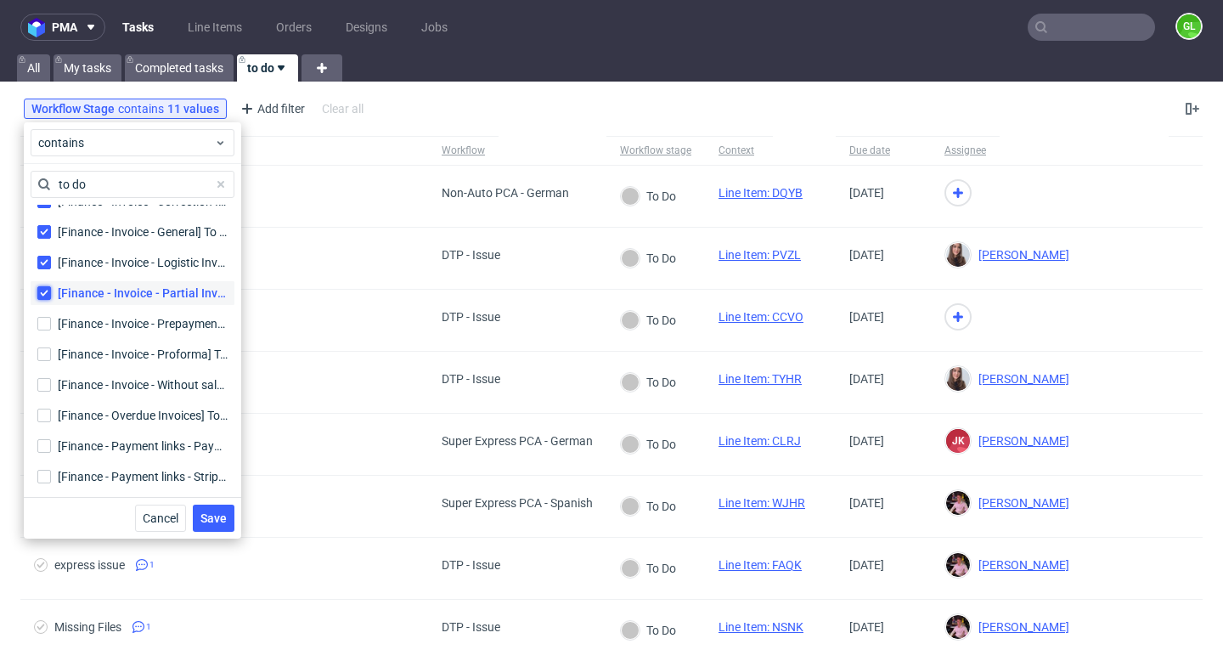
scroll to position [127, 0]
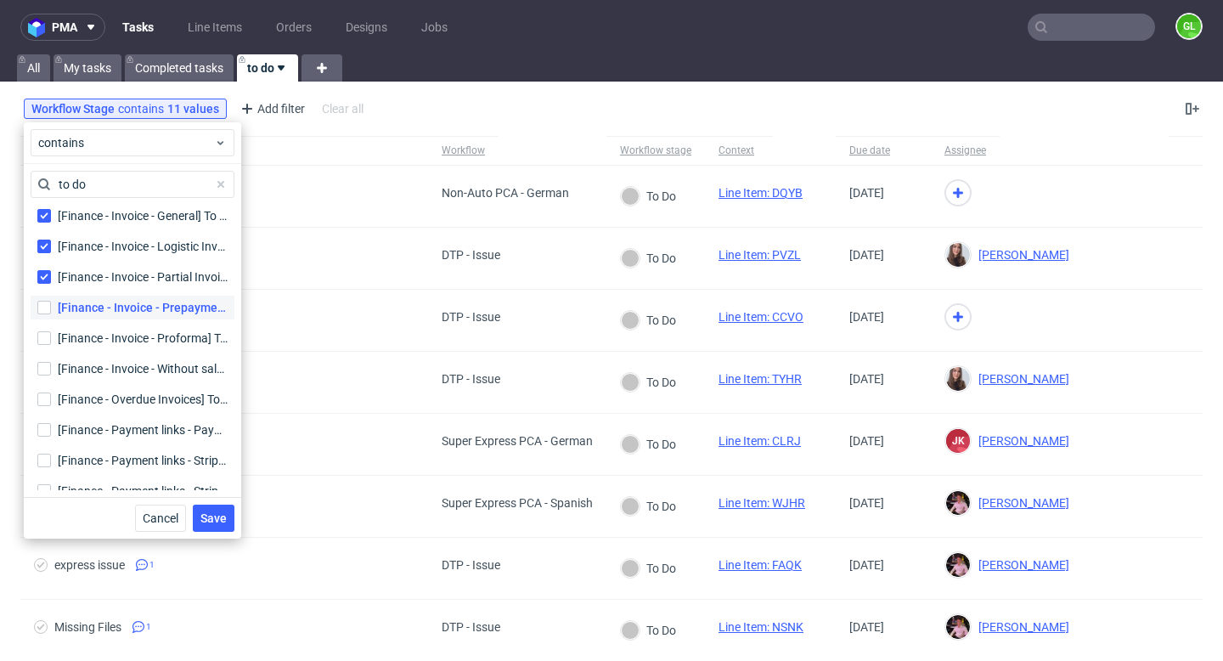
click at [53, 317] on label "[Finance - Invoice - Prepayment Invoice] To Do [Finance - Invoice - Prepayment …" at bounding box center [133, 308] width 204 height 24
click at [51, 314] on input "[Finance - Invoice - Prepayment Invoice] To Do [Finance - Invoice - Prepayment …" at bounding box center [44, 308] width 14 height 14
checkbox input "true"
click at [42, 348] on label "[Finance - Invoice - Proforma] To Do [Finance - Invoice - Proforma] To Do" at bounding box center [133, 338] width 204 height 24
click at [42, 345] on input "[Finance - Invoice - Proforma] To Do [Finance - Invoice - Proforma] To Do" at bounding box center [44, 338] width 14 height 14
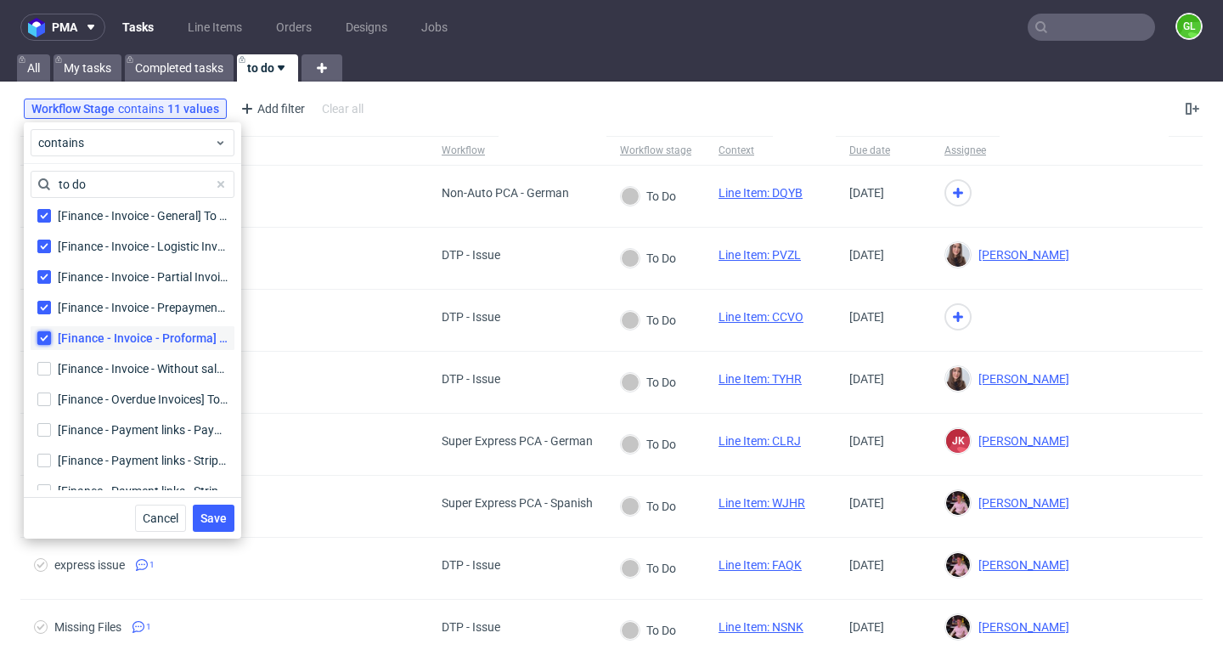
checkbox input "true"
click at [42, 378] on label "[Finance - Invoice - Without sale date] To Do [Finance - Invoice - Without sale…" at bounding box center [133, 369] width 204 height 24
click at [42, 375] on input "[Finance - Invoice - Without sale date] To Do [Finance - Invoice - Without sale…" at bounding box center [44, 369] width 14 height 14
checkbox input "true"
click at [42, 402] on input "[Finance - Overdue Invoices] To Do [Finance - Overdue Invoices] To Do" at bounding box center [44, 399] width 14 height 14
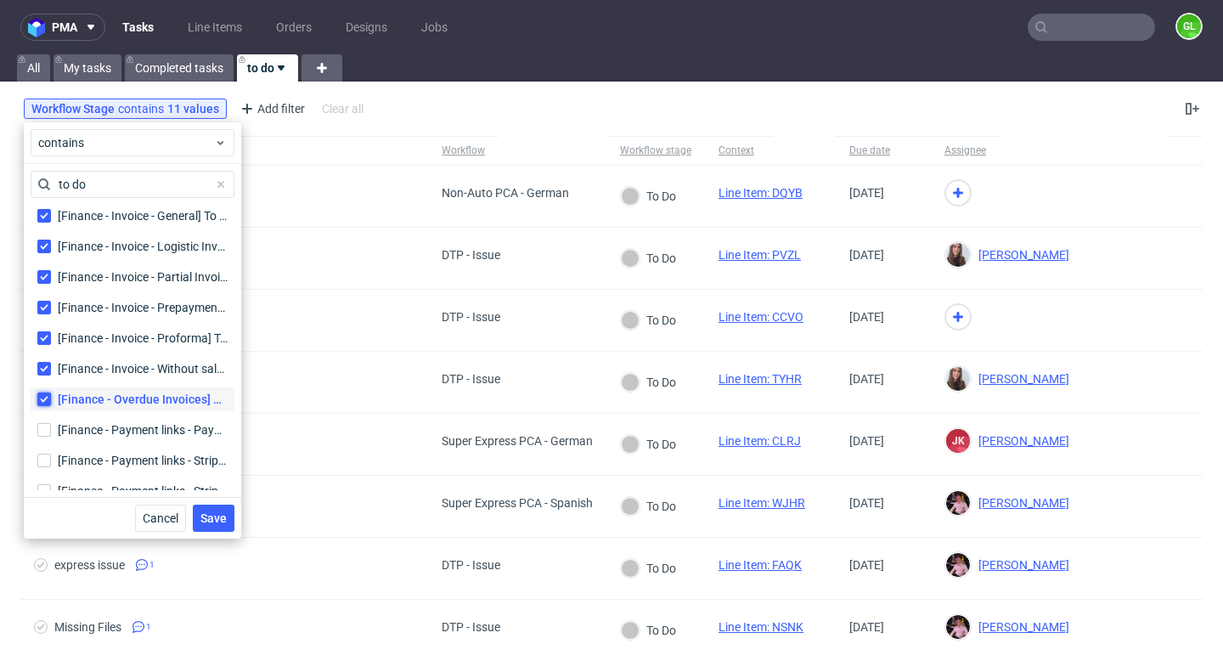
checkbox input "true"
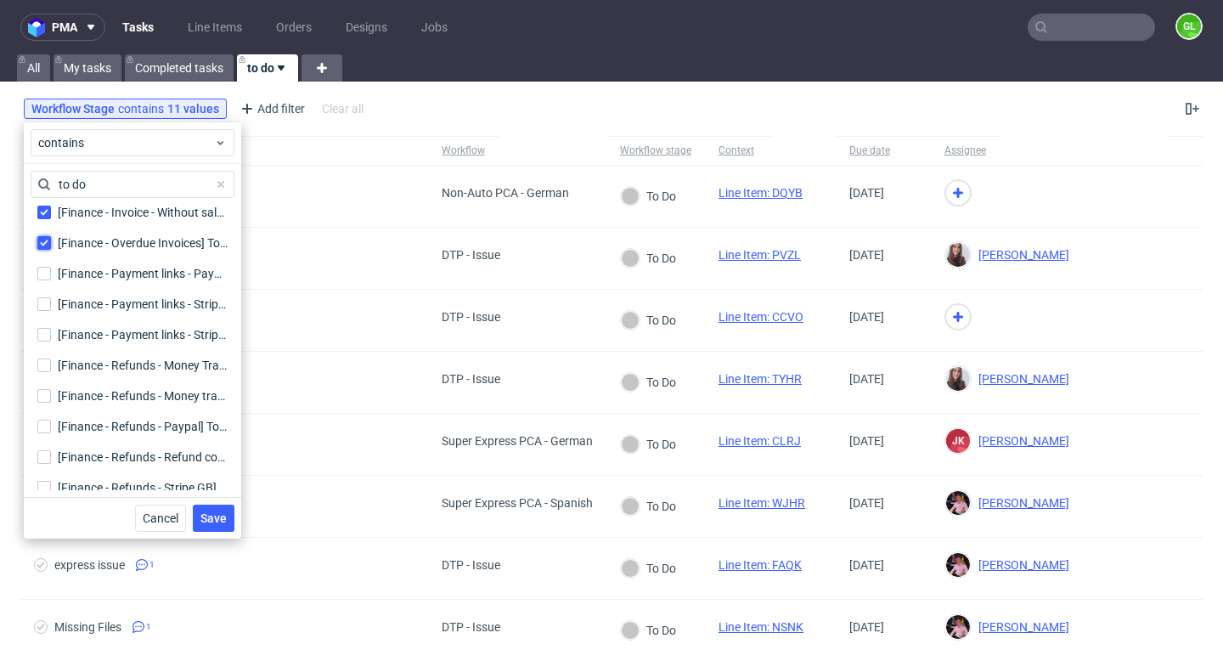
scroll to position [301, 0]
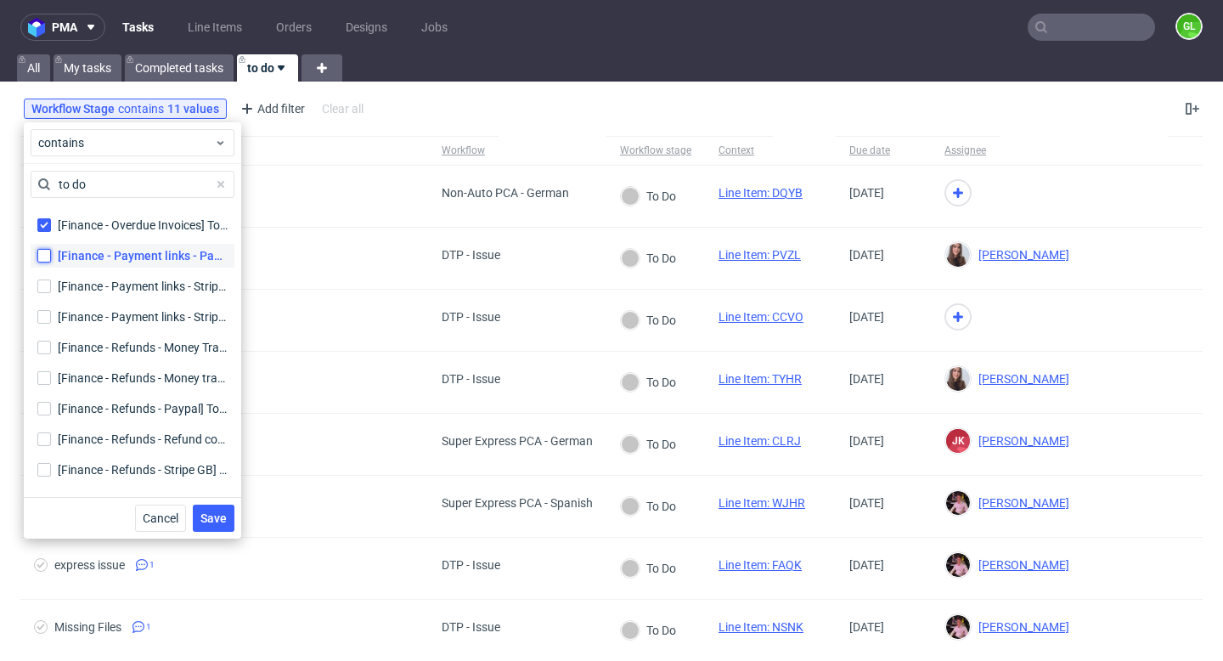
click at [47, 258] on input "[Finance - Payment links - Paypal] To Do [Finance - Payment links - Paypal] To …" at bounding box center [44, 256] width 14 height 14
checkbox input "true"
click at [47, 311] on input "[Finance - Payment links - Stripe] To Do [Finance - Payment links - Stripe] To …" at bounding box center [44, 317] width 14 height 14
checkbox input "true"
click at [47, 293] on label "[Finance - Payment links - Stripe GB] To Do [Finance - Payment links - Stripe G…" at bounding box center [133, 286] width 204 height 24
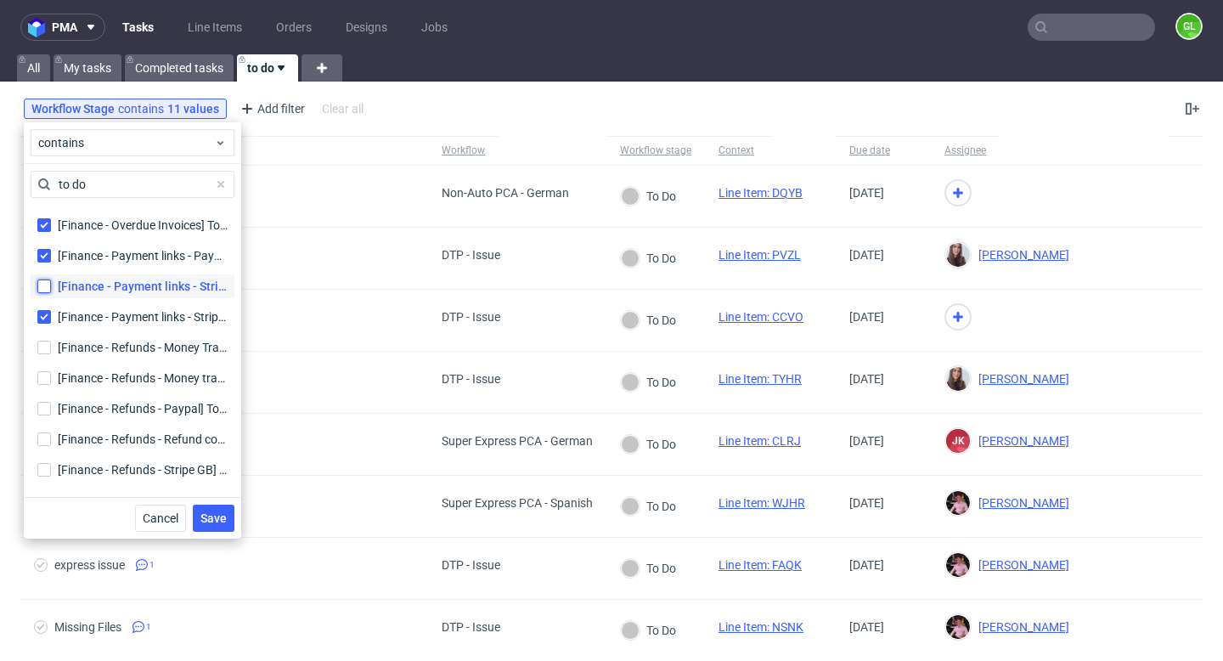
click at [47, 293] on input "[Finance - Payment links - Stripe GB] To Do [Finance - Payment links - Stripe G…" at bounding box center [44, 286] width 14 height 14
checkbox input "true"
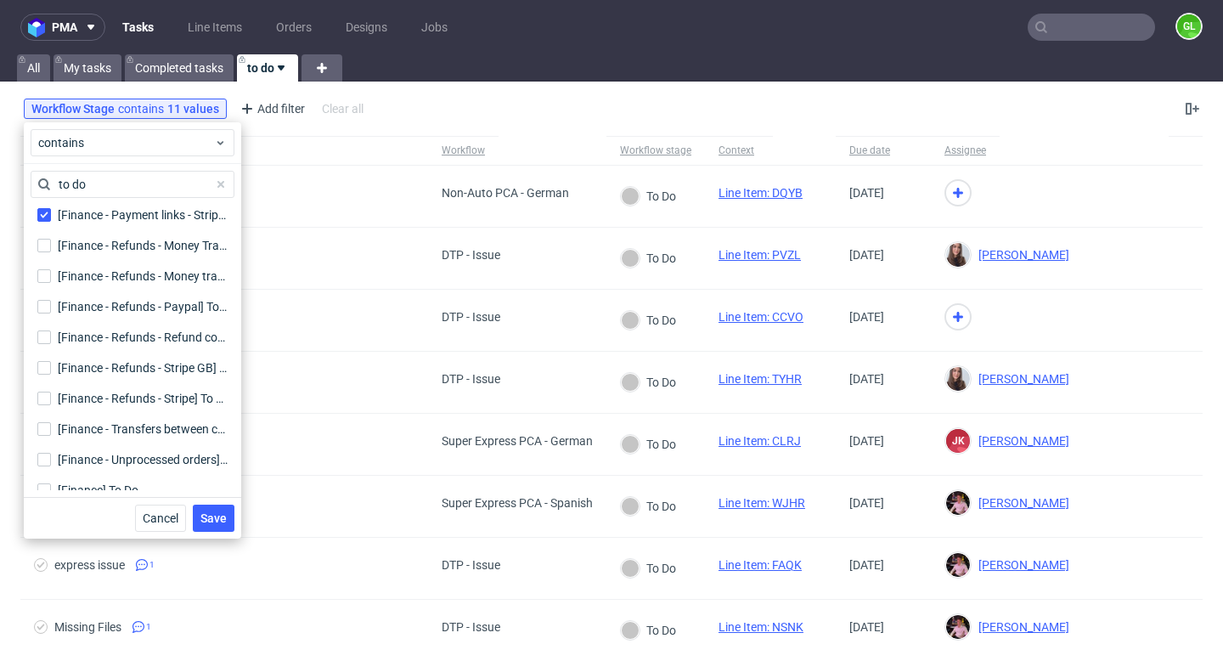
scroll to position [419, 0]
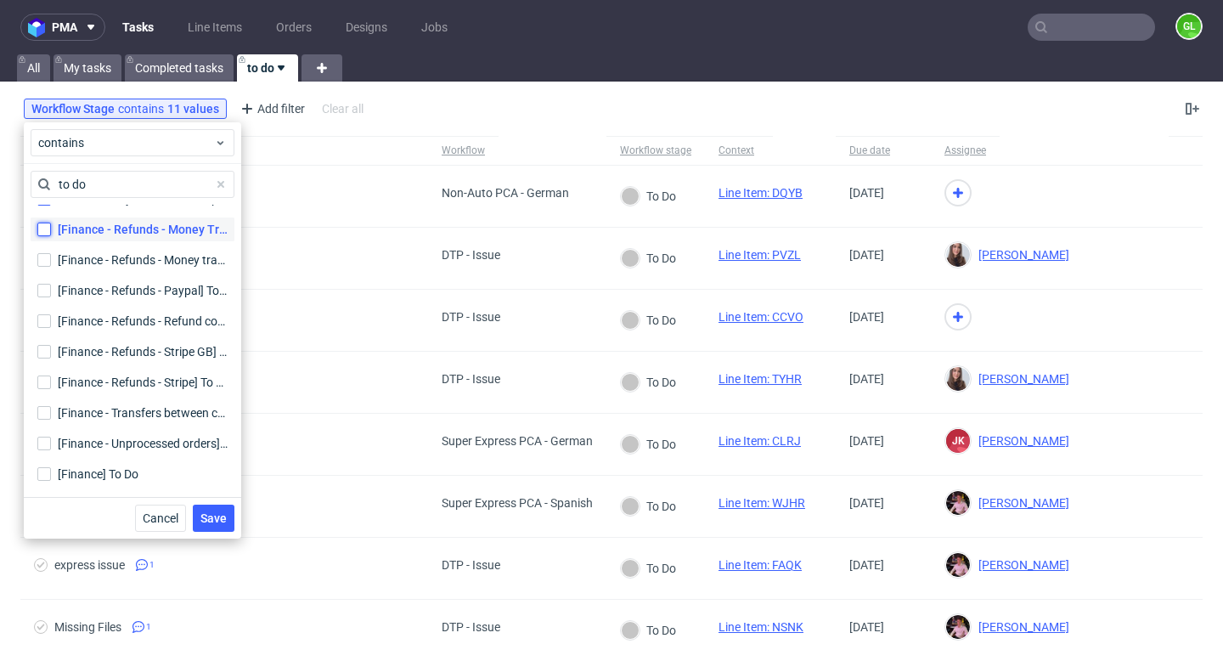
click at [44, 234] on input "[Finance - Refunds - Money Transfer (CITI)] To Do [Finance - Refunds - Money Tr…" at bounding box center [44, 230] width 14 height 14
checkbox input "true"
click at [44, 258] on input "[Finance - Refunds - Money transfer] To Do [Finance - Refunds - Money transfer]…" at bounding box center [44, 260] width 14 height 14
checkbox input "true"
click at [48, 286] on input "[Finance - Refunds - Paypal] To Do [Finance - Refunds - Paypal] To Do" at bounding box center [44, 291] width 14 height 14
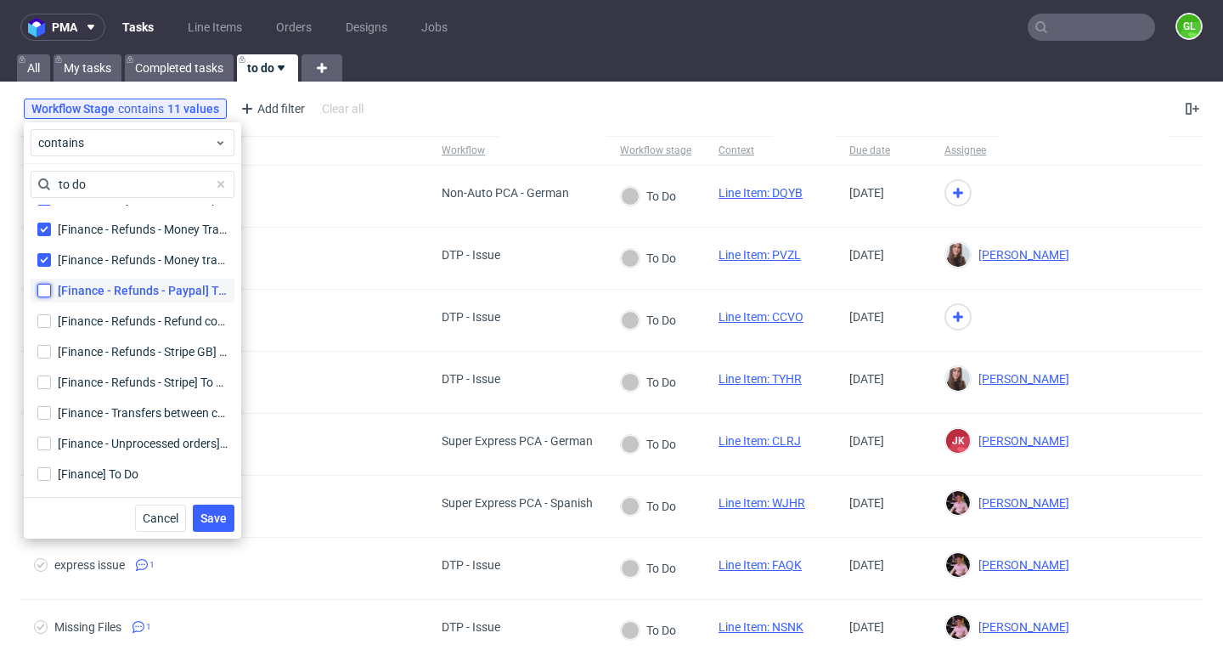
checkbox input "true"
click at [48, 314] on input "[Finance - Refunds - Refund confirmation] To Do [Finance - Refunds - Refund con…" at bounding box center [44, 321] width 14 height 14
checkbox input "true"
click at [47, 352] on input "[Finance - Refunds - Stripe GB] To Do [Finance - Refunds - Stripe GB] To Do" at bounding box center [44, 352] width 14 height 14
checkbox input "true"
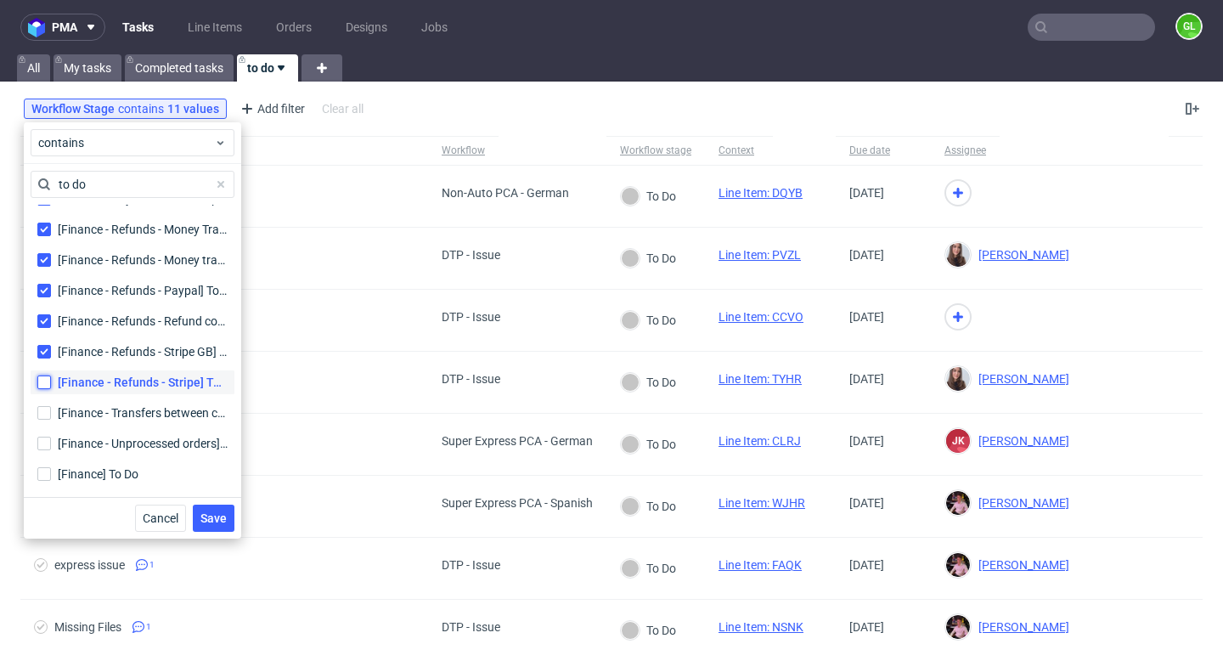
click at [46, 375] on input "[Finance - Refunds - Stripe] To Do [Finance - Refunds - Stripe] To Do" at bounding box center [44, 382] width 14 height 14
checkbox input "true"
click at [42, 410] on input "[Finance - Transfers between companies] To Do [Finance - Transfers between comp…" at bounding box center [44, 413] width 14 height 14
checkbox input "true"
click at [42, 439] on input "[Finance - Unprocessed orders] To Do [Finance - Unprocessed orders] To Do" at bounding box center [44, 444] width 14 height 14
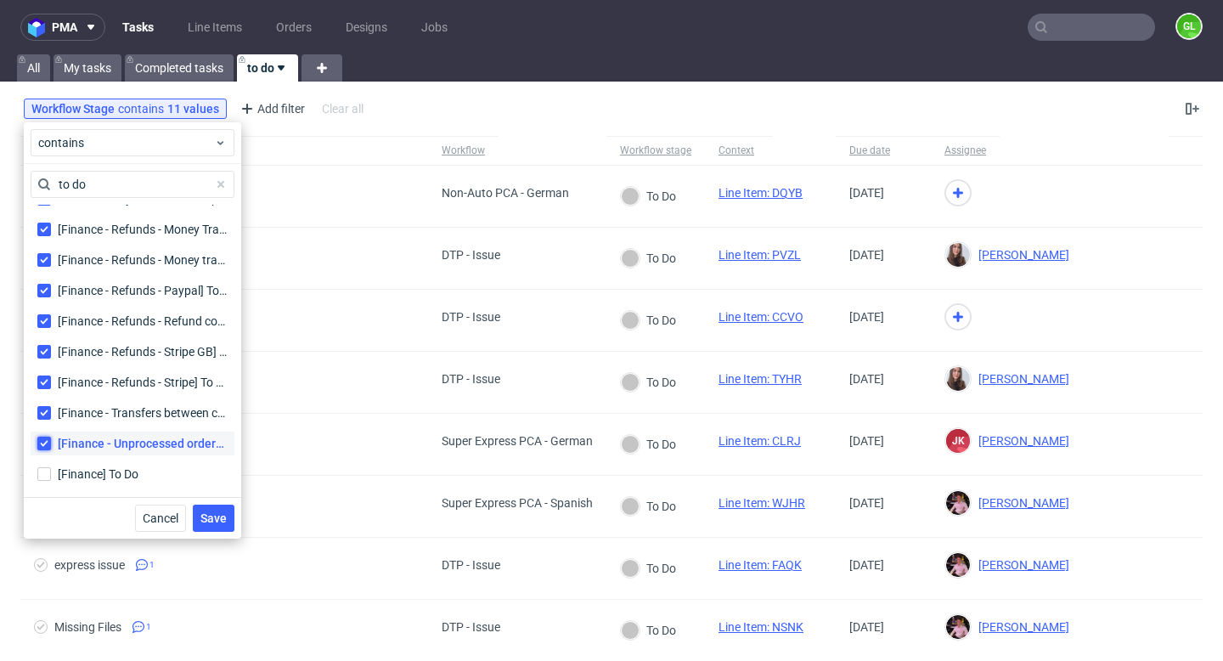
checkbox input "true"
click at [42, 477] on input "[Finance] To Do" at bounding box center [44, 474] width 14 height 14
checkbox input "true"
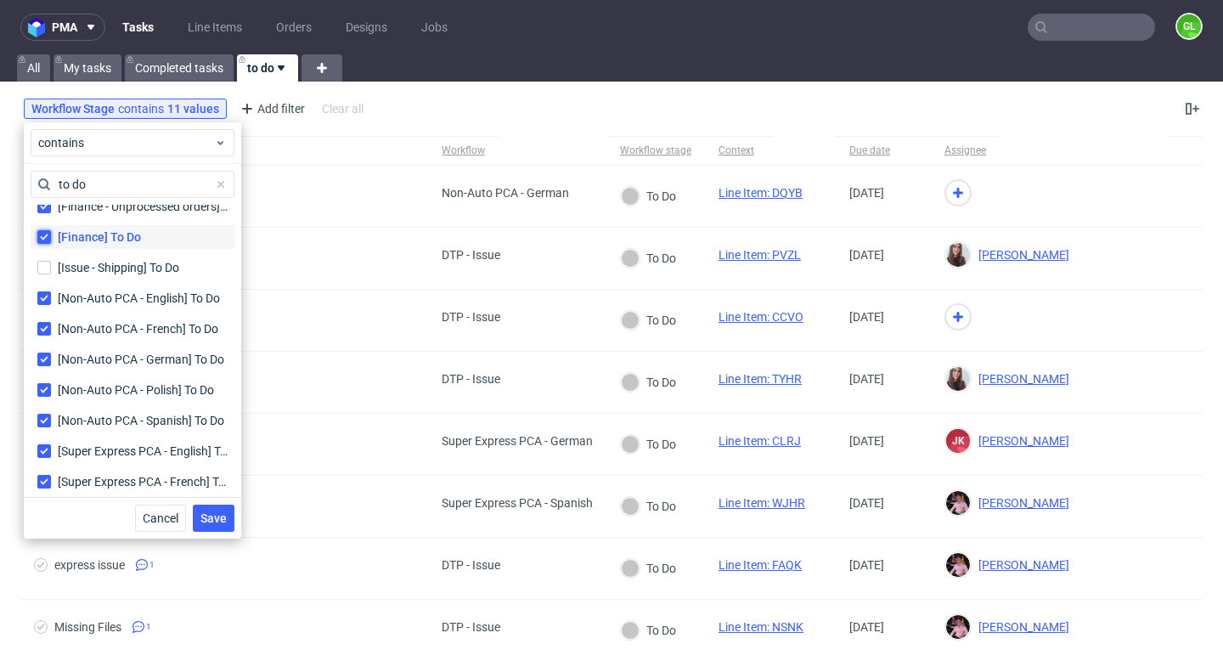
scroll to position [785, 0]
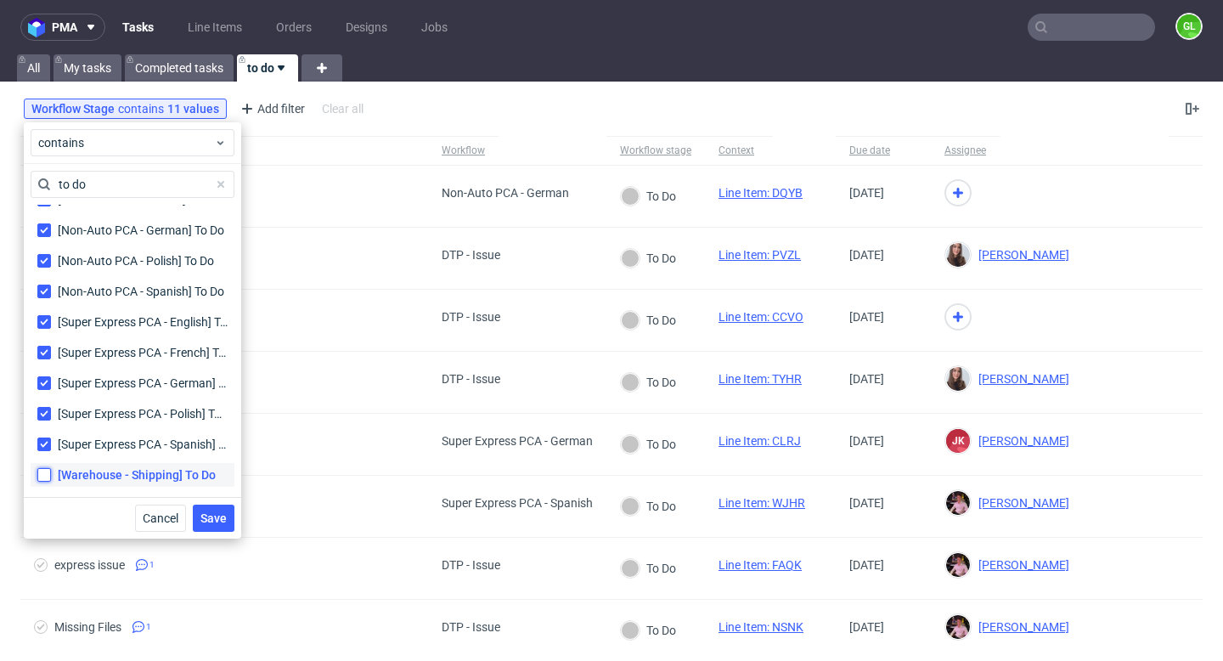
click at [44, 468] on input "[Warehouse - Shipping] To Do" at bounding box center [44, 475] width 14 height 14
checkbox input "true"
click at [217, 517] on span "Save" at bounding box center [213, 518] width 26 height 12
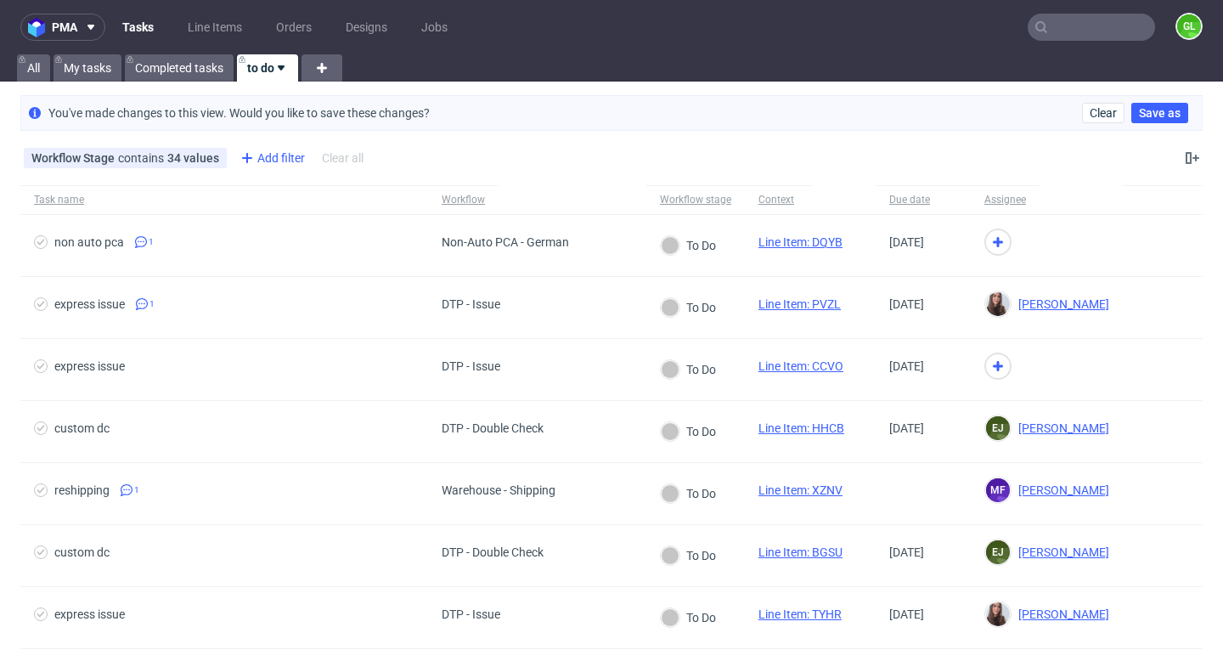
click at [264, 153] on div "Add filter" at bounding box center [271, 157] width 75 height 27
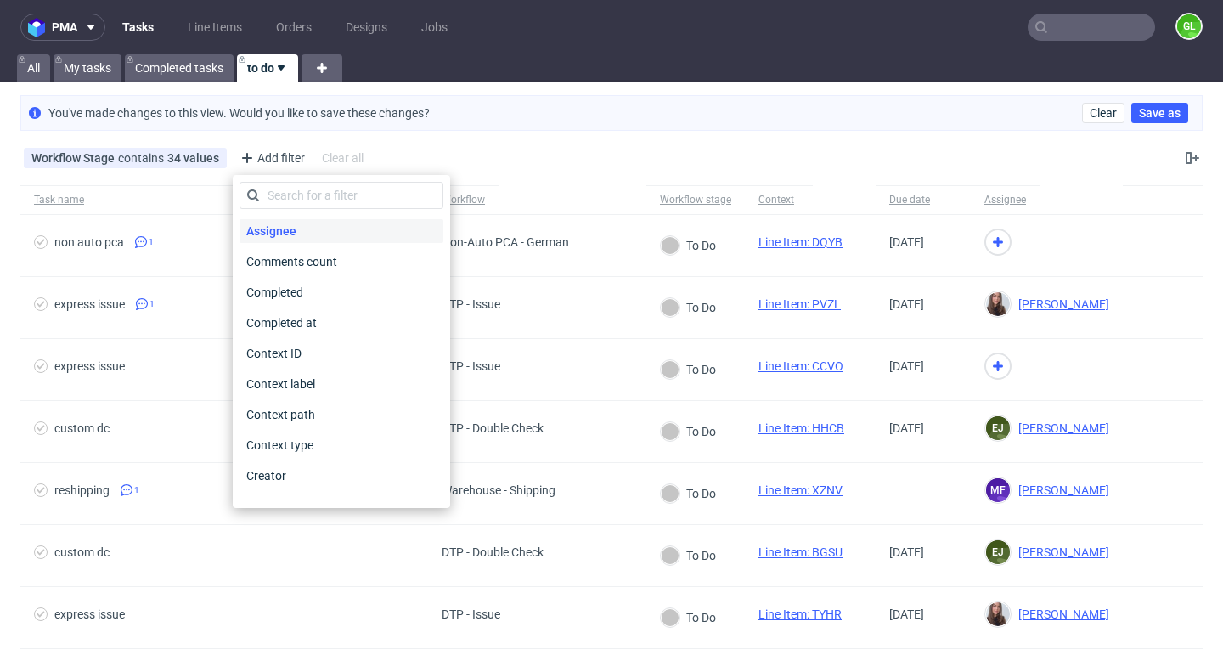
click at [296, 228] on span "Assignee" at bounding box center [271, 231] width 64 height 24
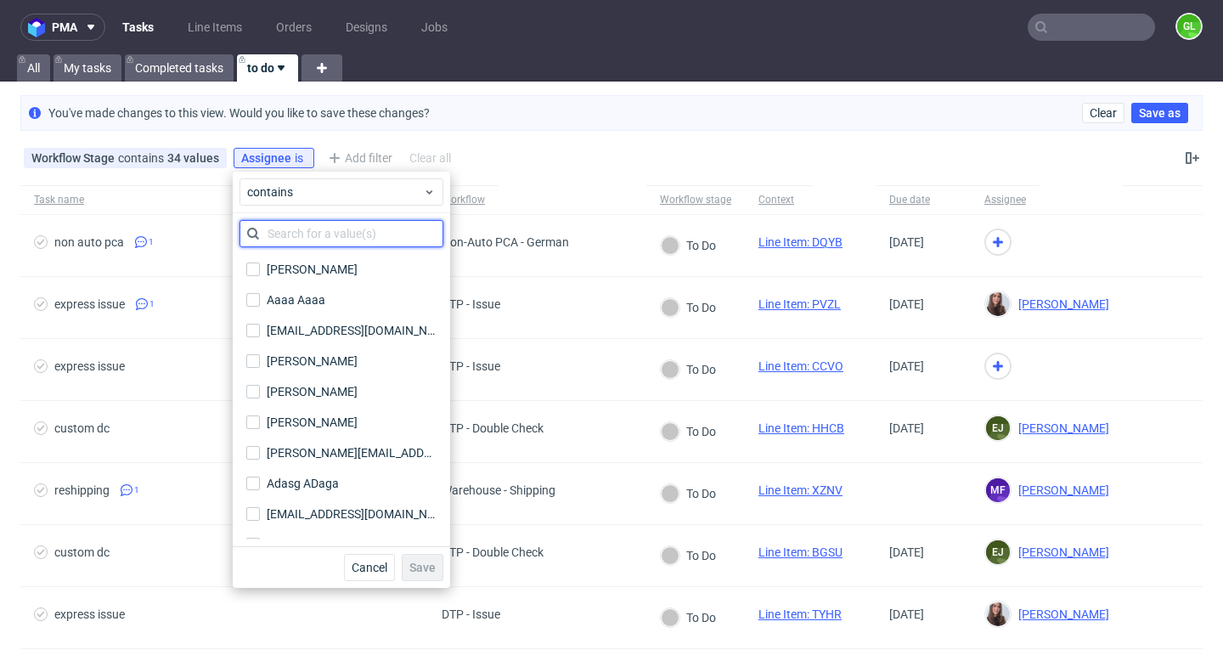
click at [296, 228] on input "text" at bounding box center [341, 233] width 204 height 27
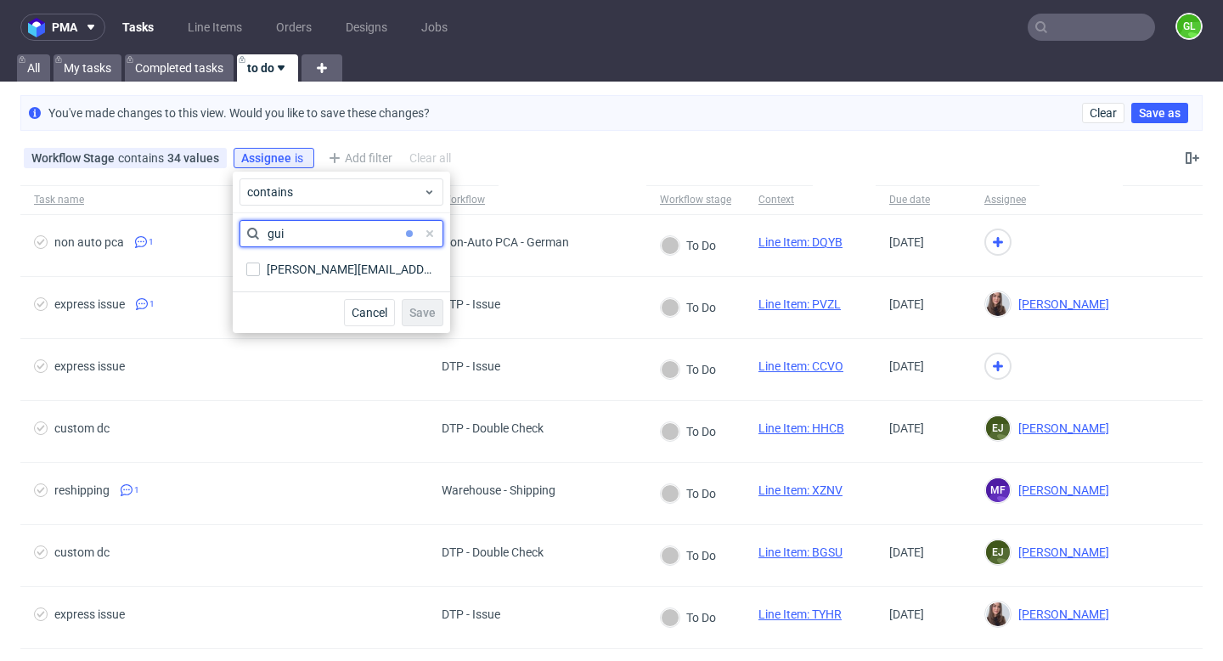
type input "gui"
click at [312, 284] on div "[PERSON_NAME][EMAIL_ADDRESS][DOMAIN_NAME] [DOMAIN_NAME][EMAIL_ADDRESS][DOMAIN_N…" at bounding box center [341, 269] width 204 height 31
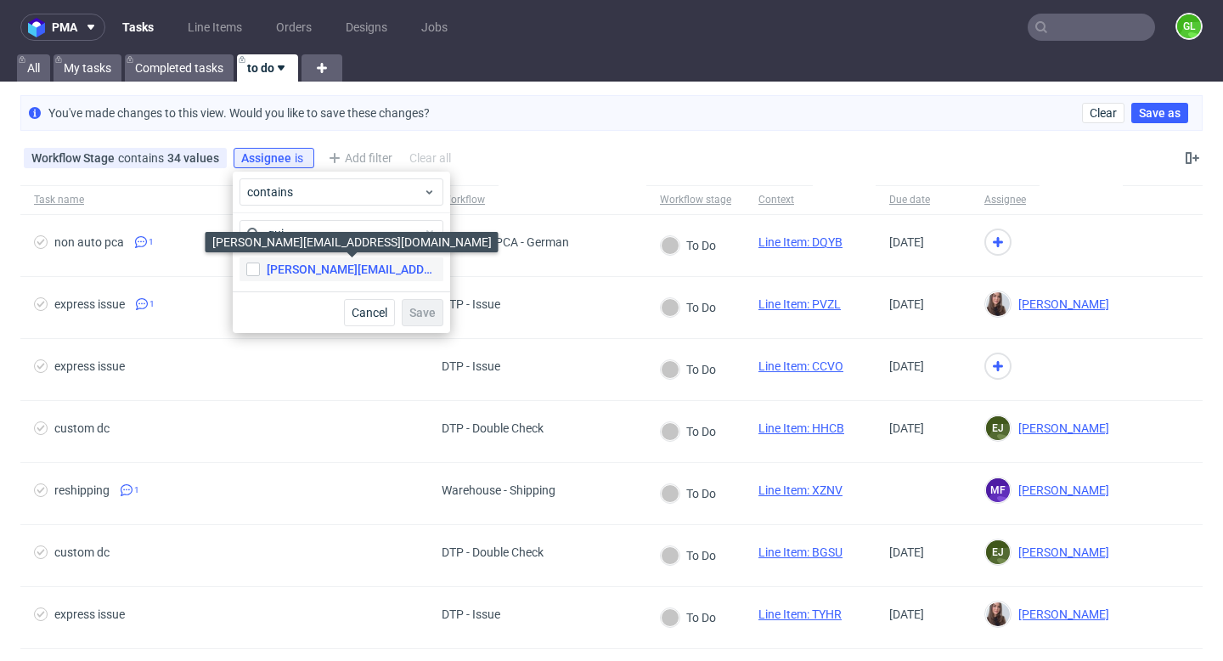
click at [312, 270] on div "[PERSON_NAME][EMAIL_ADDRESS][DOMAIN_NAME]" at bounding box center [352, 269] width 170 height 17
click at [260, 270] on input "[PERSON_NAME][EMAIL_ADDRESS][DOMAIN_NAME] [DOMAIN_NAME][EMAIL_ADDRESS][DOMAIN_N…" at bounding box center [253, 269] width 14 height 14
checkbox input "true"
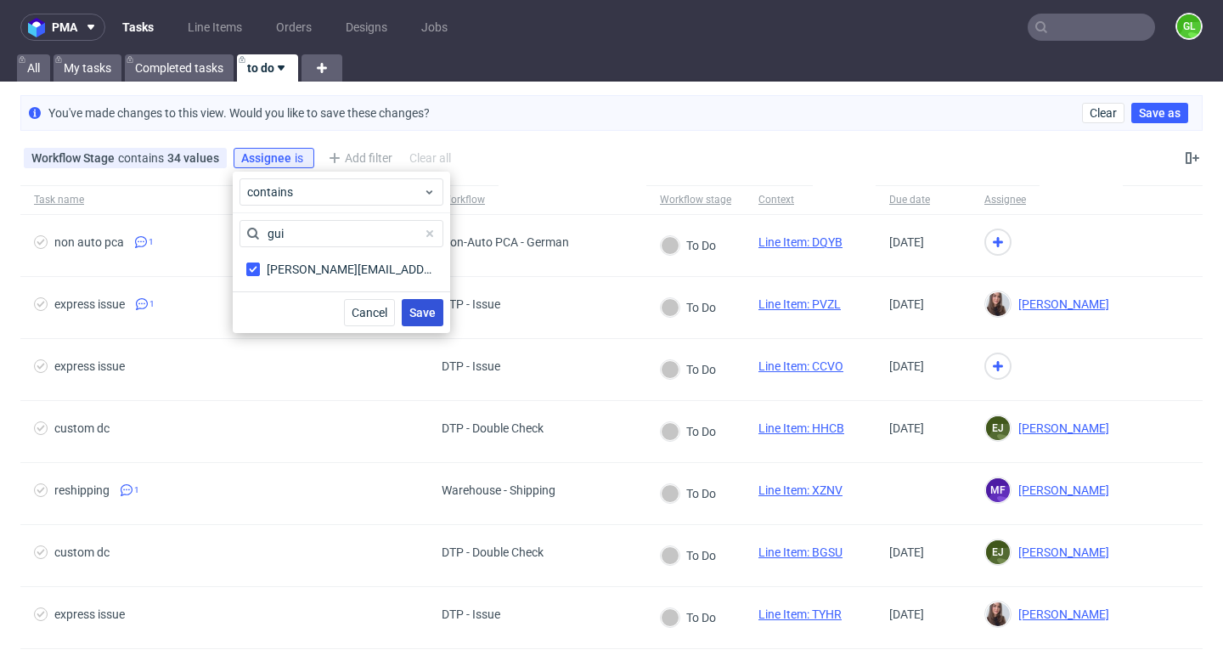
click at [423, 325] on button "Save" at bounding box center [423, 312] width 42 height 27
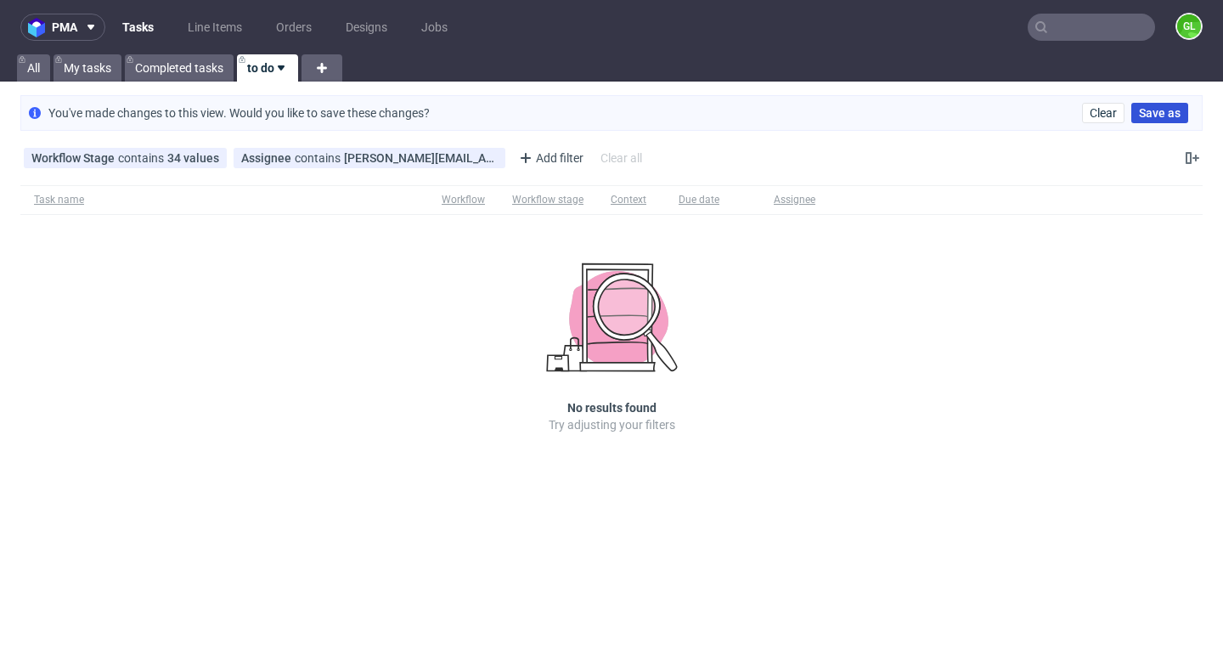
click at [1158, 110] on span "Save as" at bounding box center [1160, 113] width 42 height 12
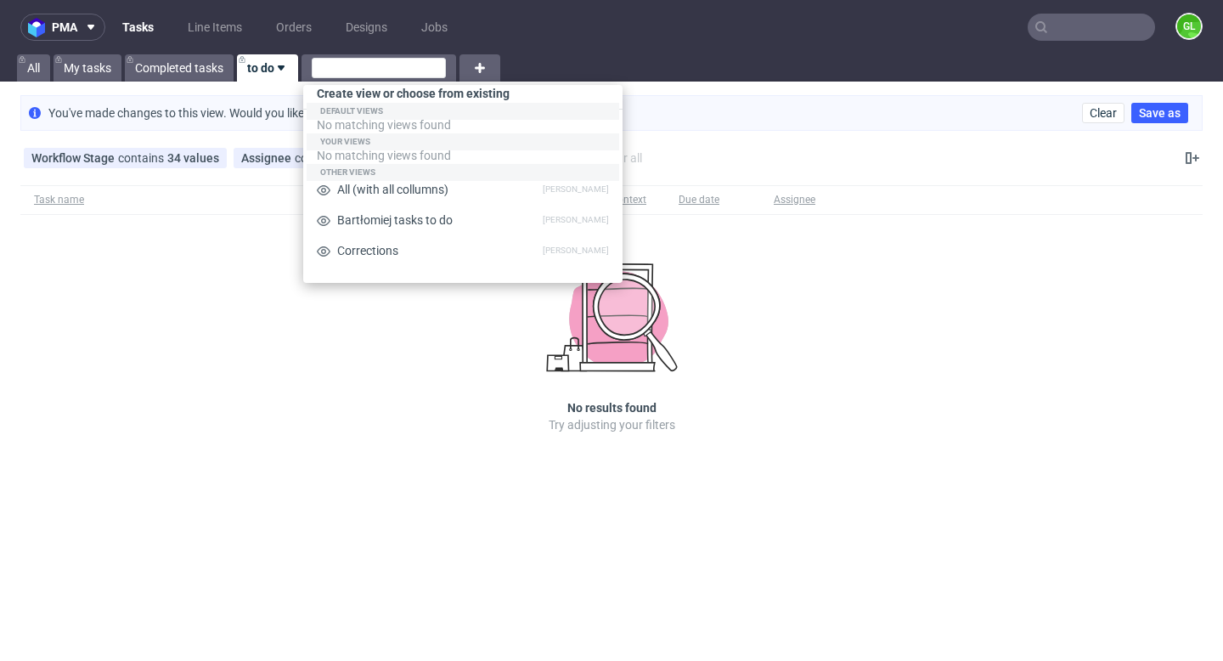
click at [1068, 173] on div "Workflow Stage contains 34 values [DTP - Issue] To Do, [Super Express PCA - Ger…" at bounding box center [611, 158] width 1223 height 41
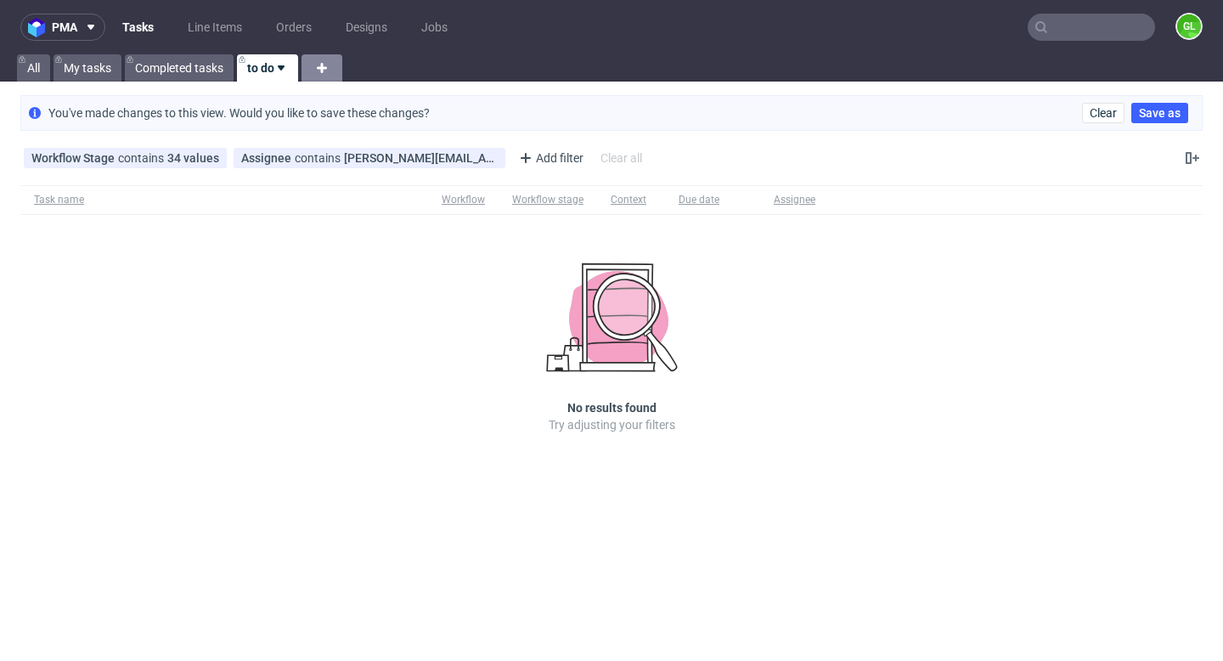
click at [318, 70] on icon at bounding box center [322, 68] width 20 height 20
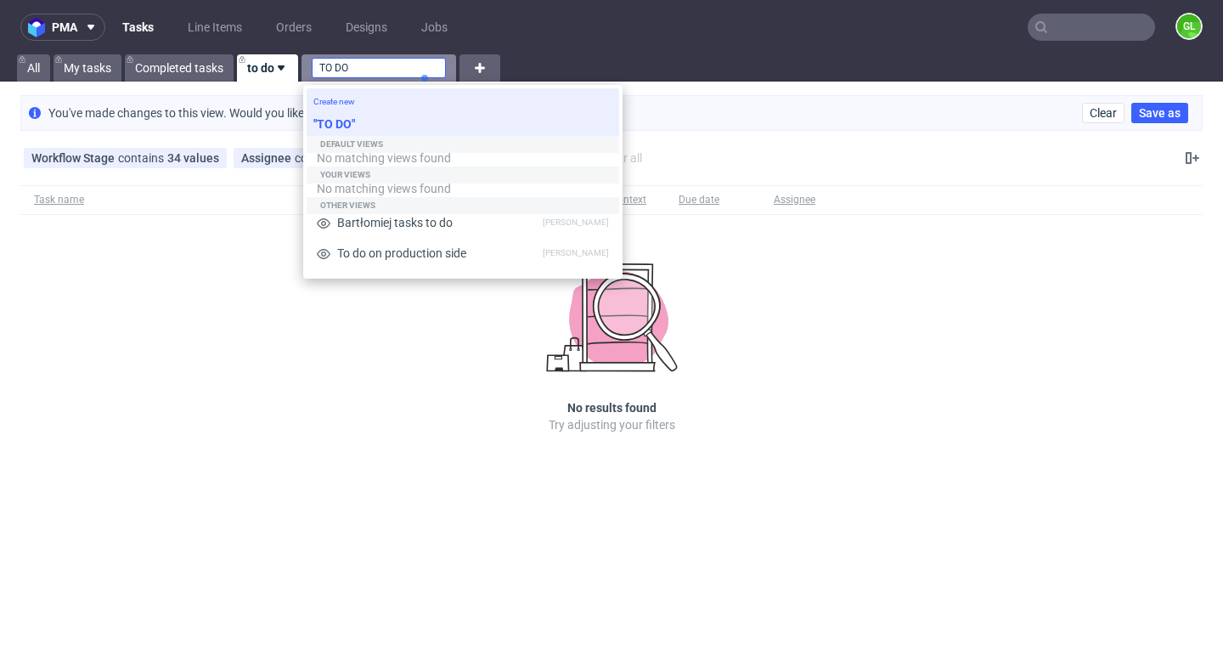
type input "TO DO"
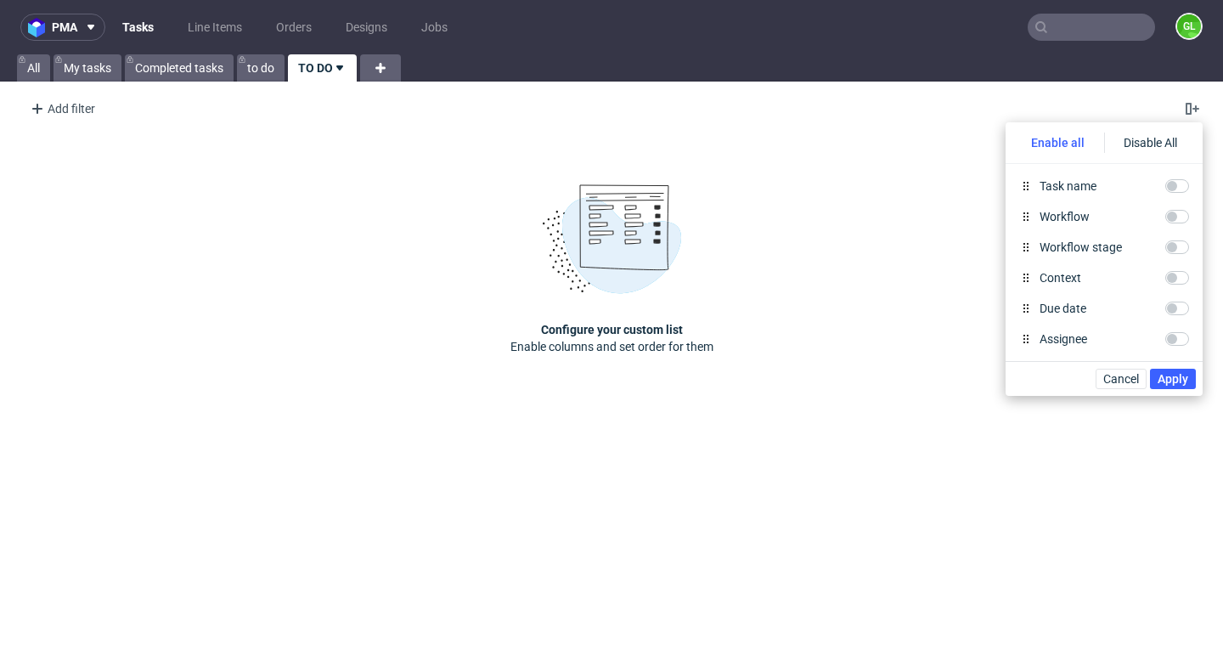
click at [1052, 138] on div "Enable all" at bounding box center [1058, 142] width 92 height 20
checkbox input "true"
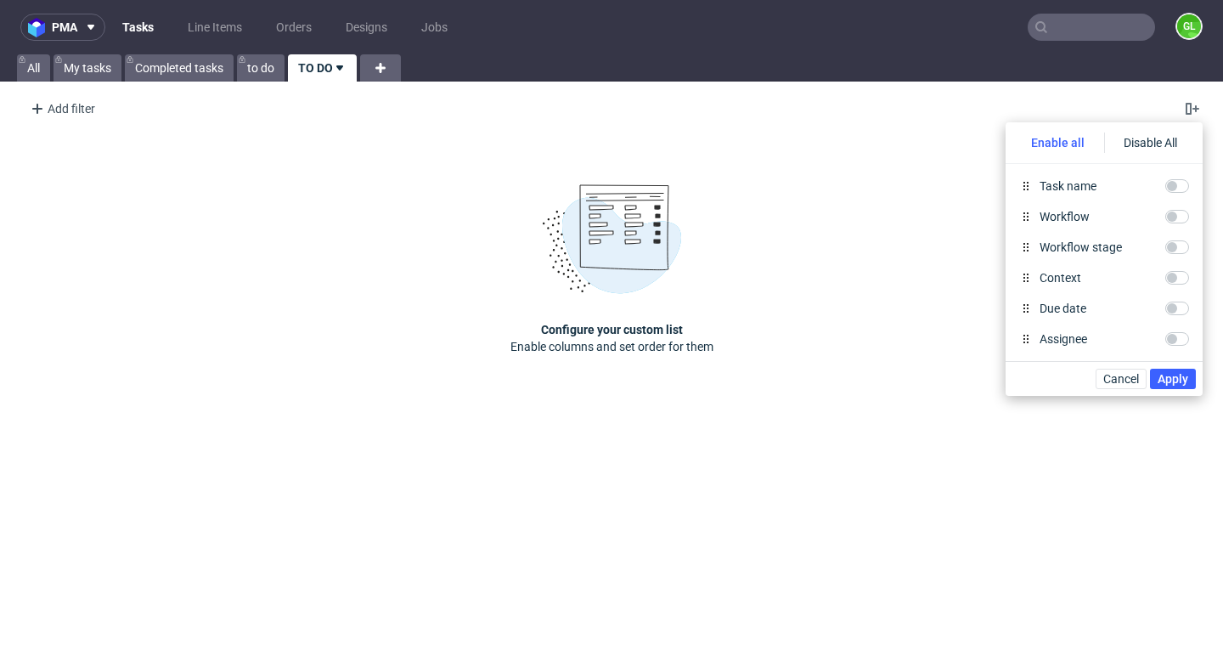
checkbox input "true"
click at [1174, 377] on span "Apply" at bounding box center [1173, 379] width 31 height 12
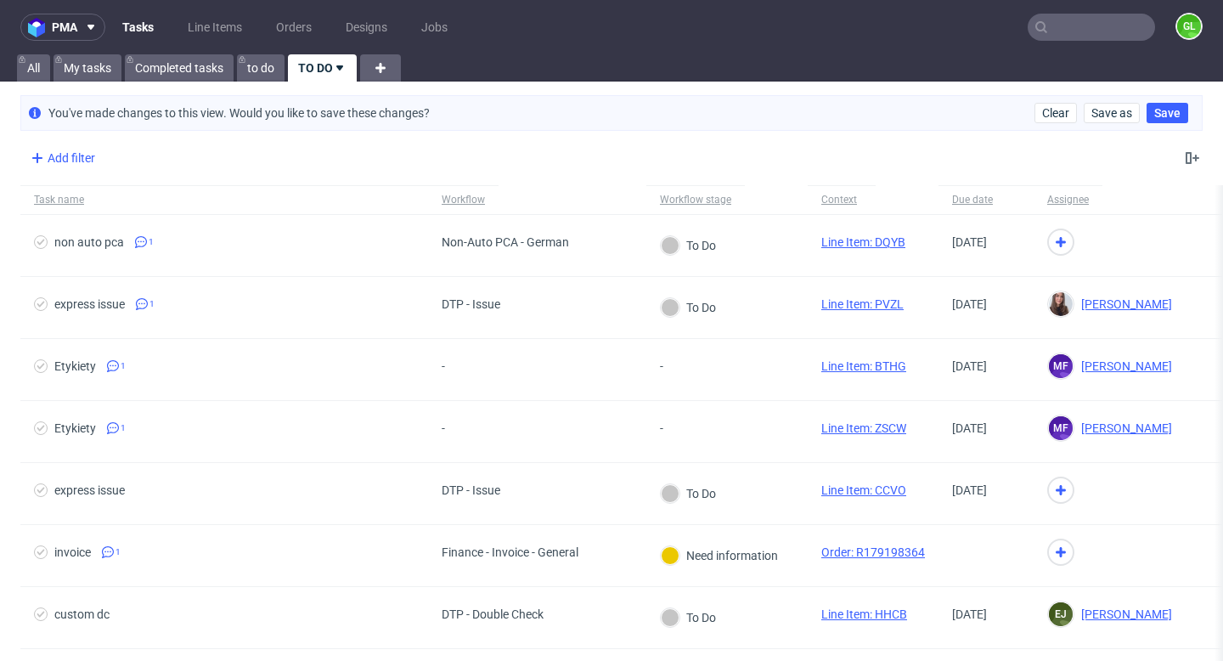
click at [79, 157] on div "Add filter" at bounding box center [61, 157] width 75 height 27
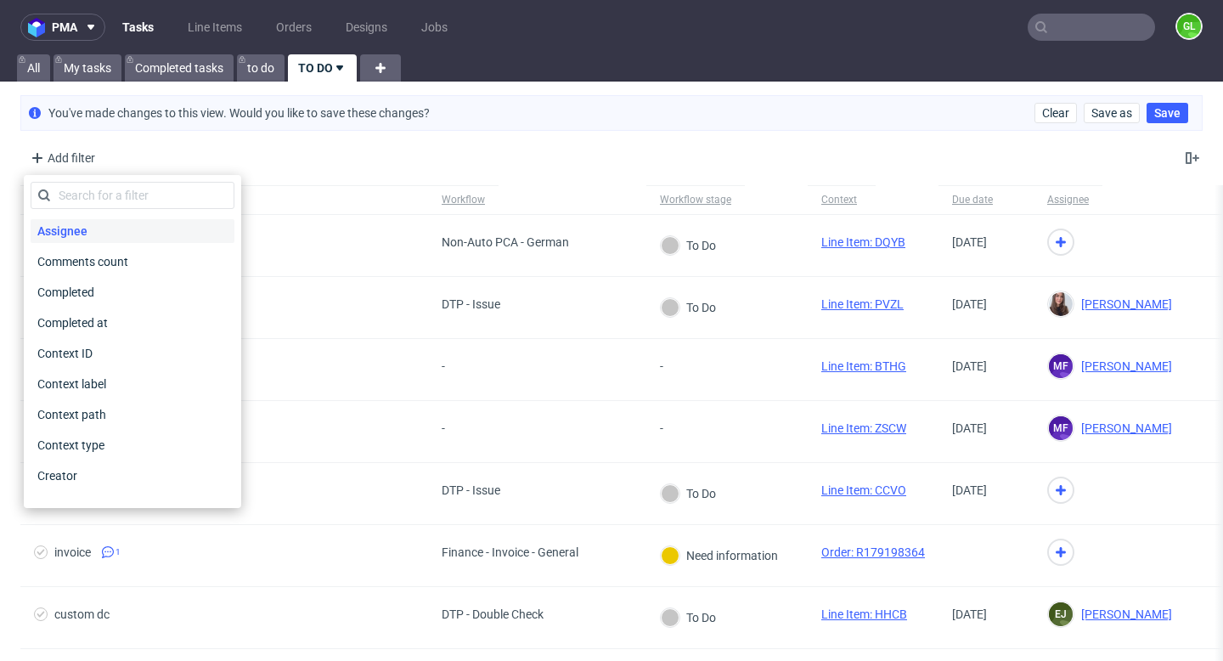
click at [94, 234] on div "Assignee" at bounding box center [133, 231] width 204 height 24
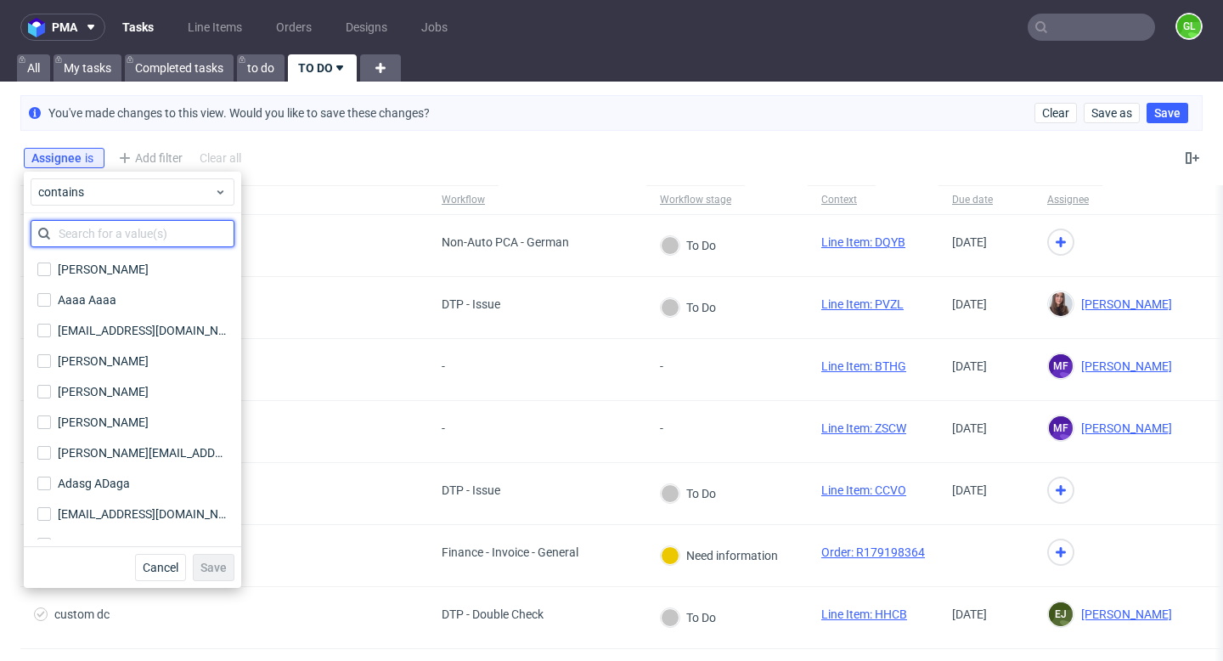
click at [94, 245] on input "text" at bounding box center [133, 233] width 204 height 27
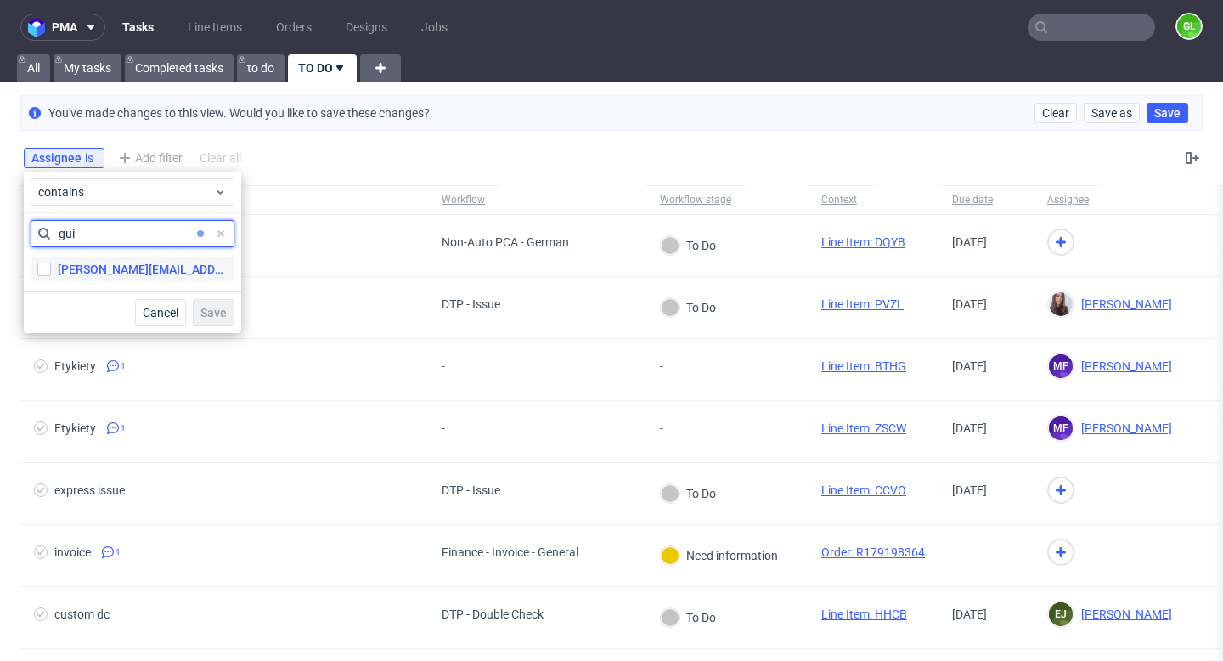
type input "gui"
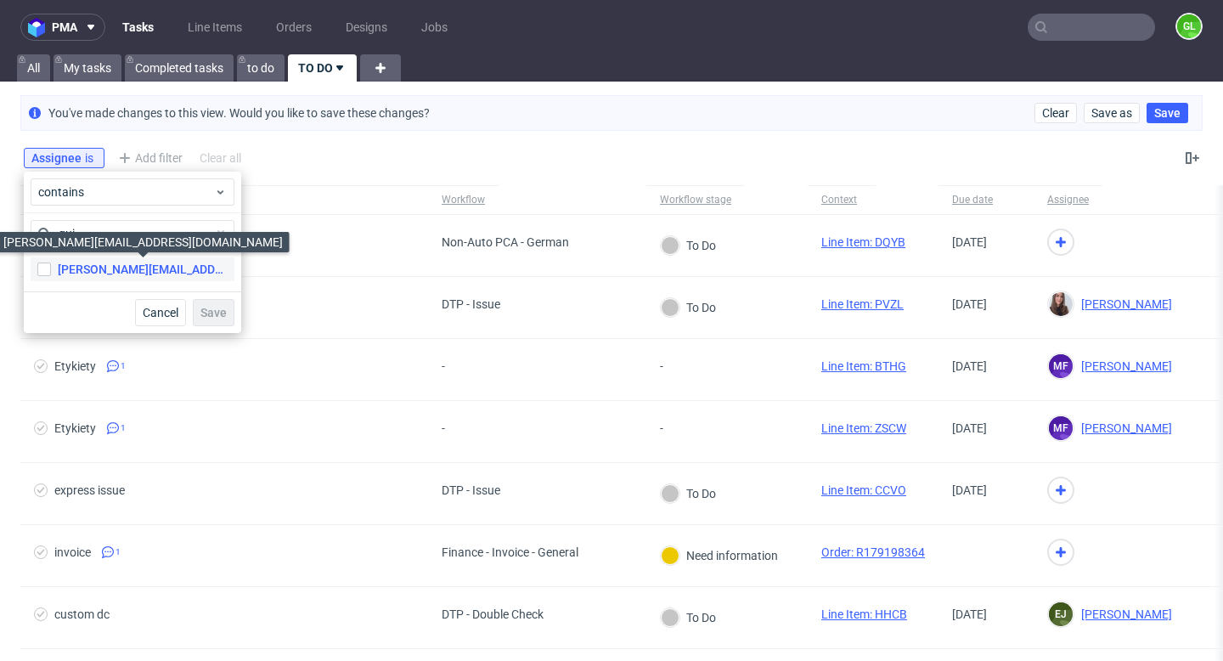
click at [90, 268] on div "[PERSON_NAME][EMAIL_ADDRESS][DOMAIN_NAME]" at bounding box center [143, 269] width 170 height 17
click at [51, 268] on input "[PERSON_NAME][EMAIL_ADDRESS][DOMAIN_NAME] [DOMAIN_NAME][EMAIL_ADDRESS][DOMAIN_N…" at bounding box center [44, 269] width 14 height 14
checkbox input "true"
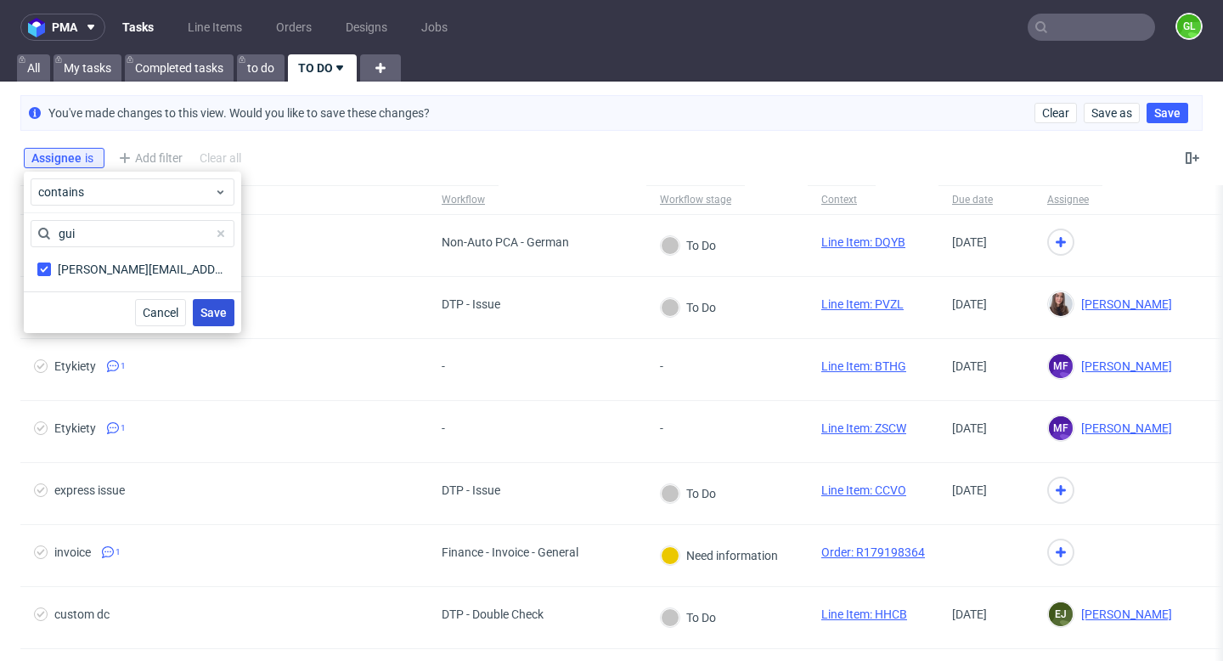
click at [209, 313] on span "Save" at bounding box center [213, 313] width 26 height 12
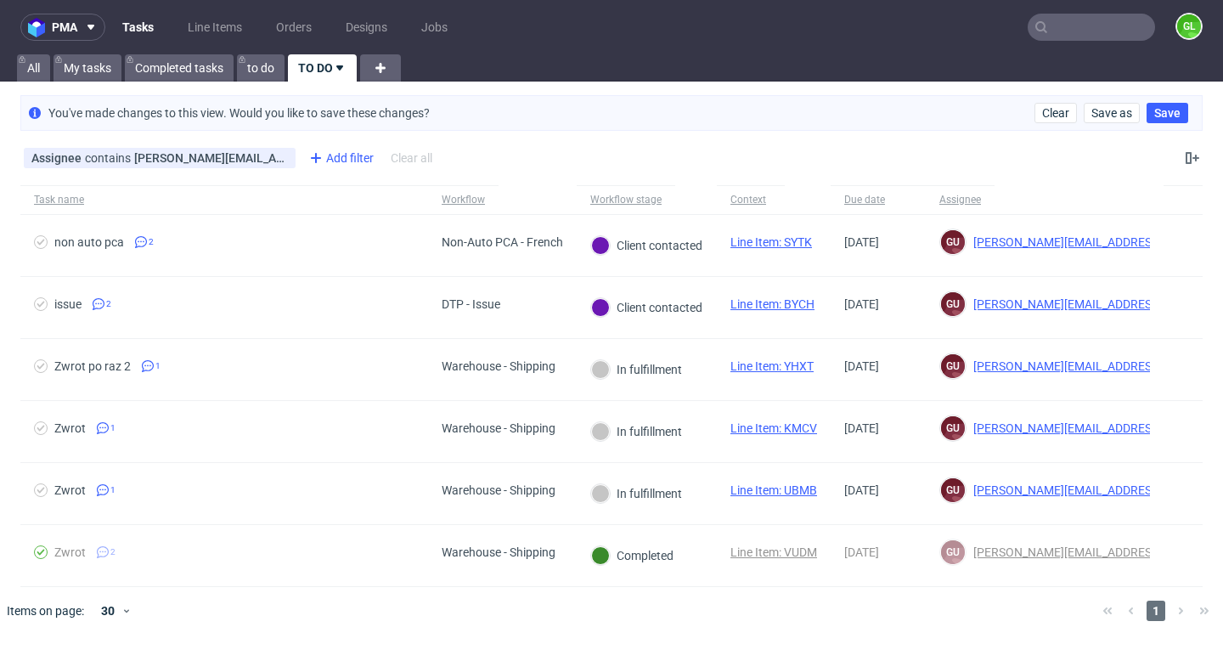
click at [313, 160] on icon at bounding box center [316, 158] width 20 height 20
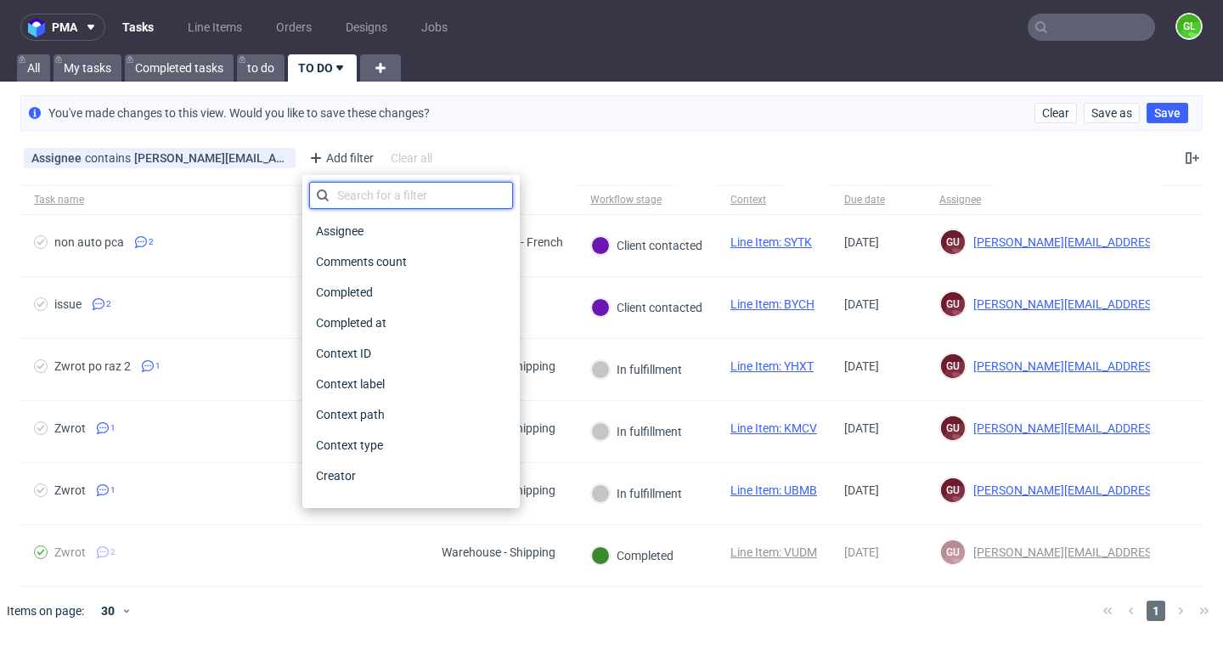
click at [370, 199] on input "text" at bounding box center [411, 195] width 204 height 27
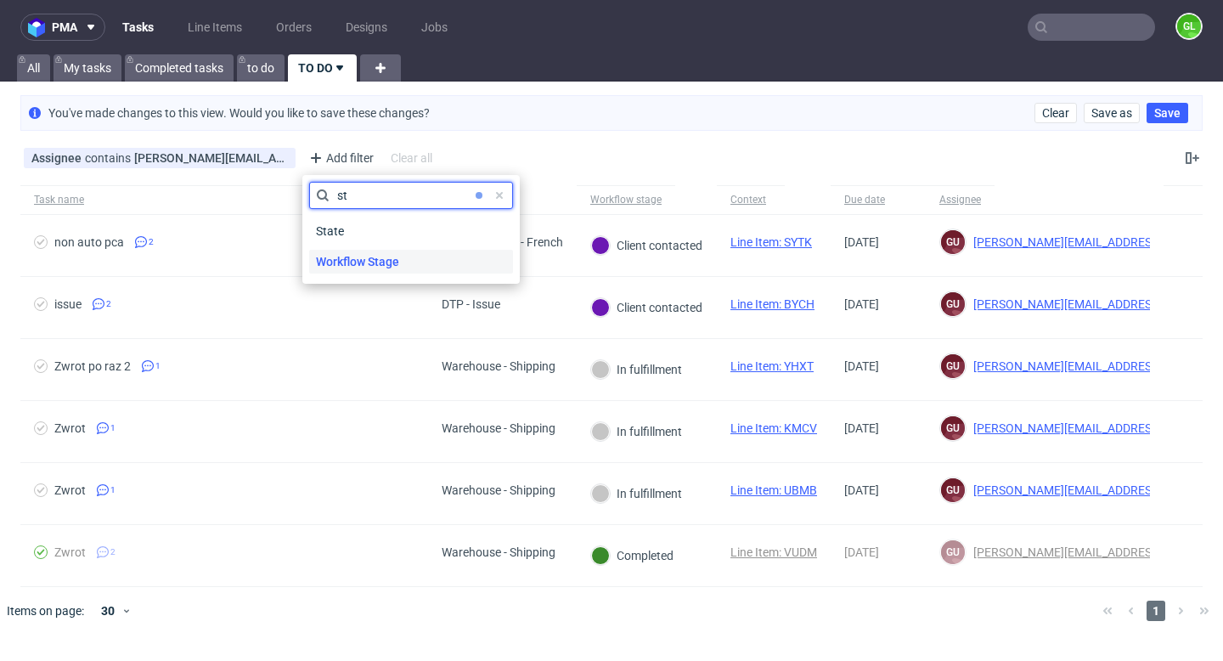
type input "st"
click at [372, 255] on span "Workflow Stage" at bounding box center [357, 262] width 97 height 24
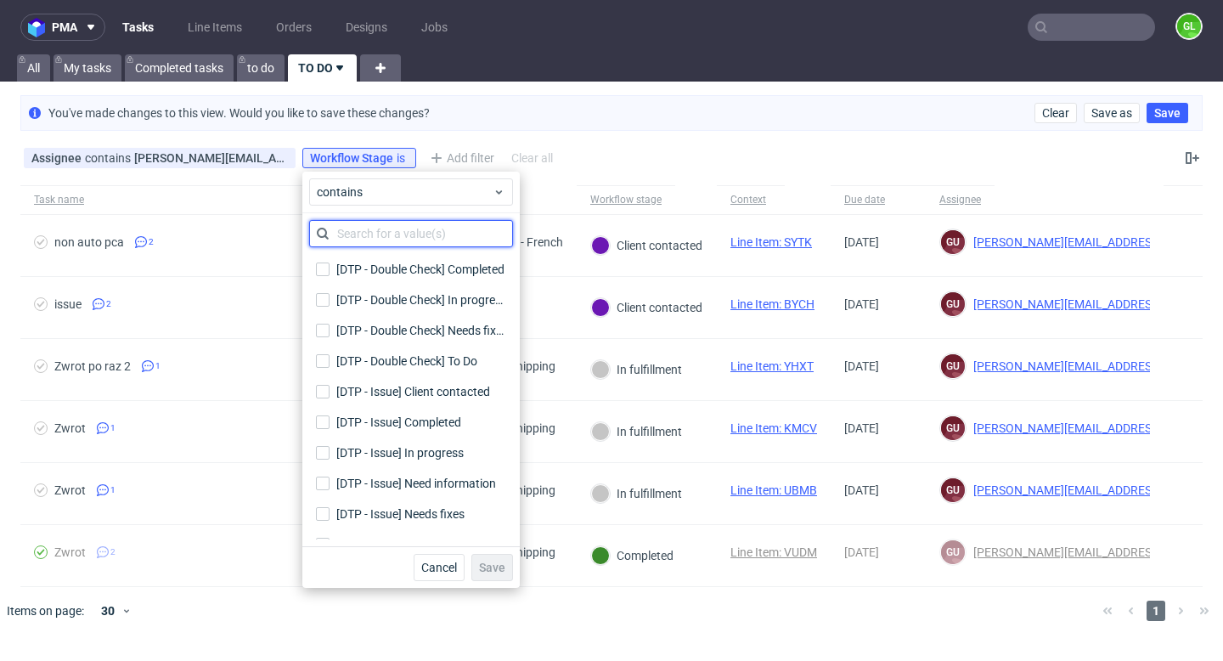
click at [374, 233] on input "text" at bounding box center [411, 233] width 204 height 27
type input "to do"
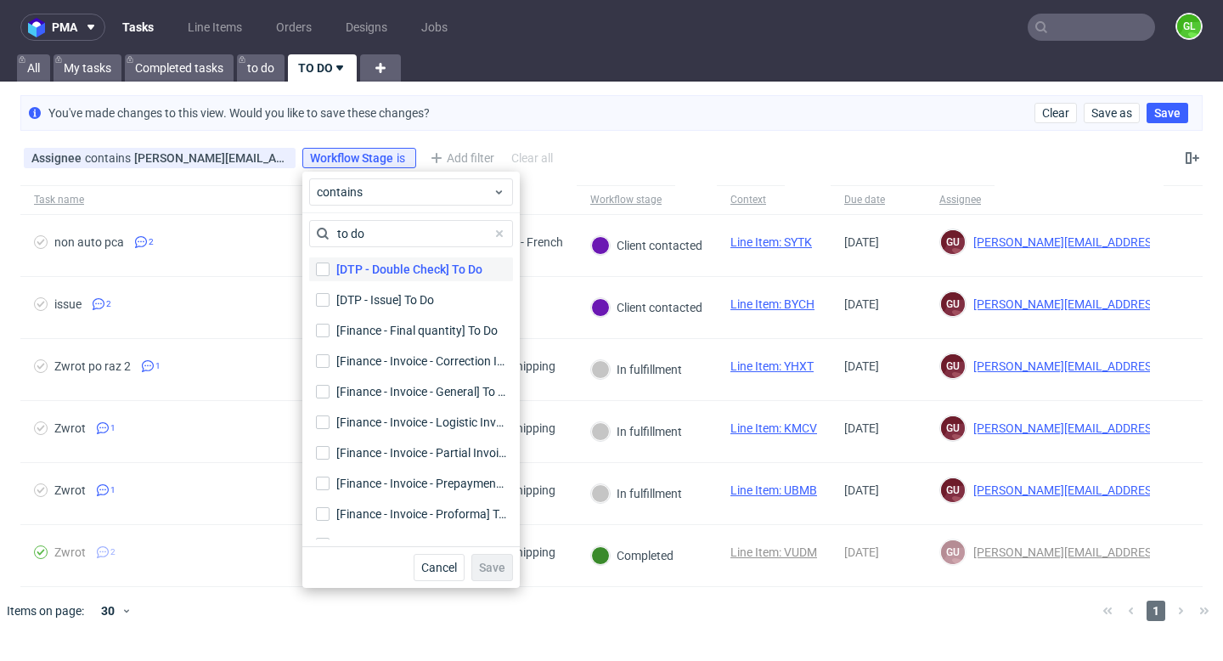
click at [330, 269] on label "[DTP - Double Check] To Do" at bounding box center [411, 269] width 204 height 24
click at [330, 269] on input "[DTP - Double Check] To Do" at bounding box center [323, 269] width 14 height 14
checkbox input "true"
click at [327, 306] on input "[DTP - Issue] To Do" at bounding box center [323, 300] width 14 height 14
checkbox input "true"
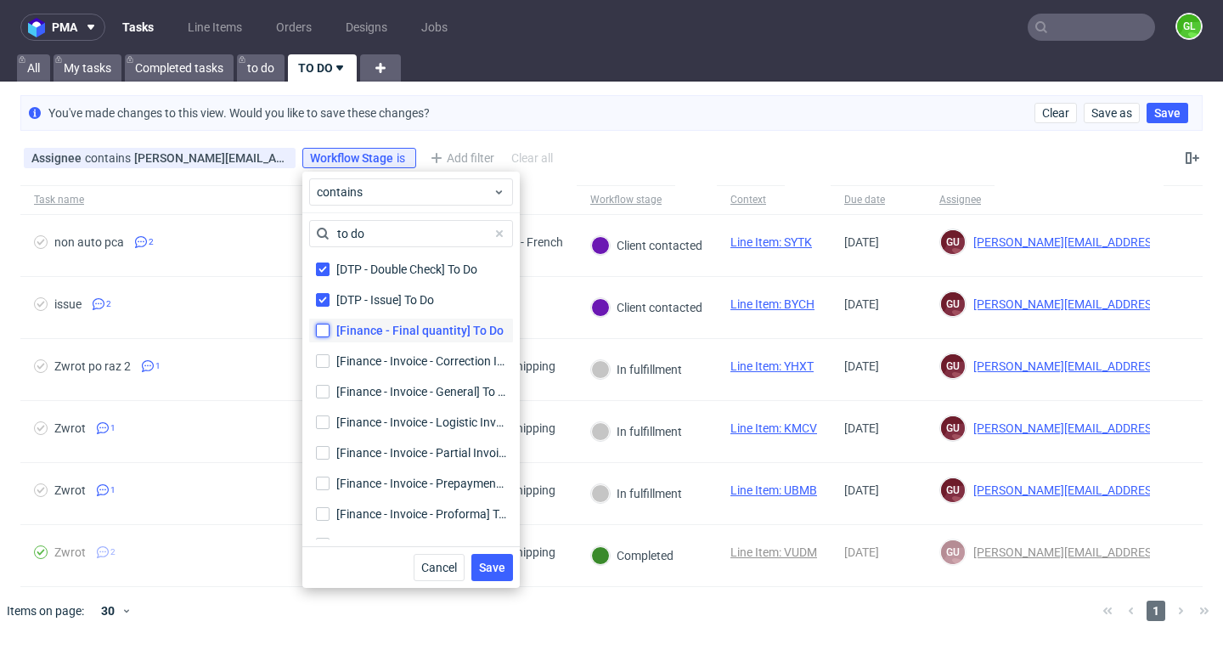
click at [324, 330] on input "[Finance - Final quantity] To Do" at bounding box center [323, 331] width 14 height 14
checkbox input "true"
click at [325, 359] on input "[Finance - Invoice - Correction Invoice] To Do [Finance - Invoice - Correction …" at bounding box center [323, 361] width 14 height 14
checkbox input "true"
click at [324, 386] on input "[Finance - Invoice - General] To Do [Finance - Invoice - General] To Do" at bounding box center [323, 392] width 14 height 14
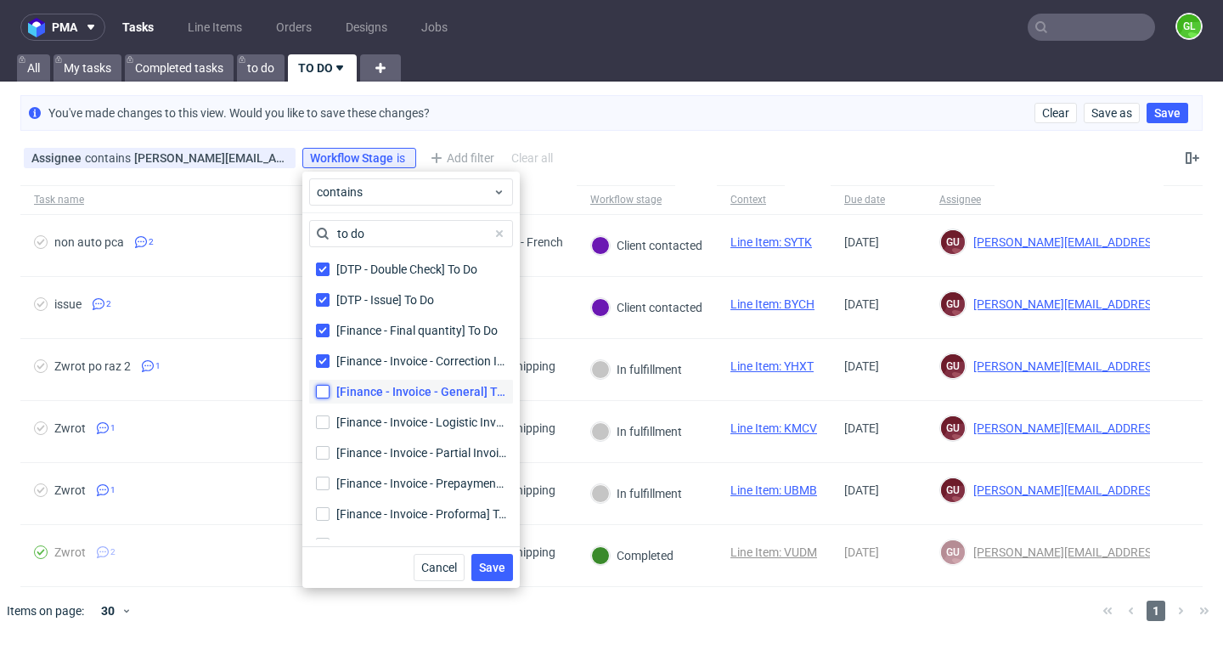
checkbox input "true"
click at [323, 416] on input "[Finance - Invoice - Logistic Invoice] To Do [Finance - Invoice - Logistic Invo…" at bounding box center [323, 422] width 14 height 14
checkbox input "true"
click at [323, 450] on input "[Finance - Invoice - Partial Invoice] To Do [Finance - Invoice - Partial Invoic…" at bounding box center [323, 453] width 14 height 14
checkbox input "true"
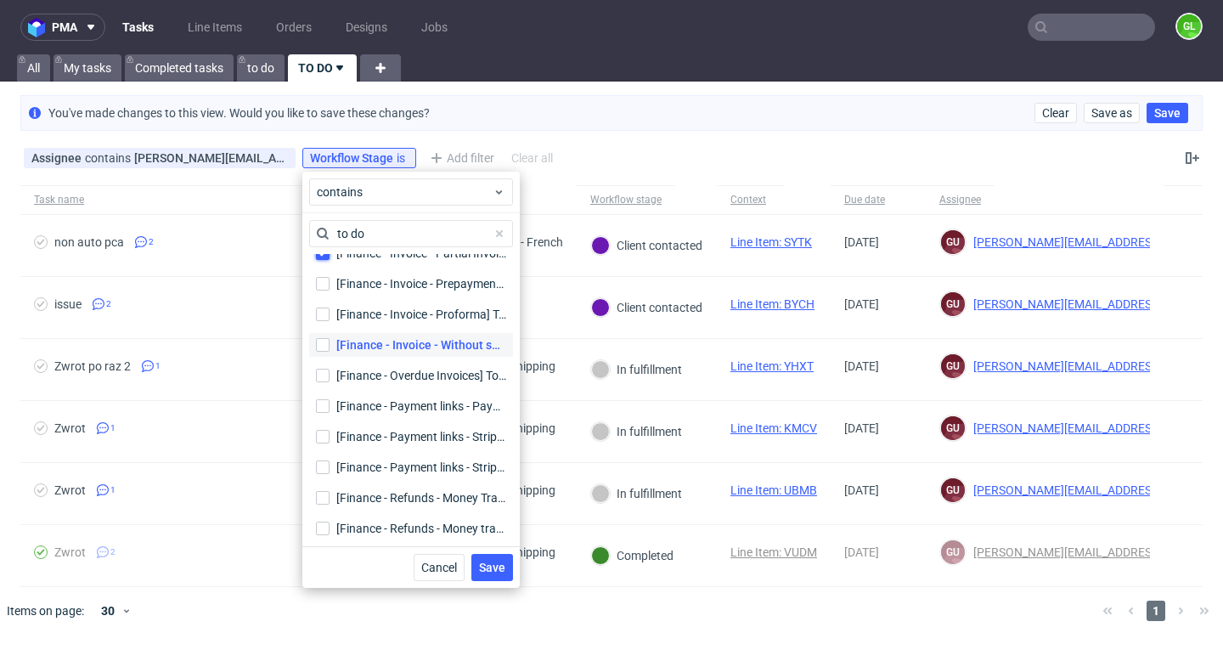
scroll to position [203, 0]
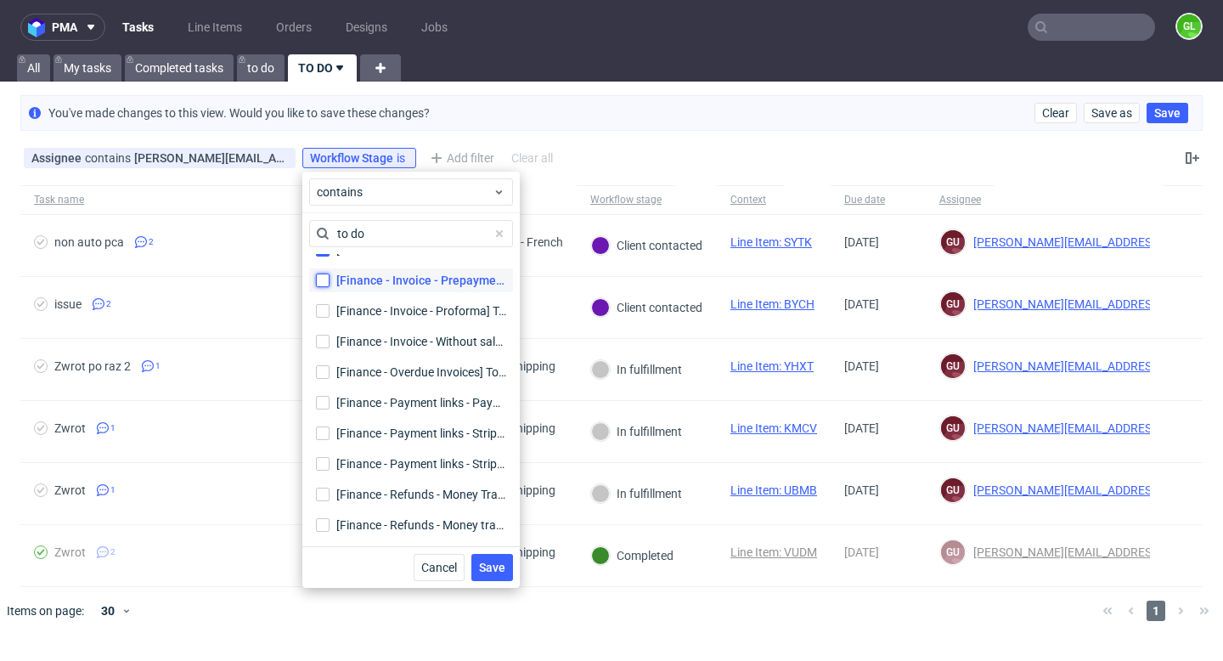
click at [324, 279] on input "[Finance - Invoice - Prepayment Invoice] To Do [Finance - Invoice - Prepayment …" at bounding box center [323, 280] width 14 height 14
checkbox input "true"
click at [324, 315] on input "[Finance - Invoice - Proforma] To Do [Finance - Invoice - Proforma] To Do" at bounding box center [323, 311] width 14 height 14
checkbox input "true"
click at [322, 343] on input "[Finance - Invoice - Without sale date] To Do [Finance - Invoice - Without sale…" at bounding box center [323, 342] width 14 height 14
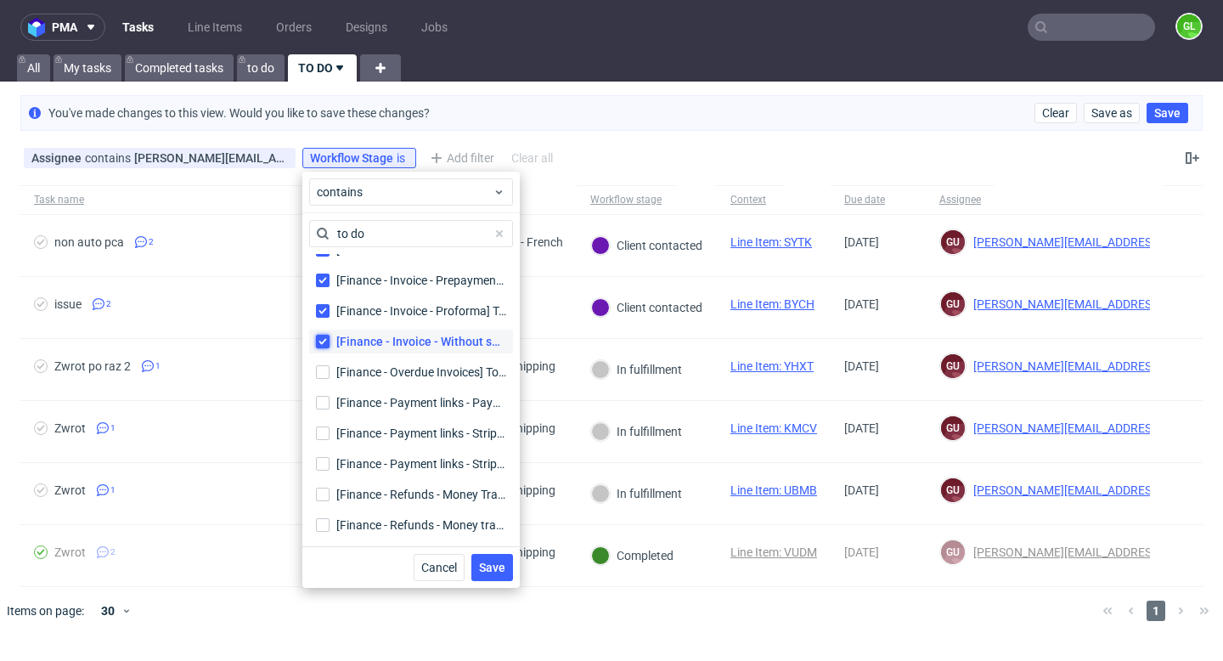
checkbox input "true"
click at [322, 375] on input "[Finance - Overdue Invoices] To Do [Finance - Overdue Invoices] To Do" at bounding box center [323, 372] width 14 height 14
checkbox input "true"
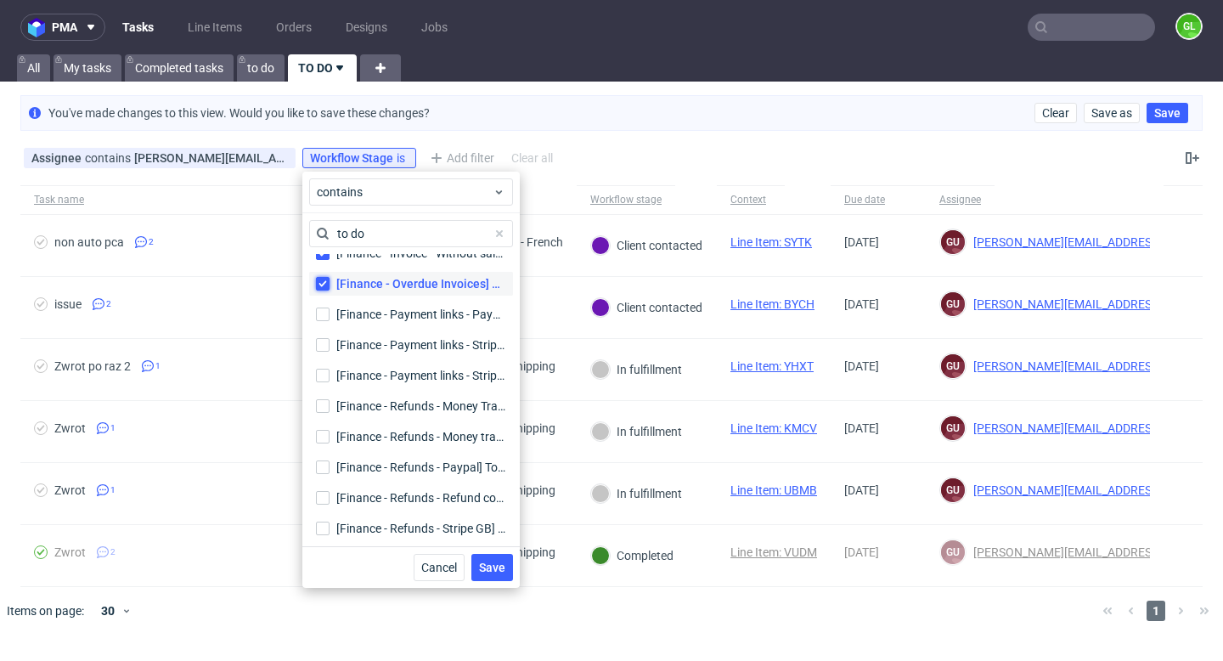
scroll to position [302, 0]
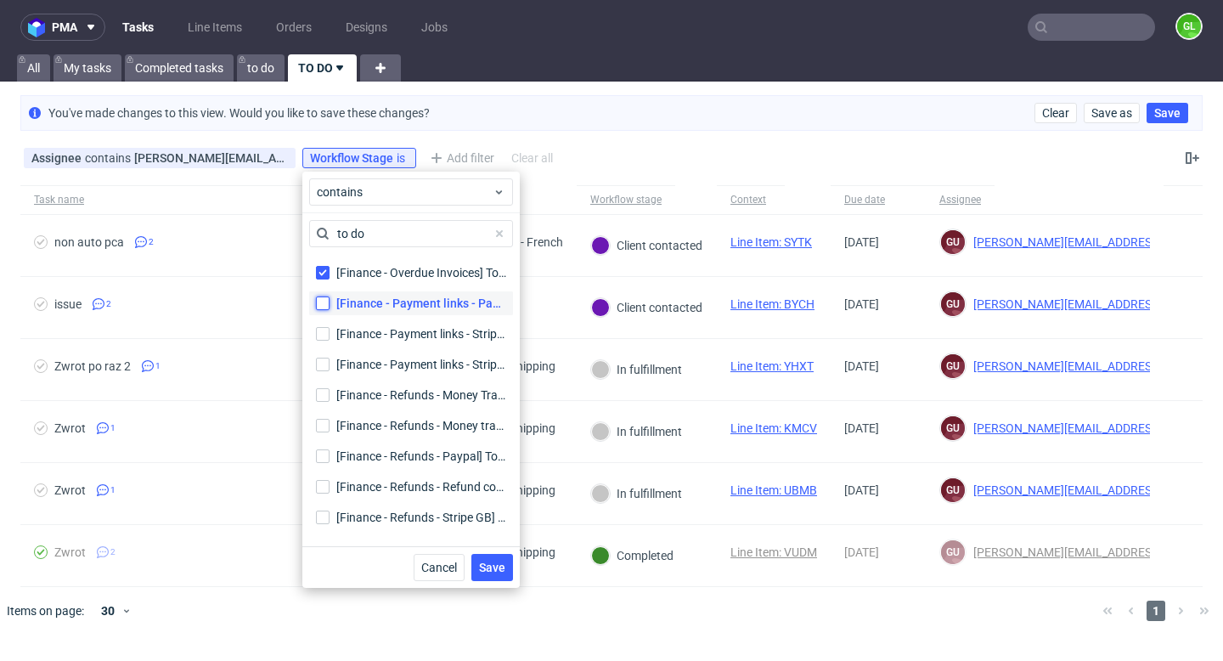
click at [326, 307] on input "[Finance - Payment links - Paypal] To Do [Finance - Payment links - Paypal] To …" at bounding box center [323, 303] width 14 height 14
checkbox input "true"
click at [326, 348] on div "[Finance - Payment links - Stripe GB] To Do [Finance - Payment links - Stripe G…" at bounding box center [411, 333] width 204 height 31
click at [323, 330] on input "[Finance - Payment links - Stripe GB] To Do [Finance - Payment links - Stripe G…" at bounding box center [323, 334] width 14 height 14
checkbox input "true"
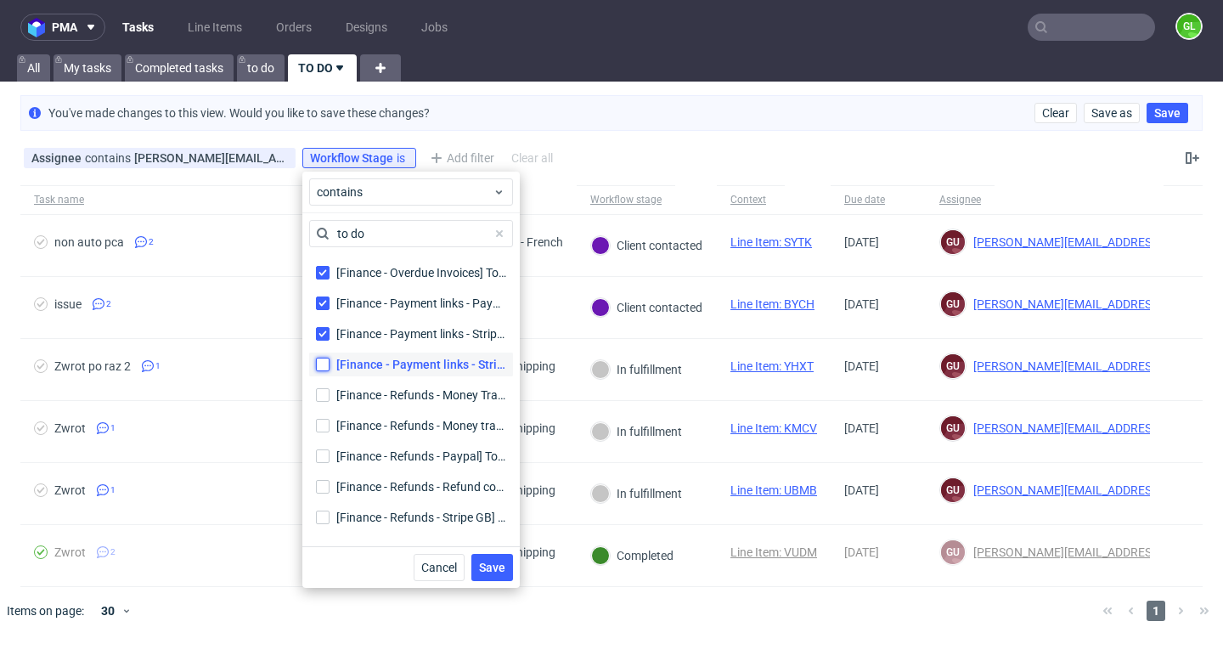
click at [324, 365] on input "[Finance - Payment links - Stripe] To Do [Finance - Payment links - Stripe] To …" at bounding box center [323, 365] width 14 height 14
checkbox input "true"
click at [324, 395] on input "[Finance - Refunds - Money Transfer (CITI)] To Do [Finance - Refunds - Money Tr…" at bounding box center [323, 395] width 14 height 14
checkbox input "true"
click at [324, 420] on input "[Finance - Refunds - Money transfer] To Do [Finance - Refunds - Money transfer]…" at bounding box center [323, 426] width 14 height 14
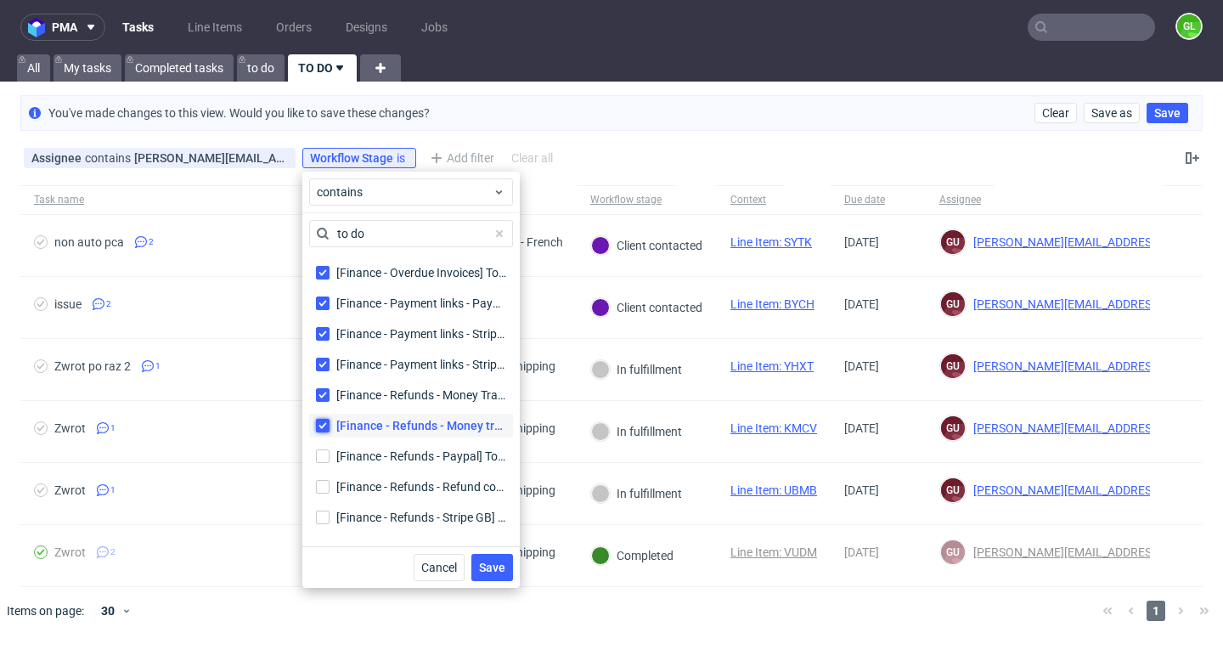
checkbox input "true"
click at [325, 453] on input "[Finance - Refunds - Paypal] To Do [Finance - Refunds - Paypal] To Do" at bounding box center [323, 456] width 14 height 14
checkbox input "true"
click at [322, 481] on input "[Finance - Refunds - Refund confirmation] To Do [Finance - Refunds - Refund con…" at bounding box center [323, 487] width 14 height 14
checkbox input "true"
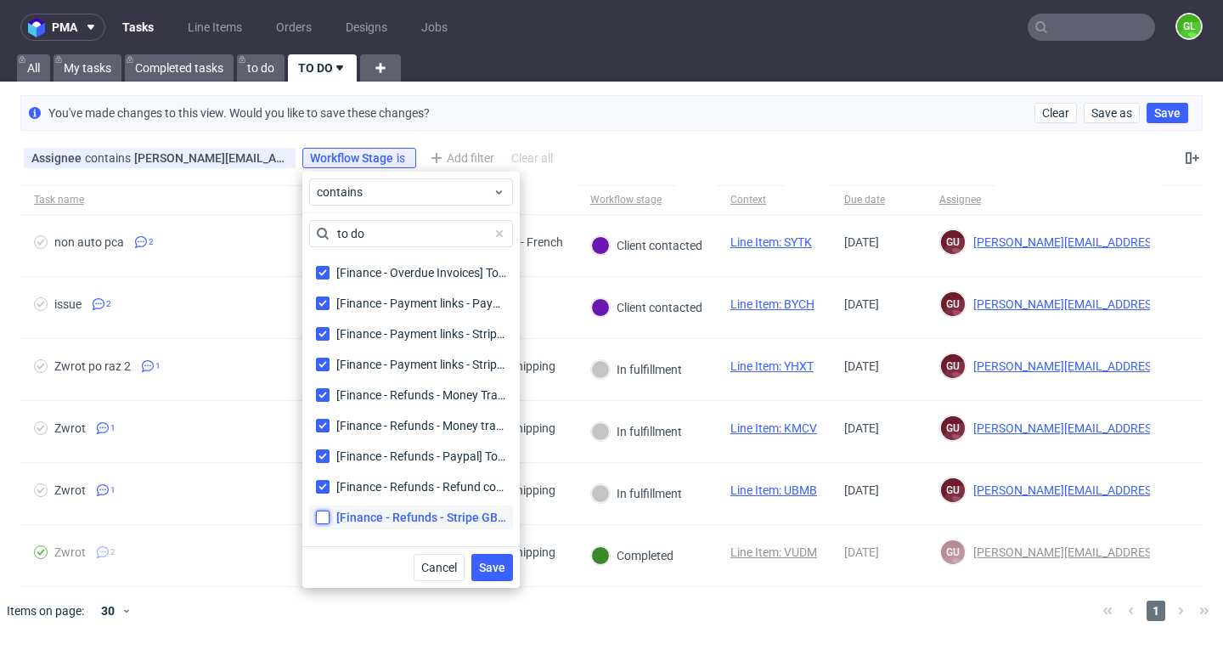
click at [322, 516] on input "[Finance - Refunds - Stripe GB] To Do [Finance - Refunds - Stripe GB] To Do" at bounding box center [323, 517] width 14 height 14
checkbox input "true"
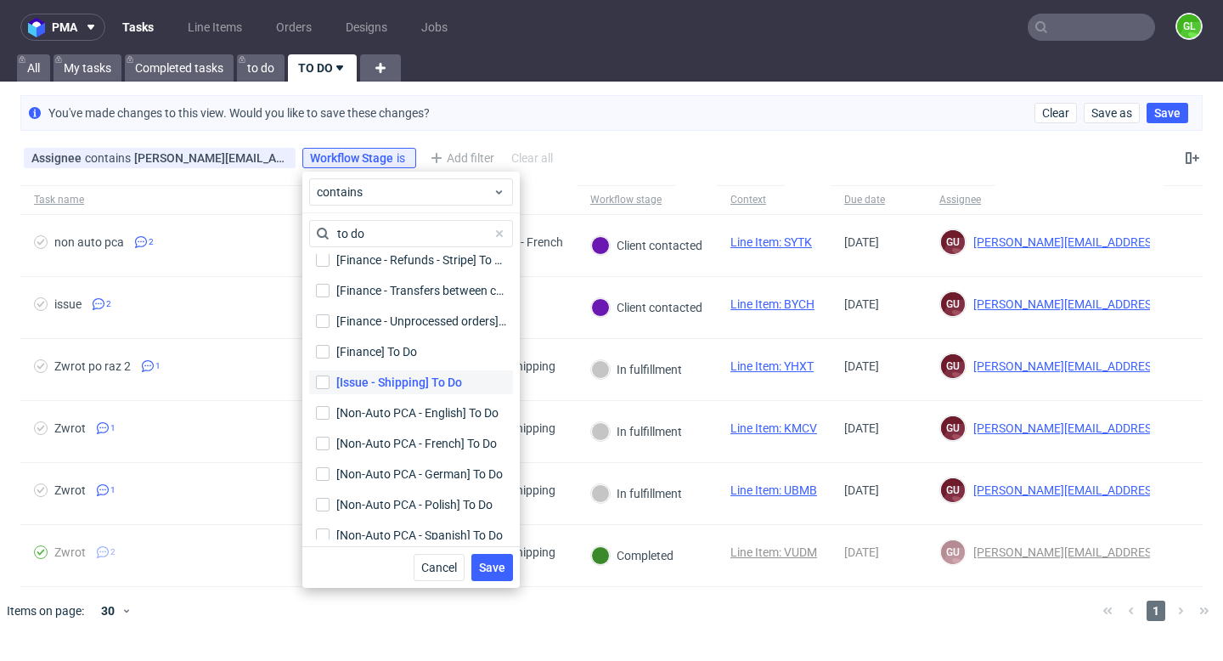
scroll to position [591, 0]
click at [320, 264] on input "[Finance - Refunds - Stripe] To Do [Finance - Refunds - Stripe] To Do" at bounding box center [323, 259] width 14 height 14
checkbox input "true"
click at [324, 290] on input "[Finance - Transfers between companies] To Do [Finance - Transfers between comp…" at bounding box center [323, 290] width 14 height 14
checkbox input "true"
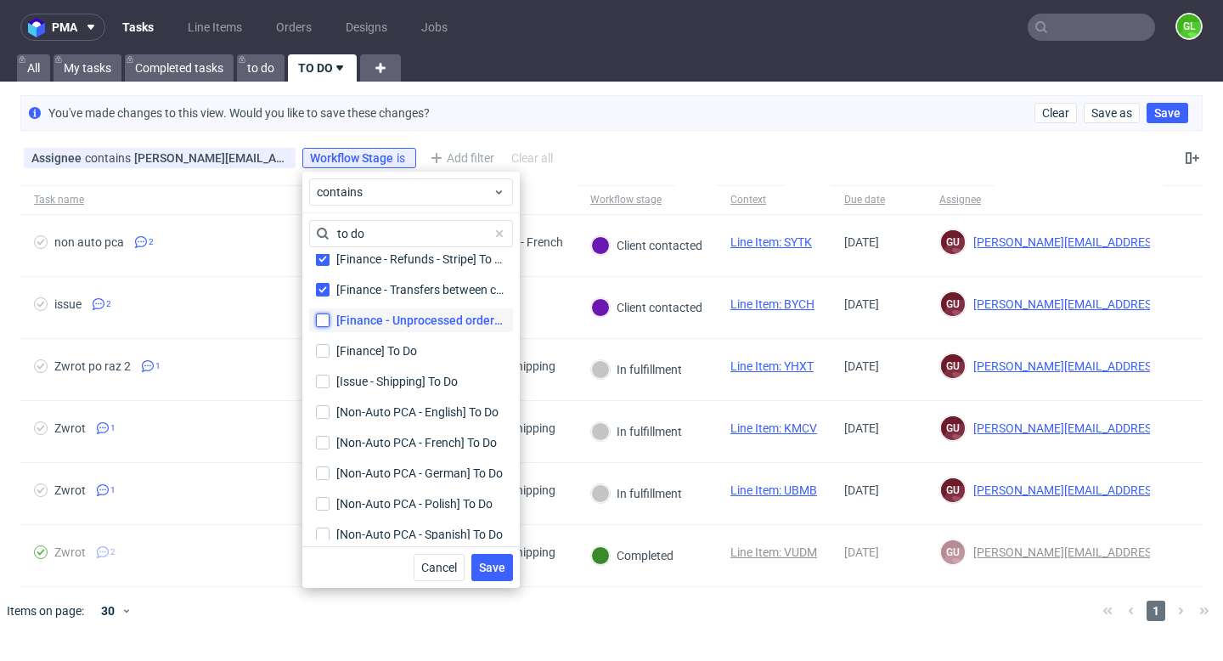
click at [322, 325] on input "[Finance - Unprocessed orders] To Do [Finance - Unprocessed orders] To Do" at bounding box center [323, 320] width 14 height 14
checkbox input "true"
click at [322, 353] on input "[Finance] To Do" at bounding box center [323, 351] width 14 height 14
checkbox input "true"
click at [324, 382] on input "[Issue - Shipping] To Do" at bounding box center [323, 382] width 14 height 14
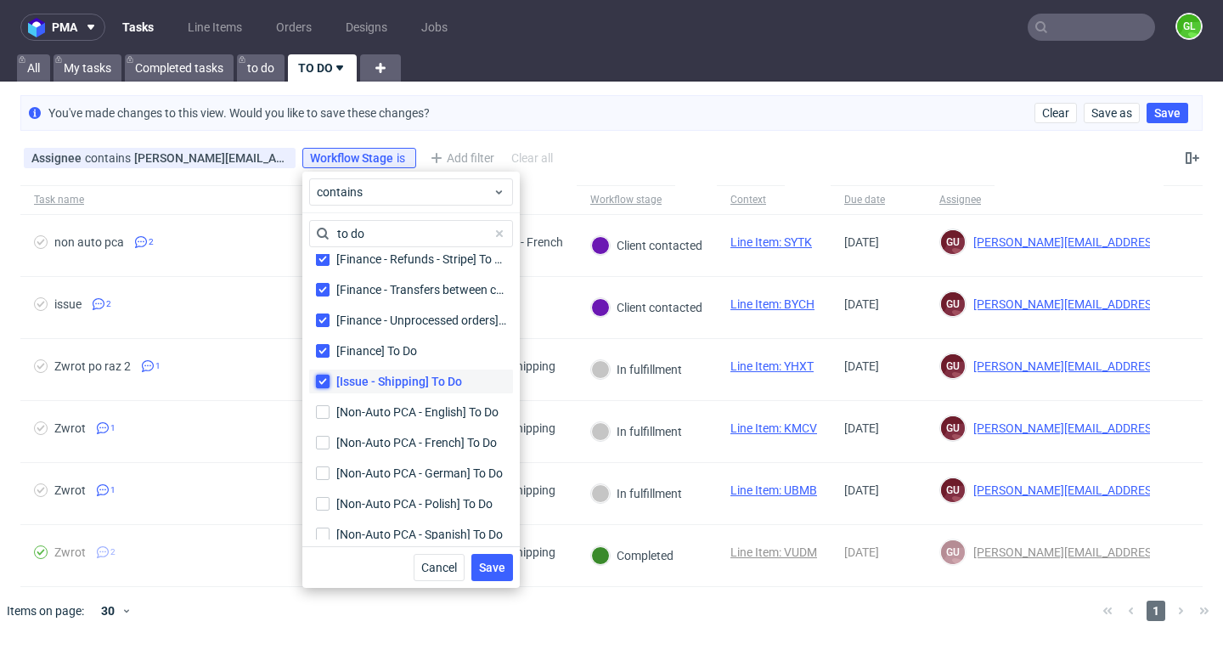
checkbox input "true"
click at [324, 408] on input "[Non-Auto PCA - English] To Do" at bounding box center [323, 412] width 14 height 14
checkbox input "true"
click at [324, 440] on input "[Non-Auto PCA - French] To Do" at bounding box center [323, 443] width 14 height 14
checkbox input "true"
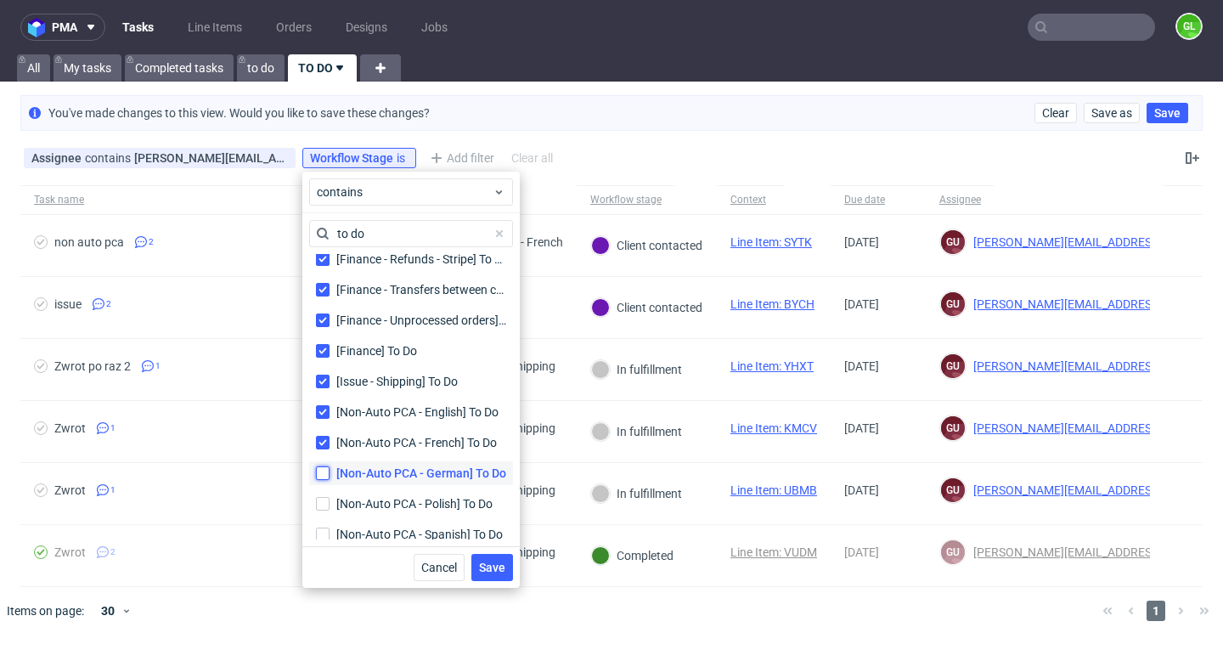
click at [324, 468] on input "[Non-Auto PCA - German] To Do" at bounding box center [323, 473] width 14 height 14
checkbox input "true"
click at [324, 506] on input "[Non-Auto PCA - Polish] To Do" at bounding box center [323, 504] width 14 height 14
checkbox input "true"
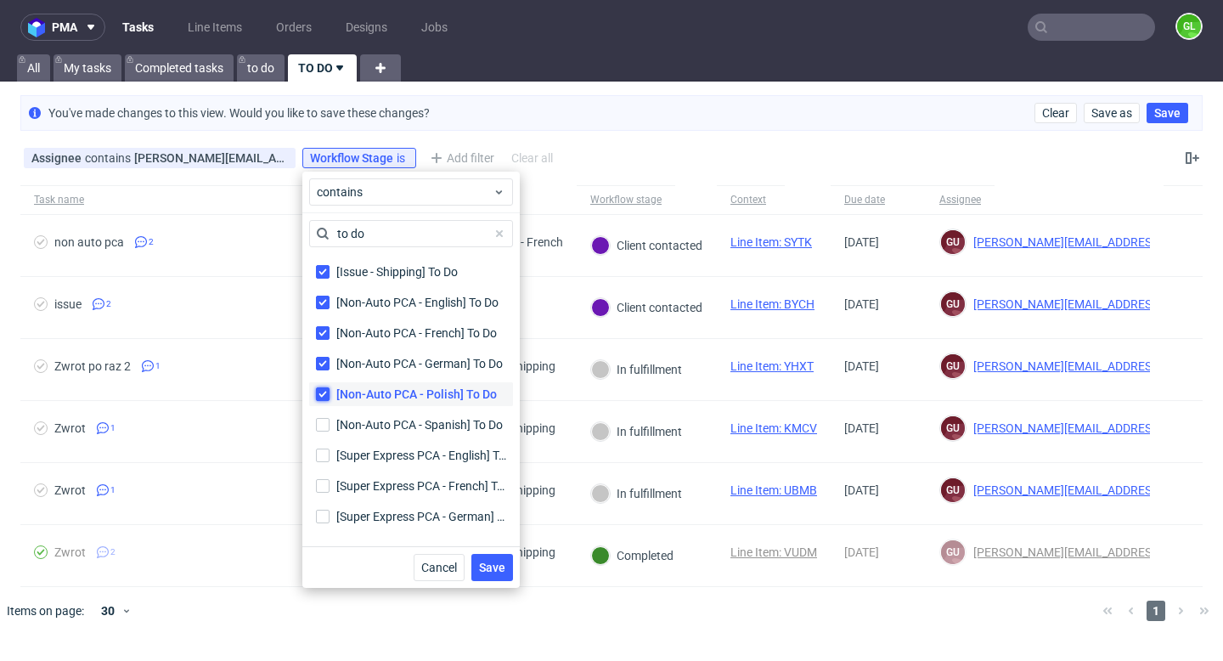
scroll to position [702, 0]
click at [328, 426] on input "[Non-Auto PCA - Spanish] To Do" at bounding box center [323, 423] width 14 height 14
checkbox input "true"
click at [324, 454] on input "[Super Express PCA - English] To Do [Super Express PCA - English] To Do" at bounding box center [323, 454] width 14 height 14
checkbox input "true"
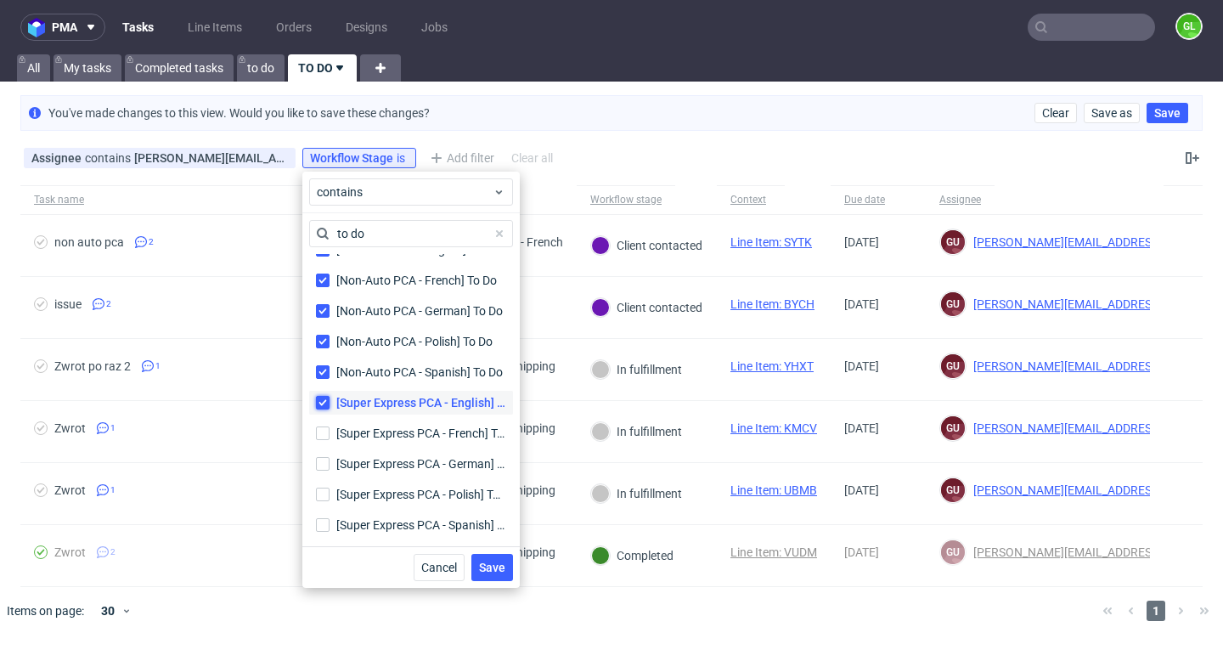
scroll to position [785, 0]
click at [325, 399] on input "[Super Express PCA - French] To Do [Super Express PCA - French] To Do" at bounding box center [323, 402] width 14 height 14
checkbox input "true"
click at [324, 430] on input "[Super Express PCA - German] To Do [Super Express PCA - German] To Do" at bounding box center [323, 432] width 14 height 14
checkbox input "true"
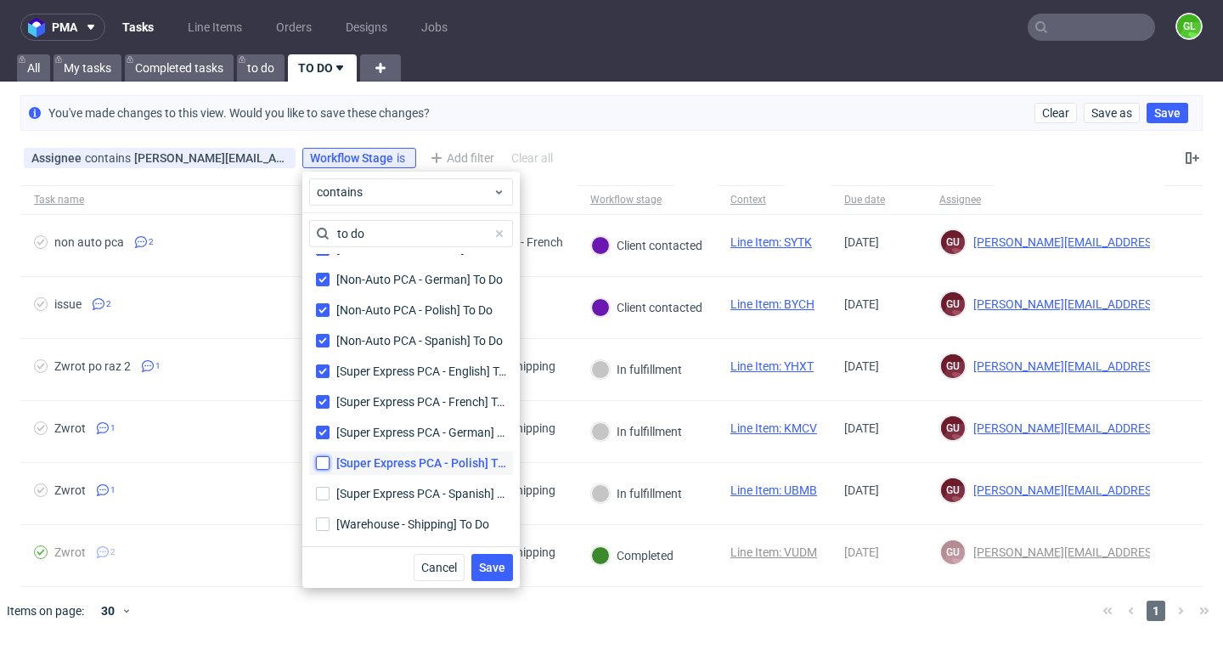
click at [324, 465] on input "[Super Express PCA - Polish] To Do [Super Express PCA - Polish] To Do" at bounding box center [323, 463] width 14 height 14
checkbox input "true"
click at [324, 497] on input "[Super Express PCA - Spanish] To Do [Super Express PCA - Spanish] To Do" at bounding box center [323, 494] width 14 height 14
checkbox input "true"
click at [323, 532] on label "[Warehouse - Shipping] To Do" at bounding box center [411, 524] width 204 height 24
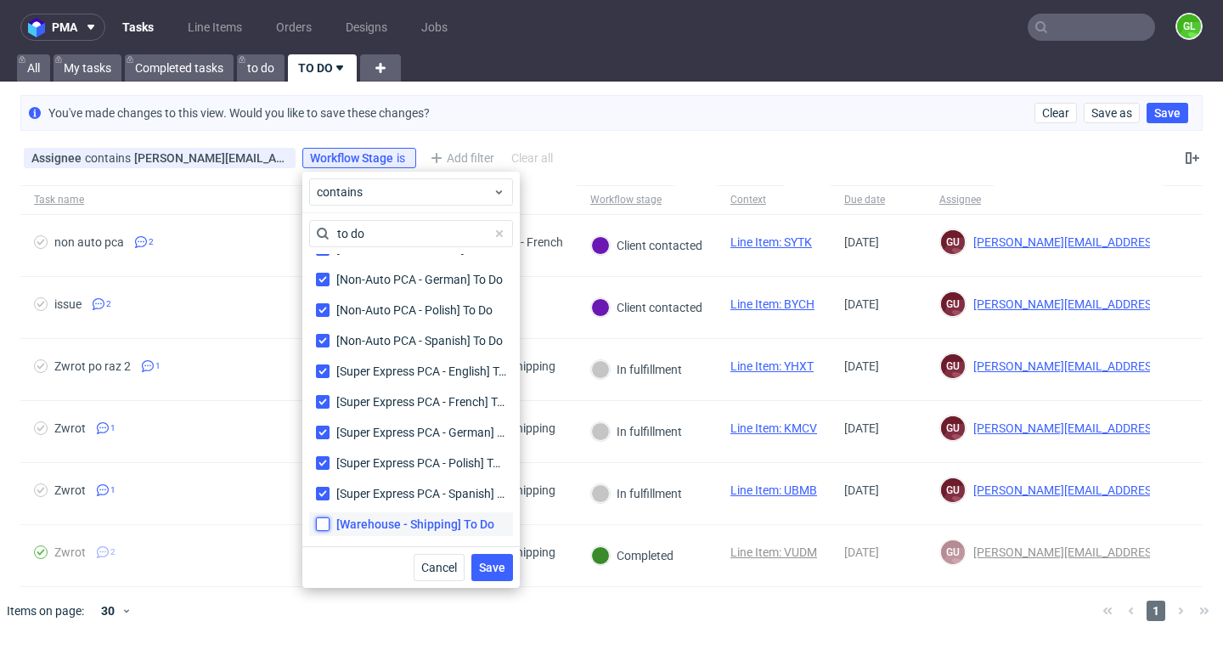
click at [323, 531] on input "[Warehouse - Shipping] To Do" at bounding box center [323, 524] width 14 height 14
checkbox input "true"
click at [488, 564] on span "Save" at bounding box center [492, 567] width 26 height 12
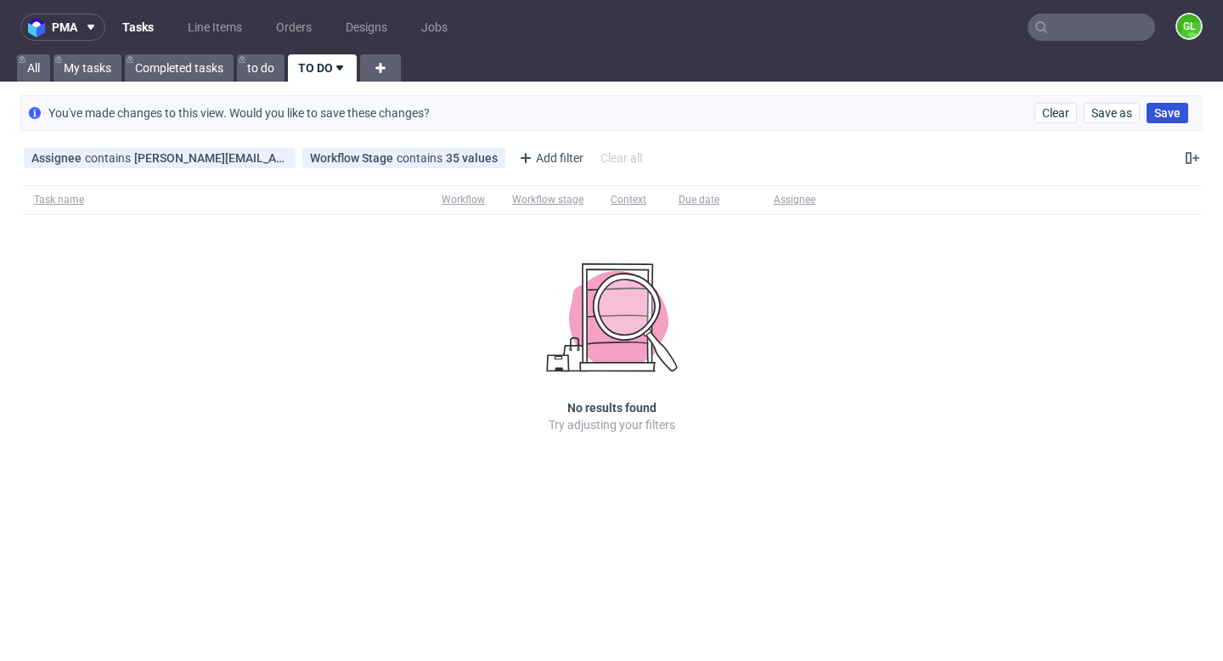
click at [1162, 109] on span "Save" at bounding box center [1167, 113] width 26 height 12
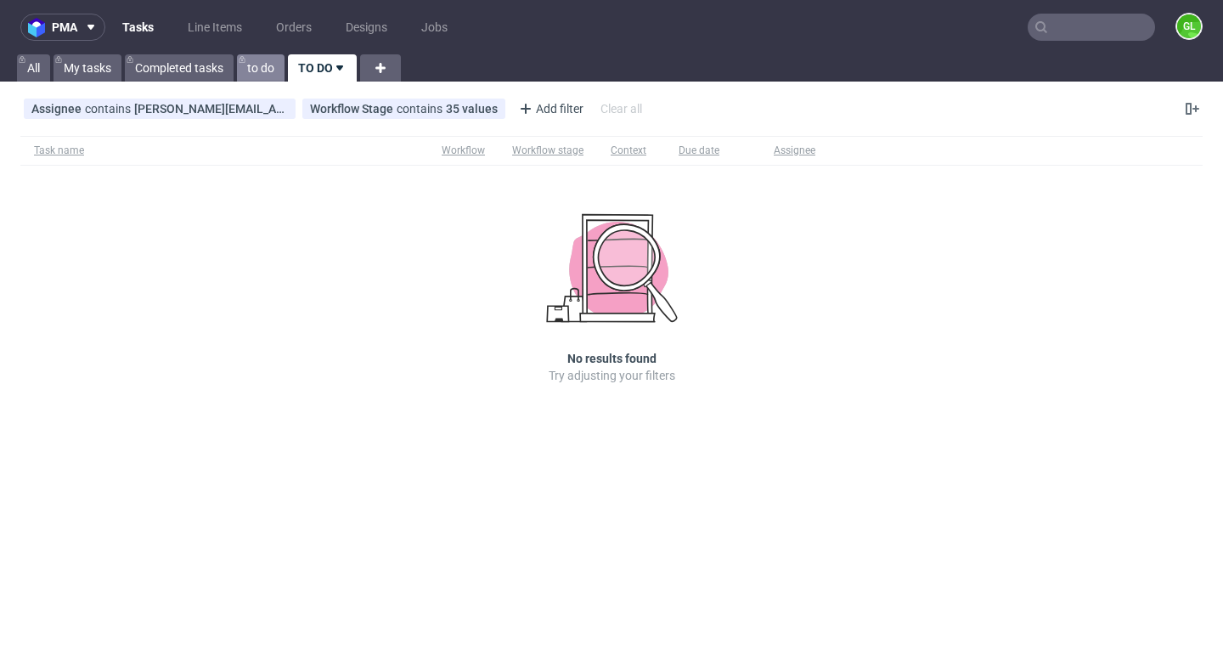
click at [261, 60] on link "to do" at bounding box center [261, 67] width 48 height 27
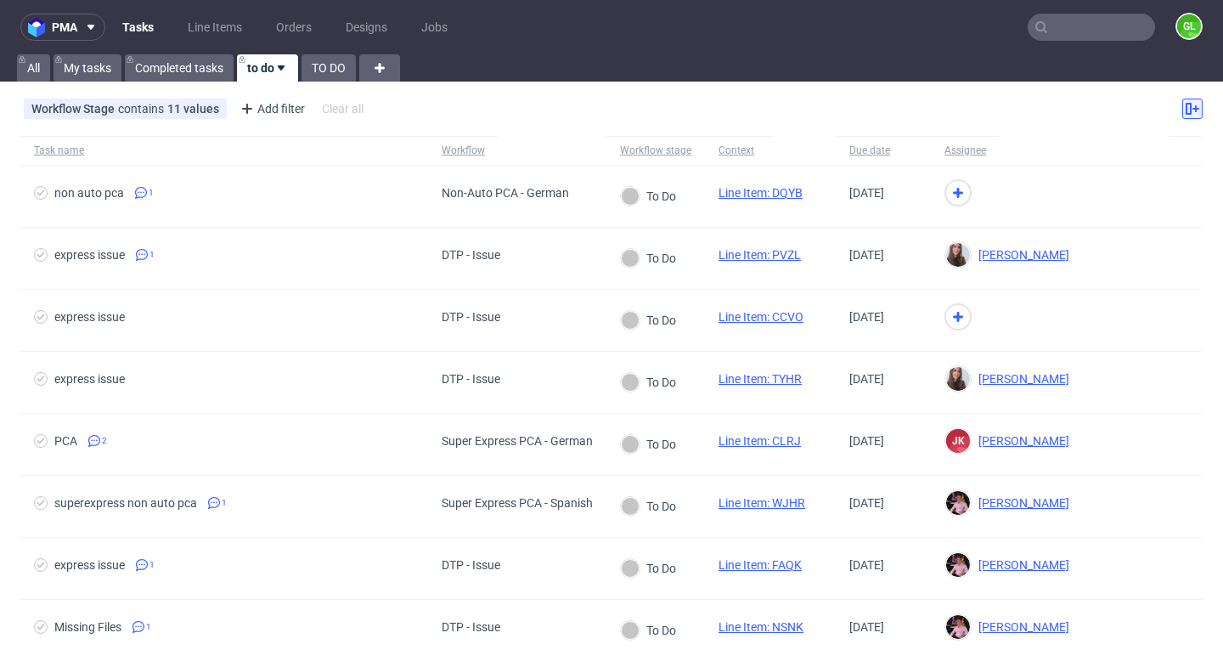
click at [1186, 115] on icon at bounding box center [1193, 109] width 14 height 14
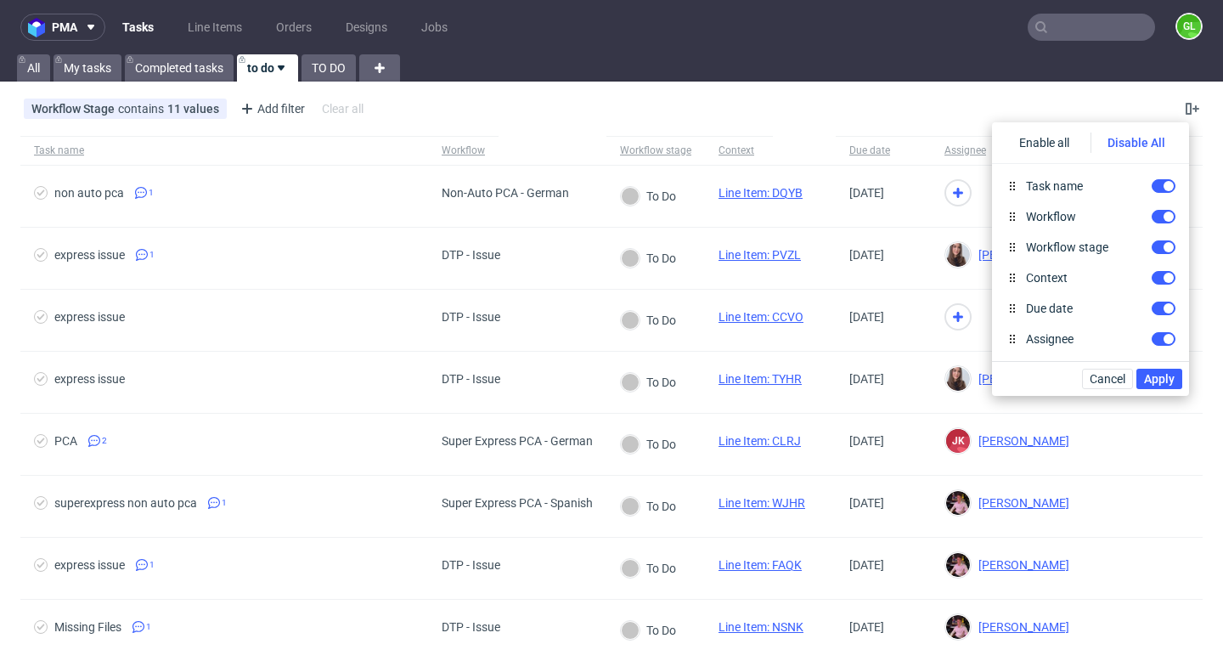
click at [1147, 146] on div "Disable All" at bounding box center [1136, 142] width 93 height 20
checkbox input "false"
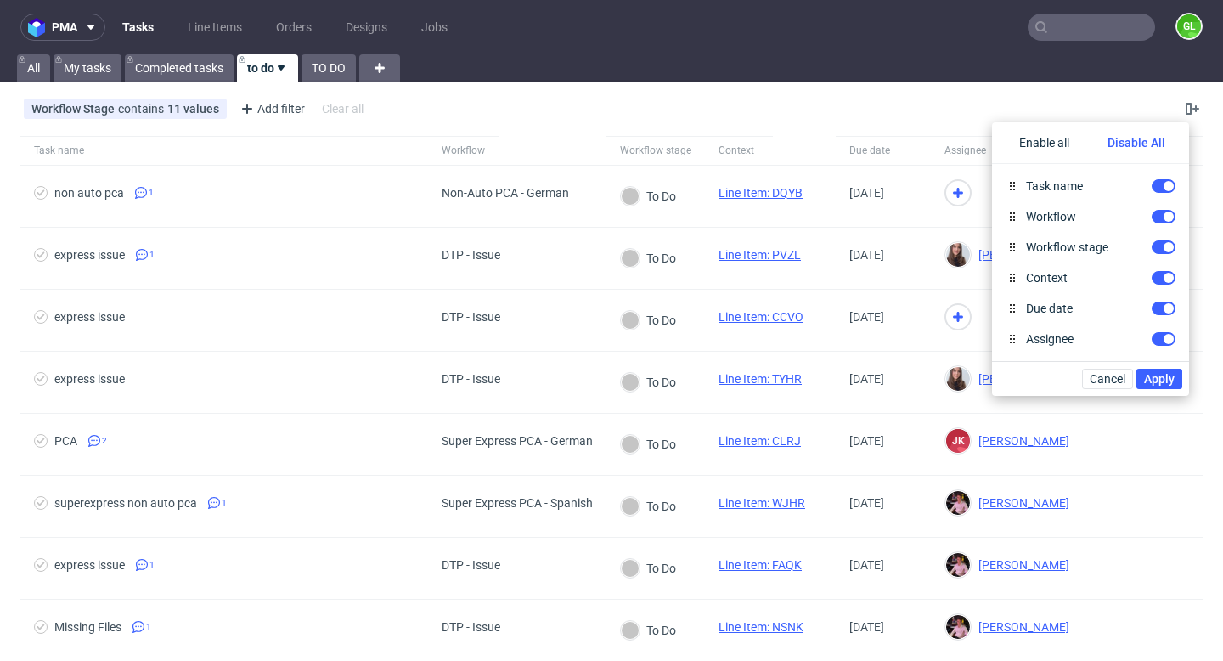
checkbox input "false"
click at [1147, 146] on div "Disable All" at bounding box center [1136, 142] width 93 height 20
click at [1047, 143] on div "Enable all" at bounding box center [1045, 142] width 92 height 20
checkbox input "true"
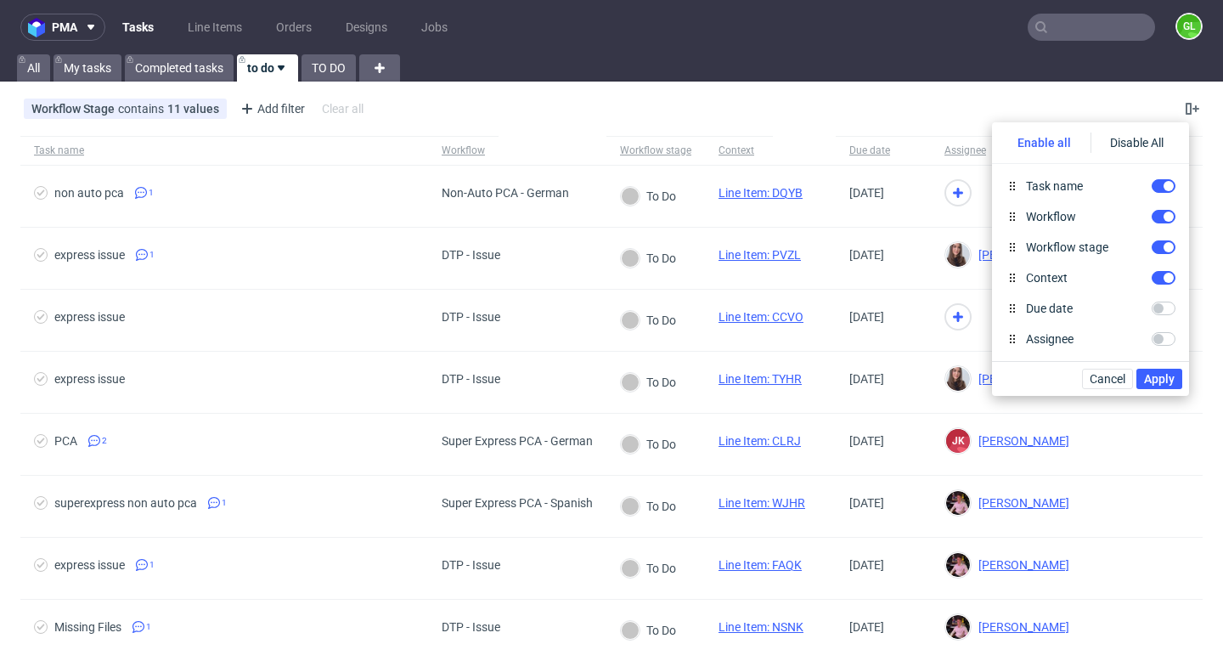
checkbox input "true"
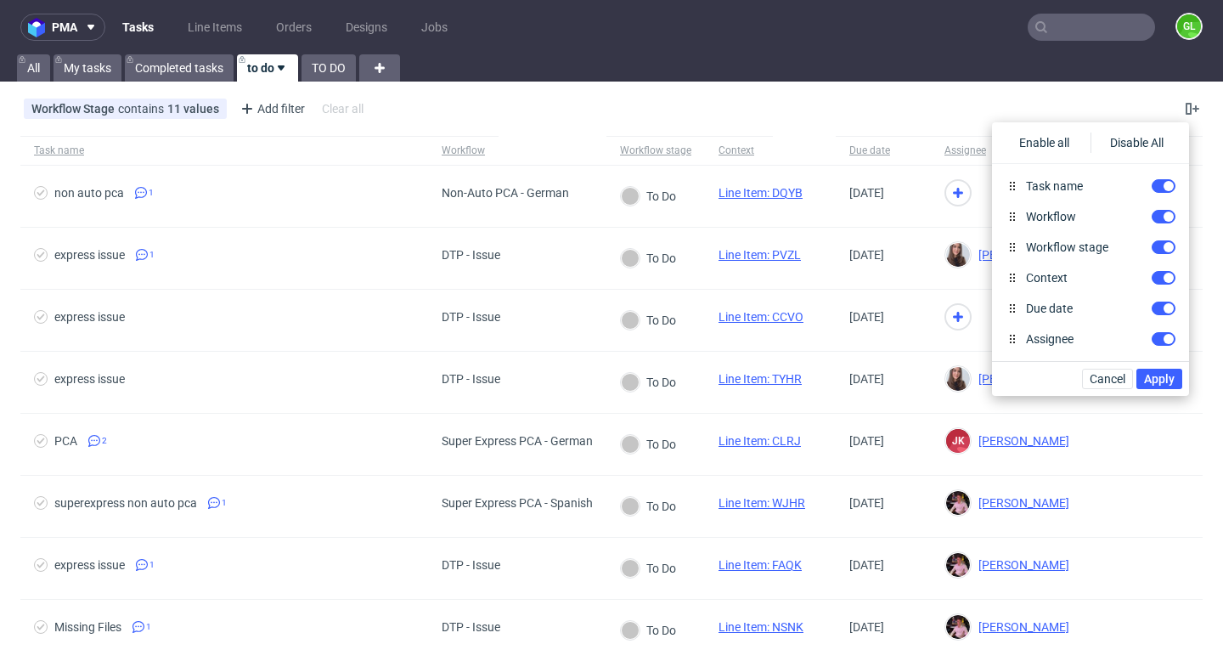
click at [1140, 106] on div "Workflow Stage contains 11 values [DTP - Issue] To Do, [Super Express PCA - Ger…" at bounding box center [611, 108] width 1223 height 41
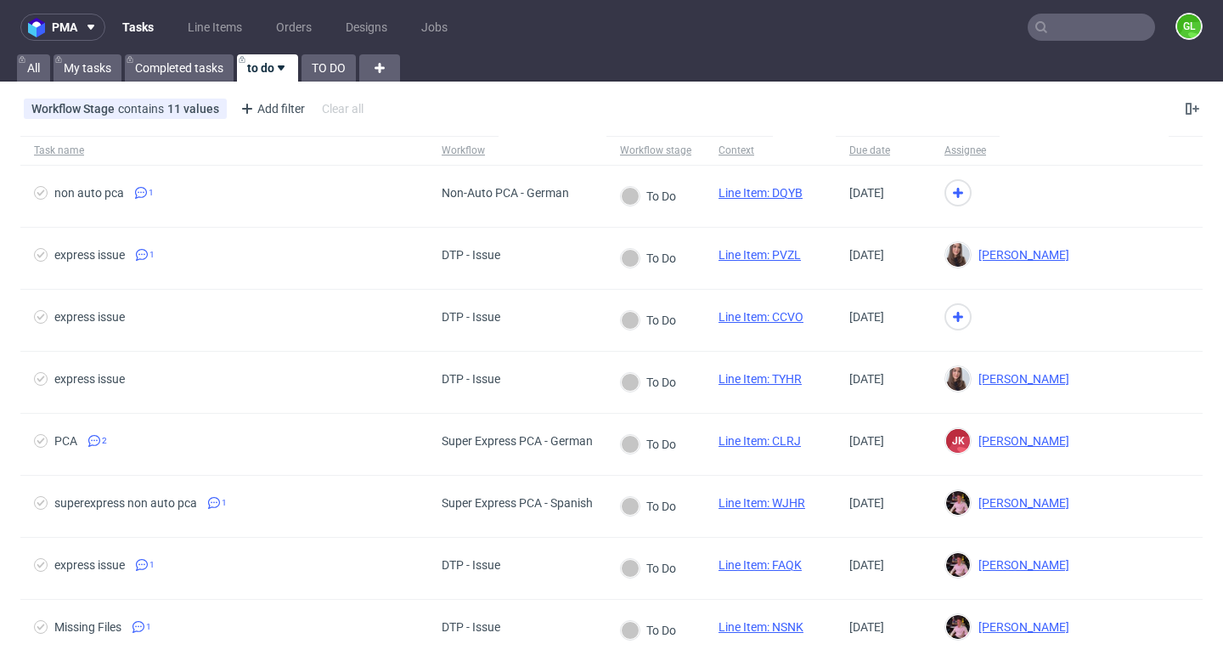
click at [262, 65] on link "to do" at bounding box center [267, 67] width 61 height 27
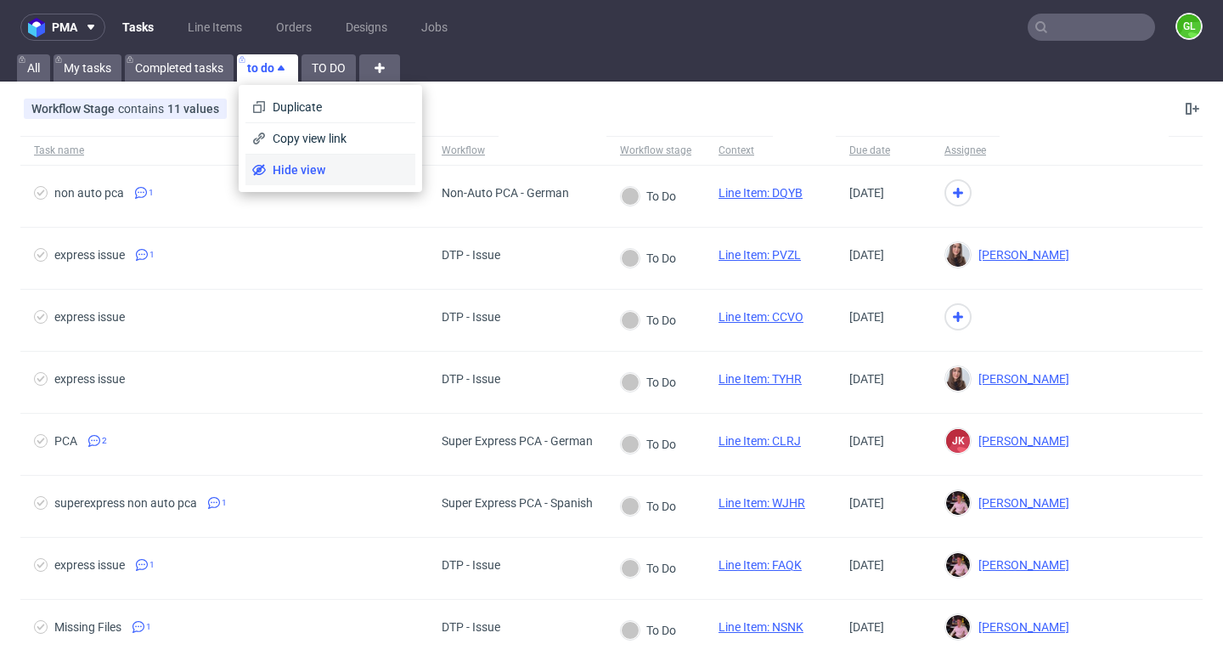
click at [301, 178] on li "Hide view" at bounding box center [330, 170] width 170 height 31
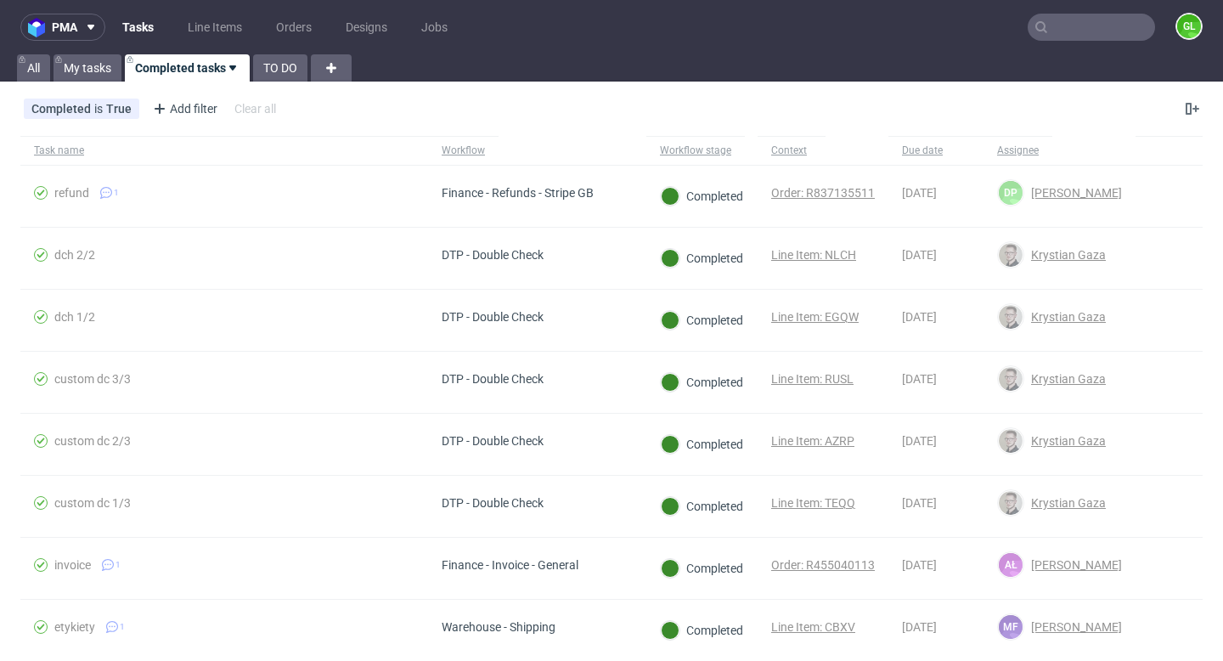
click at [448, 46] on nav "pma Tasks Line Items Orders Designs Jobs GL" at bounding box center [611, 27] width 1223 height 54
click at [89, 77] on link "My tasks" at bounding box center [88, 67] width 68 height 27
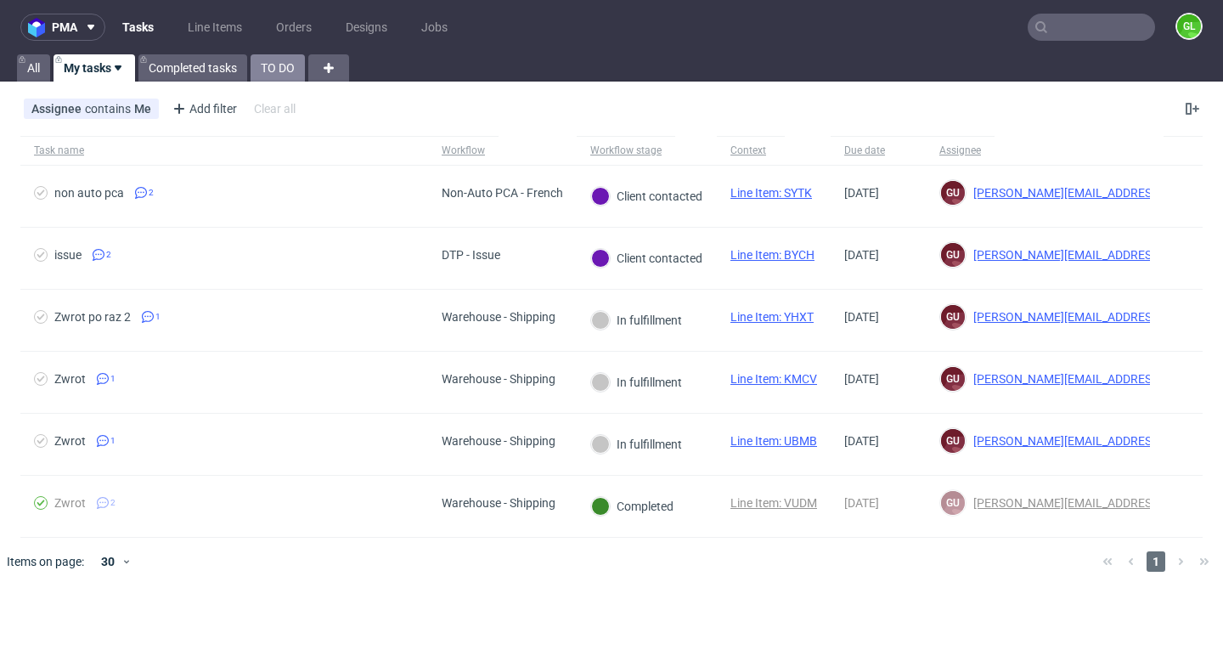
click at [284, 70] on link "TO DO" at bounding box center [278, 67] width 54 height 27
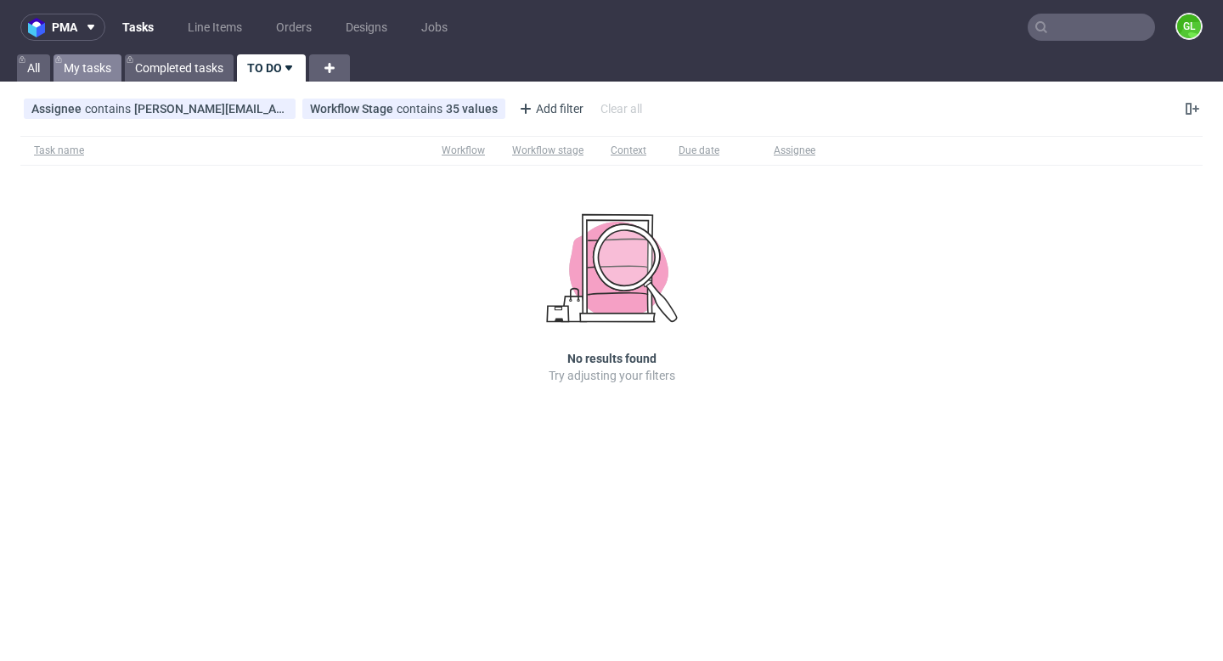
click at [93, 75] on link "My tasks" at bounding box center [88, 67] width 68 height 27
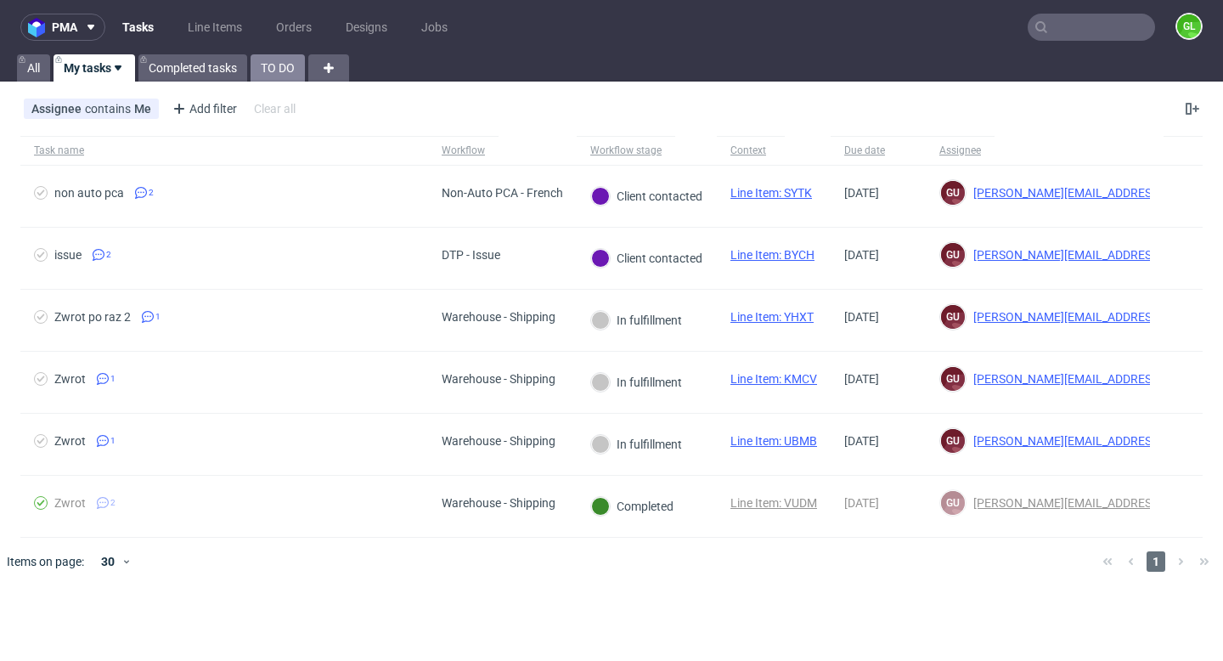
click at [282, 75] on link "TO DO" at bounding box center [278, 67] width 54 height 27
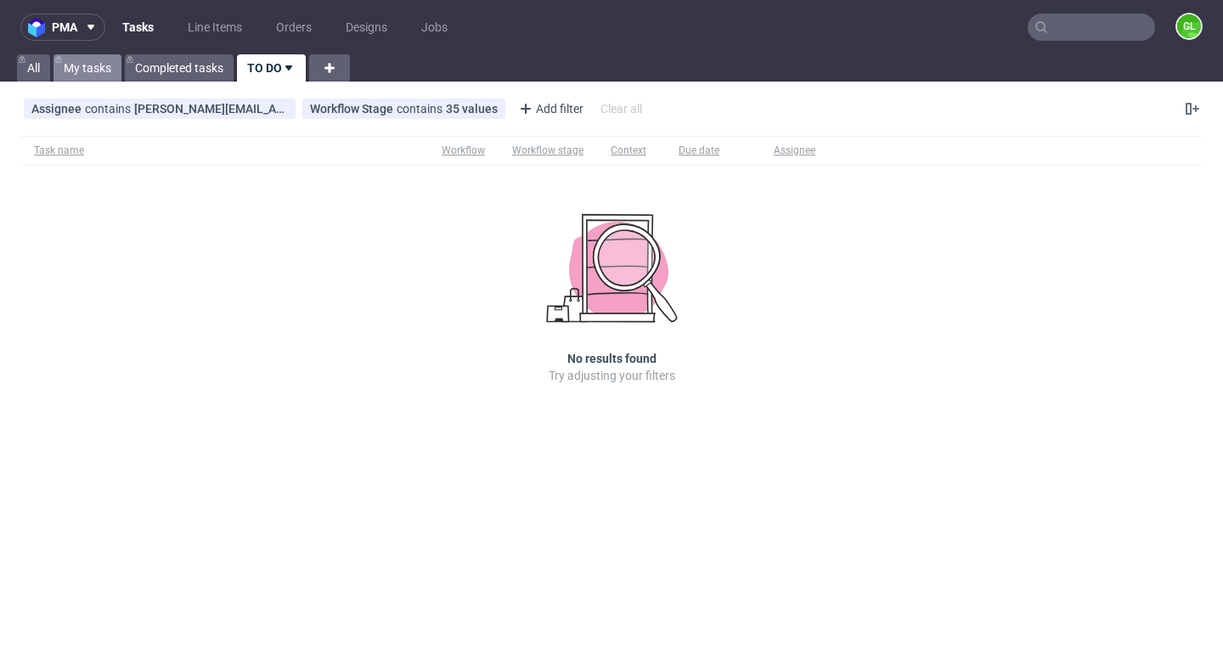
click at [104, 65] on link "My tasks" at bounding box center [88, 67] width 68 height 27
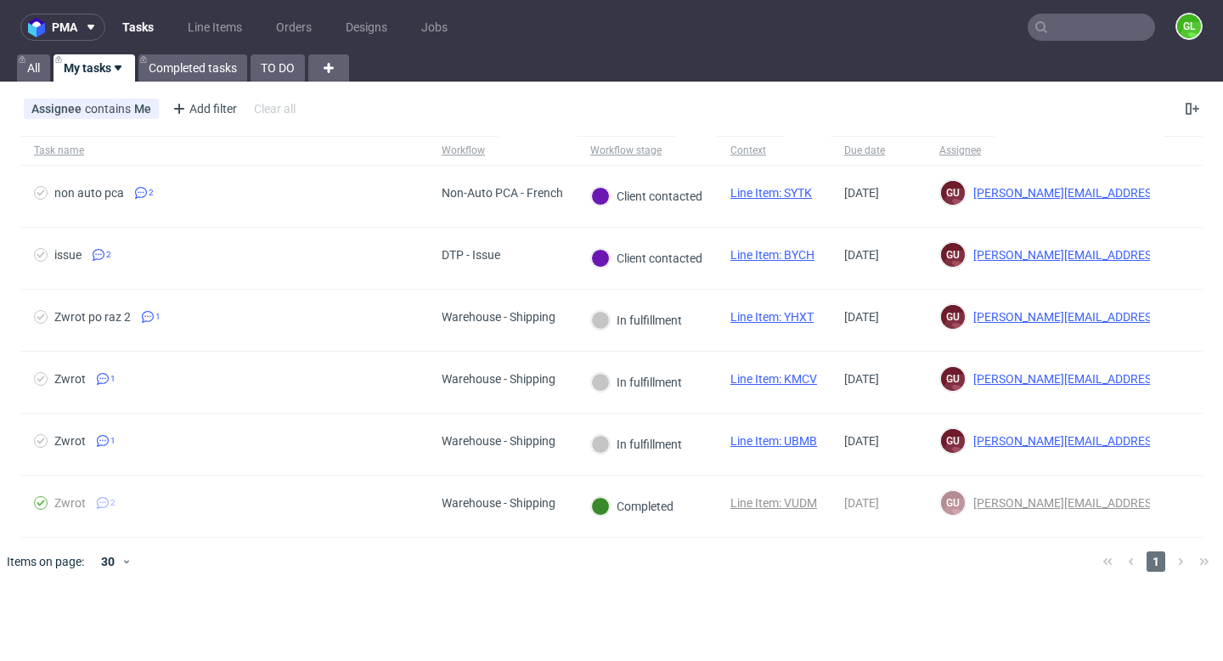
click at [1082, 27] on input "text" at bounding box center [1091, 27] width 127 height 27
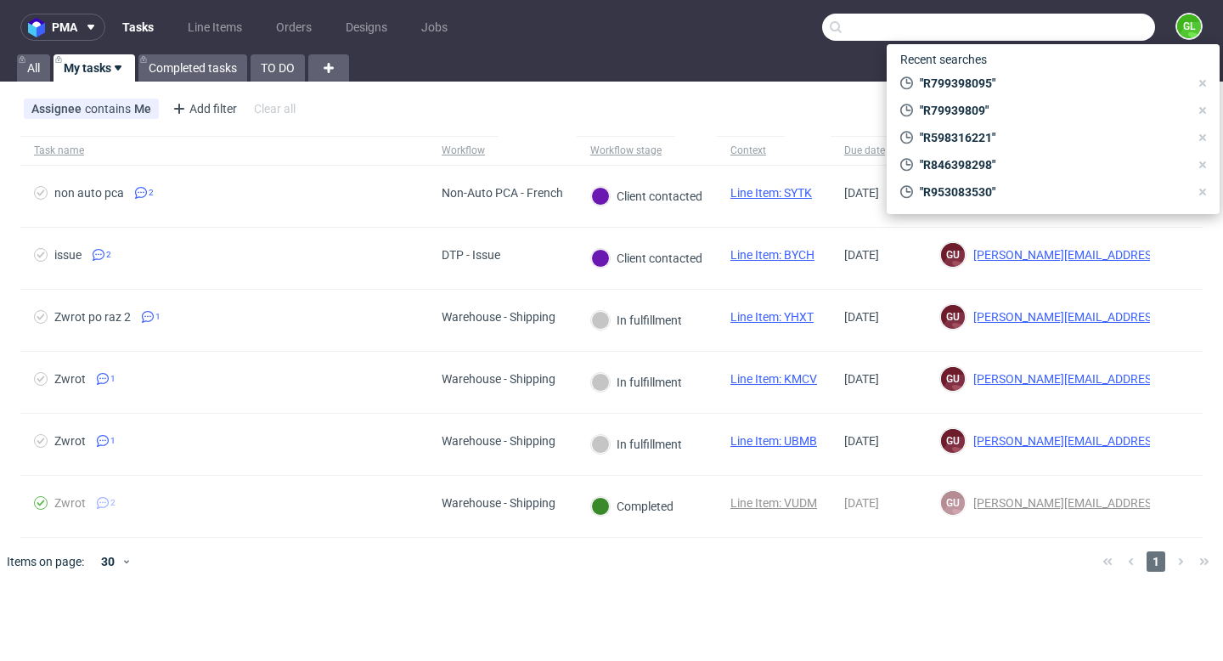
paste input "R056466480"
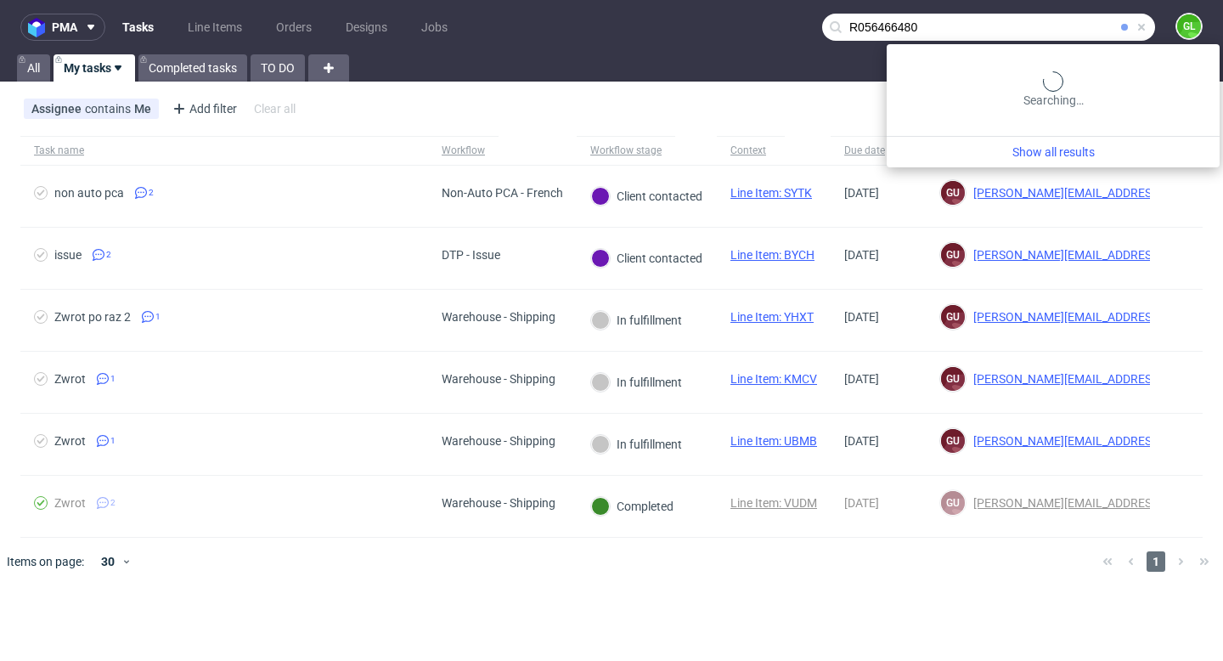
type input "R056466480"
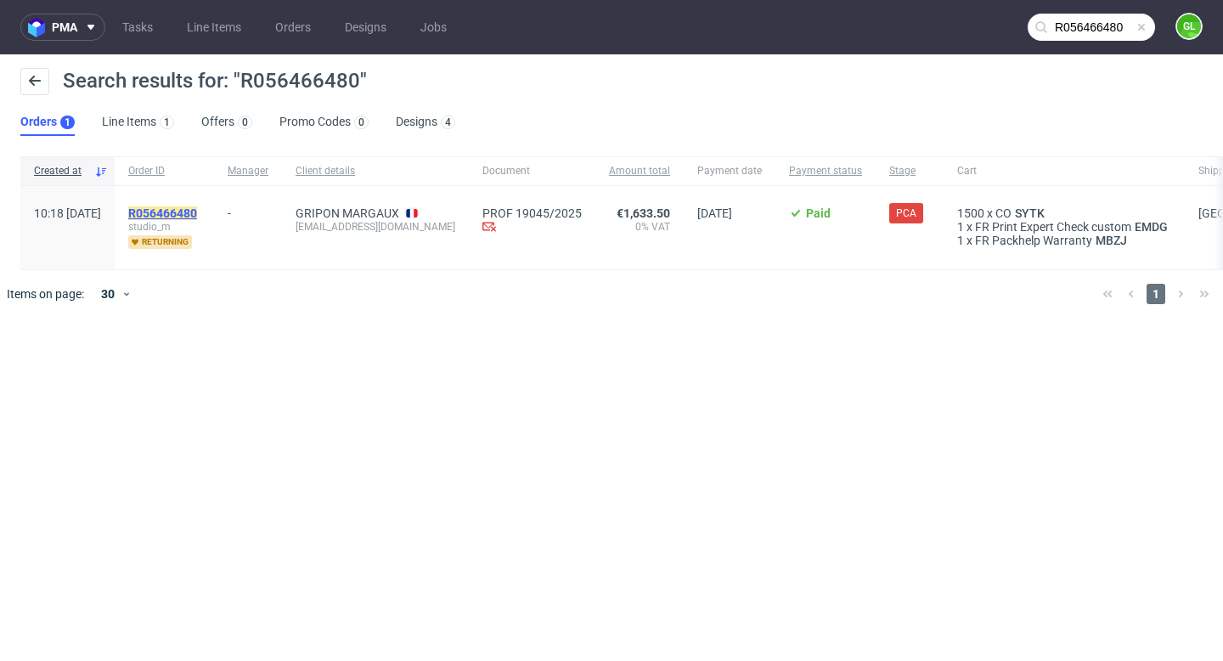
click at [197, 215] on mark "R056466480" at bounding box center [162, 213] width 69 height 14
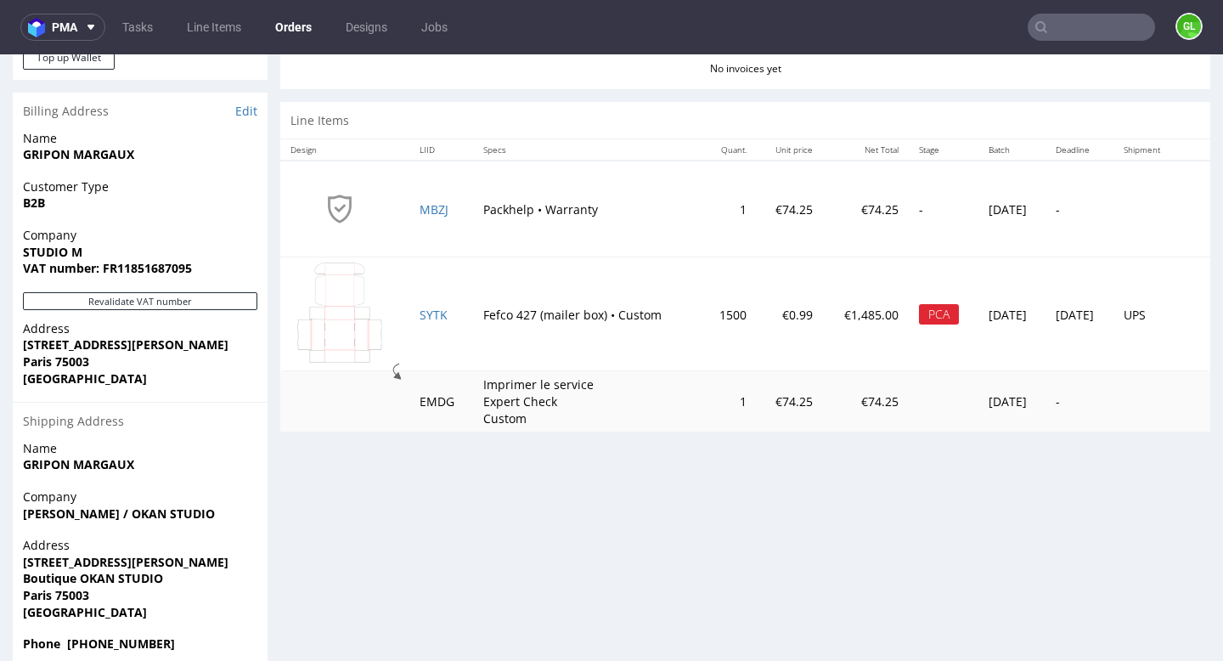
scroll to position [739, 0]
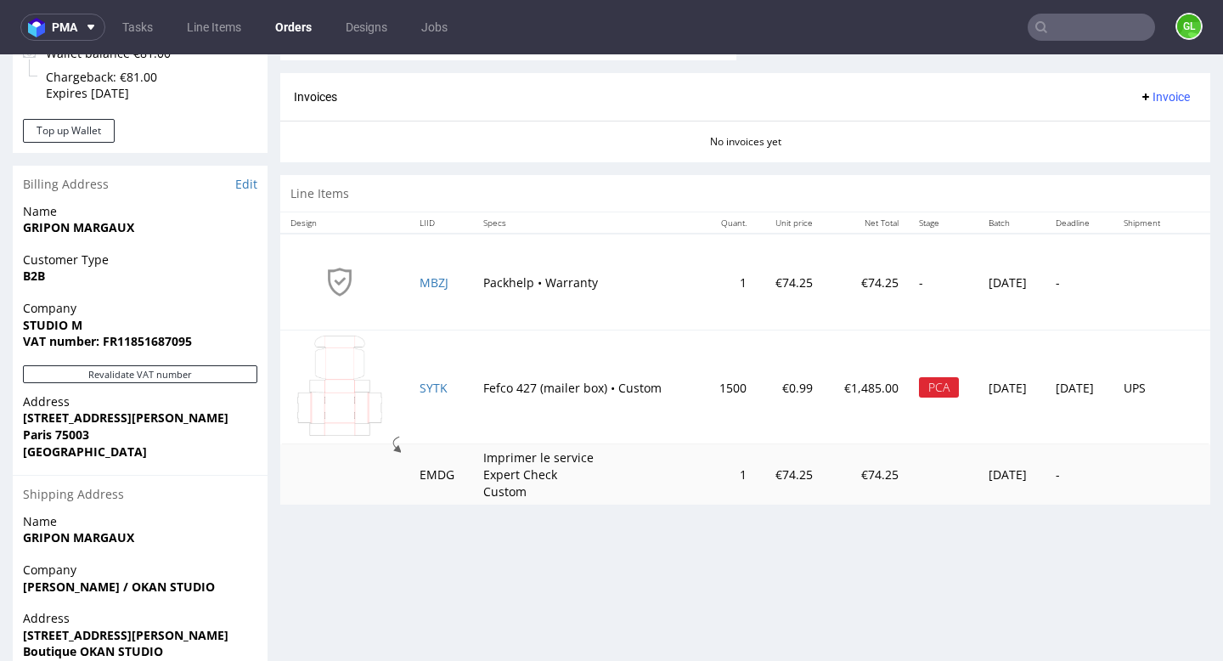
type input "R056466480"
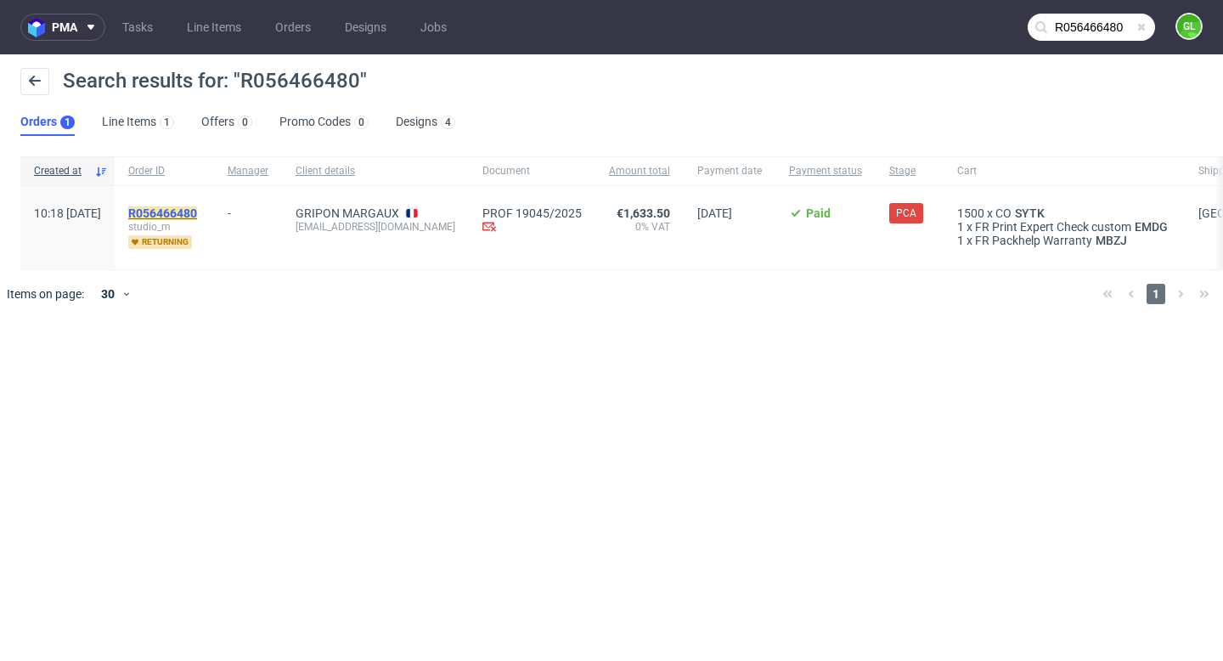
click at [197, 213] on mark "R056466480" at bounding box center [162, 213] width 69 height 14
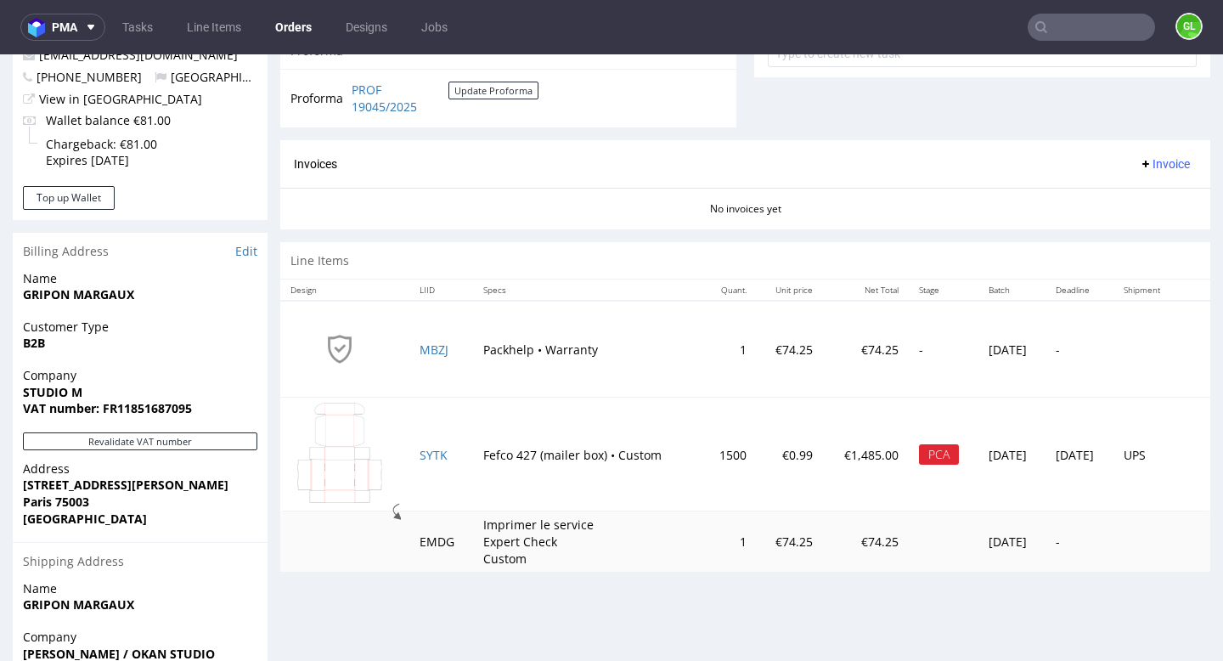
scroll to position [725, 0]
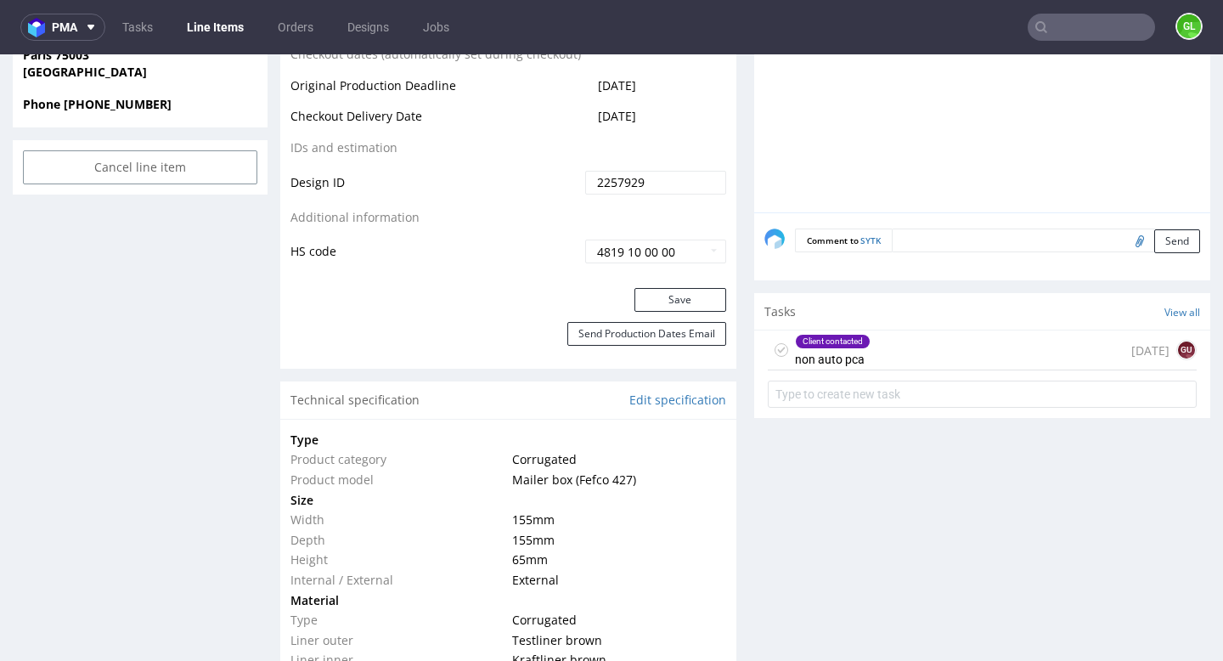
scroll to position [978, 0]
click at [872, 351] on div "Client contacted non auto pca [DATE] gu" at bounding box center [982, 350] width 429 height 40
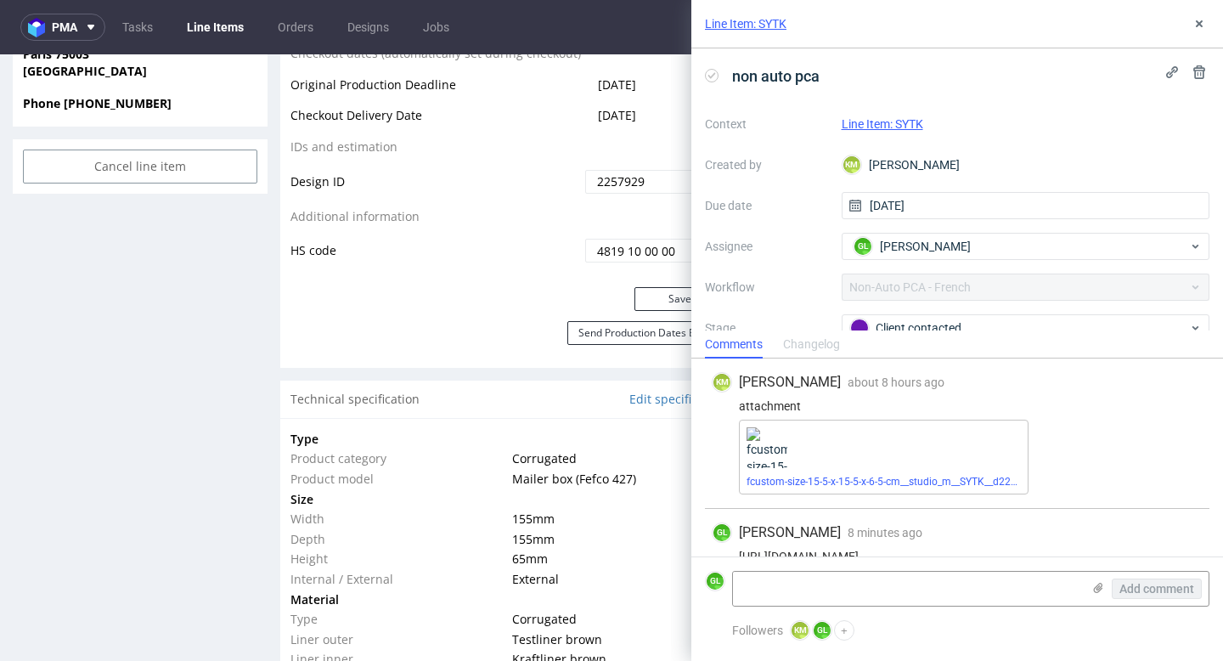
scroll to position [27, 0]
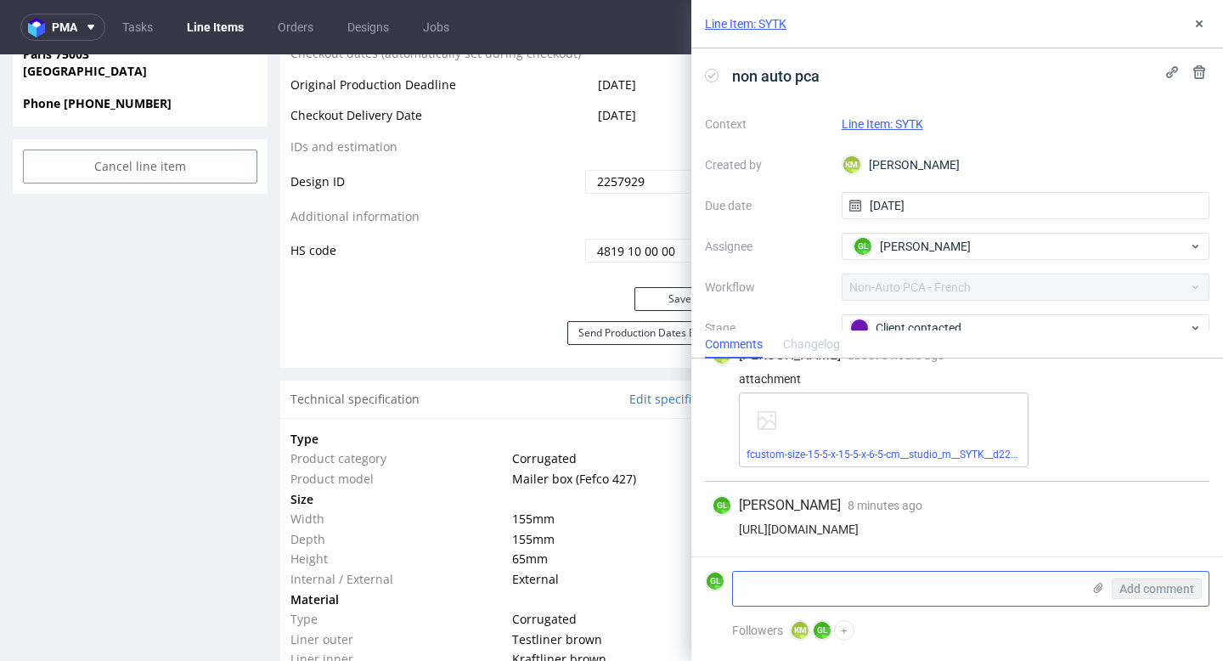
click at [804, 583] on textarea at bounding box center [907, 589] width 348 height 34
type textarea "Klient zaaceptowal"
click at [1164, 586] on span "Add comment" at bounding box center [1156, 589] width 75 height 12
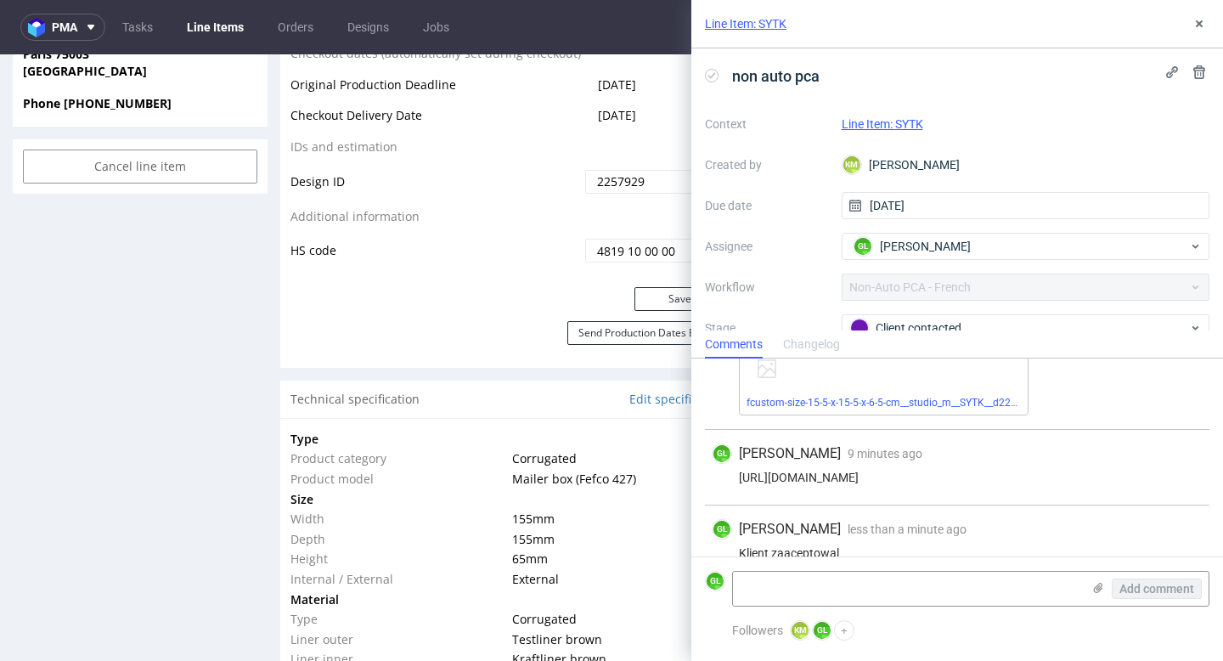
scroll to position [103, 0]
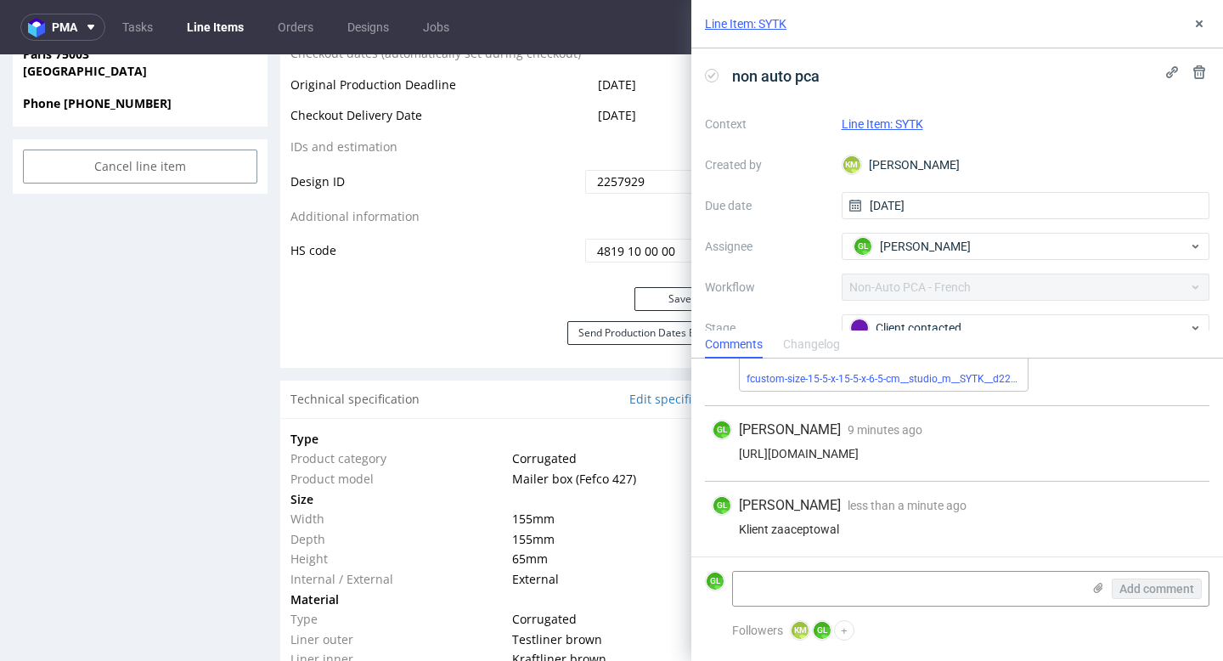
click at [1017, 331] on div "Comments Changelog" at bounding box center [957, 343] width 532 height 27
click at [1007, 316] on div "Client contacted" at bounding box center [1026, 327] width 369 height 27
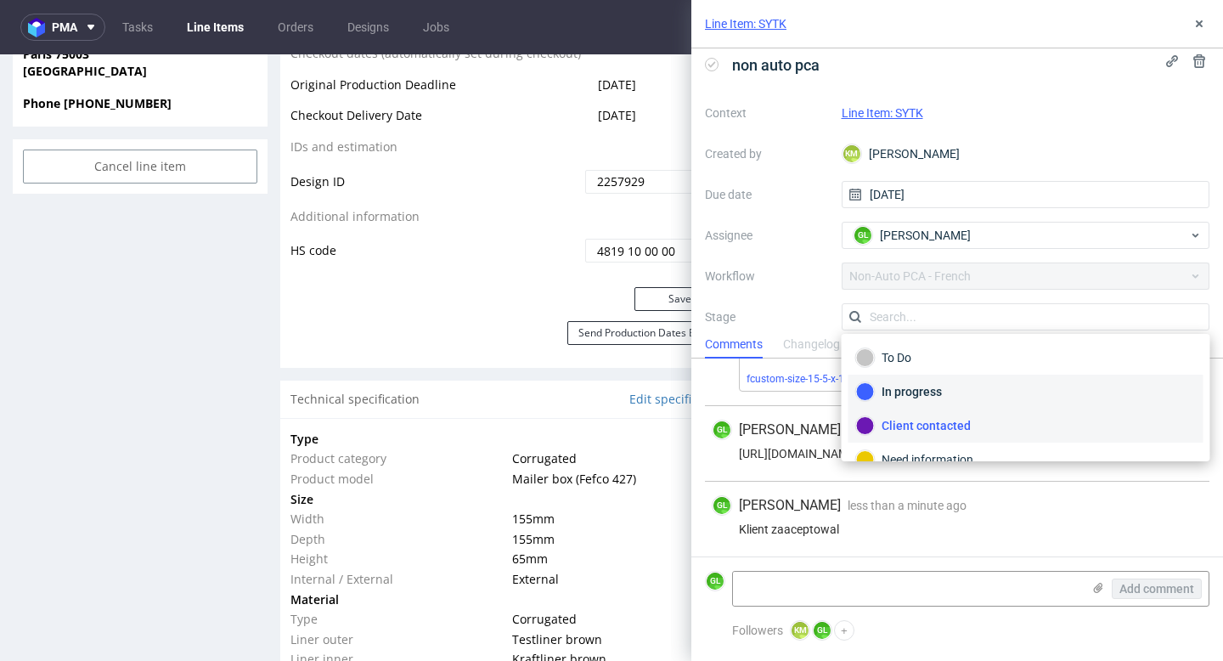
scroll to position [90, 0]
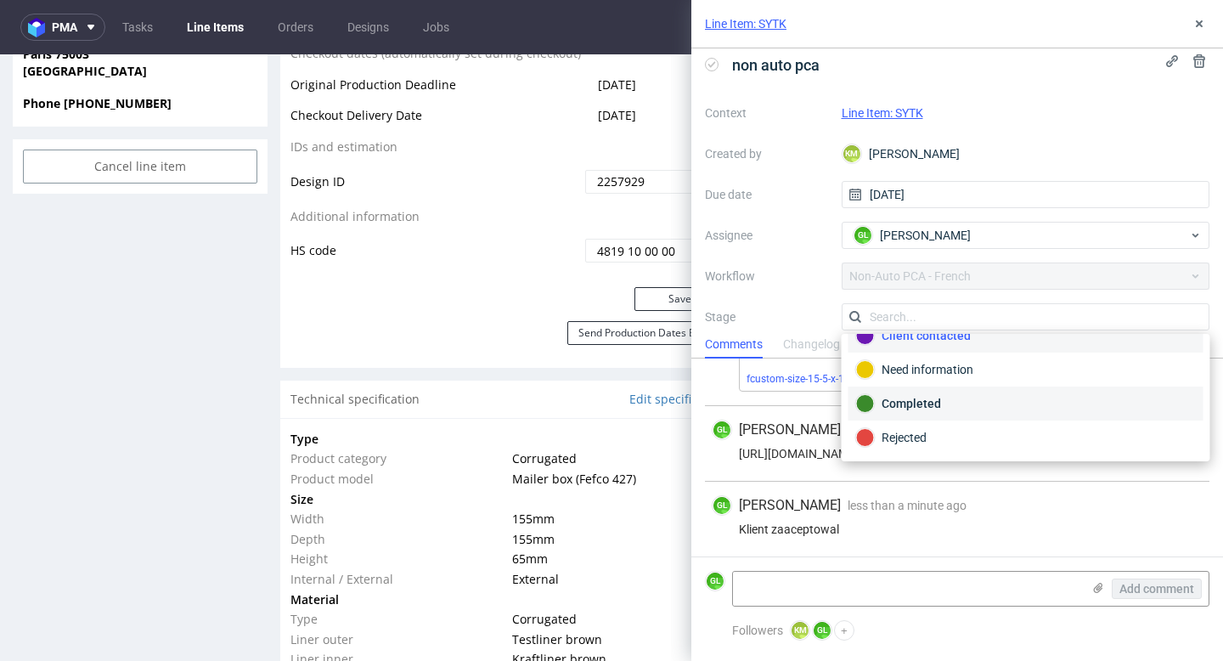
click at [911, 408] on div "Completed" at bounding box center [1026, 403] width 340 height 19
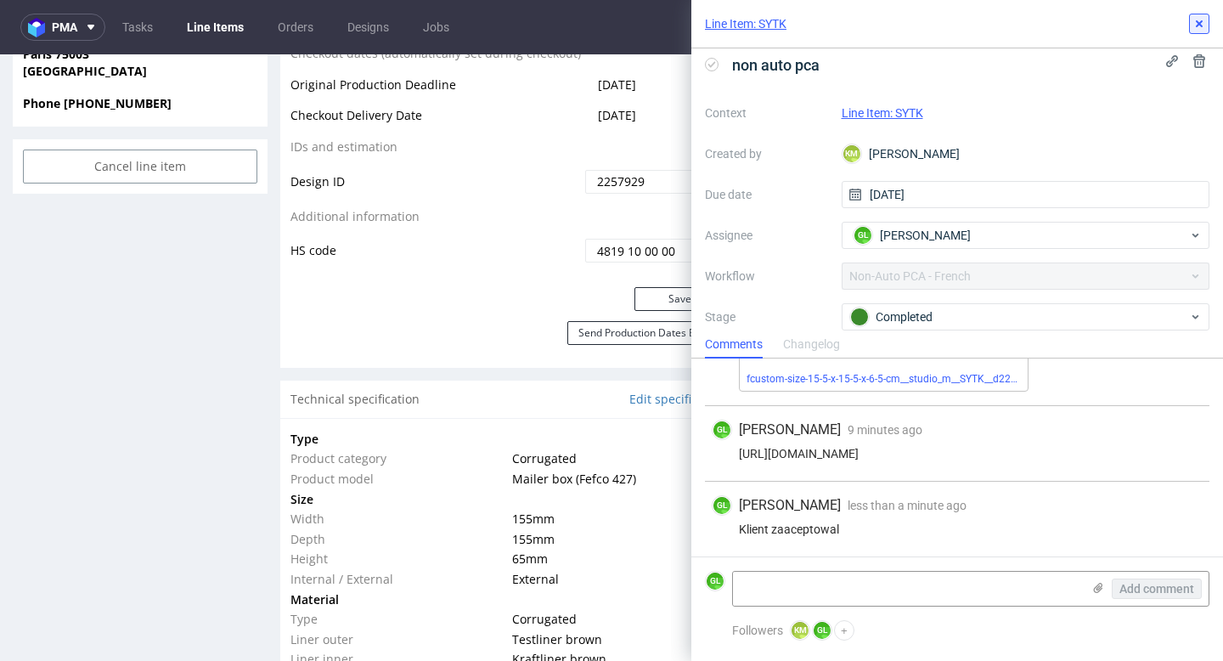
click at [1197, 22] on use at bounding box center [1199, 23] width 7 height 7
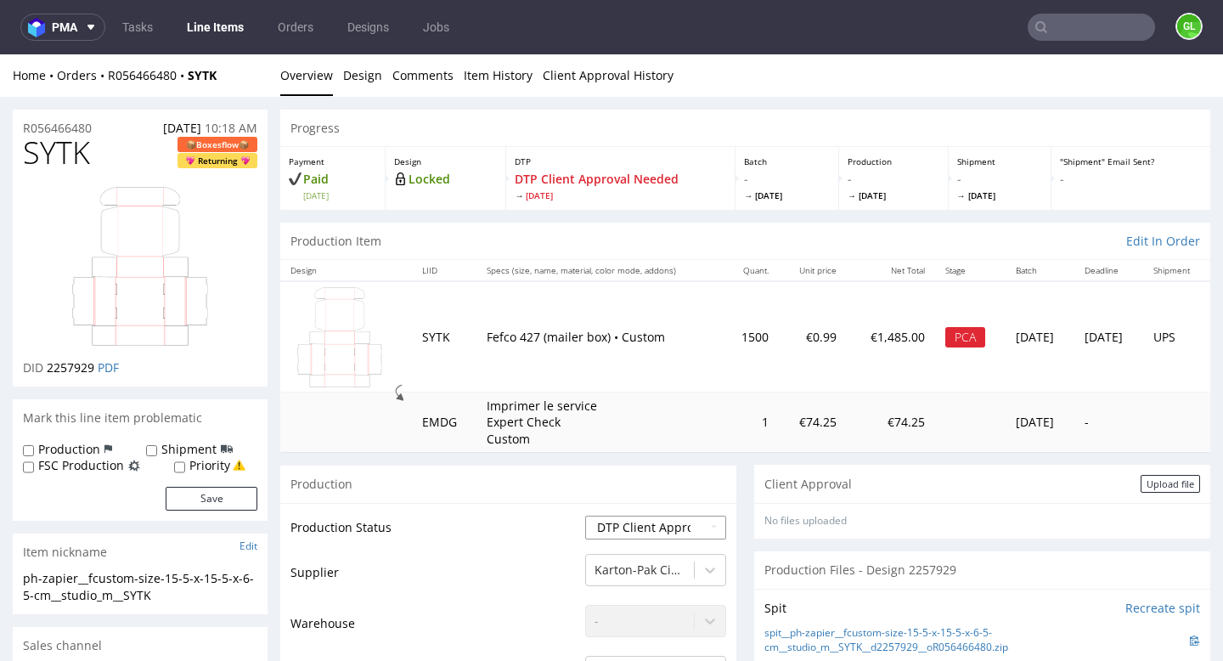
click at [596, 531] on select "Waiting for Artwork Waiting for Diecut Waiting for Mockup Waiting for DTP Waiti…" at bounding box center [655, 528] width 141 height 24
select select "back_for_dtp"
click at [585, 516] on select "Waiting for Artwork Waiting for Diecut Waiting for Mockup Waiting for DTP Waiti…" at bounding box center [655, 528] width 141 height 24
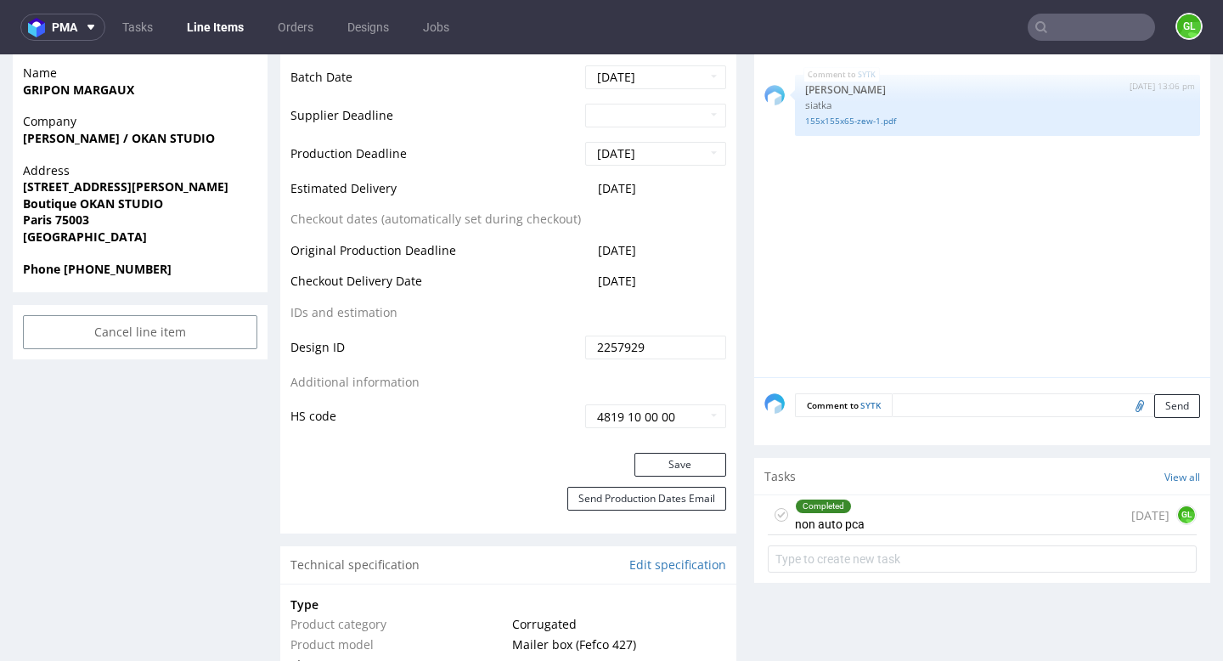
scroll to position [814, 0]
click at [656, 460] on button "Save" at bounding box center [680, 463] width 92 height 24
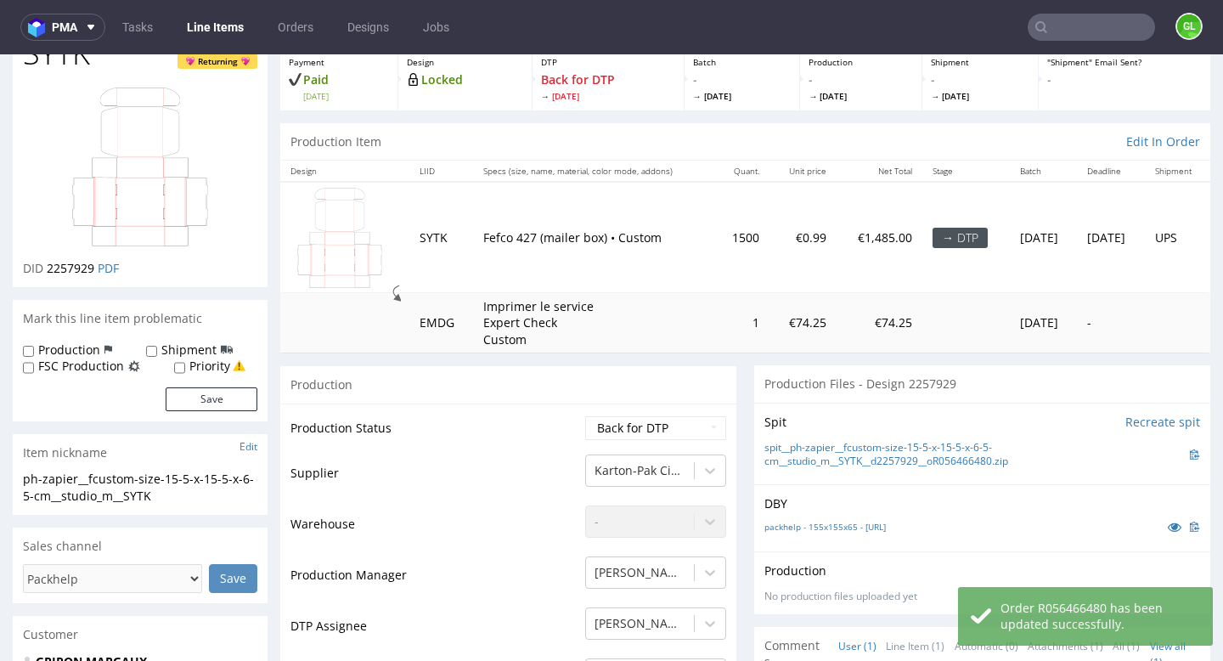
scroll to position [0, 0]
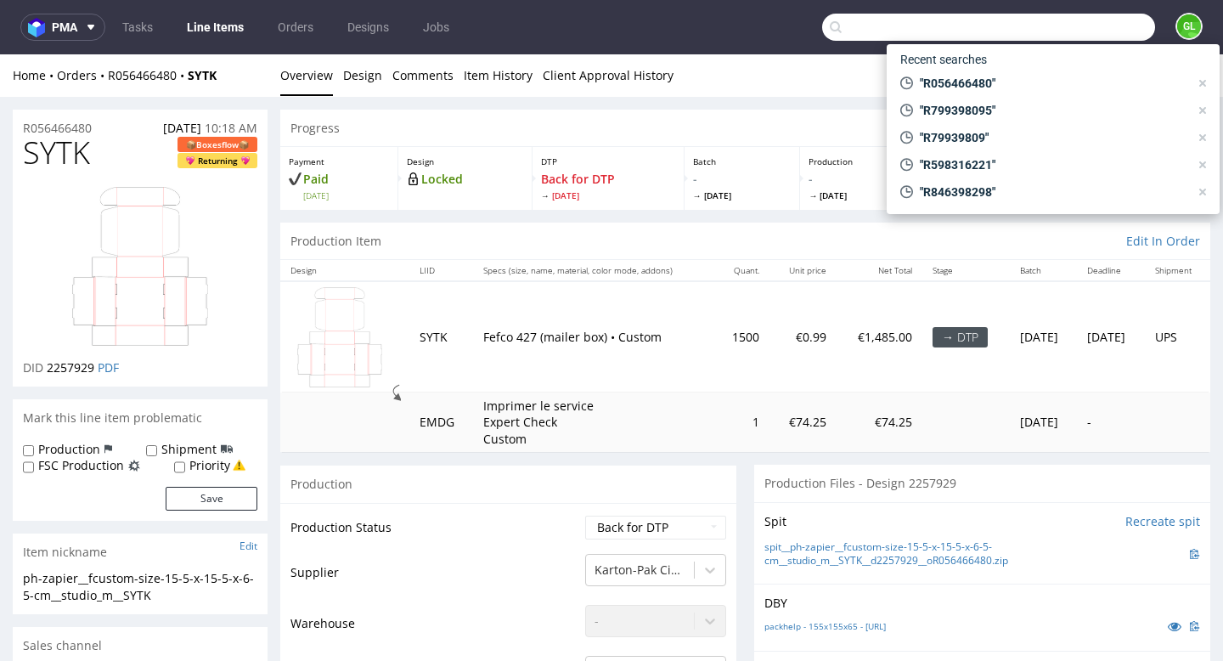
click at [1069, 37] on input "text" at bounding box center [988, 27] width 333 height 27
paste input "R167113500"
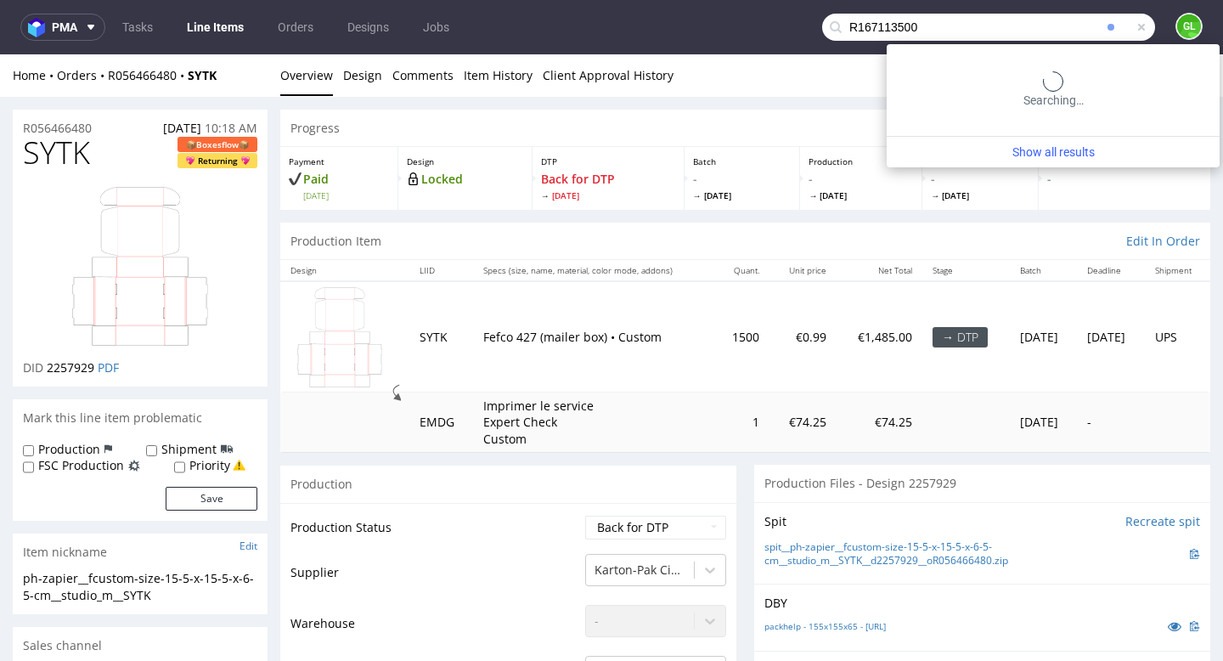
type input "R167113500"
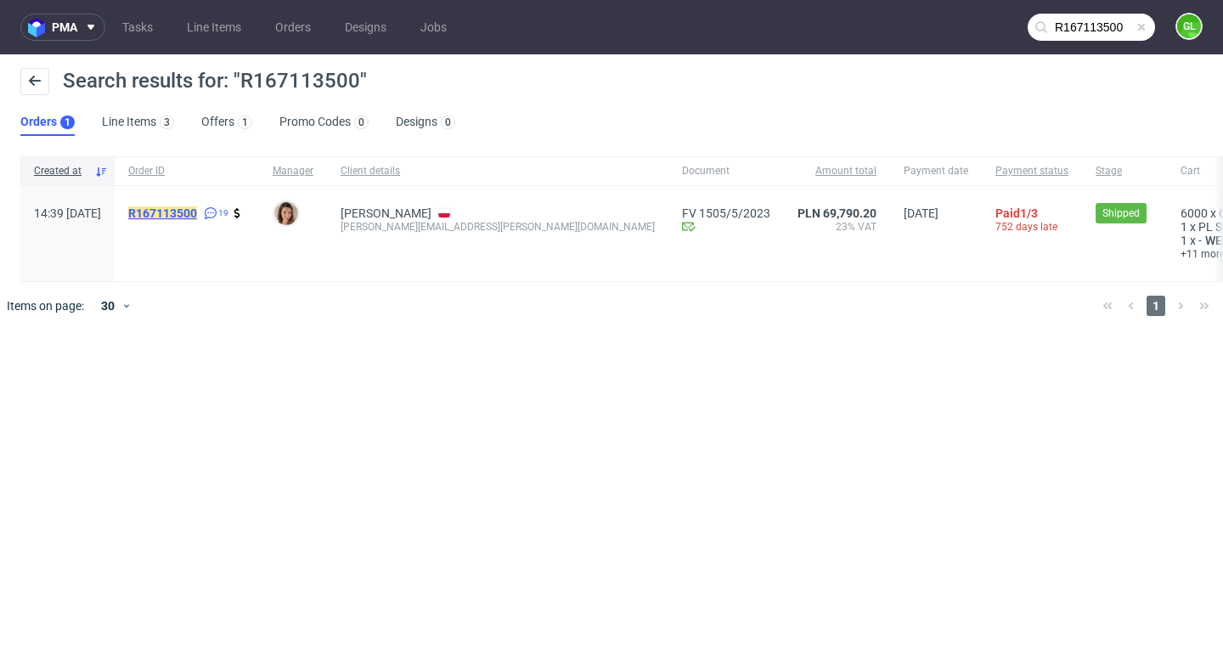
click at [197, 216] on mark "R167113500" at bounding box center [162, 213] width 69 height 14
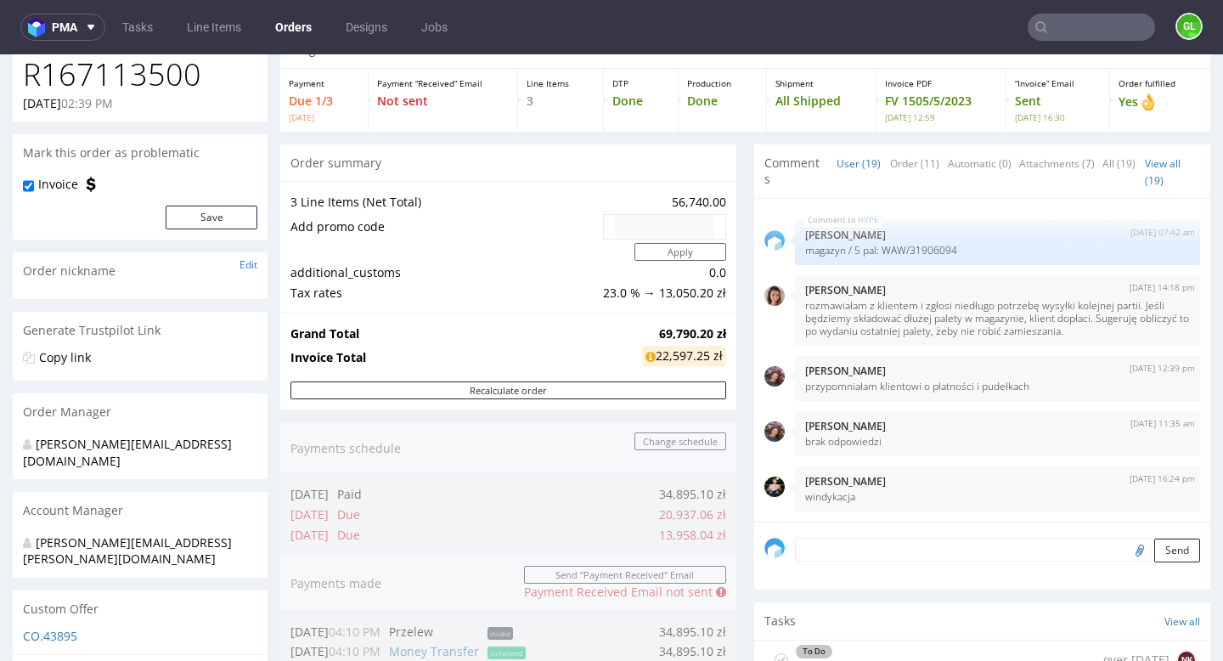
scroll to position [106, 0]
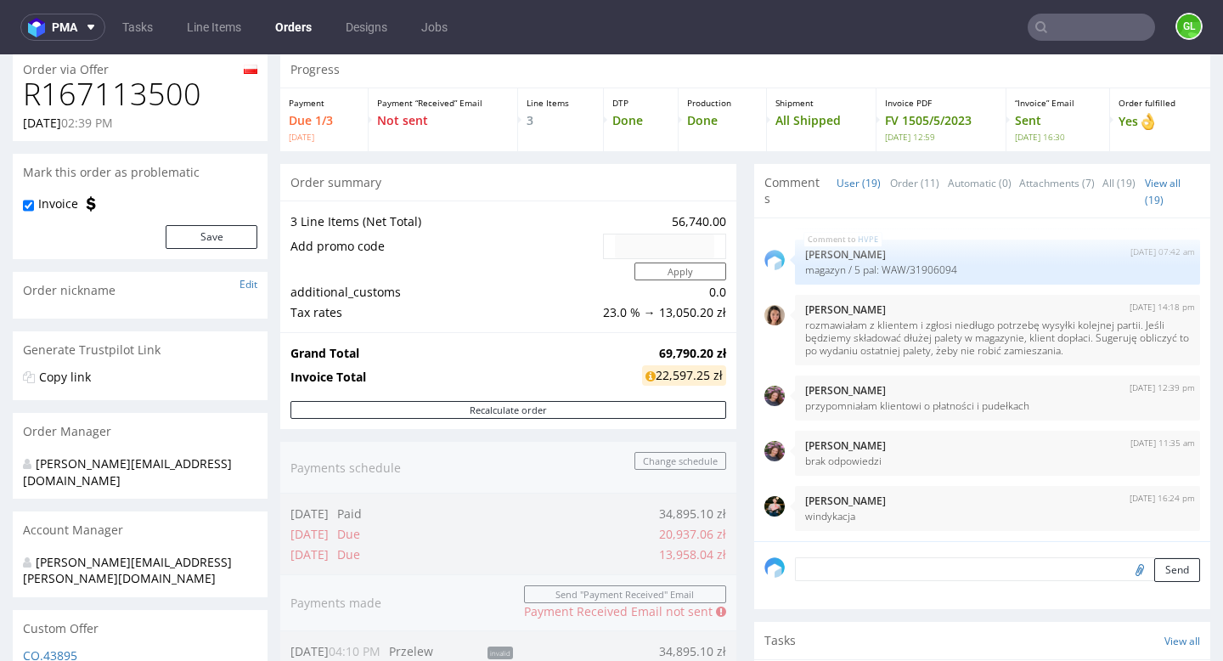
click at [1056, 32] on input "text" at bounding box center [1091, 27] width 127 height 27
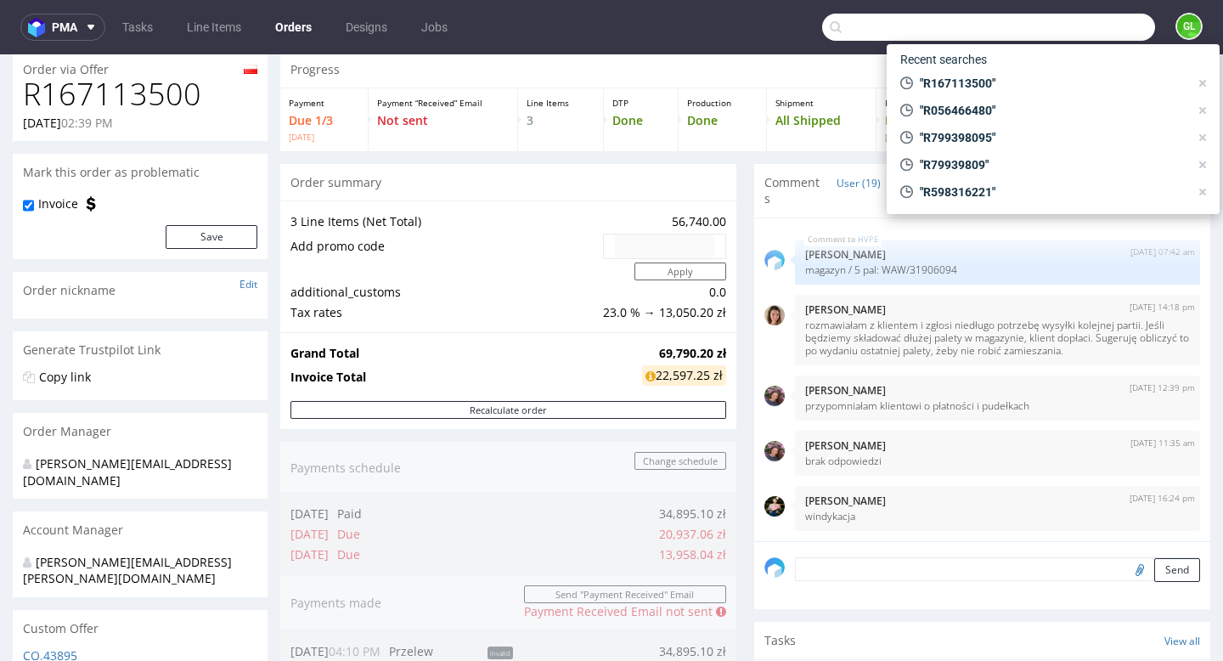
paste input "R488277066"
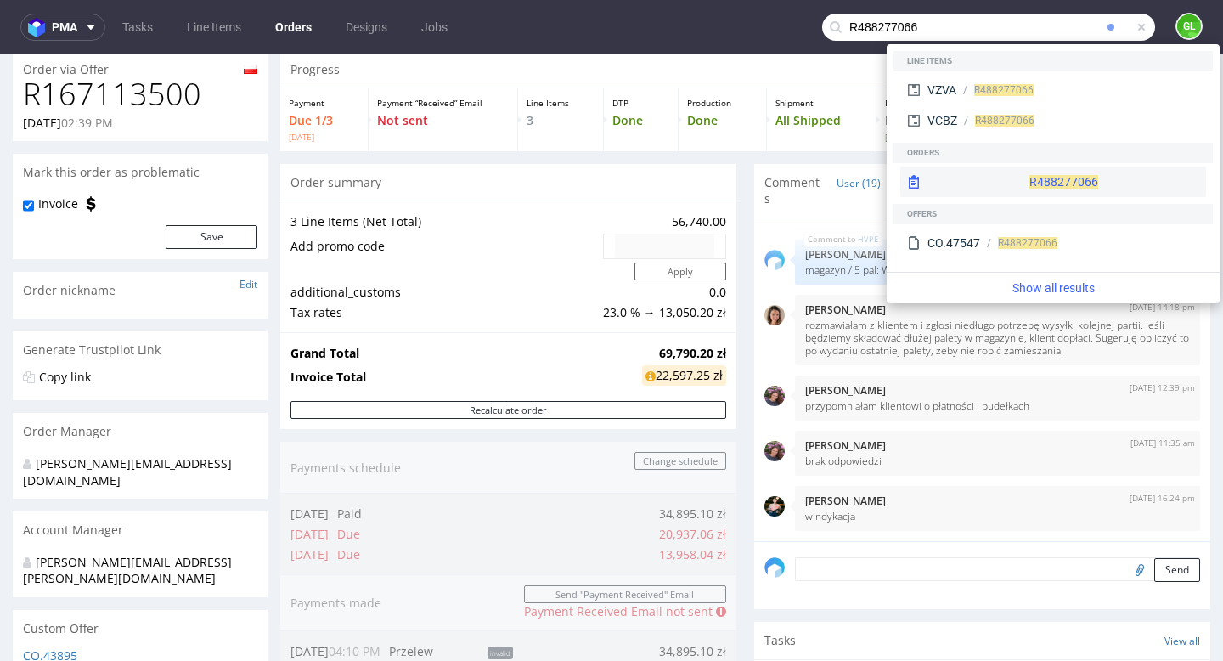
type input "R488277066"
drag, startPoint x: 999, startPoint y: 175, endPoint x: 1073, endPoint y: 191, distance: 76.5
click at [1073, 191] on div "R488277066" at bounding box center [1053, 181] width 306 height 31
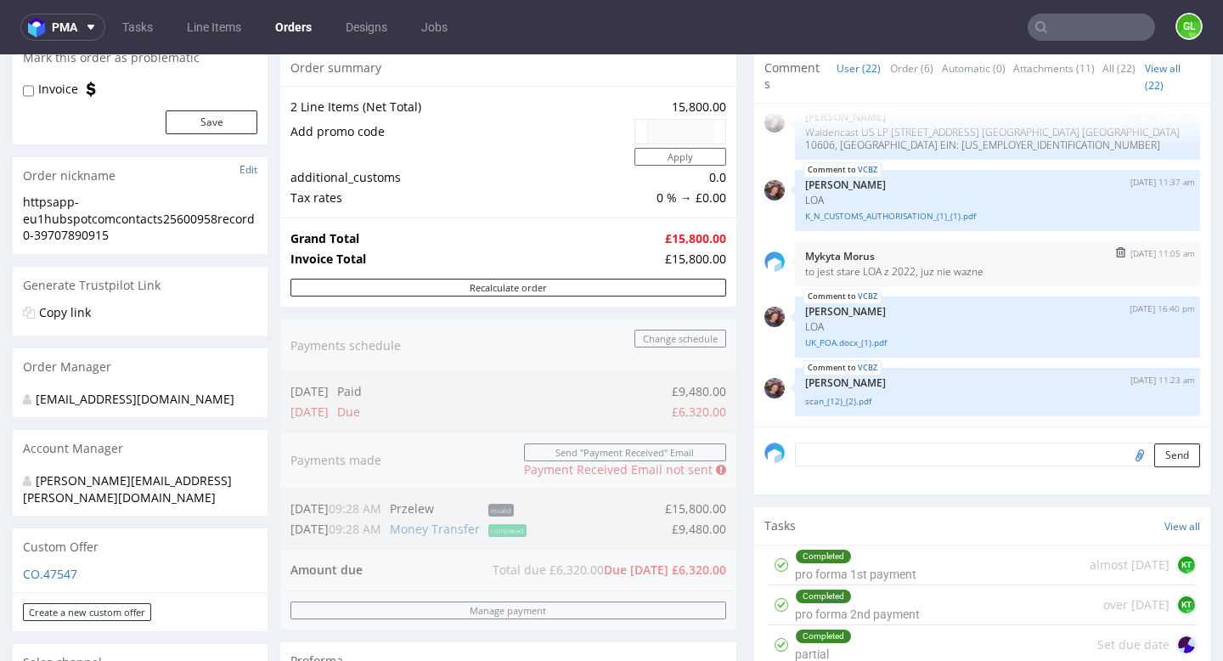
scroll to position [166, 0]
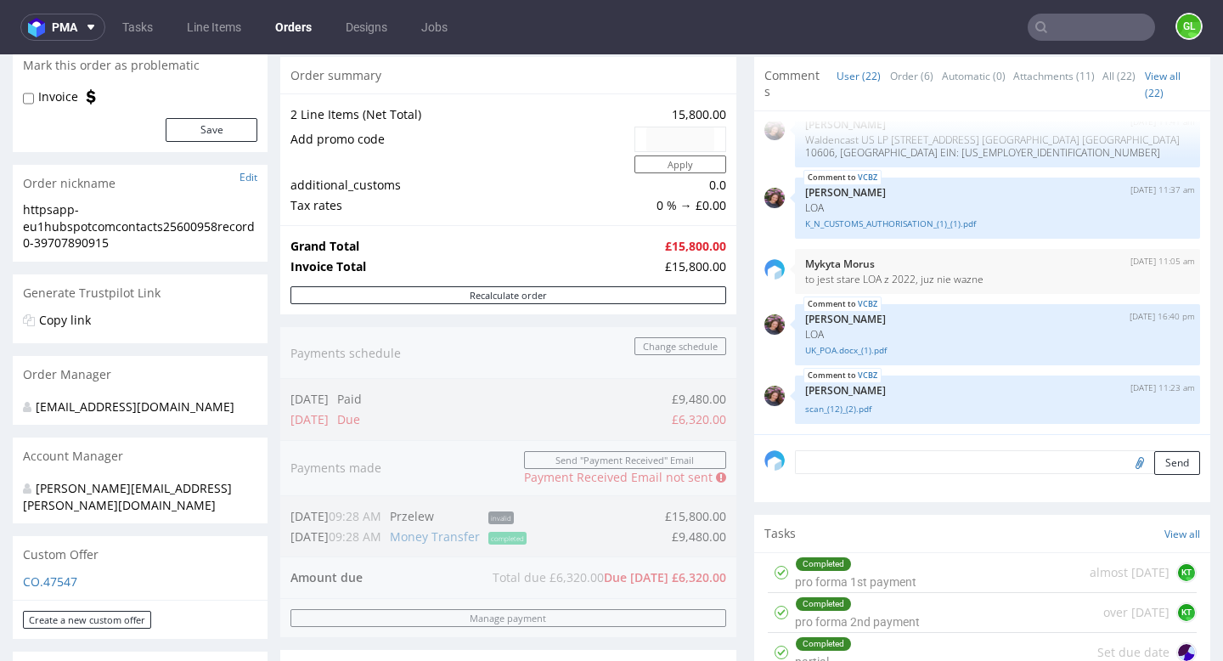
click at [1073, 31] on input "text" at bounding box center [1091, 27] width 127 height 27
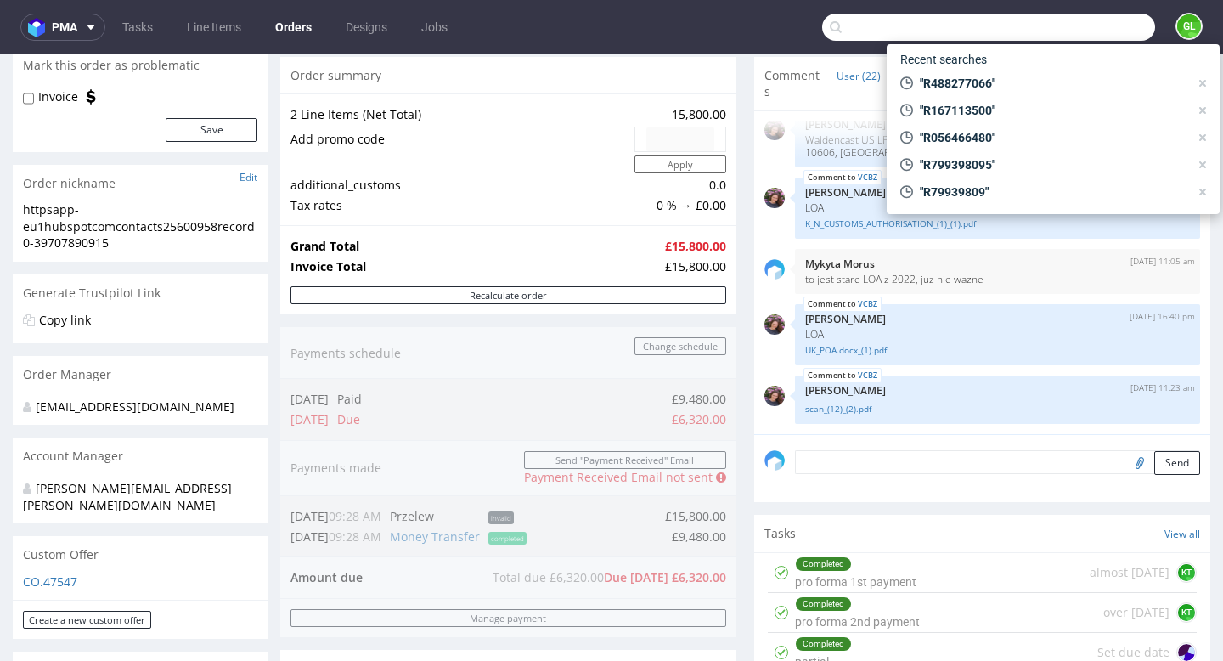
paste input "R167113500"
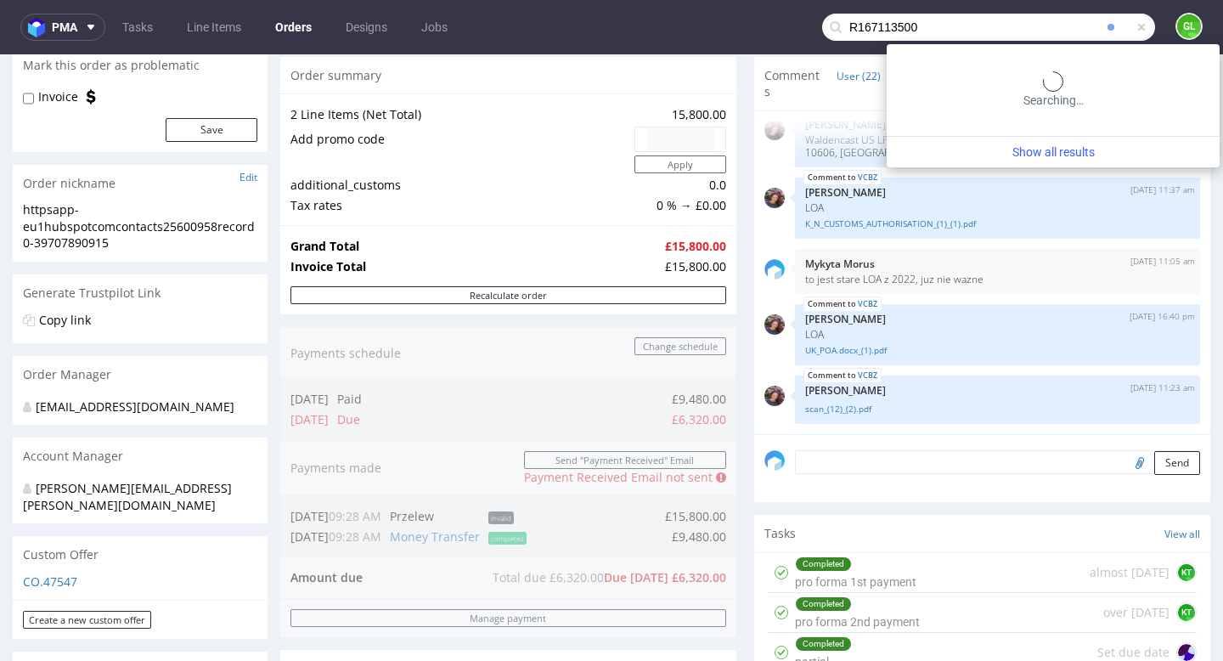
type input "R167113500"
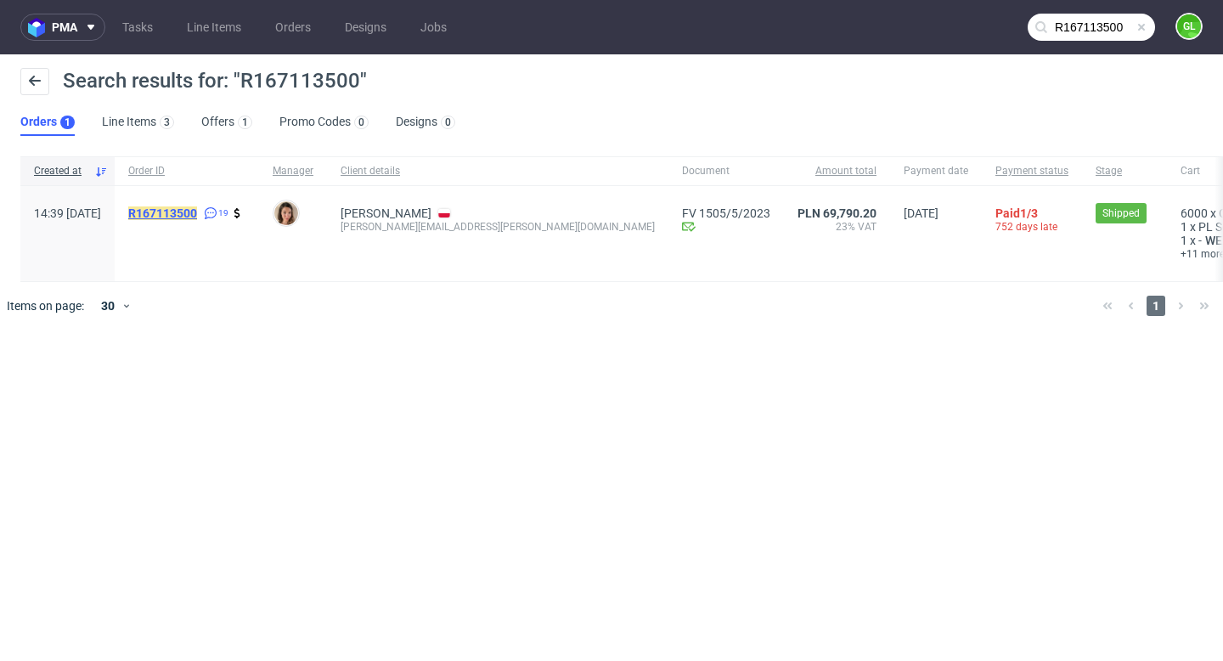
click at [197, 213] on mark "R167113500" at bounding box center [162, 213] width 69 height 14
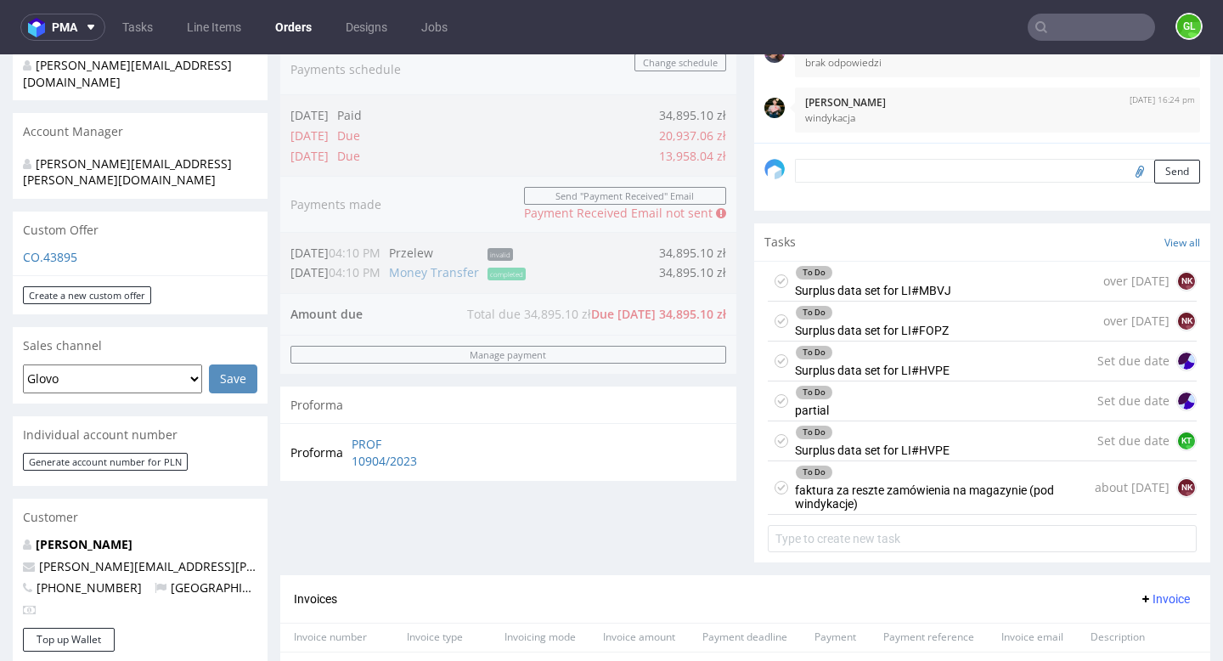
scroll to position [510, 0]
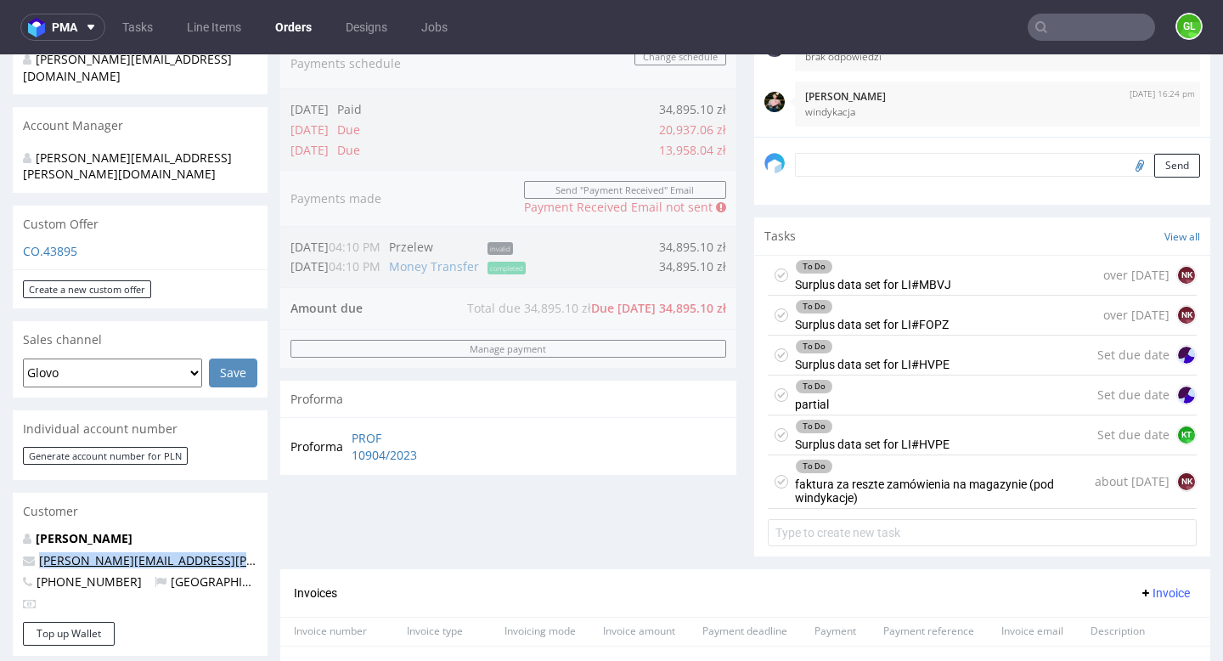
drag, startPoint x: 234, startPoint y: 530, endPoint x: 39, endPoint y: 529, distance: 194.5
click at [39, 552] on p "[PERSON_NAME][EMAIL_ADDRESS][PERSON_NAME][DOMAIN_NAME]" at bounding box center [140, 560] width 234 height 17
copy link "[PERSON_NAME][EMAIL_ADDRESS][PERSON_NAME][DOMAIN_NAME]"
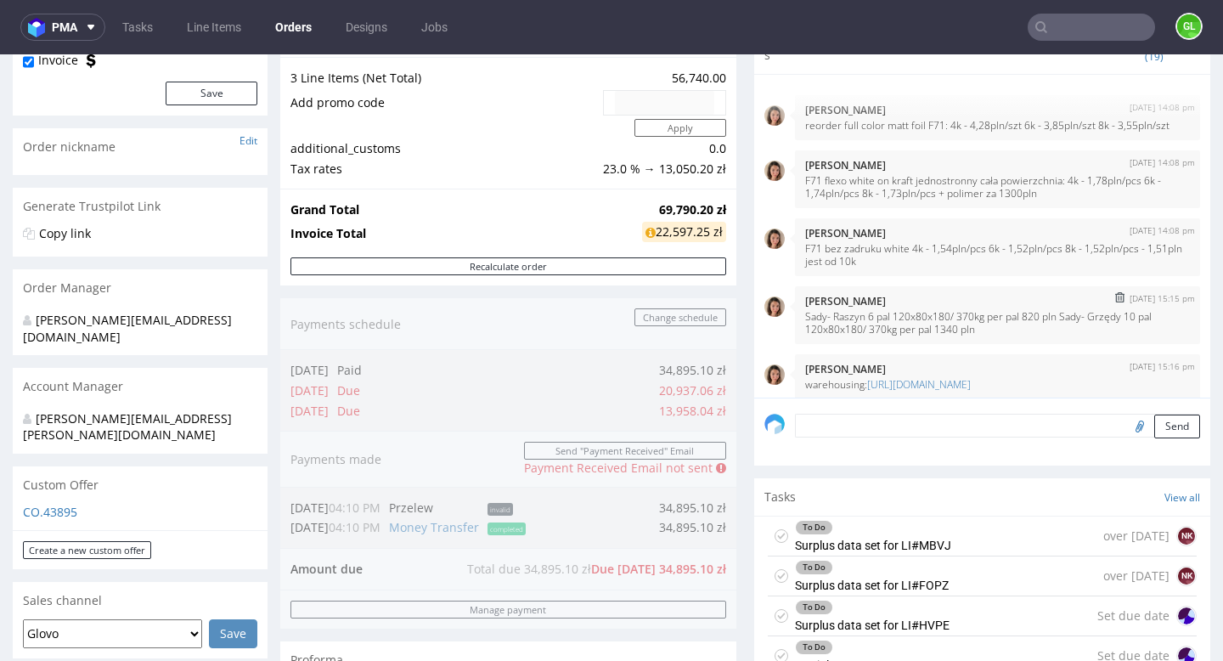
scroll to position [0, 0]
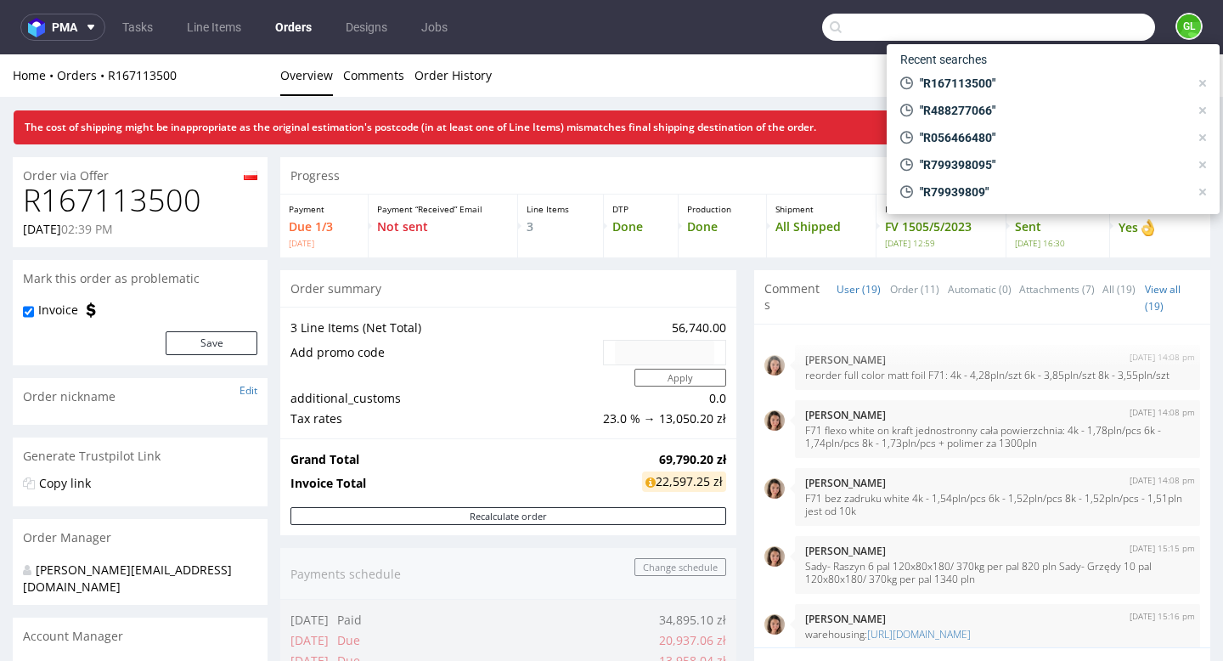
click at [1079, 31] on input "text" at bounding box center [988, 27] width 333 height 27
paste input "R488277066"
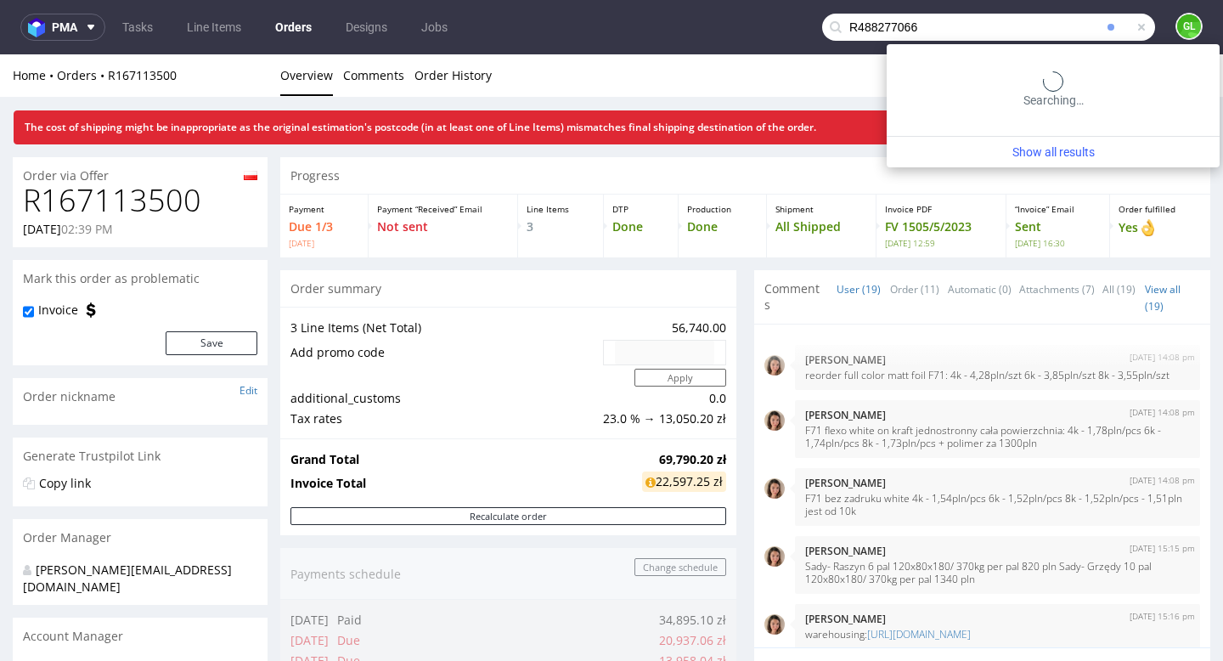
type input "R488277066"
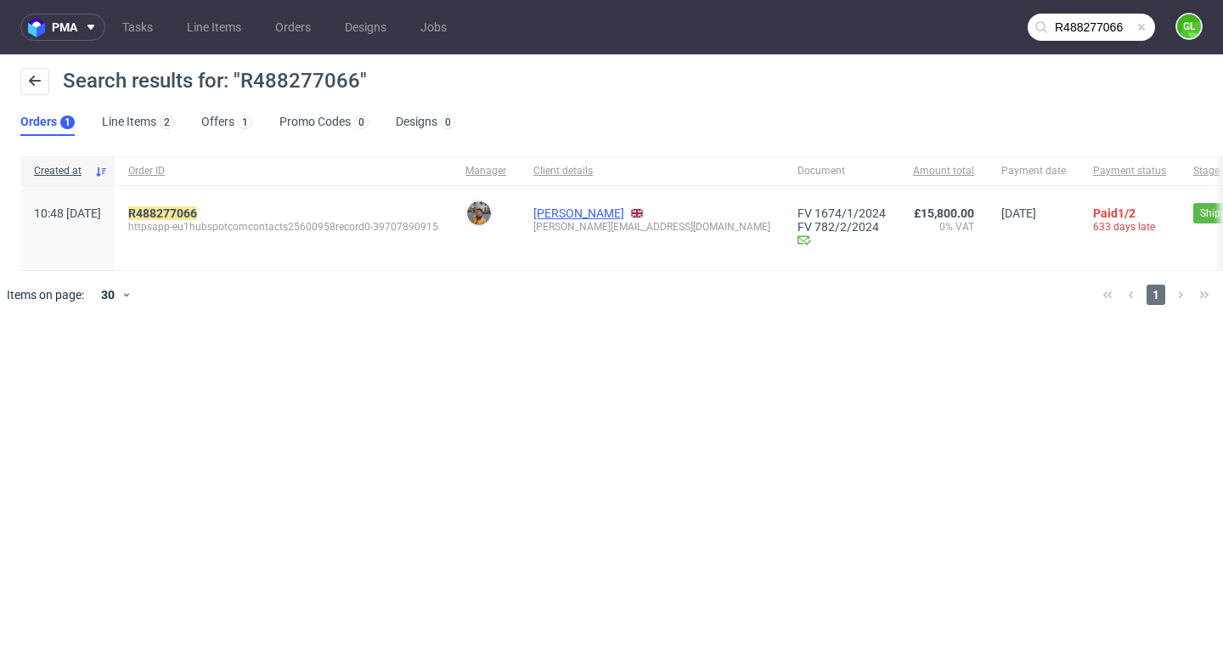
click at [611, 219] on link "[PERSON_NAME]" at bounding box center [578, 213] width 91 height 14
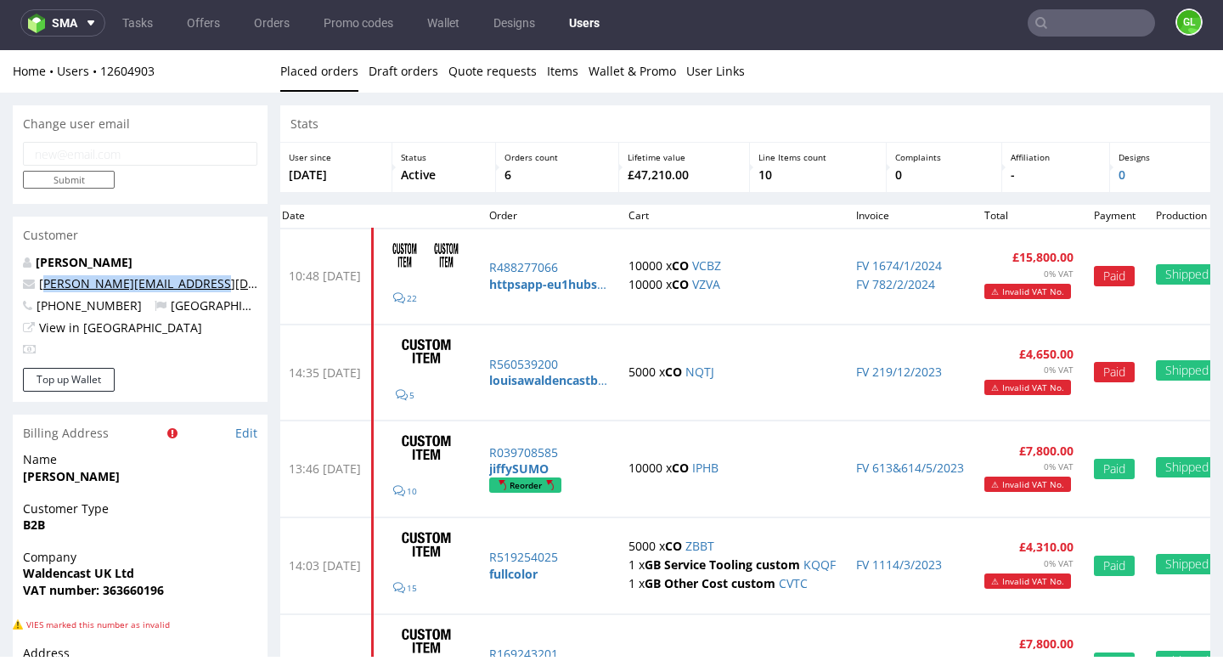
drag, startPoint x: 228, startPoint y: 284, endPoint x: 42, endPoint y: 287, distance: 186.0
click at [42, 287] on p "[PERSON_NAME][EMAIL_ADDRESS][DOMAIN_NAME]" at bounding box center [140, 283] width 234 height 17
click at [260, 267] on div "[PERSON_NAME] [PERSON_NAME][EMAIL_ADDRESS][DOMAIN_NAME] [PHONE_NUMBER] [GEOGRAP…" at bounding box center [140, 311] width 255 height 114
click at [1071, 34] on input "text" at bounding box center [1091, 22] width 127 height 27
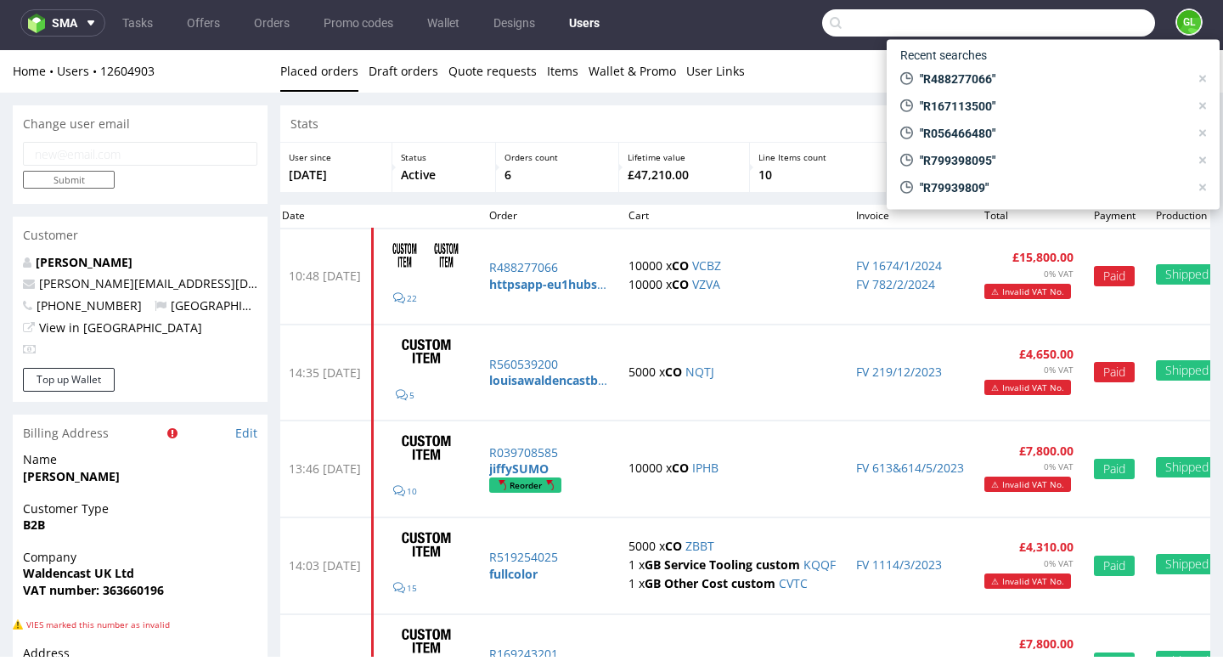
paste input "R488277066"
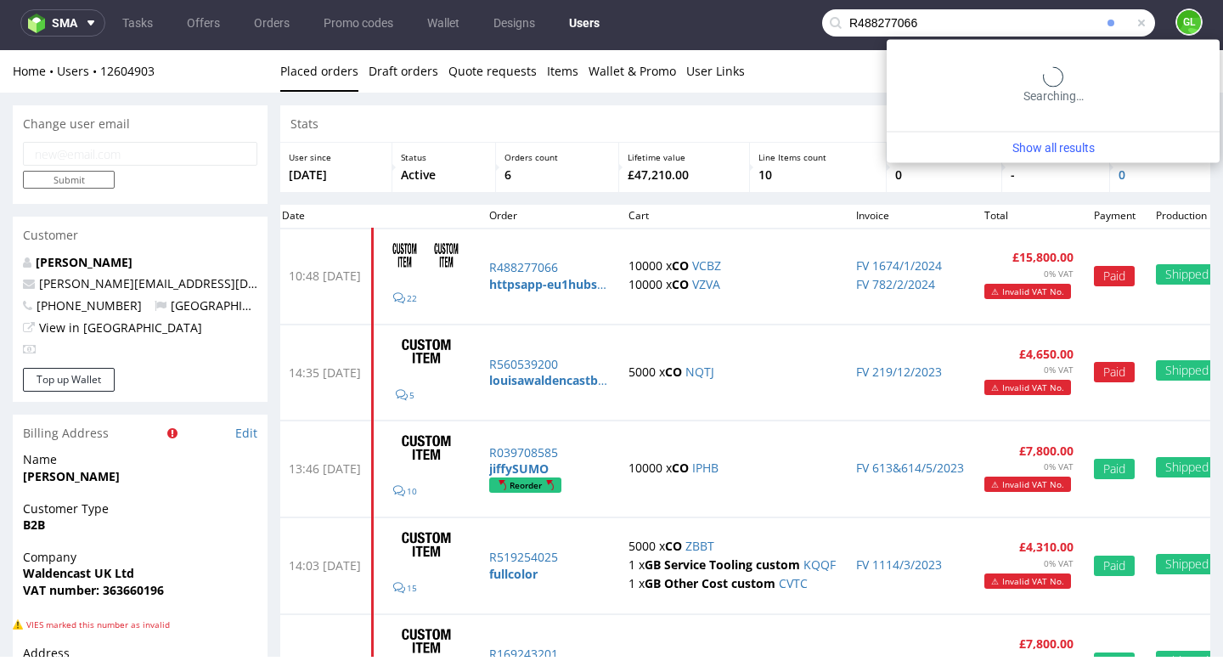
type input "R488277066"
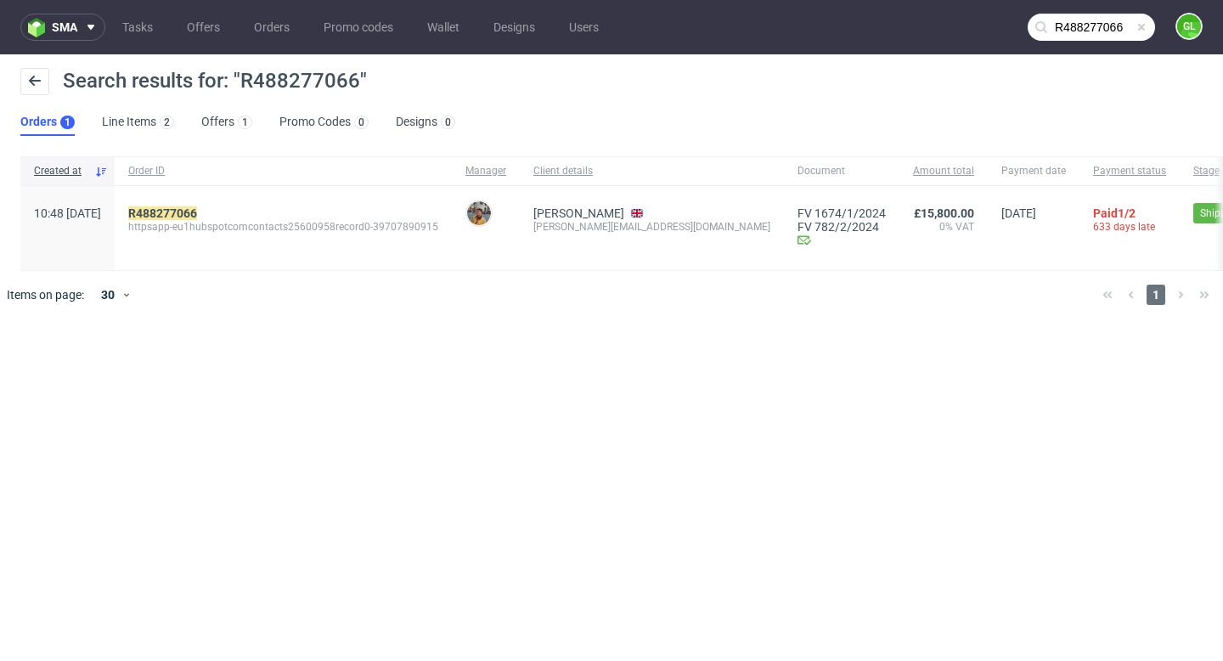
click at [1090, 33] on input "R488277066" at bounding box center [1091, 27] width 127 height 27
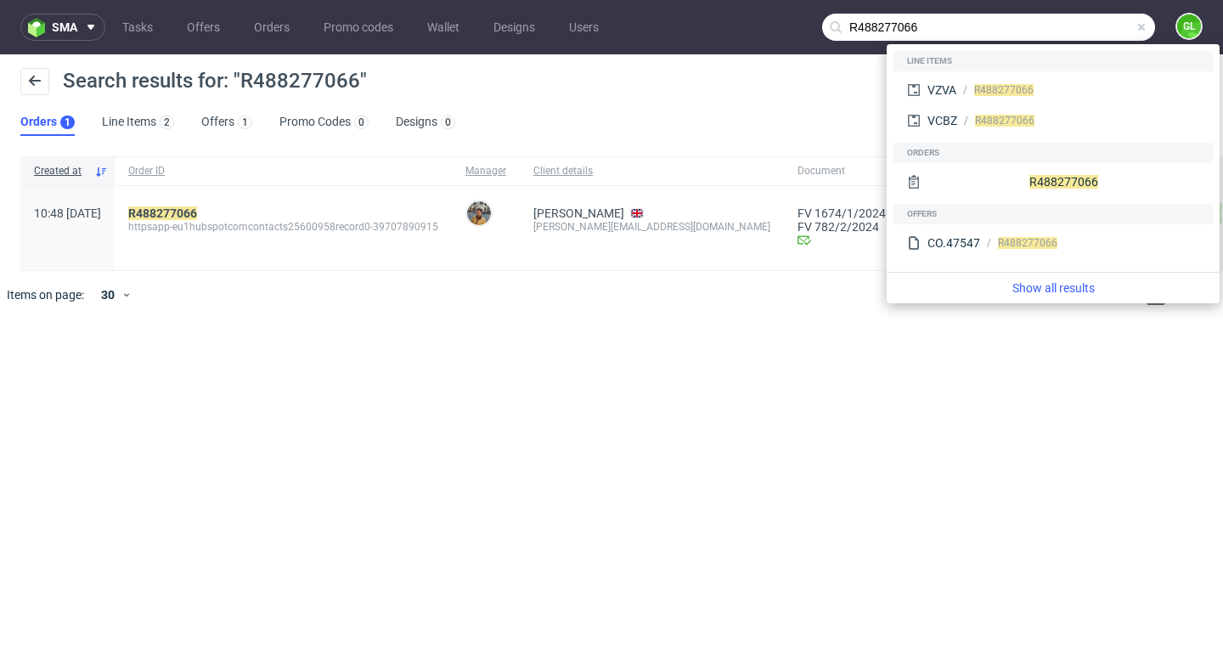
click at [1142, 25] on span at bounding box center [1142, 27] width 14 height 14
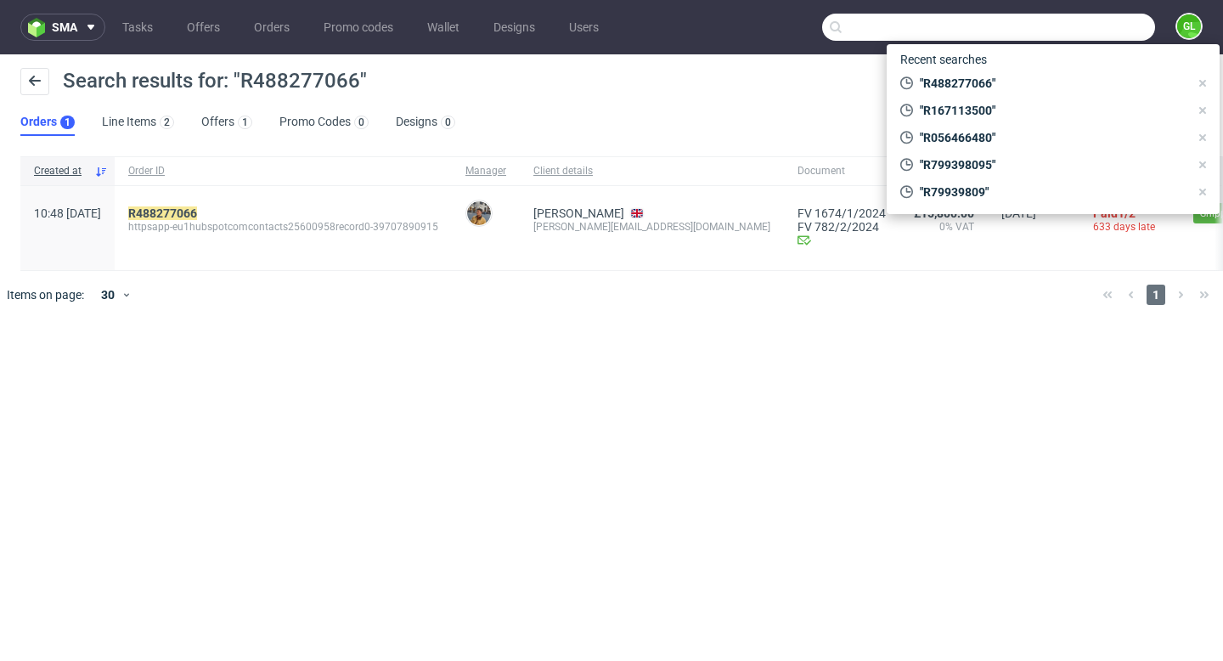
click at [1109, 31] on input "text" at bounding box center [988, 27] width 333 height 27
paste input "R598316221"
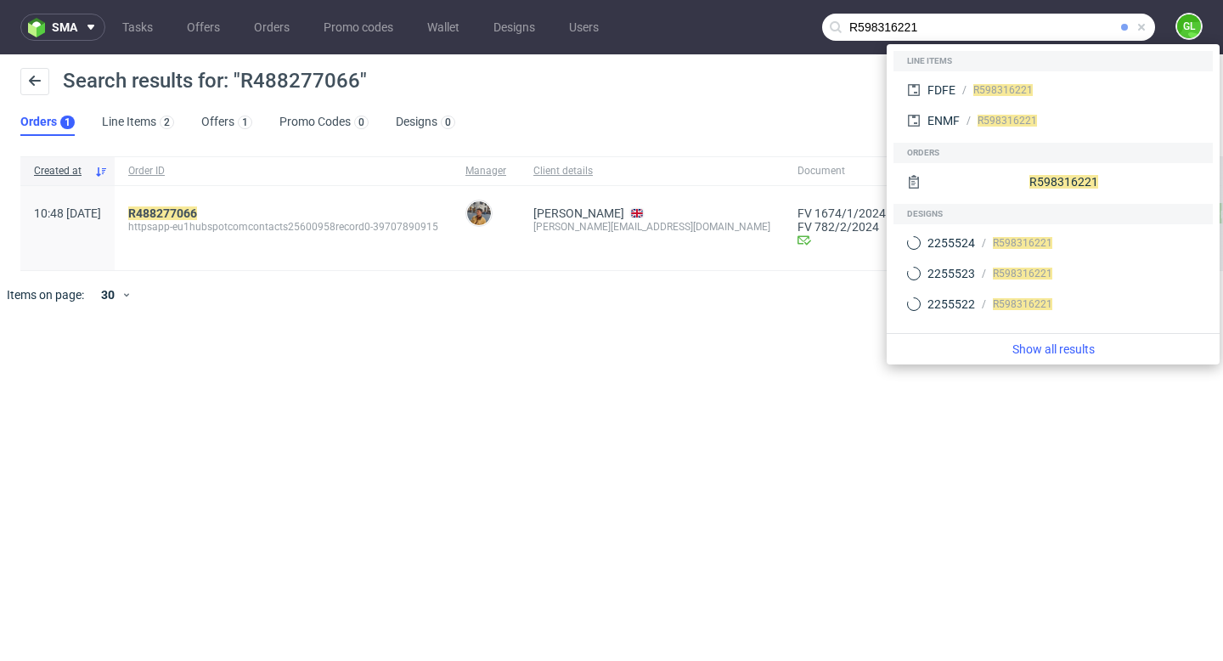
type input "R598316221"
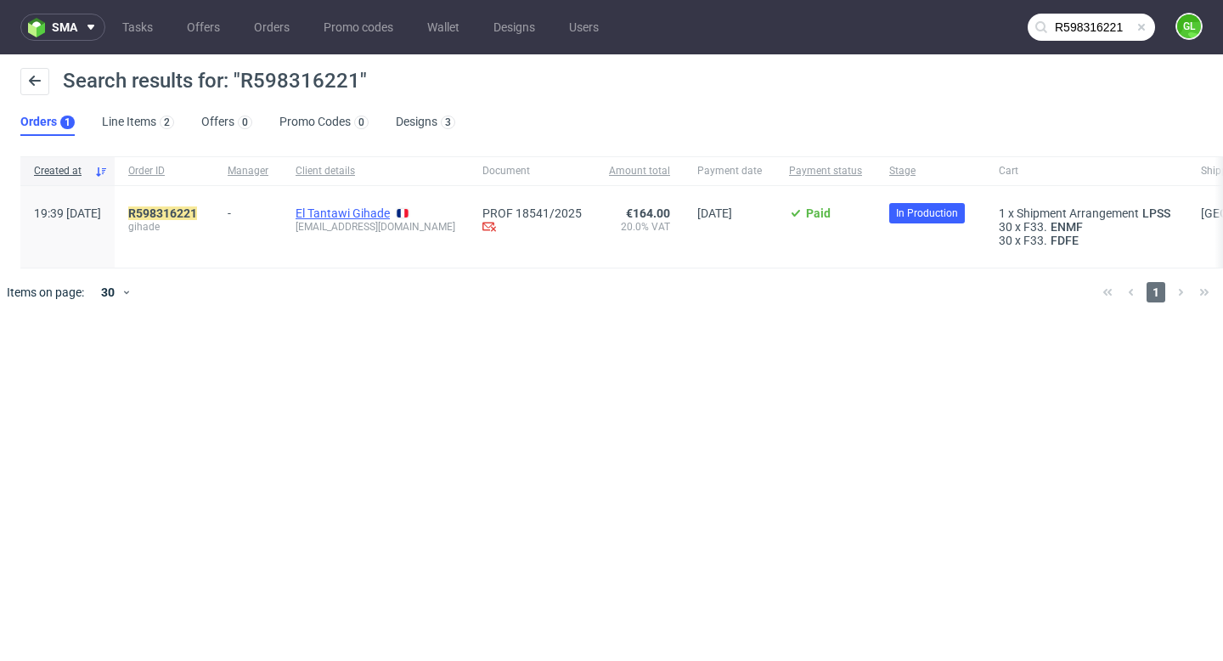
click at [390, 214] on link "El Tantawi Gihade" at bounding box center [343, 213] width 94 height 14
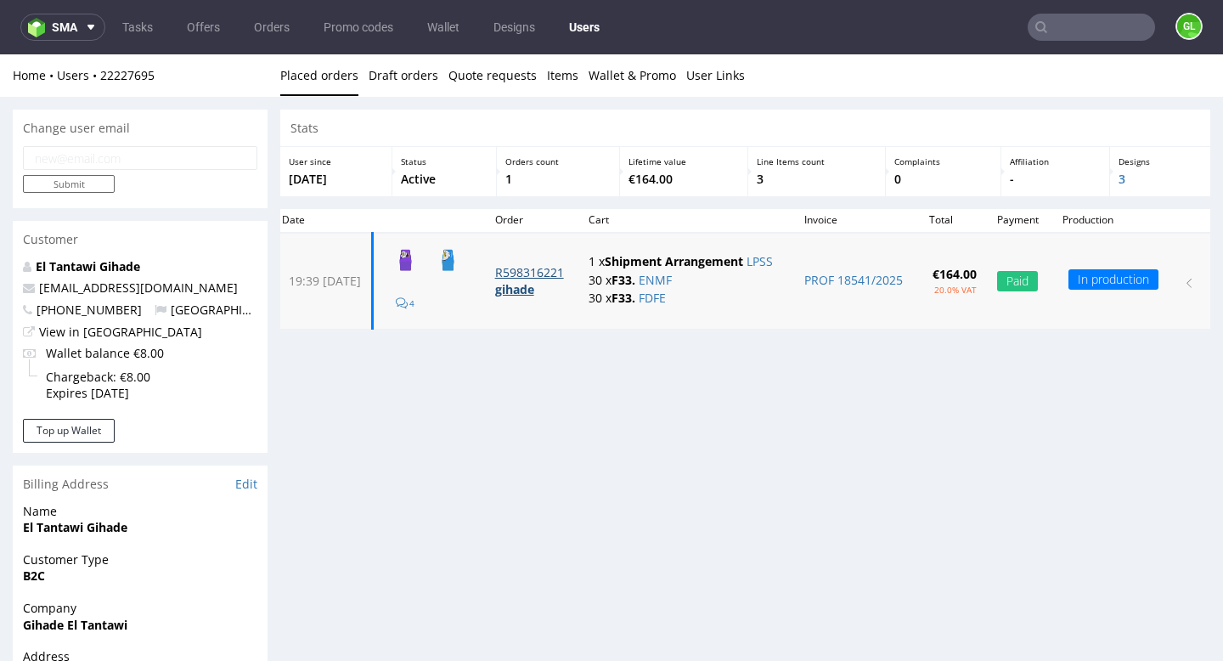
click at [544, 278] on p "R598316221" at bounding box center [532, 272] width 74 height 17
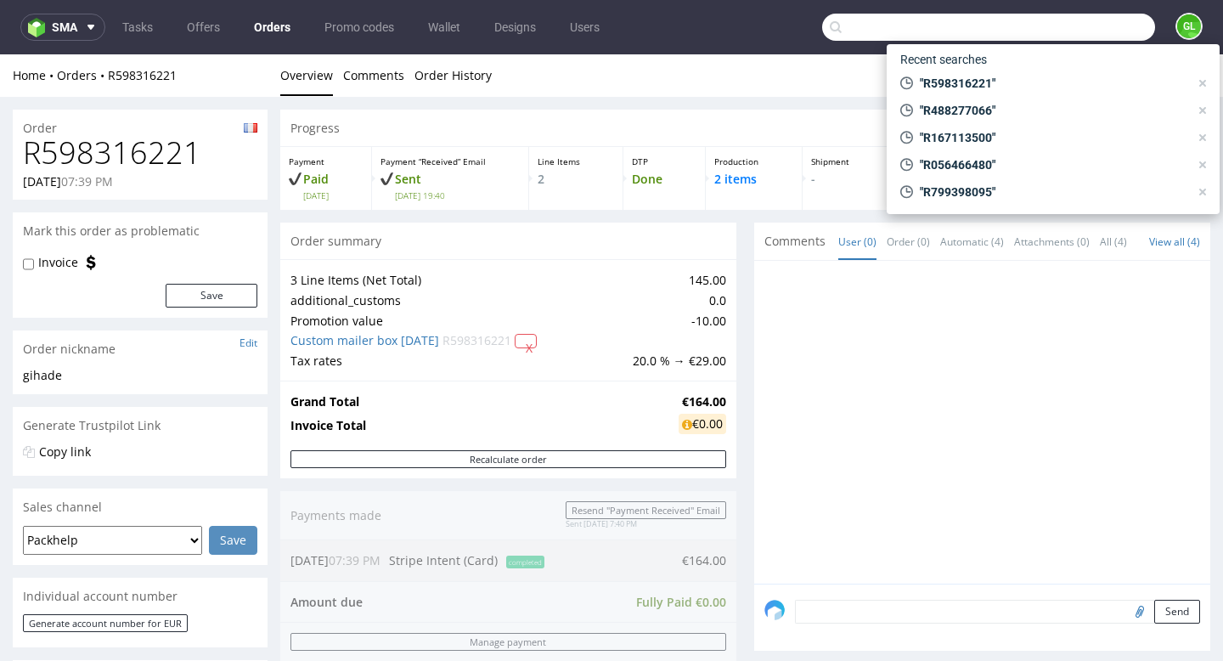
click at [1088, 35] on input "text" at bounding box center [988, 27] width 333 height 27
paste input "R598316221"
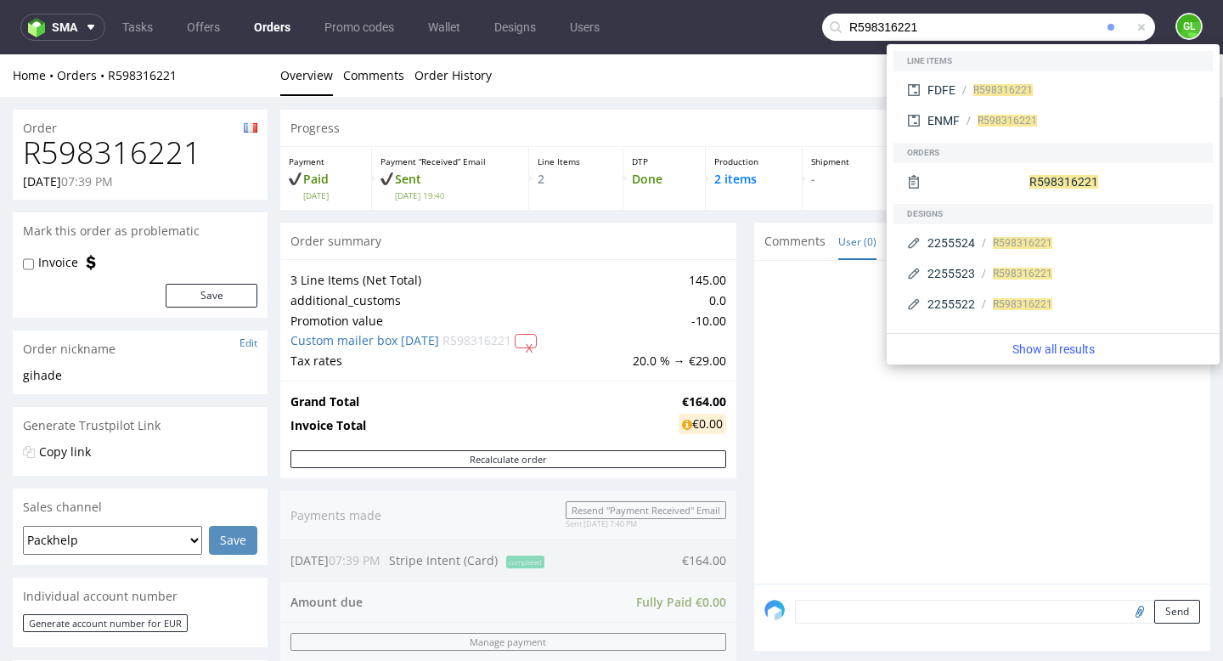
type input "R598316221"
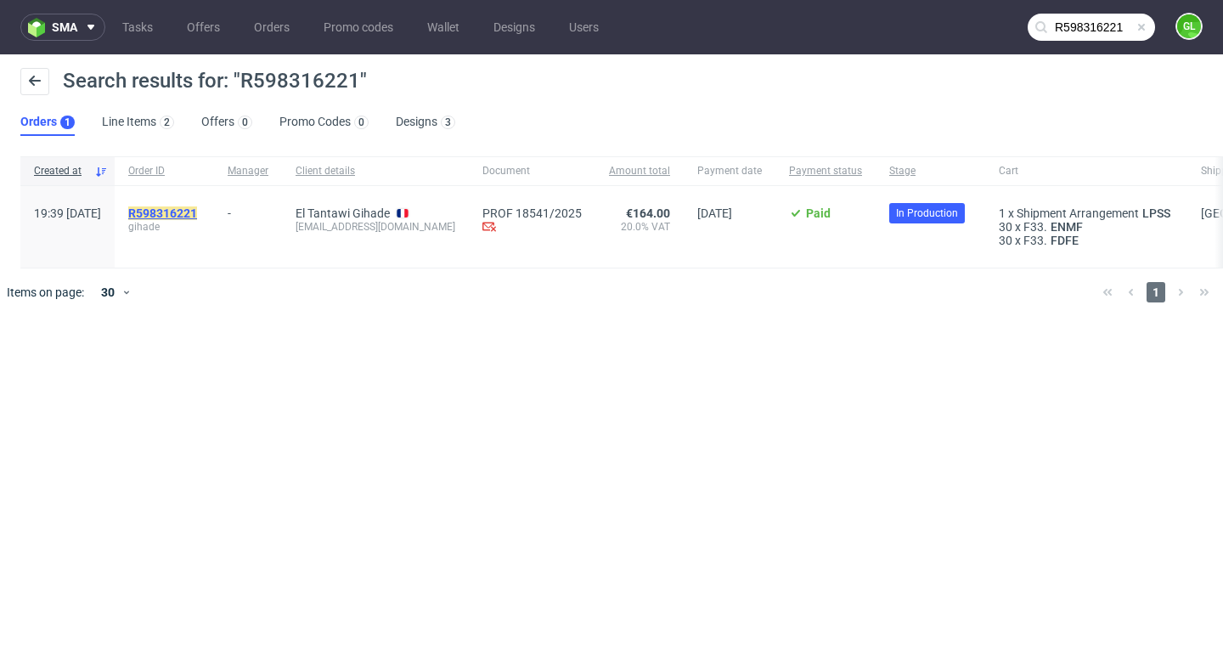
click at [197, 210] on mark "R598316221" at bounding box center [162, 213] width 69 height 14
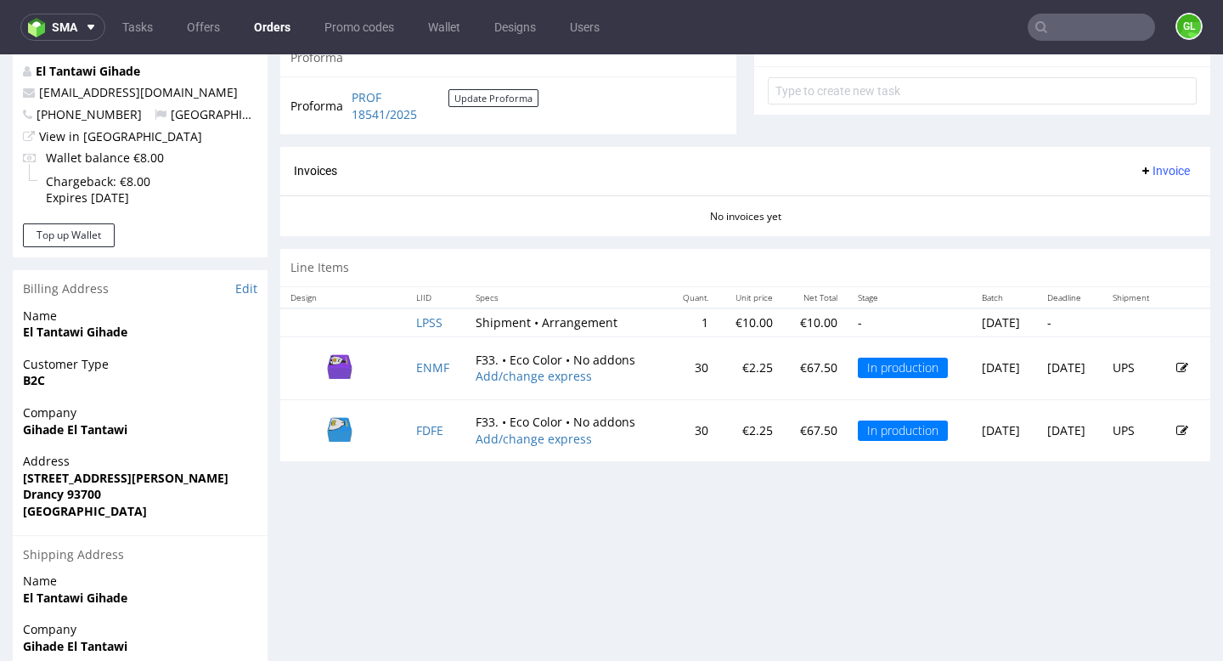
scroll to position [639, 0]
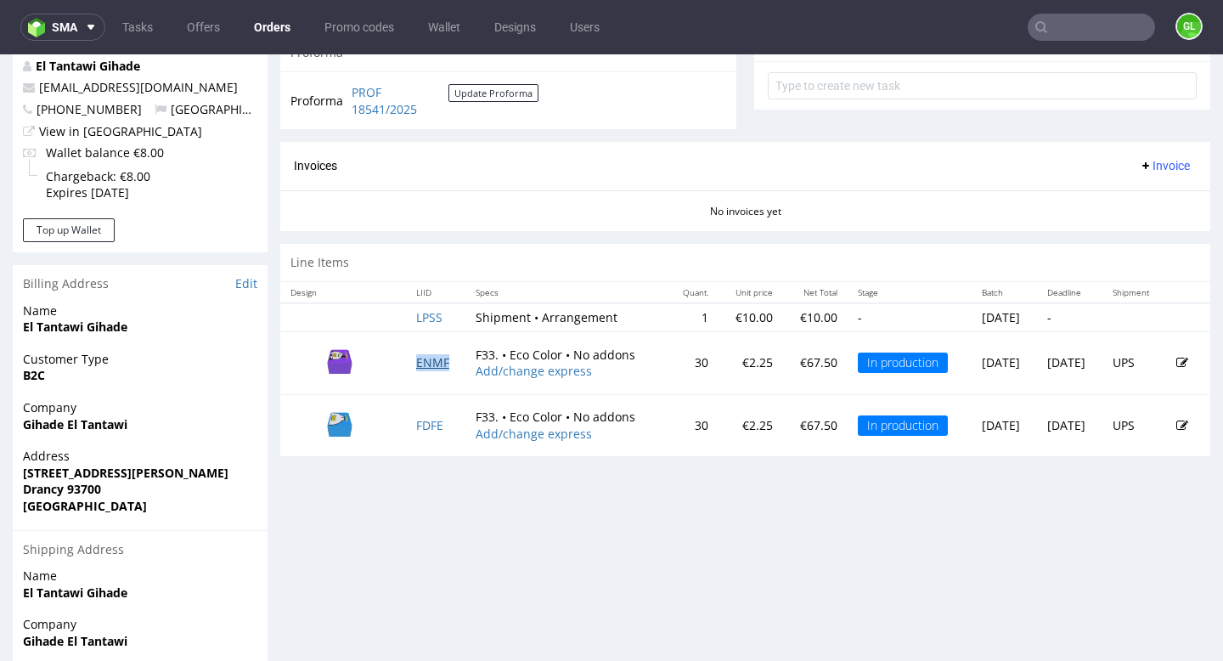
click at [424, 367] on link "ENMF" at bounding box center [432, 362] width 33 height 16
